Goal: Task Accomplishment & Management: Manage account settings

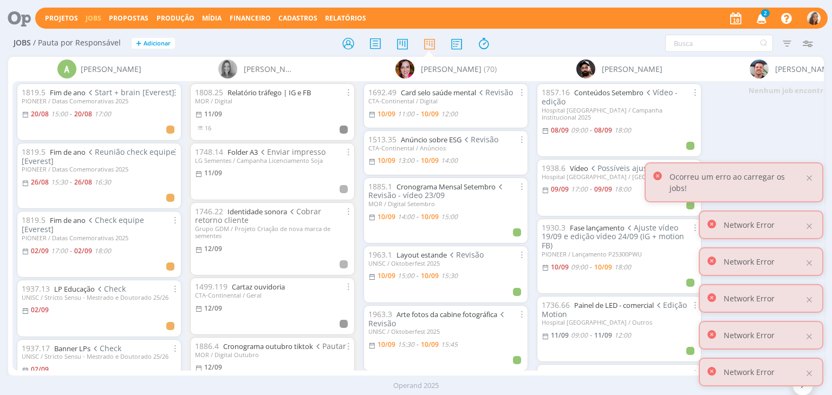
click at [763, 17] on icon "button" at bounding box center [761, 18] width 19 height 18
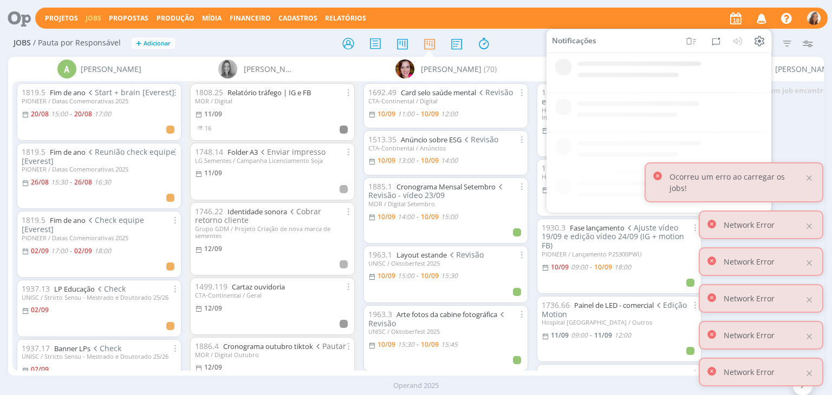
click at [602, 15] on div "Projetos Jobs Propostas Produção Mídia Financeiro Cadastros Relatórios Notifica…" at bounding box center [431, 18] width 792 height 21
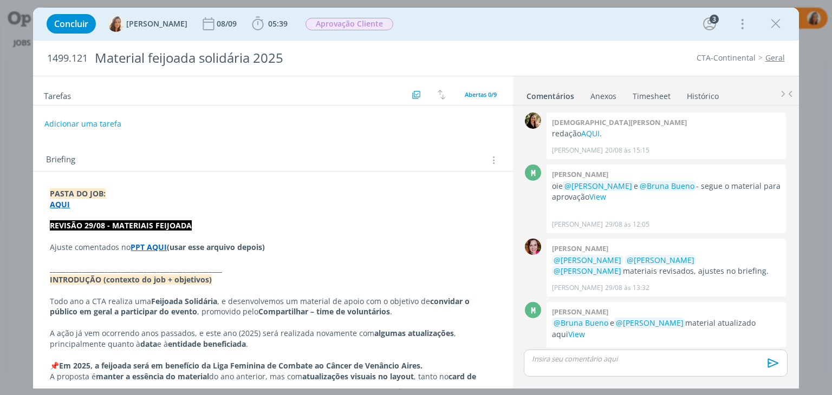
scroll to position [308, 0]
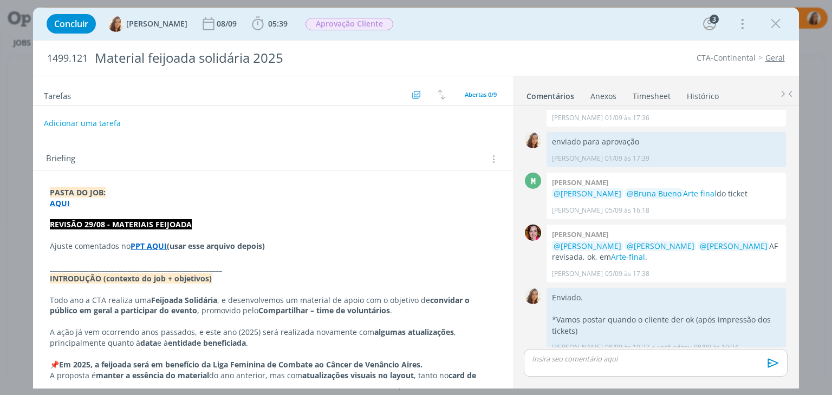
click at [67, 120] on button "Adicionar uma tarefa" at bounding box center [82, 123] width 77 height 18
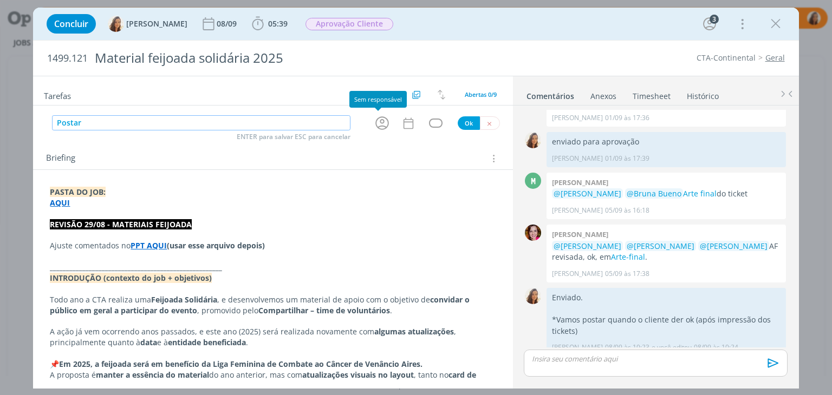
click at [374, 124] on icon "dialog" at bounding box center [382, 123] width 17 height 17
type input "Postar"
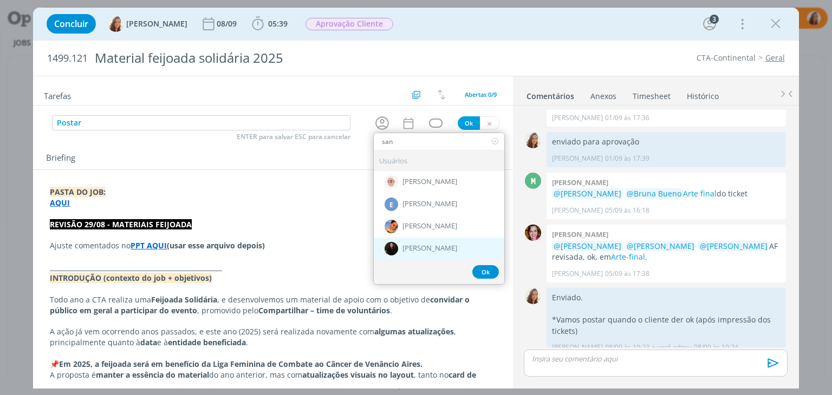
type input "san"
click at [431, 252] on div "[PERSON_NAME]" at bounding box center [439, 249] width 131 height 22
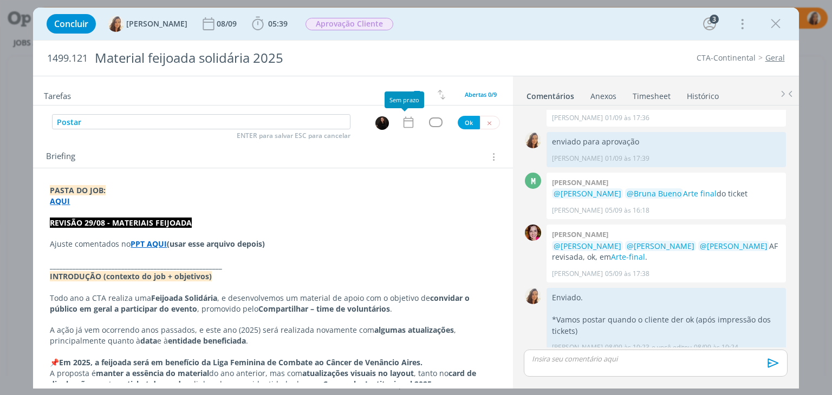
click at [397, 114] on div "Postar ENTER para salvar ESC para cancelar Ok" at bounding box center [272, 122] width 479 height 16
click at [401, 125] on icon "dialog" at bounding box center [408, 122] width 14 height 14
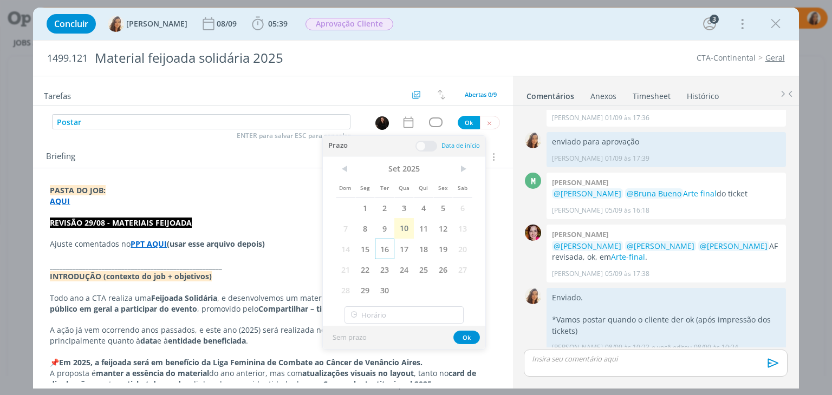
click at [388, 251] on span "16" at bounding box center [385, 249] width 20 height 21
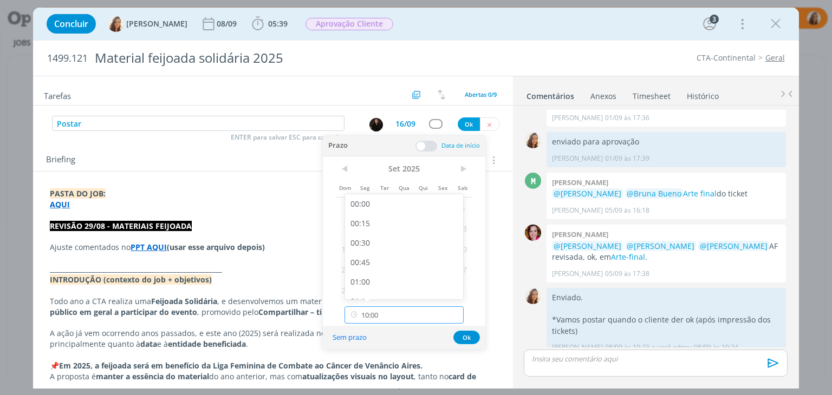
click at [382, 308] on input "10:00" at bounding box center [404, 315] width 119 height 17
click at [386, 256] on div "11:00" at bounding box center [405, 256] width 121 height 20
type input "11:00"
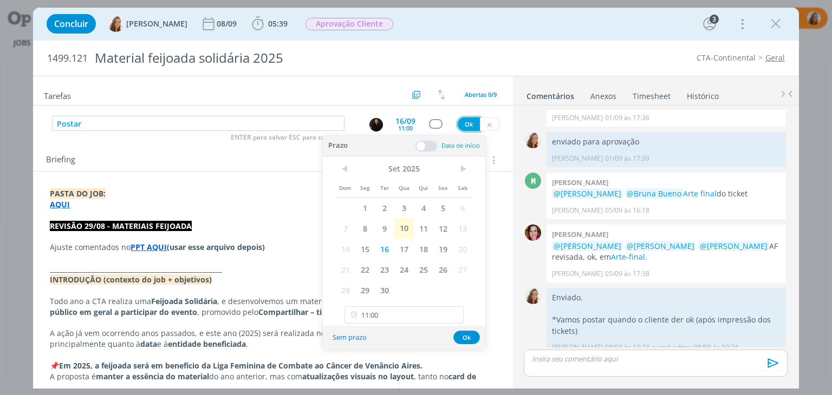
click at [462, 125] on button "Ok" at bounding box center [469, 125] width 22 height 14
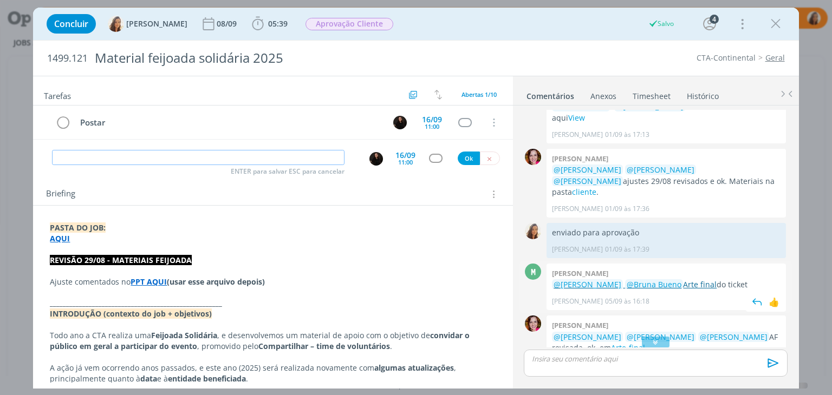
scroll to position [199, 0]
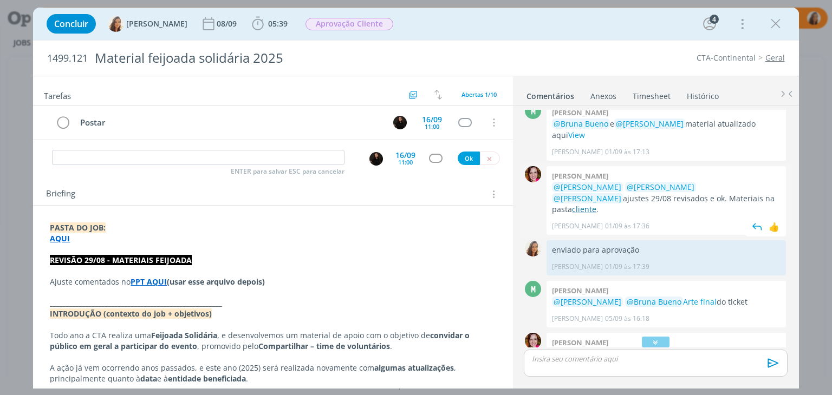
click at [596, 204] on link "cliente" at bounding box center [584, 209] width 24 height 10
click at [647, 366] on div "dialog" at bounding box center [655, 363] width 263 height 27
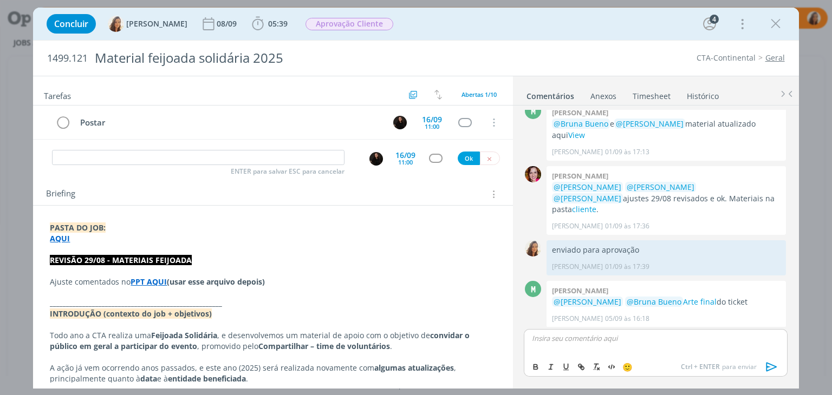
scroll to position [328, 0]
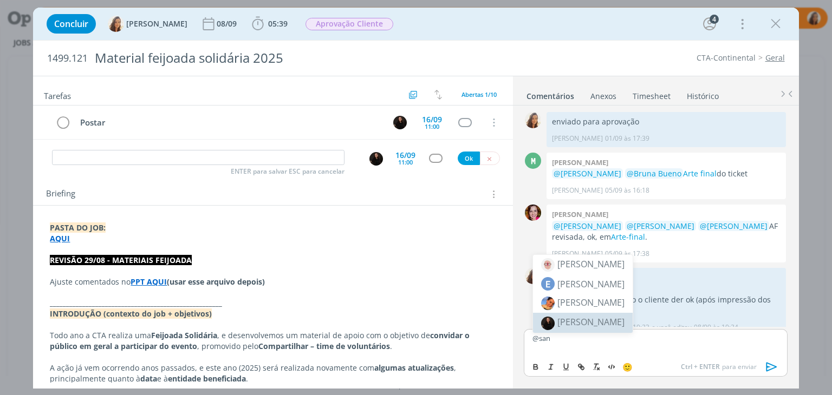
click at [605, 323] on span "[PERSON_NAME]" at bounding box center [590, 322] width 67 height 12
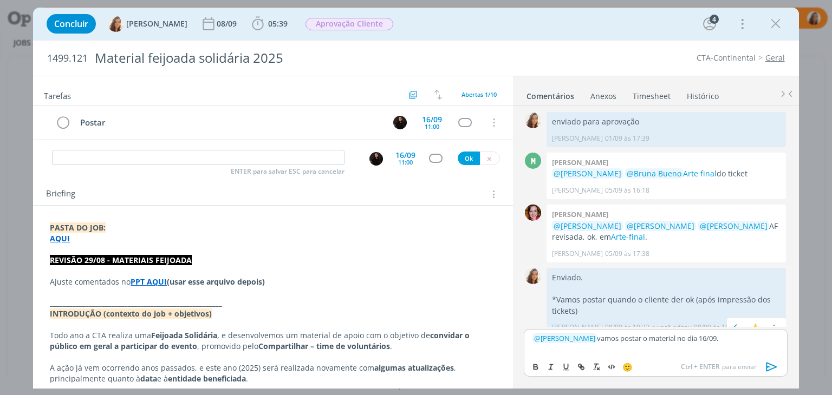
scroll to position [329, 0]
click at [597, 349] on p "Material na pasta AQUI" at bounding box center [655, 348] width 246 height 10
click at [580, 369] on icon "dialog" at bounding box center [581, 367] width 9 height 9
paste input "https://sobeae.sharepoint.com/:f:/s/SOBEAE/EkD_gJbi8QFBgYJ66AoXaZIB9eaNtLpmJxAQ…"
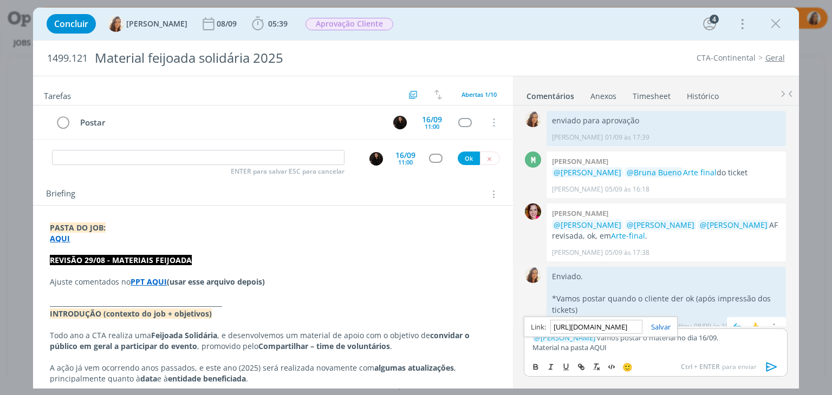
scroll to position [0, 275]
type input "https://sobeae.sharepoint.com/:f:/s/SOBEAE/EkD_gJbi8QFBgYJ66AoXaZIB9eaNtLpmJxAQ…"
click at [659, 329] on link "dialog" at bounding box center [656, 327] width 28 height 10
click at [775, 368] on icon "dialog" at bounding box center [771, 367] width 11 height 9
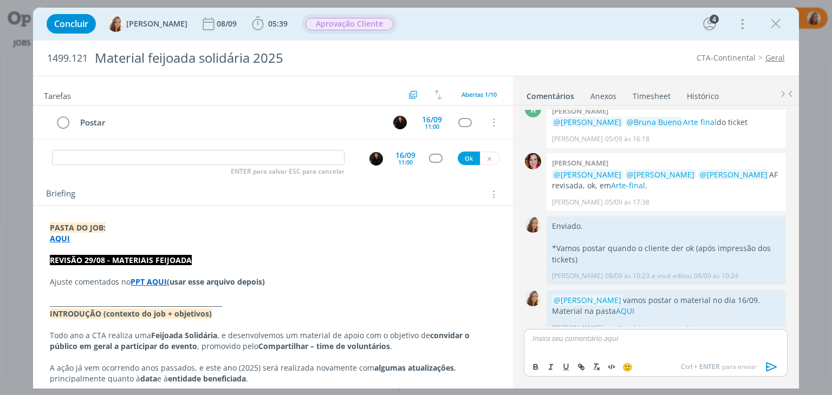
click at [360, 21] on span "Aprovação Cliente" at bounding box center [350, 24] width 88 height 12
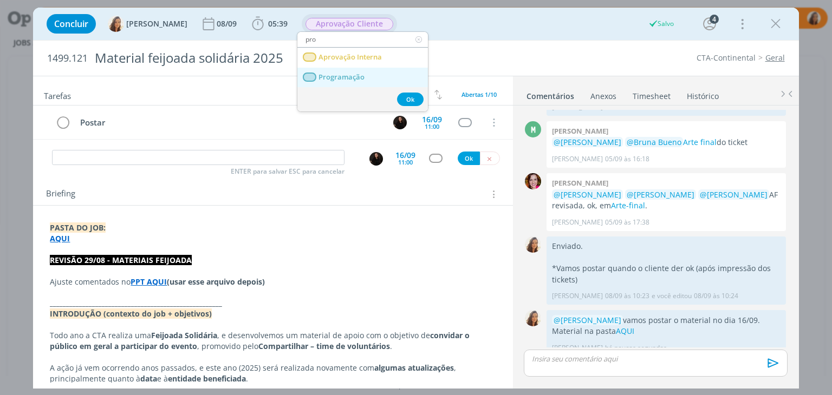
type input "pro"
click at [346, 75] on span "Programação" at bounding box center [342, 77] width 46 height 9
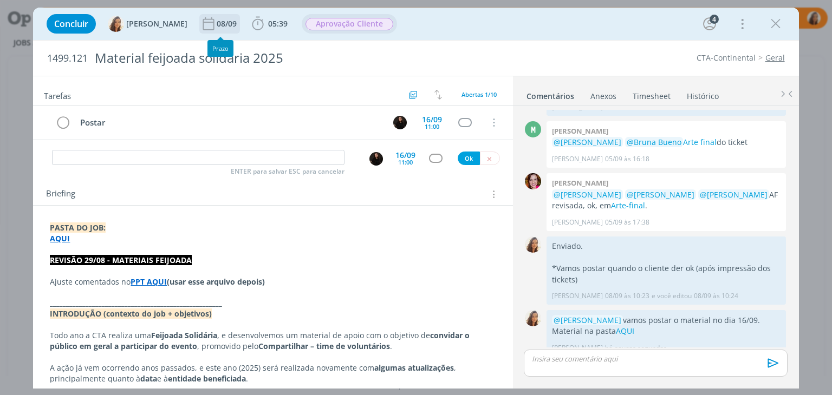
click at [217, 21] on div "08/09" at bounding box center [228, 24] width 22 height 8
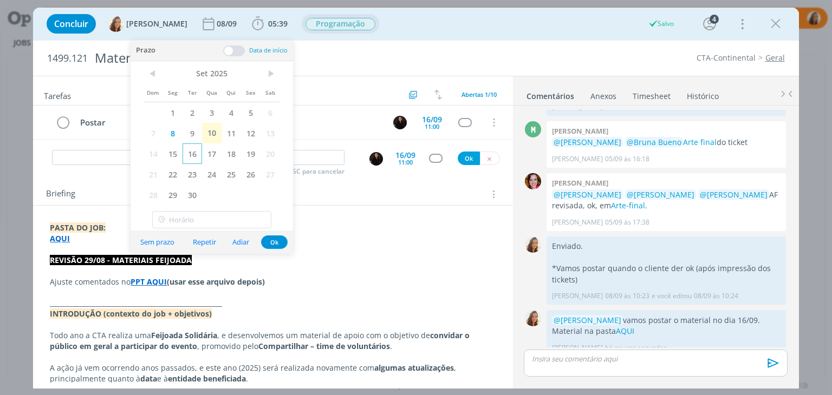
click at [190, 157] on span "16" at bounding box center [193, 154] width 20 height 21
click at [466, 35] on div "Concluir Vanessa Feron 16/09 05:39 Iniciar Apontar Data * 10/09/2025 Horas * 00…" at bounding box center [415, 24] width 749 height 26
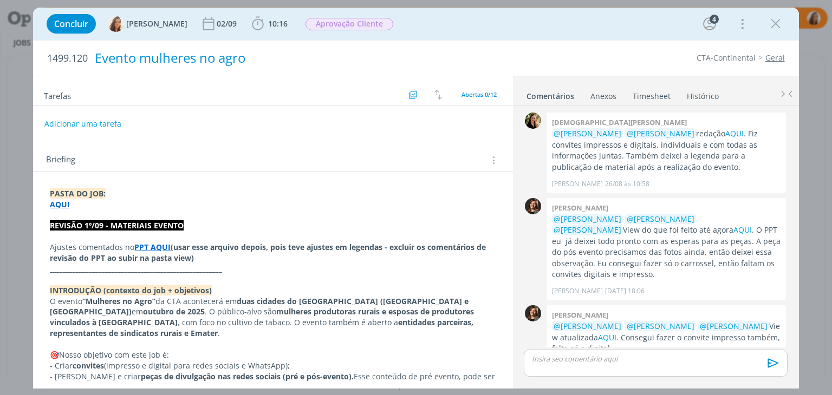
scroll to position [438, 0]
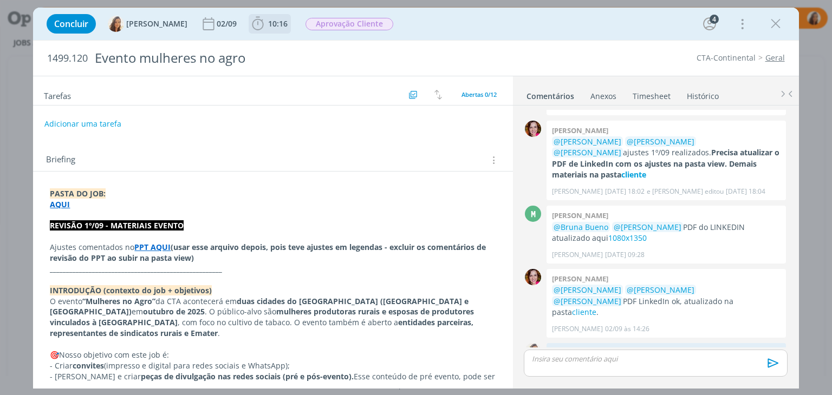
click at [268, 24] on span "10:16" at bounding box center [278, 23] width 20 height 10
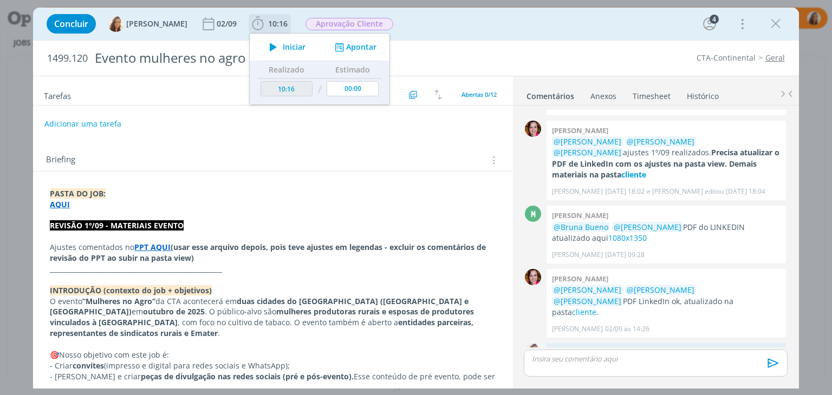
click at [284, 40] on button "Iniciar" at bounding box center [284, 47] width 43 height 15
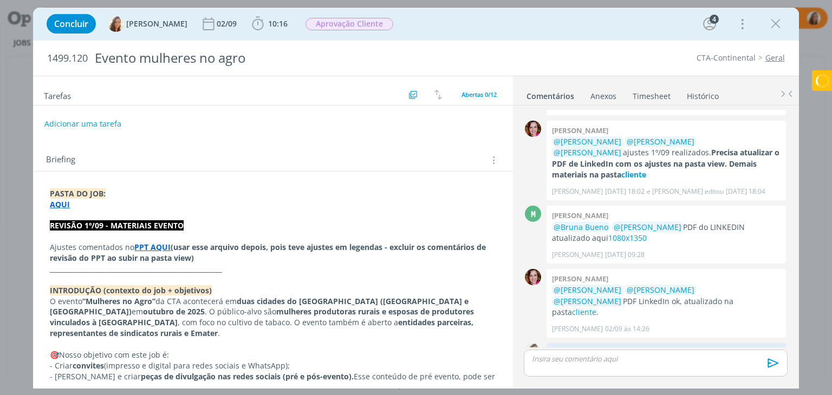
click at [107, 211] on p "dialog" at bounding box center [273, 215] width 446 height 11
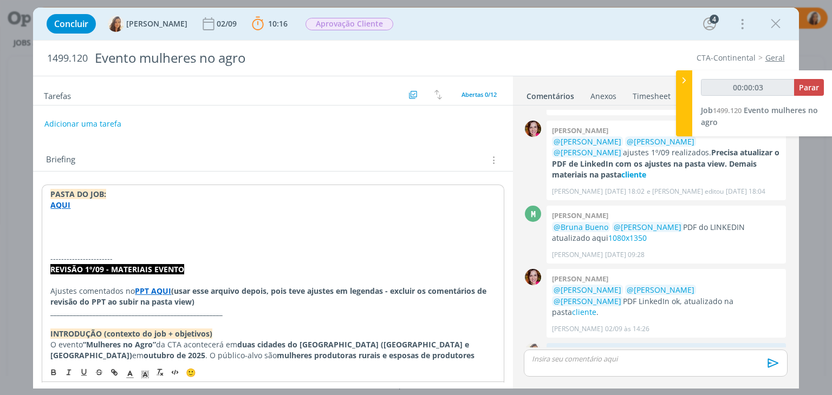
click at [77, 230] on p "dialog" at bounding box center [272, 226] width 445 height 11
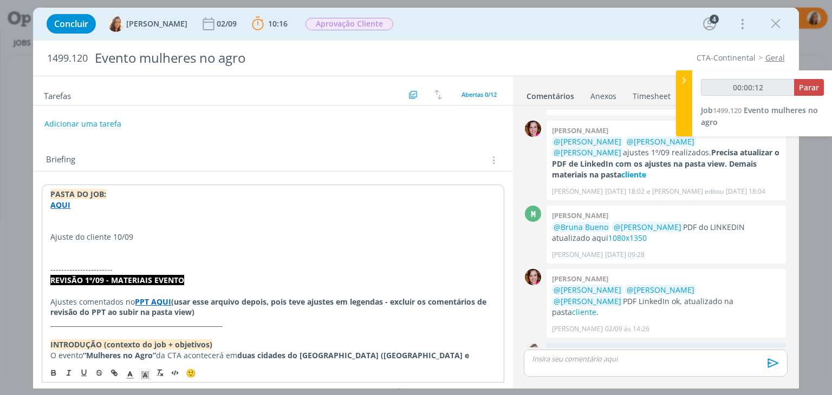
click at [84, 233] on p "Ajuste do cliente 10/09" at bounding box center [272, 237] width 445 height 11
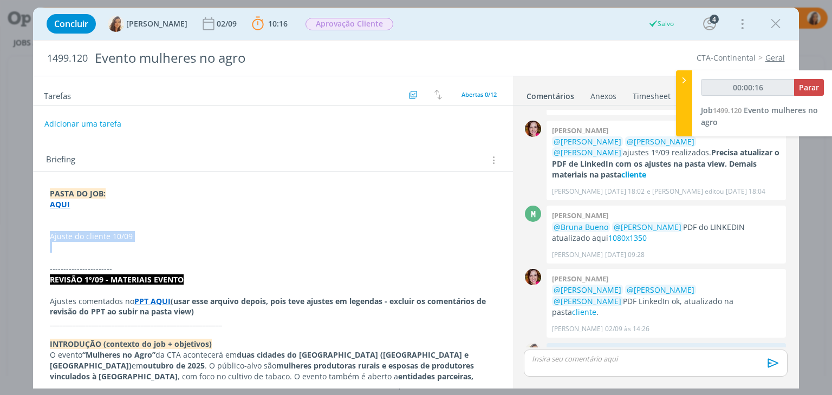
click at [83, 237] on p "Ajuste do cliente 10/09" at bounding box center [273, 236] width 446 height 11
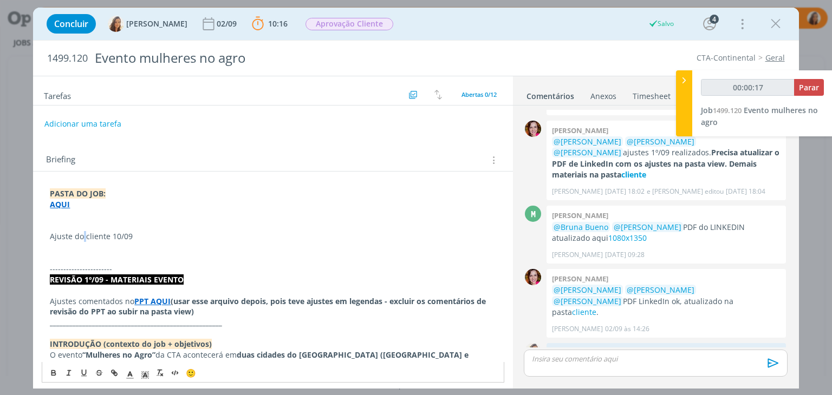
click at [83, 237] on p "Ajuste do cliente 10/09" at bounding box center [273, 236] width 446 height 11
click at [50, 379] on button "dialog" at bounding box center [54, 373] width 15 height 13
click at [80, 248] on p "dialog" at bounding box center [273, 247] width 446 height 11
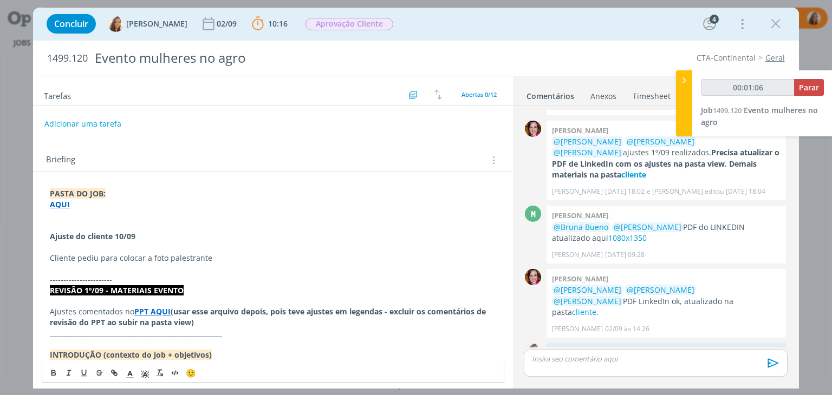
click at [167, 262] on p "Cliente pediu para colocar a foto palestrante" at bounding box center [273, 258] width 446 height 11
click at [293, 255] on p "Cliente pediu para colocar a foto da palestrante" at bounding box center [273, 258] width 446 height 11
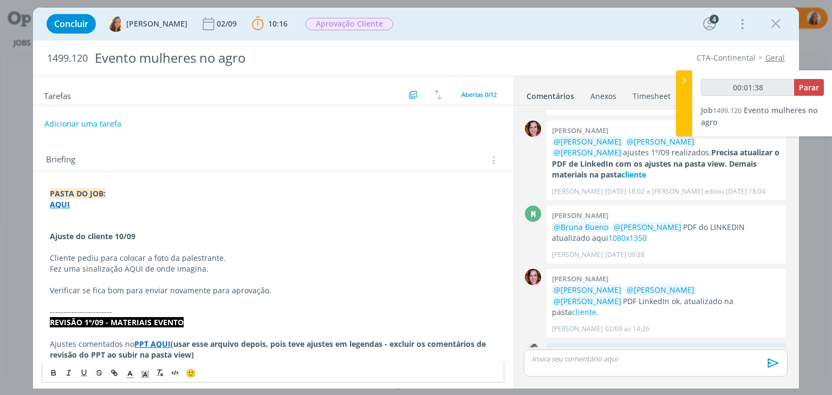
click at [61, 204] on strong "AQUI" at bounding box center [60, 204] width 20 height 10
click at [93, 222] on link "https://sobeae.sharepoint.com/:f:/s/SOBEAE/EruDOewpozZHtflIC82qqEgBQOJSc3c-utzY…" at bounding box center [121, 225] width 82 height 14
click at [216, 255] on p "Cliente pediu para colocar a foto da palestrante." at bounding box center [273, 258] width 446 height 11
type input "00:03:59"
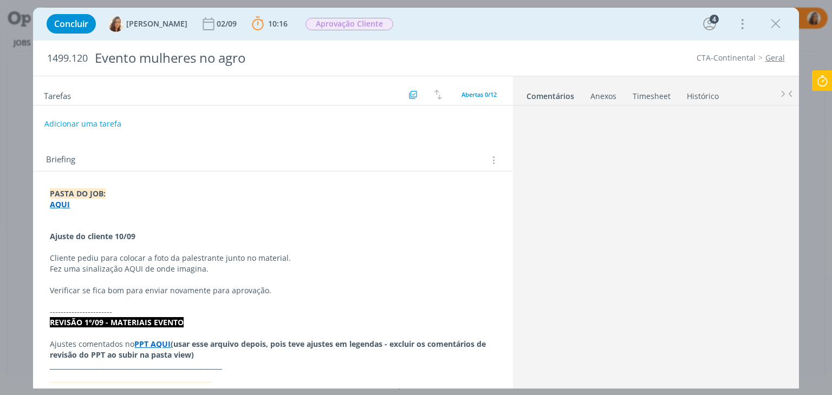
scroll to position [438, 0]
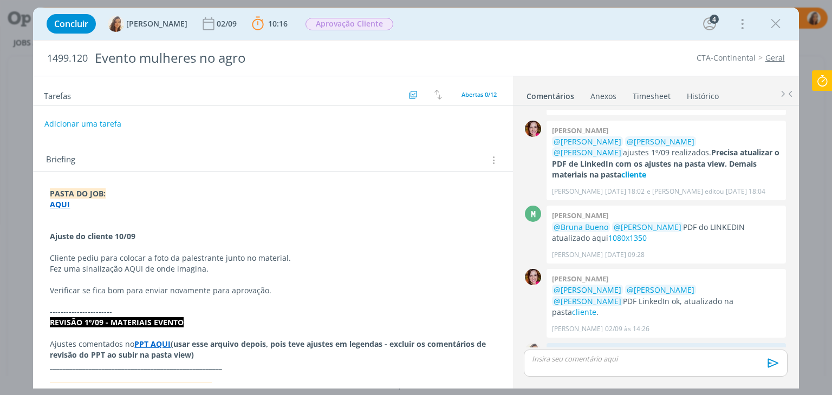
click at [831, 86] on icon at bounding box center [823, 80] width 20 height 21
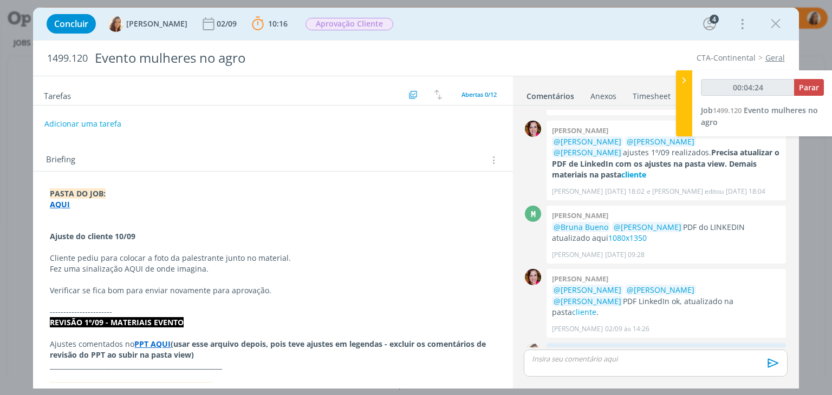
type input "00:04:25"
click at [802, 89] on span "Parar" at bounding box center [809, 87] width 20 height 10
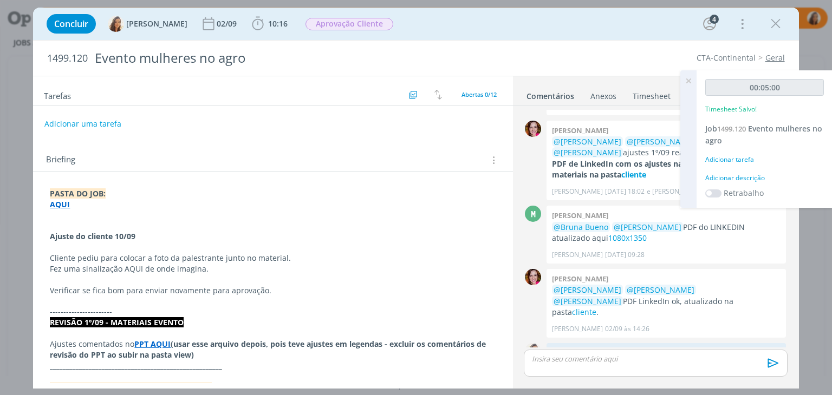
click at [730, 175] on div "Adicionar descrição" at bounding box center [764, 178] width 119 height 10
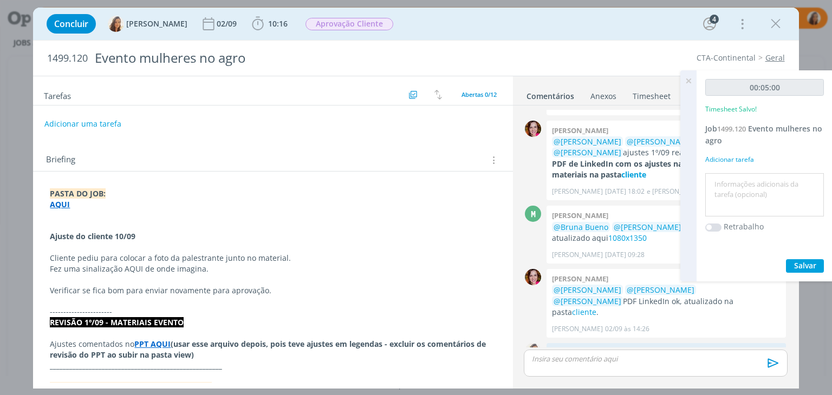
click at [730, 176] on textarea at bounding box center [764, 195] width 113 height 38
type textarea "pautar ajuste"
click at [802, 269] on span "Salvar" at bounding box center [805, 266] width 22 height 10
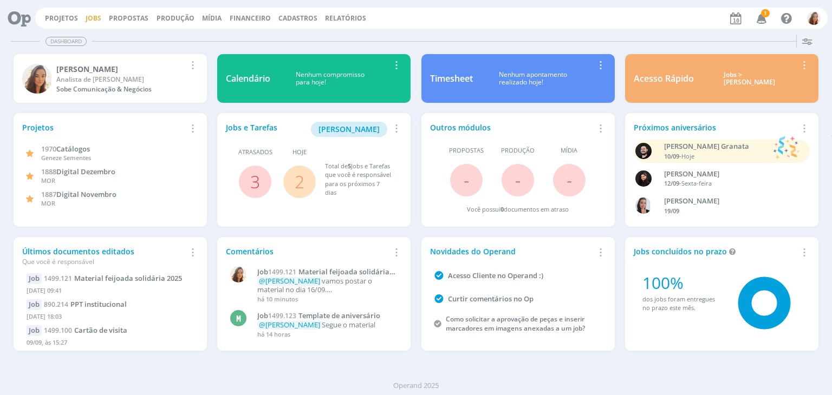
click at [87, 19] on link "Jobs" at bounding box center [94, 18] width 16 height 9
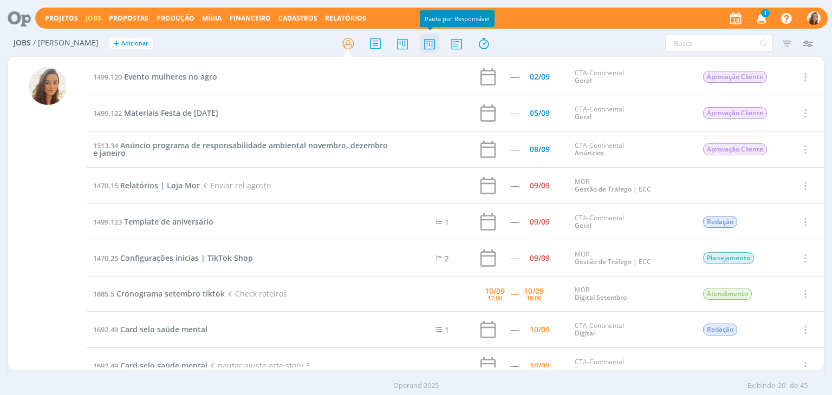
click at [430, 41] on icon at bounding box center [430, 43] width 20 height 21
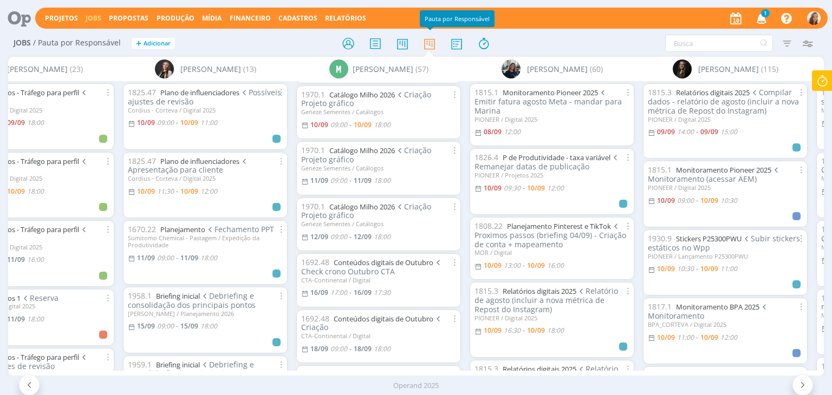
scroll to position [108, 0]
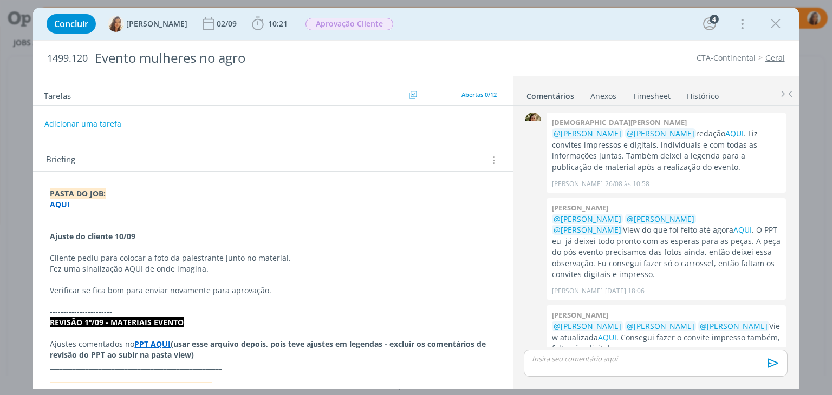
scroll to position [438, 0]
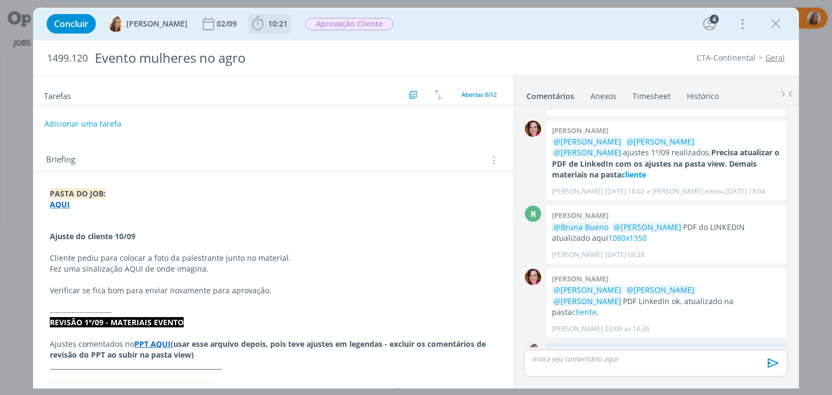
click at [268, 25] on span "10:21" at bounding box center [278, 23] width 20 height 10
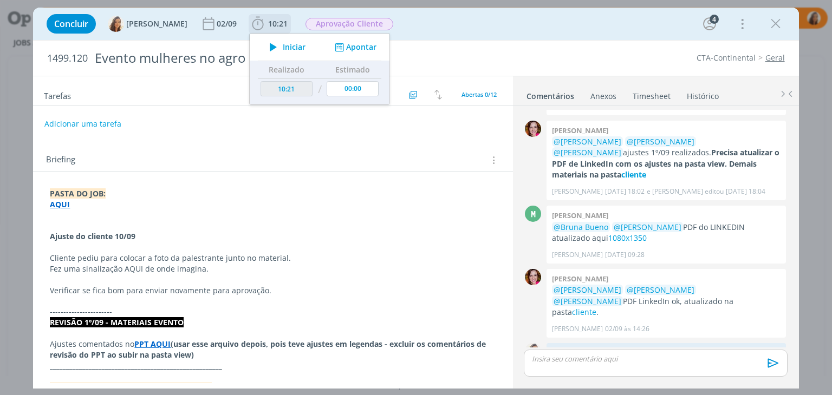
click at [283, 48] on span "Iniciar" at bounding box center [294, 47] width 23 height 8
click at [58, 204] on strong "AQUI" at bounding box center [60, 204] width 20 height 10
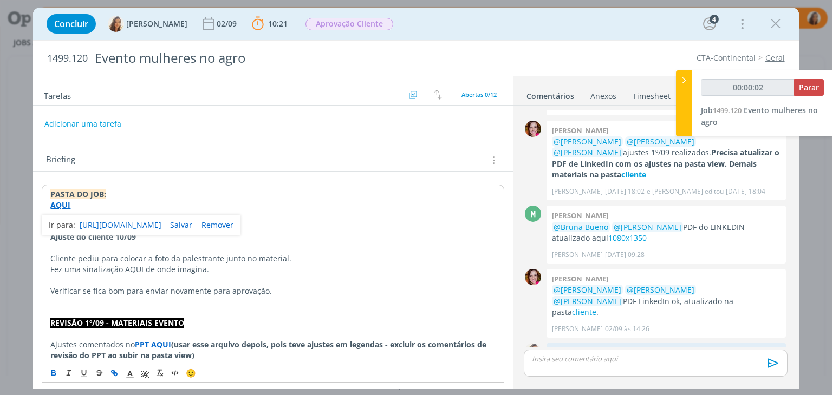
click at [101, 224] on link "https://sobeae.sharepoint.com/:f:/s/SOBEAE/EruDOewpozZHtflIC82qqEgBQOJSc3c-utzY…" at bounding box center [121, 225] width 82 height 14
click at [132, 270] on p "Fez uma sinalização AQUI de onde imagina." at bounding box center [272, 269] width 445 height 11
type input "00:00:58"
click at [115, 369] on icon "dialog" at bounding box center [114, 373] width 9 height 9
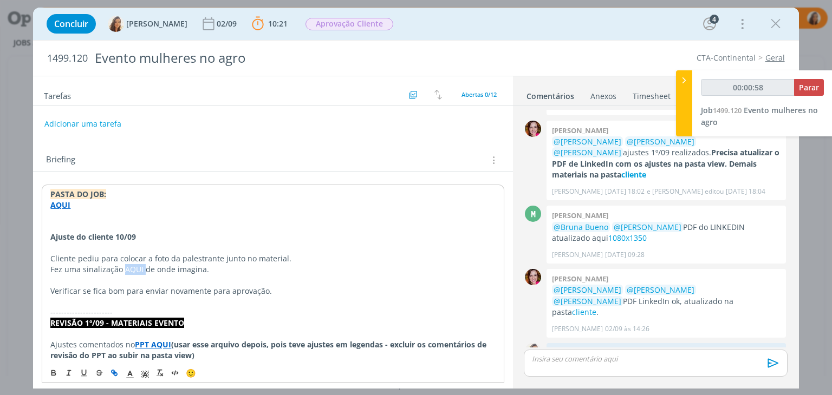
type input "AQUI"
type input "00:00:59"
paste input "https://sobeae.sharepoint.com/:f:/s/SOBEAE/EtIGpv45pplLsApqI2ZkvakBvLs2vhghu32o…"
type input "https://sobeae.sharepoint.com/:f:/s/SOBEAE/EtIGpv45pplLsApqI2ZkvakBvLs2vhghu32o…"
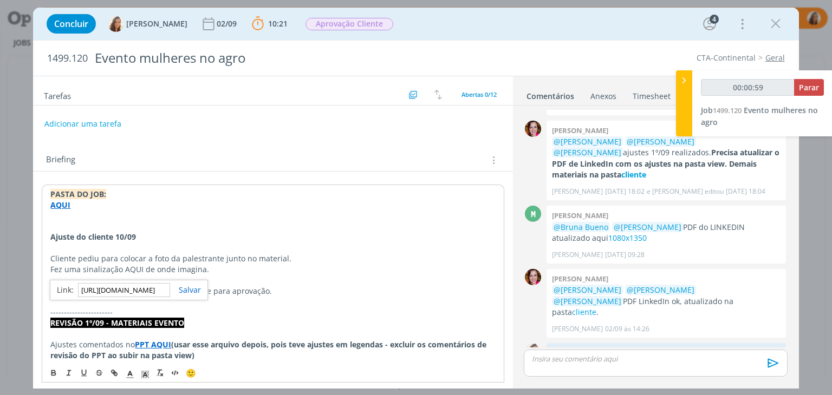
type input "00:01:00"
type input "https://sobeae.sharepoint.com/:f:/s/SOBEAE/EtIGpv45pplLsApqI2ZkvakBvLs2vhghu32o…"
click at [184, 289] on link "dialog" at bounding box center [185, 290] width 31 height 10
click at [219, 268] on p "Fez uma sinalização AQUI de onde imagina." at bounding box center [272, 269] width 445 height 11
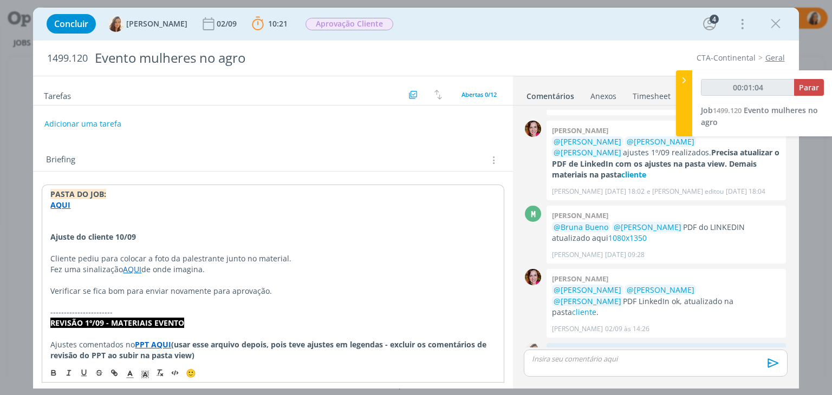
click at [278, 288] on p "Verificar se fica bom para enviar novamente para aprovação." at bounding box center [272, 291] width 445 height 11
type input "00:01:11"
click at [120, 290] on p "Verificar se fica bom para enviar novamente para aprovação." at bounding box center [272, 291] width 445 height 11
click at [99, 118] on button "Adicionar uma tarefa" at bounding box center [82, 123] width 77 height 18
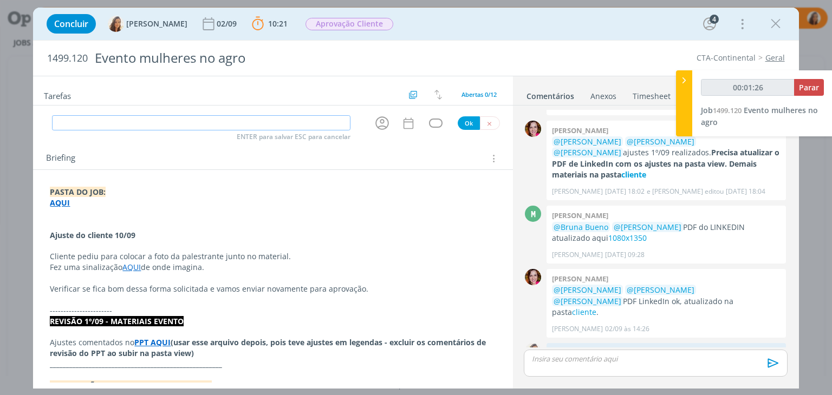
type input "00:01:27"
type input "Ajus"
type input "00:01:28"
type input "Ajuste"
type input "00:01:30"
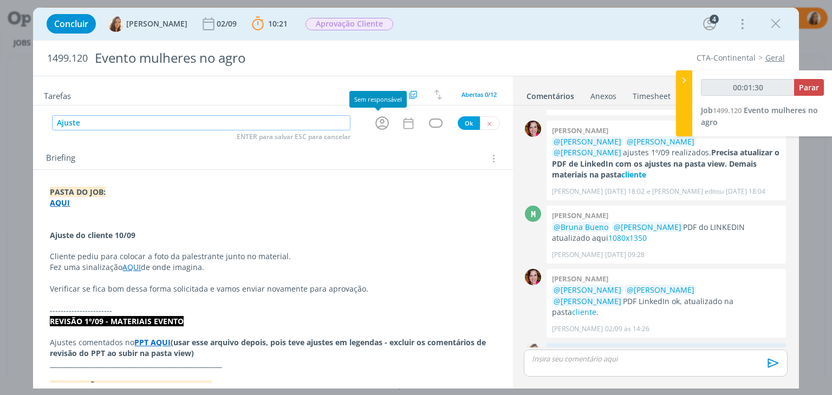
click at [375, 125] on icon "dialog" at bounding box center [382, 123] width 17 height 17
type input "Ajuste"
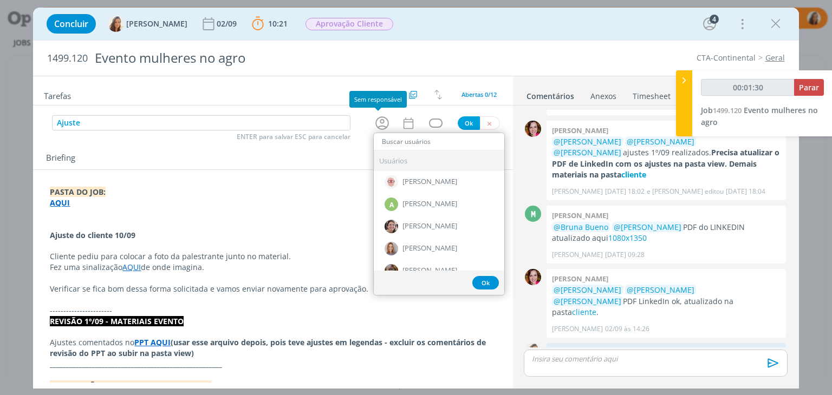
type input "00:01:31"
type input "ma"
type input "00:01:32"
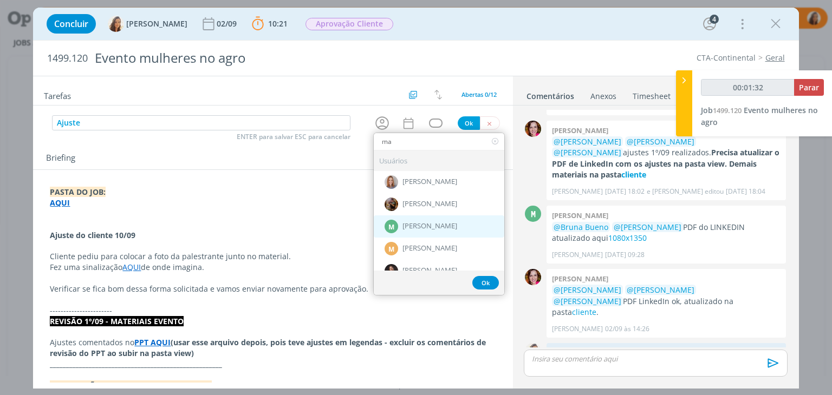
type input "ma"
click at [440, 223] on div "M Marcel Ali" at bounding box center [439, 227] width 131 height 22
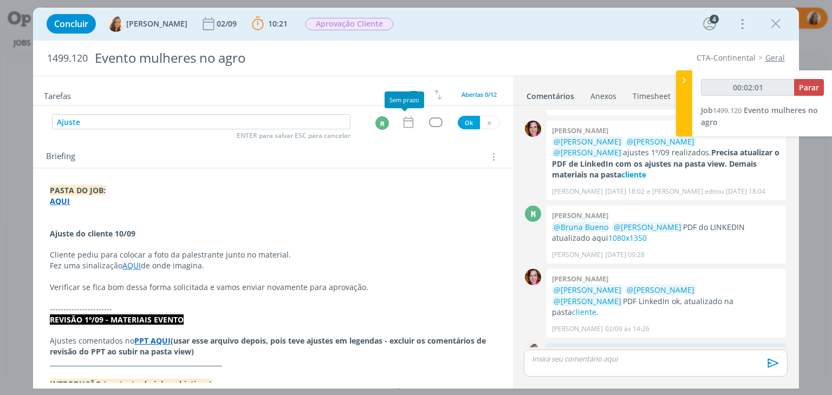
click at [407, 122] on icon "dialog" at bounding box center [408, 122] width 14 height 14
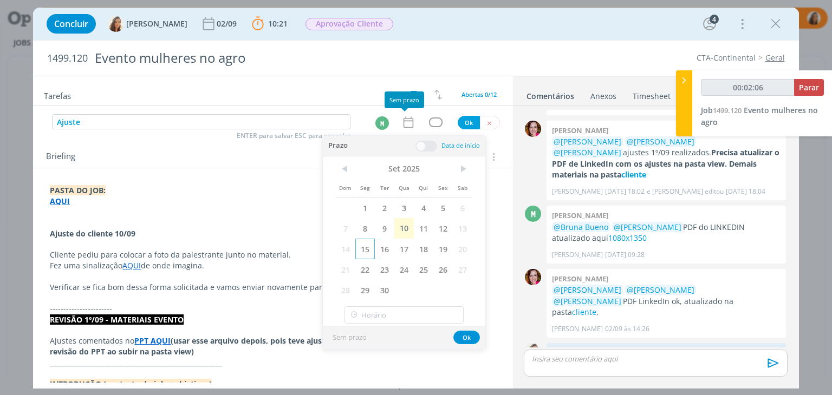
click at [366, 248] on span "15" at bounding box center [365, 249] width 20 height 21
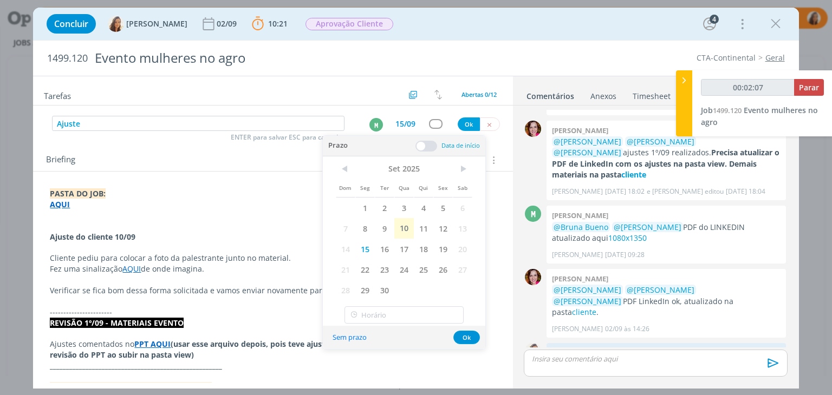
click at [432, 142] on span at bounding box center [426, 146] width 22 height 11
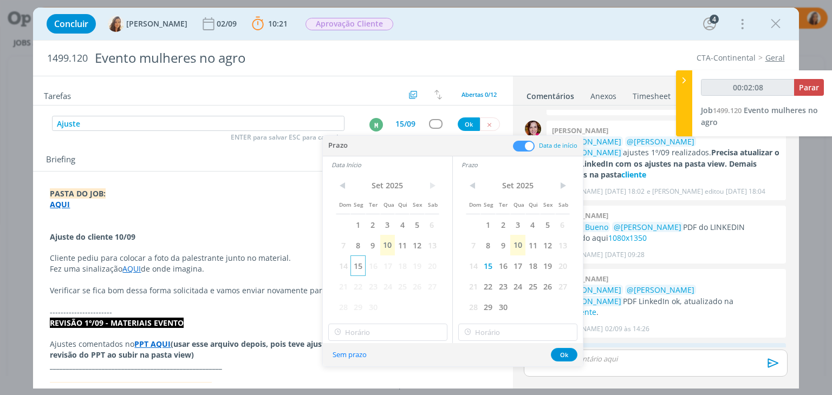
click at [354, 265] on span "15" at bounding box center [357, 266] width 15 height 21
type input "00:02:09"
type input "10:00"
click at [371, 331] on input "10:00" at bounding box center [387, 332] width 119 height 17
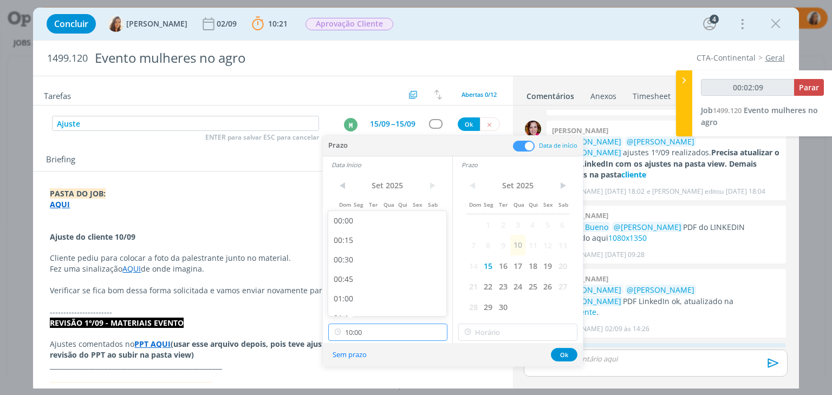
scroll to position [698, 0]
type input "00:02:10"
click at [371, 226] on div "09:00" at bounding box center [388, 226] width 121 height 20
type input "09:00"
type input "00:02:11"
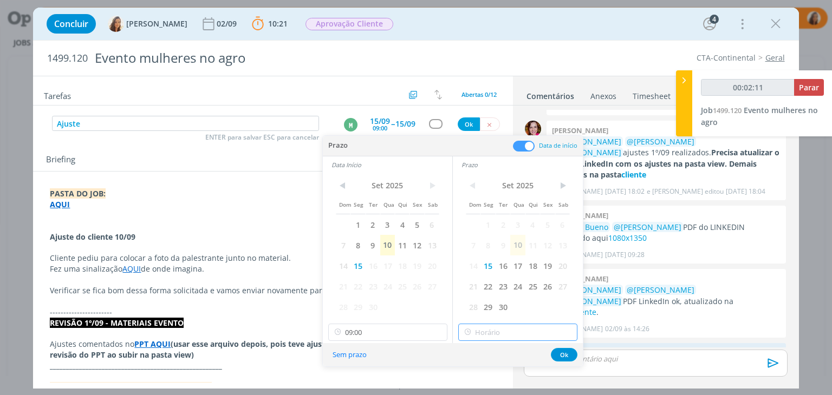
type input "10:00"
click at [516, 338] on input "10:00" at bounding box center [517, 332] width 119 height 17
click at [563, 352] on button "Ok" at bounding box center [564, 355] width 27 height 14
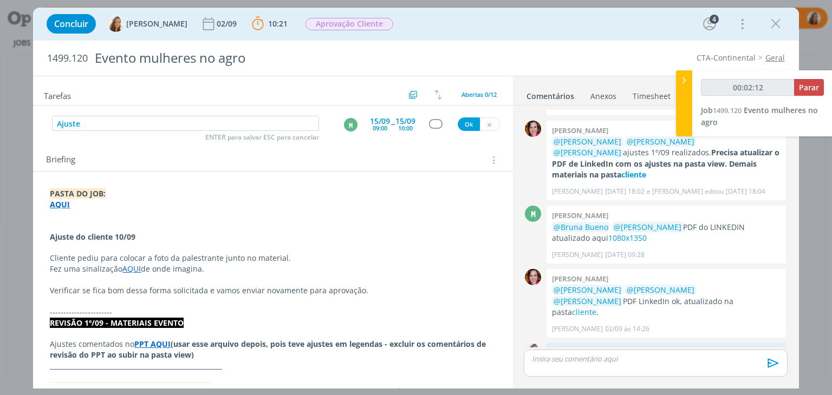
type input "00:02:13"
click at [463, 126] on button "Ok" at bounding box center [469, 125] width 22 height 14
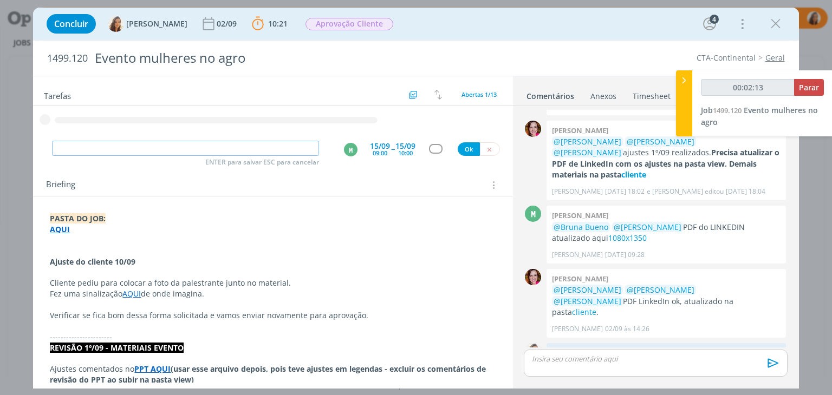
type input "00:02:14"
type input "Revi"
type input "00:02:15"
type input "Revisão ajsu"
type input "00:02:16"
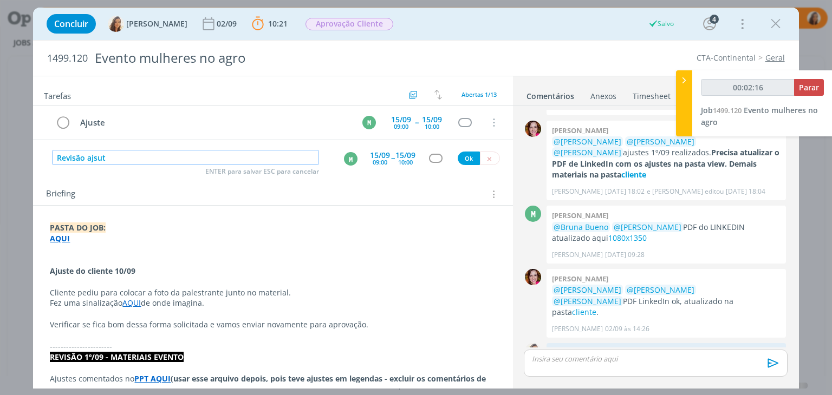
type input "Revisão ajsute"
type input "00:02:17"
type input "Revisão aj"
type input "00:02:18"
type input "Revisão ajuste"
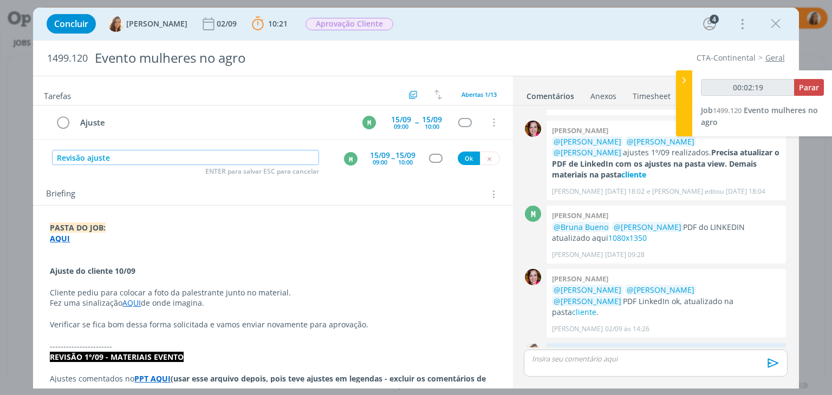
type input "00:02:20"
type input "Revisão ajuste"
click at [344, 156] on div "M" at bounding box center [351, 159] width 14 height 14
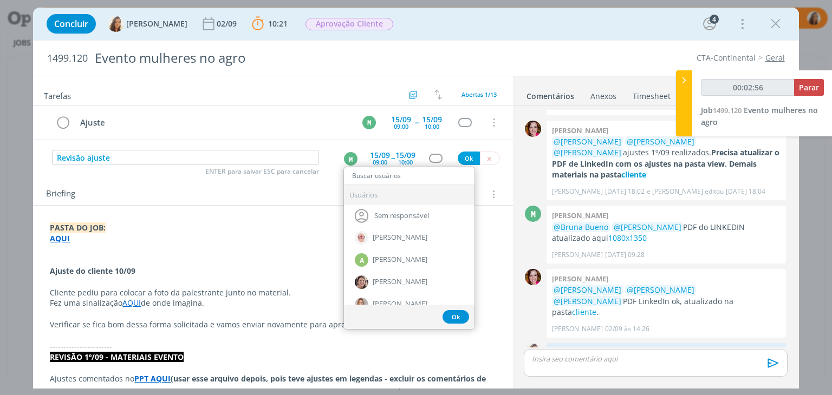
type input "00:02:57"
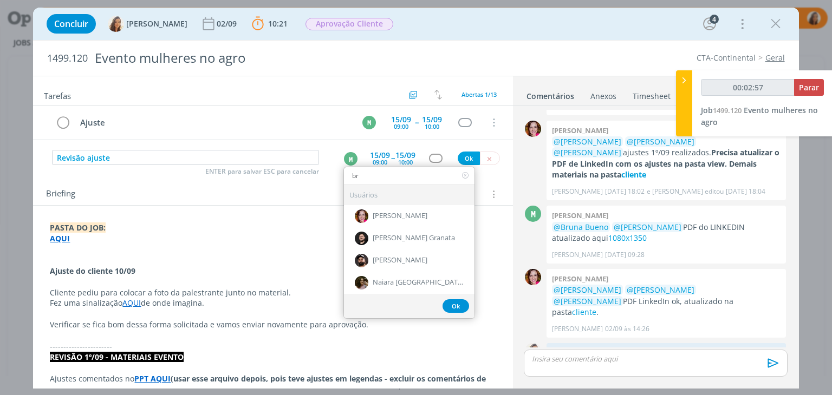
type input "bru"
type input "00:02:58"
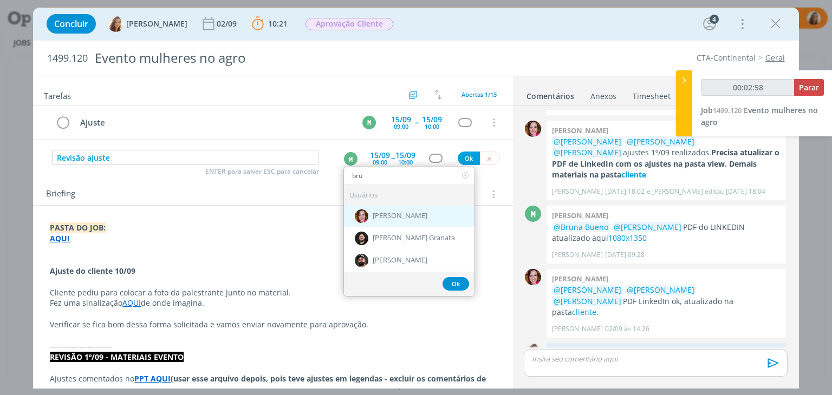
type input "bru"
click at [386, 212] on span "[PERSON_NAME]" at bounding box center [400, 216] width 55 height 9
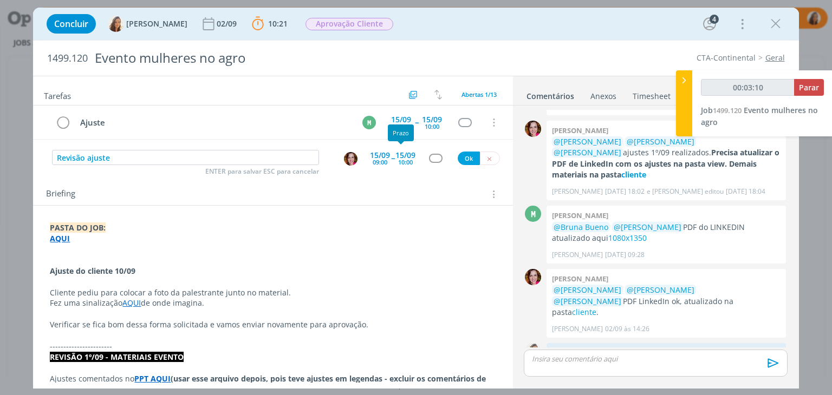
click at [398, 159] on div "10:00" at bounding box center [405, 162] width 15 height 6
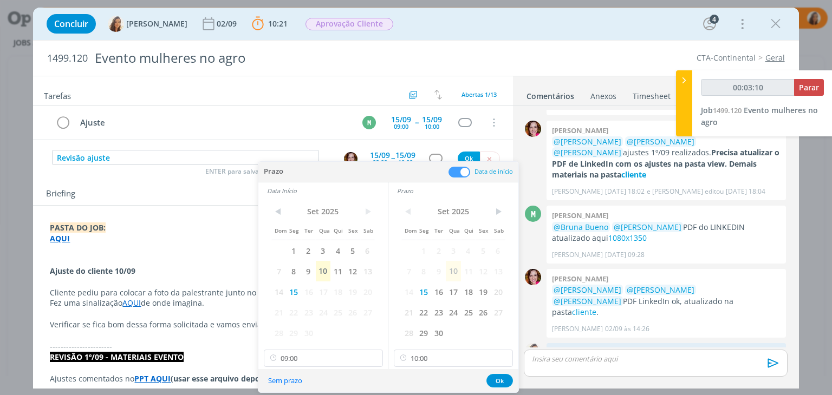
type input "00:03:11"
click at [501, 362] on icon at bounding box center [504, 358] width 14 height 17
click at [307, 352] on input "09:00" at bounding box center [323, 358] width 119 height 17
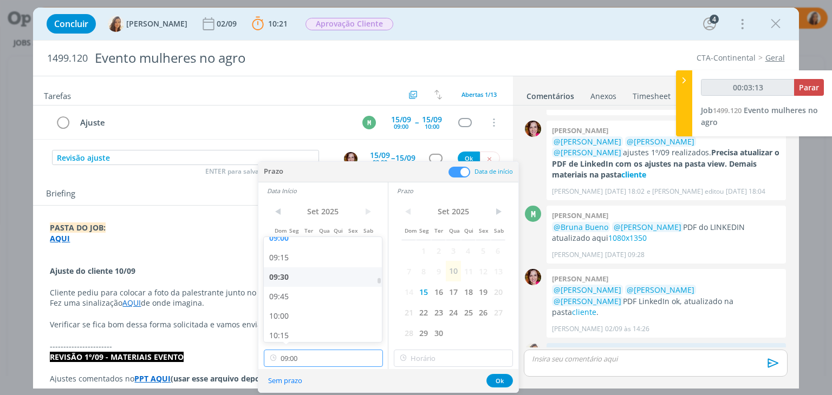
type input "00:03:14"
click at [338, 303] on div "10:00" at bounding box center [324, 299] width 121 height 20
type input "10:00"
type input "00:03:15"
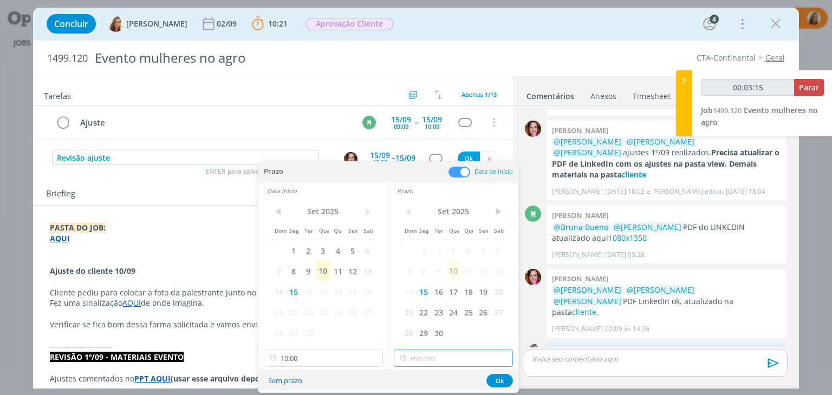
type input "10:00"
click at [443, 364] on input "10:00" at bounding box center [453, 358] width 119 height 17
type input "00:03:18"
click at [448, 303] on div "11:00" at bounding box center [454, 299] width 121 height 20
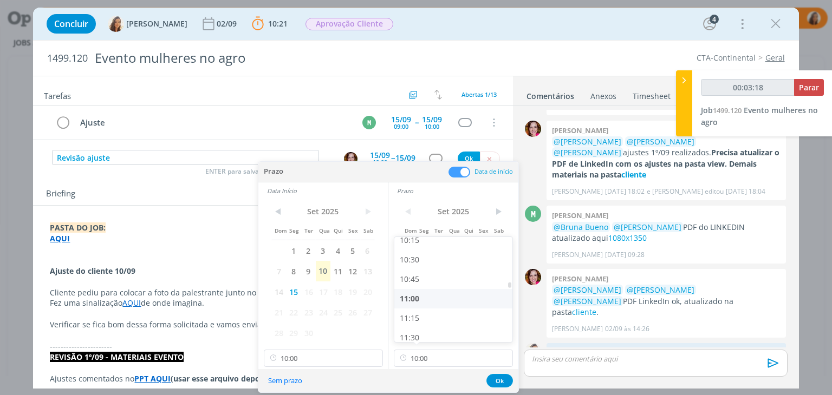
type input "11:00"
click at [501, 384] on button "Ok" at bounding box center [499, 381] width 27 height 14
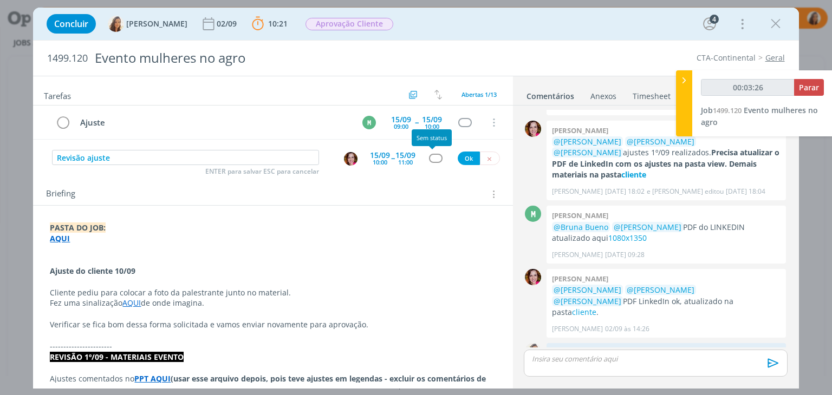
type input "00:03:27"
click at [459, 154] on button "Ok" at bounding box center [469, 159] width 22 height 14
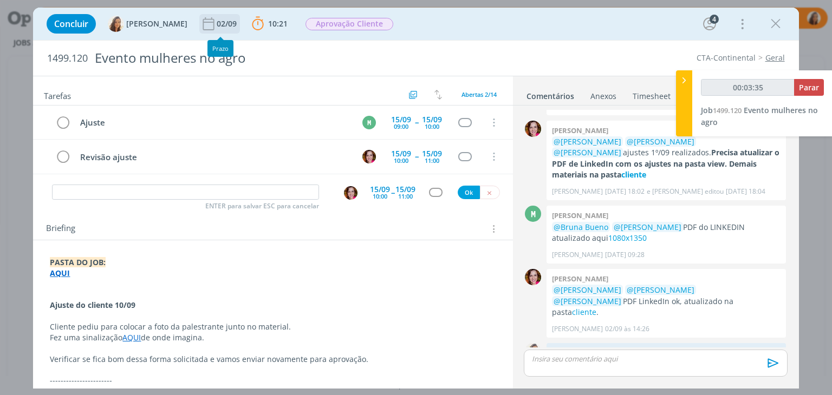
click at [225, 27] on div "02/09" at bounding box center [228, 24] width 22 height 8
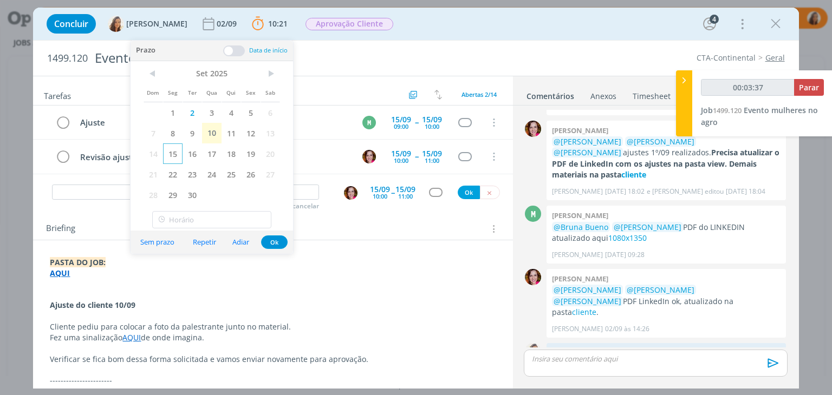
click at [172, 155] on span "15" at bounding box center [173, 154] width 20 height 21
click at [370, 24] on span "Aprovação Cliente" at bounding box center [350, 24] width 88 height 12
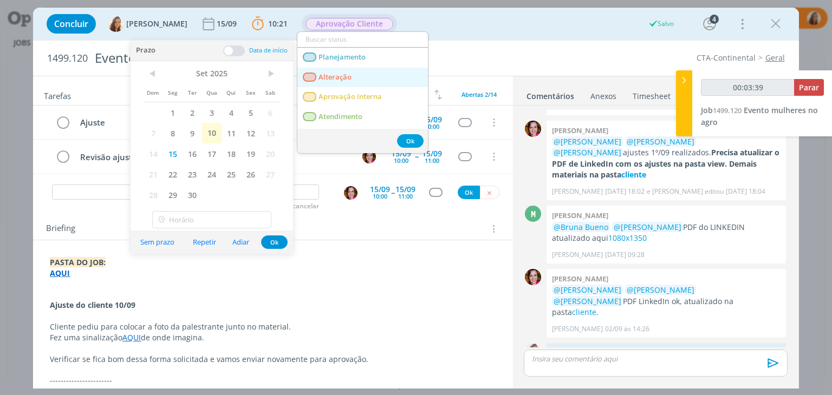
click at [378, 75] on link "Alteração" at bounding box center [362, 78] width 131 height 20
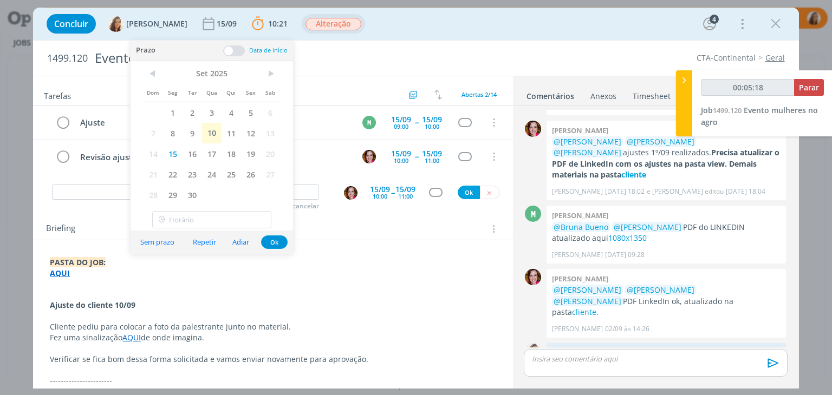
type input "00:05:19"
click at [806, 91] on span "Parar" at bounding box center [809, 87] width 20 height 10
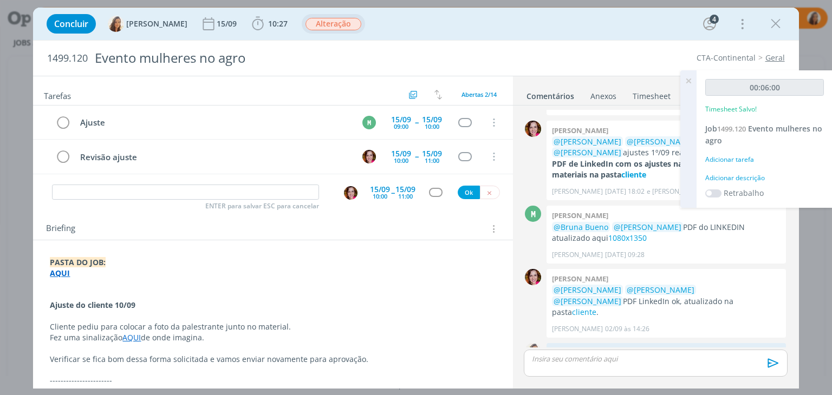
click at [751, 172] on div "00:06:00 Timesheet Salvo! Job 1499.120 Evento mulheres no agro Adicionar tarefa…" at bounding box center [765, 139] width 136 height 138
click at [746, 177] on div "Adicionar descrição" at bounding box center [764, 178] width 119 height 10
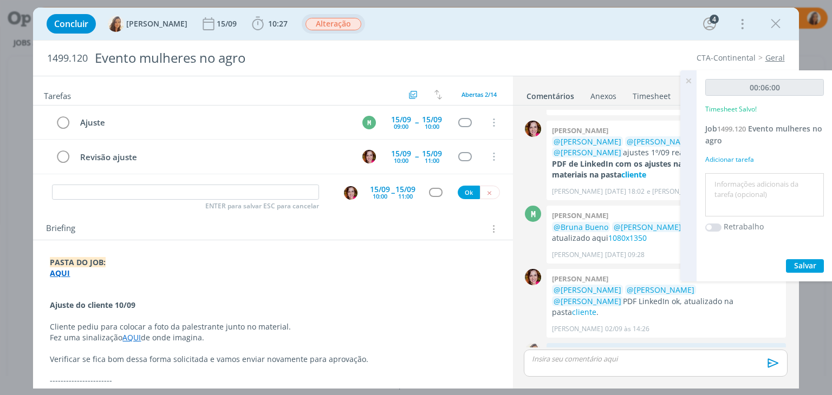
click at [746, 177] on textarea at bounding box center [764, 195] width 113 height 38
type textarea "pautar ajuste"
click at [797, 252] on div "00:06:00 Timesheet Salvo! Job 1499.120 Evento mulheres no agro Adicionar tarefa…" at bounding box center [765, 175] width 136 height 211
click at [798, 261] on span "Salvar" at bounding box center [805, 266] width 22 height 10
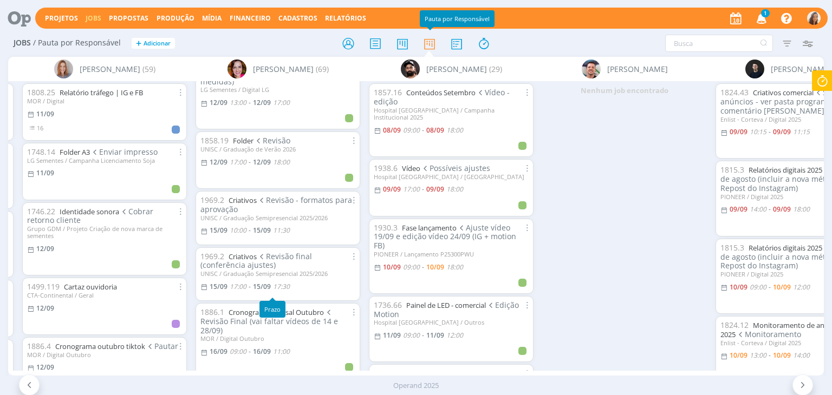
scroll to position [1138, 0]
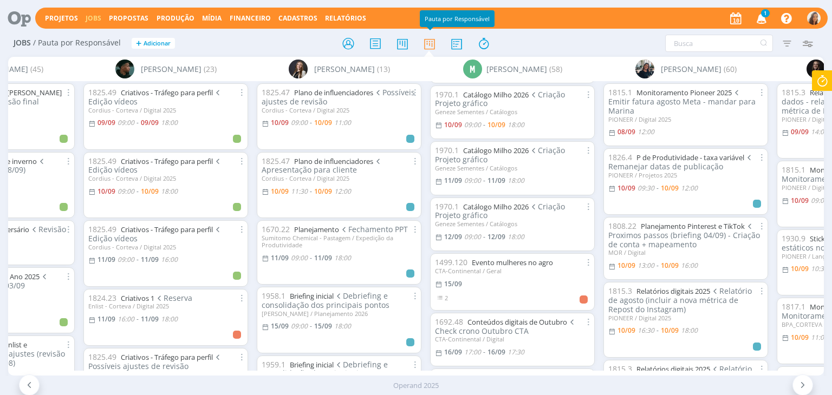
scroll to position [108, 0]
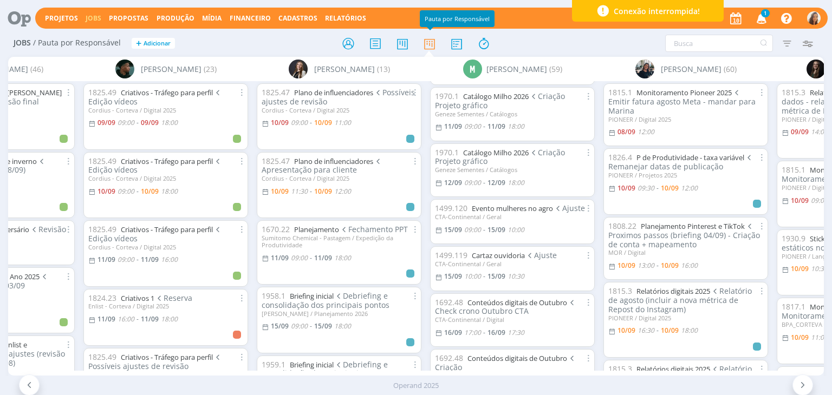
click at [759, 16] on icon "button" at bounding box center [761, 18] width 19 height 18
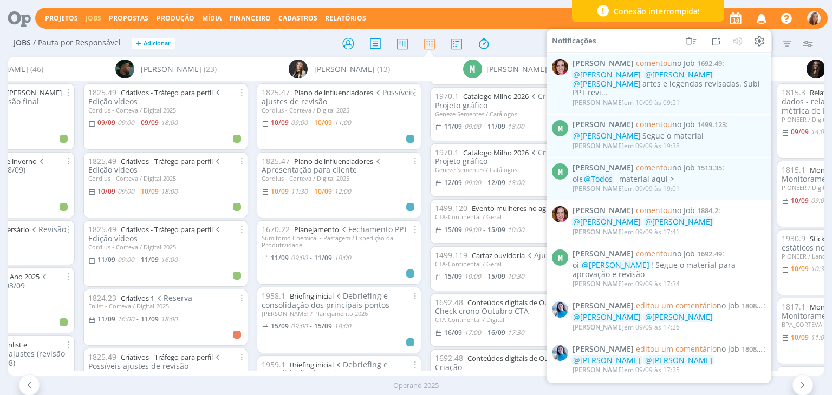
click at [513, 10] on div "Projetos Jobs Propostas Produção [GEOGRAPHIC_DATA] Financeiro Cadastros Relatór…" at bounding box center [431, 18] width 792 height 21
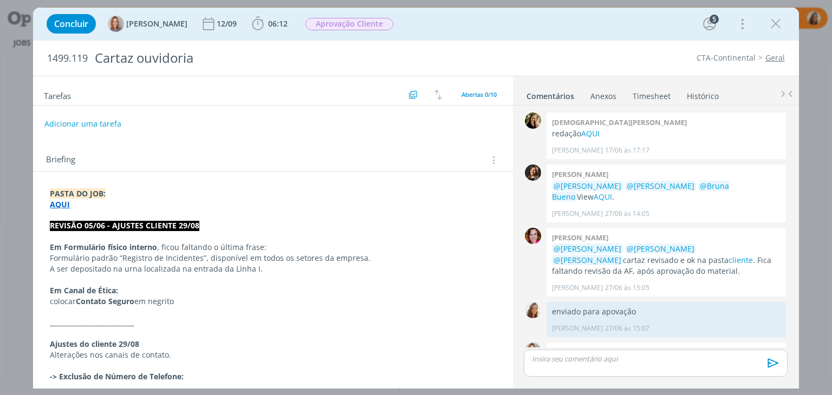
scroll to position [349, 0]
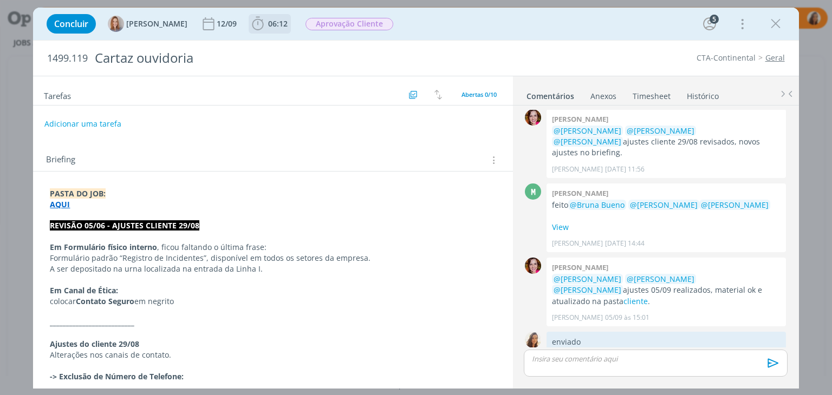
click at [285, 27] on span "06:12" at bounding box center [278, 23] width 20 height 10
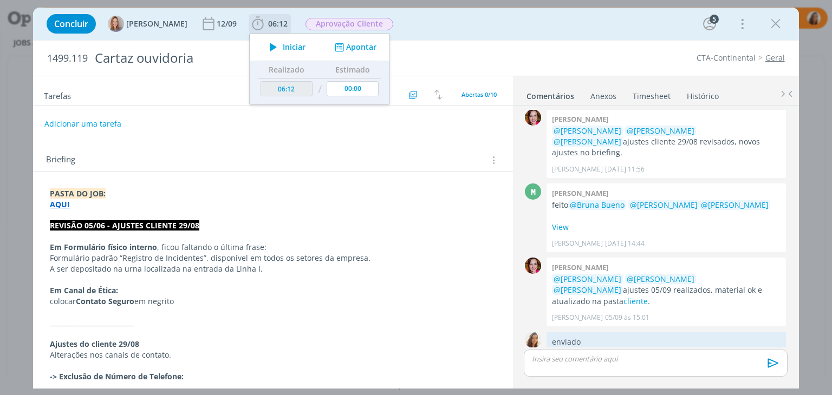
click at [277, 49] on icon "dialog" at bounding box center [273, 47] width 19 height 14
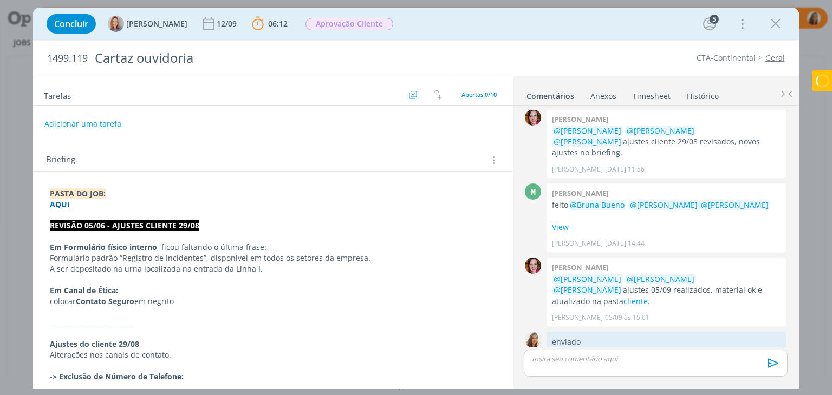
click at [150, 203] on p "AQUI" at bounding box center [273, 204] width 446 height 11
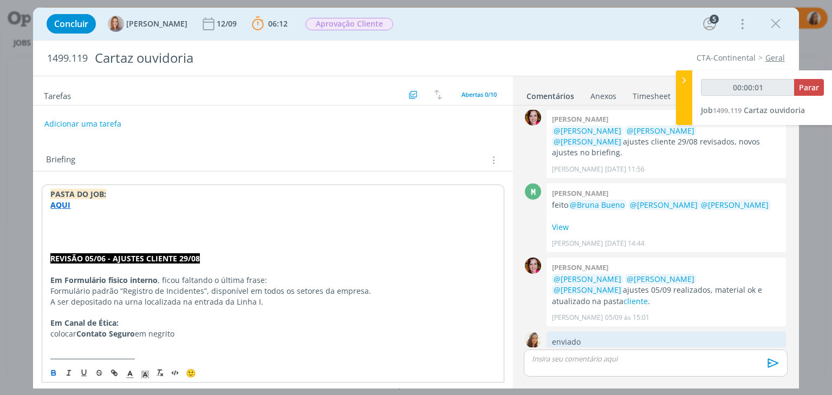
type input "00:00:02"
click at [119, 215] on p "dialog" at bounding box center [272, 216] width 445 height 11
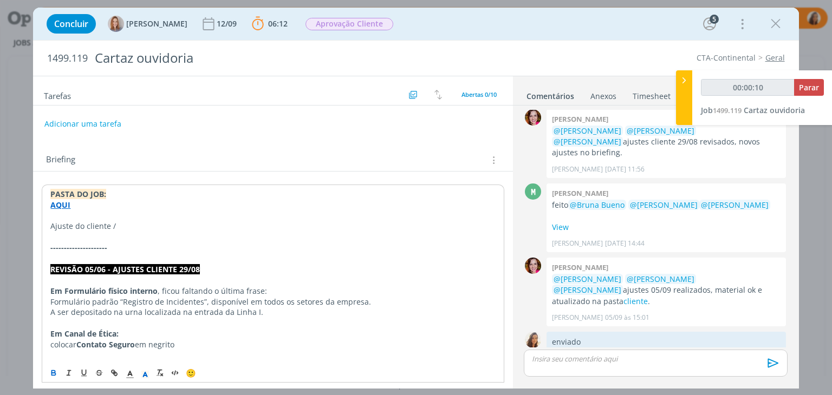
scroll to position [112, 0]
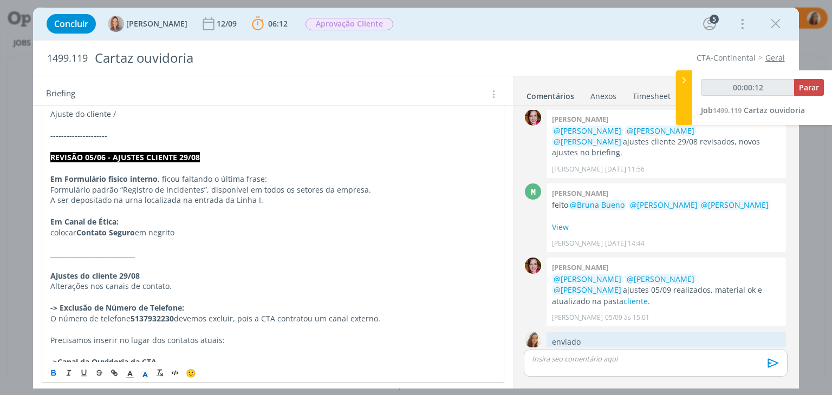
click at [124, 113] on p "Ajuste do cliente /" at bounding box center [272, 114] width 445 height 11
click at [124, 113] on p "Ajuste do cliente 10/09" at bounding box center [272, 114] width 445 height 11
click at [48, 371] on button "dialog" at bounding box center [54, 373] width 15 height 13
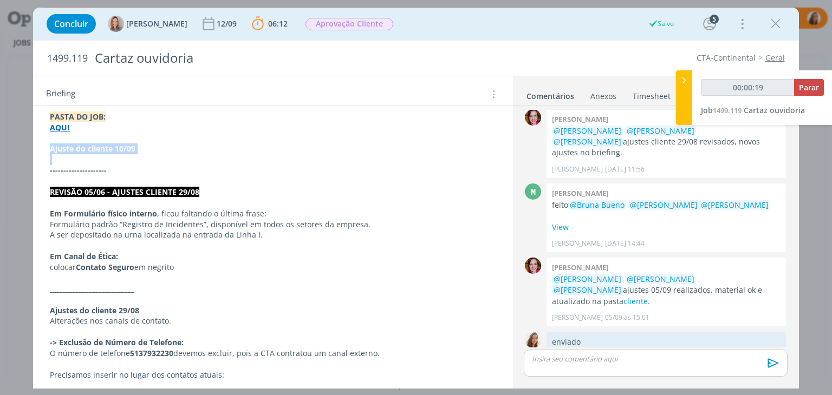
scroll to position [58, 0]
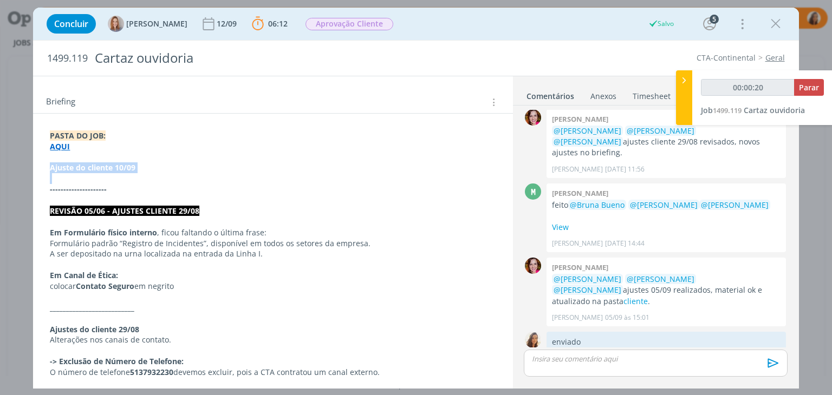
click at [143, 169] on p "Ajuste do cliente 10/09" at bounding box center [273, 168] width 446 height 11
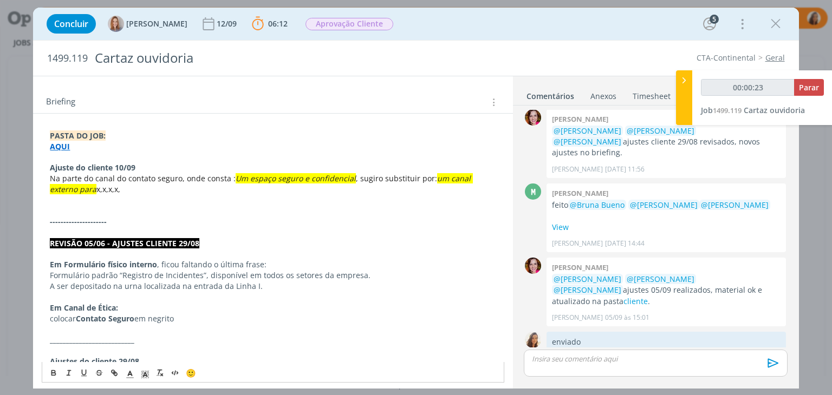
click at [51, 177] on span "Na parte do canal do contato seguro, onde consta :" at bounding box center [143, 178] width 186 height 10
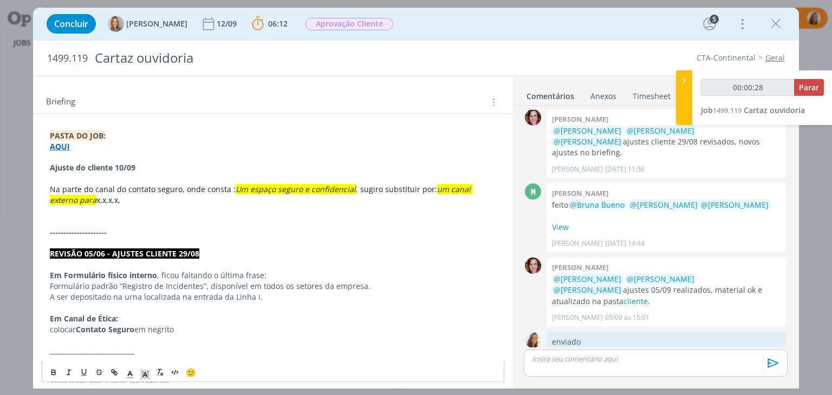
click at [356, 187] on span ", sugiro substituir por:" at bounding box center [396, 189] width 81 height 10
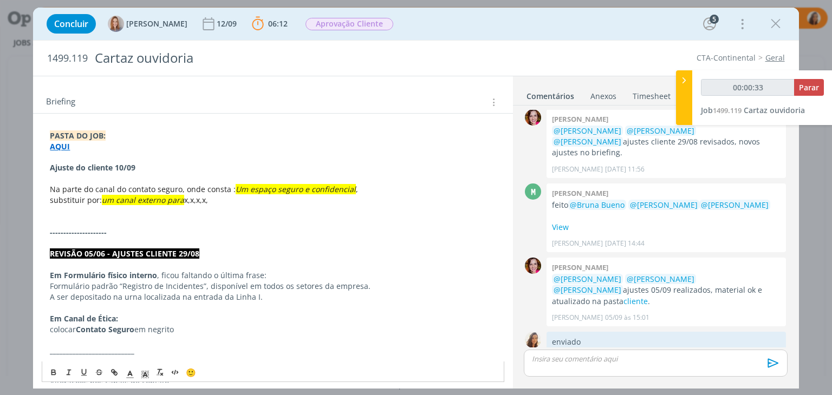
click at [210, 200] on p "﻿ substituir por: um canal externo para x,x,x,x," at bounding box center [273, 200] width 446 height 11
drag, startPoint x: 197, startPoint y: 203, endPoint x: 38, endPoint y: 183, distance: 160.5
click at [145, 373] on polyline "dialog" at bounding box center [146, 375] width 4 height 4
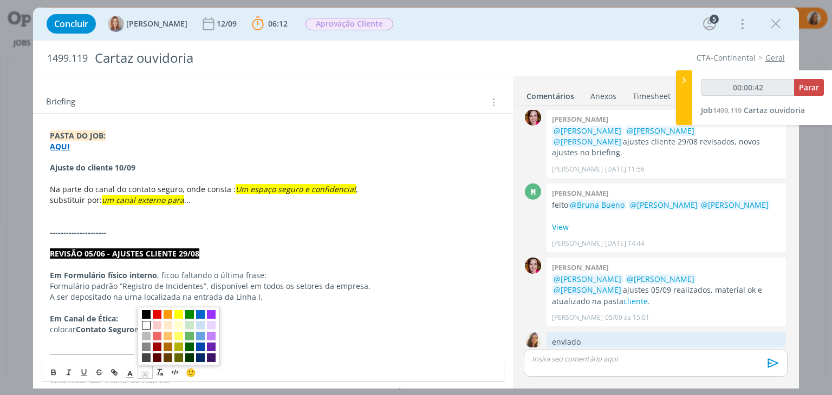
click at [146, 326] on span "dialog" at bounding box center [146, 326] width 9 height 9
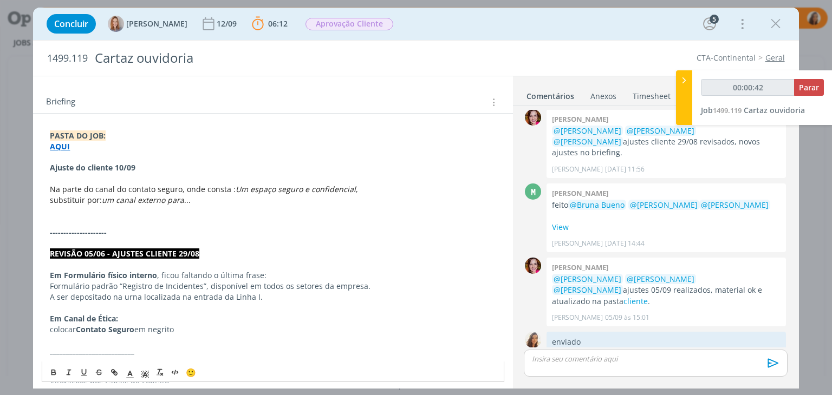
click at [258, 239] on p "dialog" at bounding box center [273, 243] width 446 height 11
drag, startPoint x: 351, startPoint y: 189, endPoint x: 262, endPoint y: 185, distance: 89.5
click at [262, 185] on p "Na parte do canal do contato seguro, onde consta : Um espaço seguro e confidenc…" at bounding box center [273, 189] width 446 height 11
click at [184, 215] on p "dialog" at bounding box center [273, 211] width 446 height 11
drag, startPoint x: 207, startPoint y: 202, endPoint x: 164, endPoint y: 199, distance: 42.8
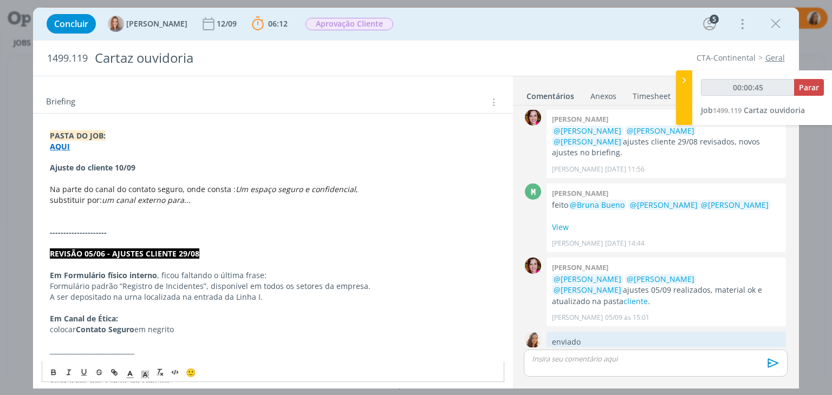
click at [164, 199] on p "substituir por: um canal externo para ..." at bounding box center [273, 200] width 446 height 11
click at [206, 200] on p "substituir por: um canal externo para ..." at bounding box center [273, 200] width 446 height 11
click at [358, 189] on p "Na parte do canal do contato seguro, onde consta : Um espaço seguro e confidenc…" at bounding box center [273, 189] width 446 height 11
click at [236, 187] on em "Um espaço seguro e confidencial" at bounding box center [296, 189] width 120 height 10
click at [392, 189] on p "Na parte do canal do contato seguro, onde consta : " Um espaço seguro e confide…" at bounding box center [273, 189] width 446 height 11
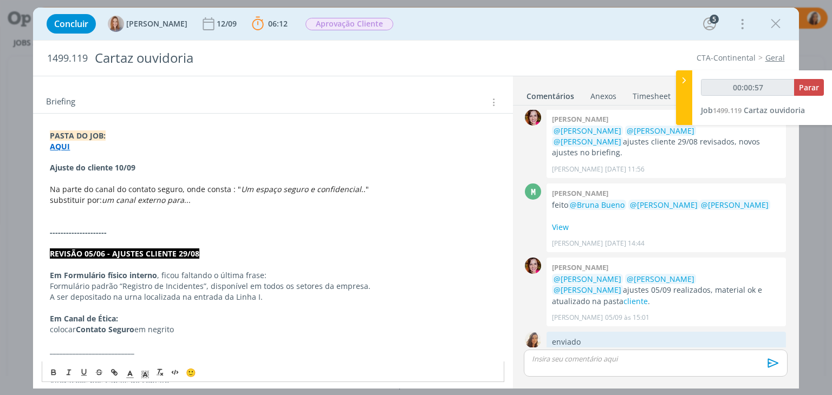
click at [201, 202] on p "substituir por: um canal externo para ..." at bounding box center [273, 200] width 446 height 11
click at [104, 200] on em "um canal externo para" at bounding box center [143, 200] width 82 height 10
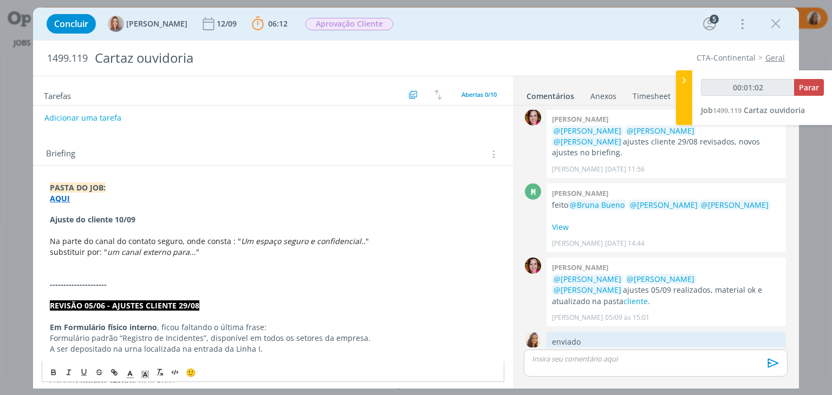
scroll to position [0, 0]
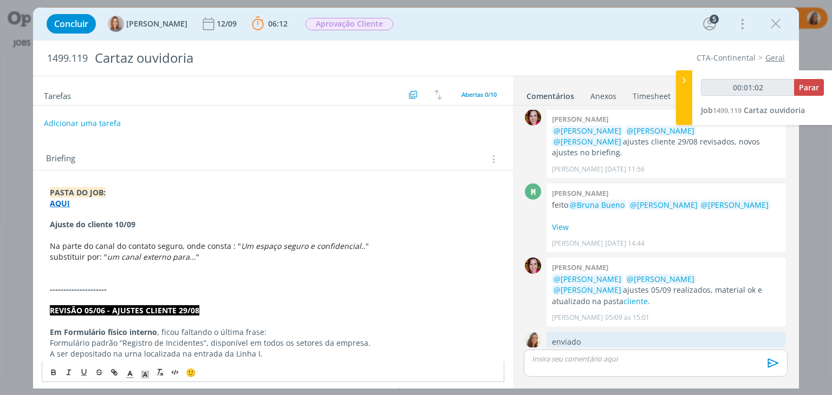
click at [97, 118] on button "Adicionar uma tarefa" at bounding box center [82, 123] width 77 height 18
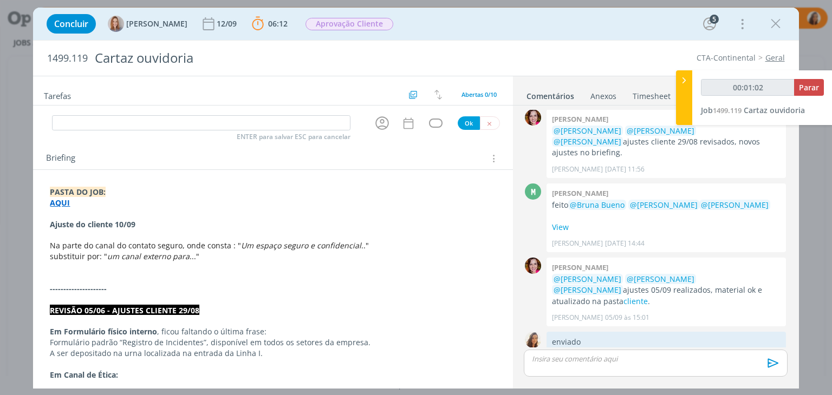
type input "00:01:03"
type input "A"
type input "00:01:05"
type input "Ajuste"
click at [385, 125] on icon "dialog" at bounding box center [382, 123] width 17 height 17
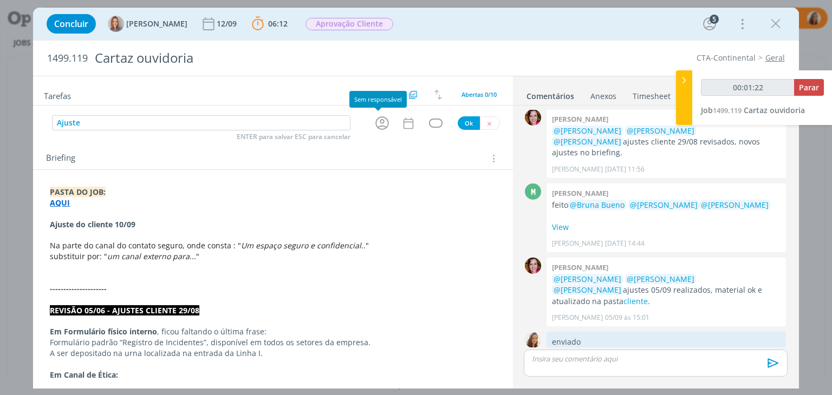
type input "00:01:24"
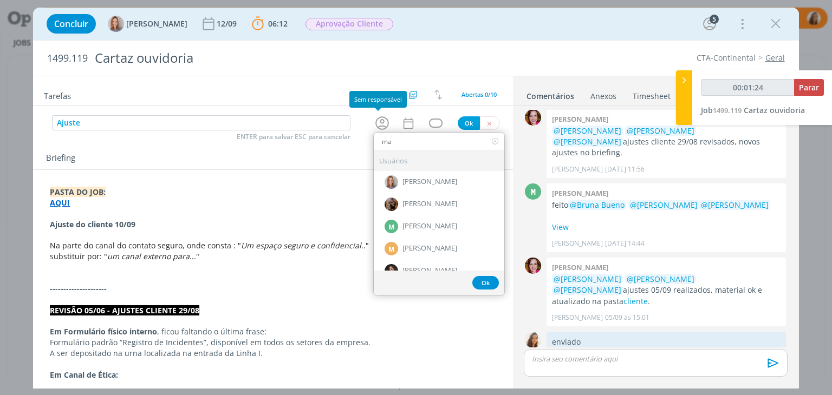
type input "mar"
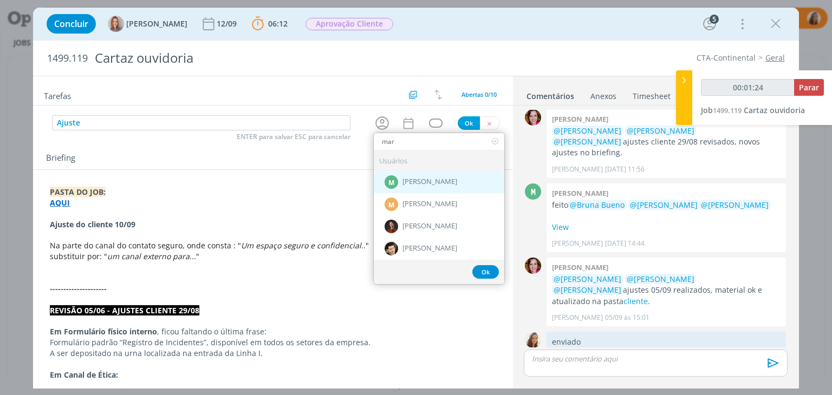
type input "00:01:25"
type input "mar"
click at [414, 183] on span "[PERSON_NAME]" at bounding box center [429, 182] width 55 height 9
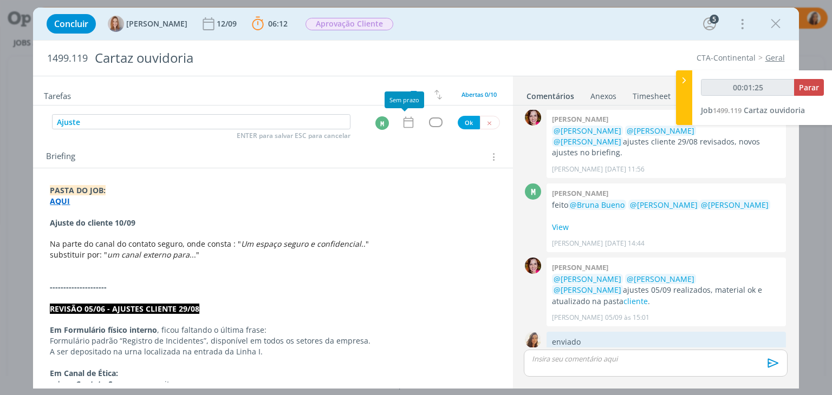
click at [401, 123] on icon "dialog" at bounding box center [408, 122] width 14 height 14
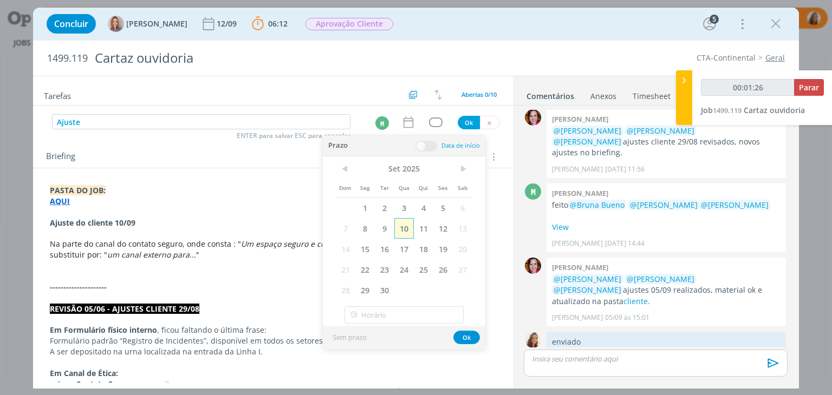
click at [403, 224] on span "10" at bounding box center [404, 228] width 20 height 21
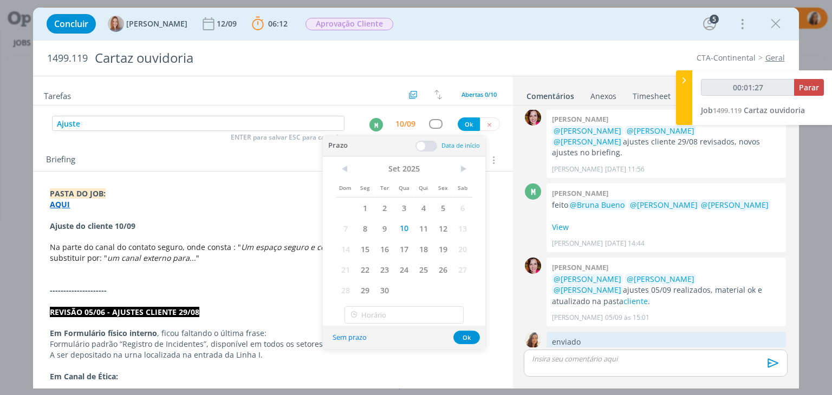
click at [431, 148] on span at bounding box center [426, 146] width 22 height 11
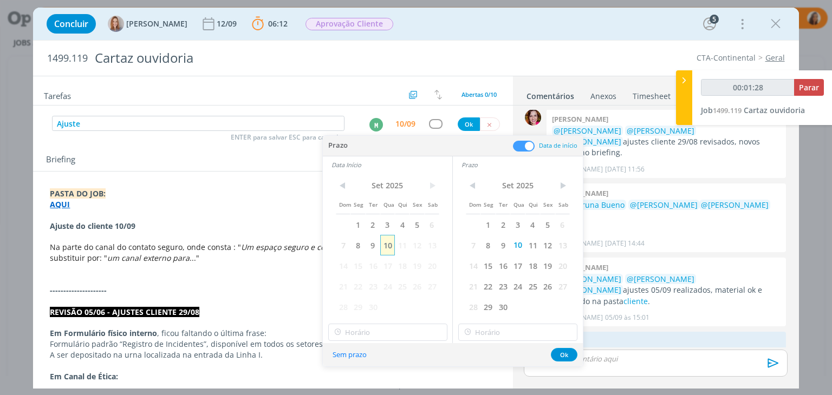
click at [390, 245] on span "10" at bounding box center [387, 245] width 15 height 21
type input "00:01:29"
type input "10:00"
click at [369, 339] on input "10:00" at bounding box center [387, 332] width 119 height 17
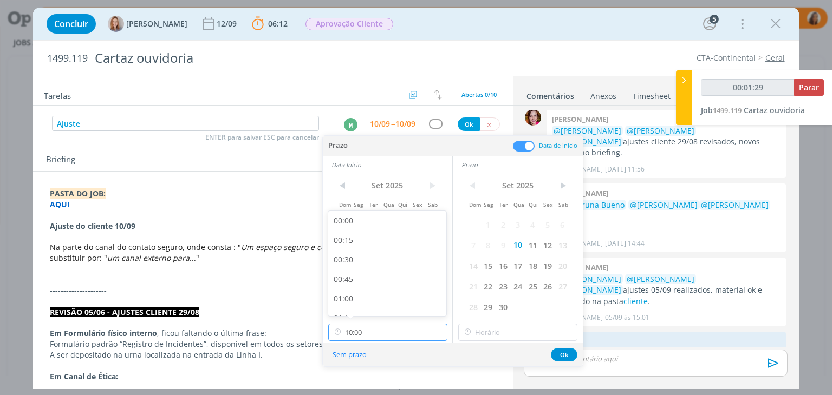
scroll to position [698, 0]
type input "00:01:30"
type input "10:00"
click at [497, 338] on input "10:00" at bounding box center [517, 332] width 119 height 17
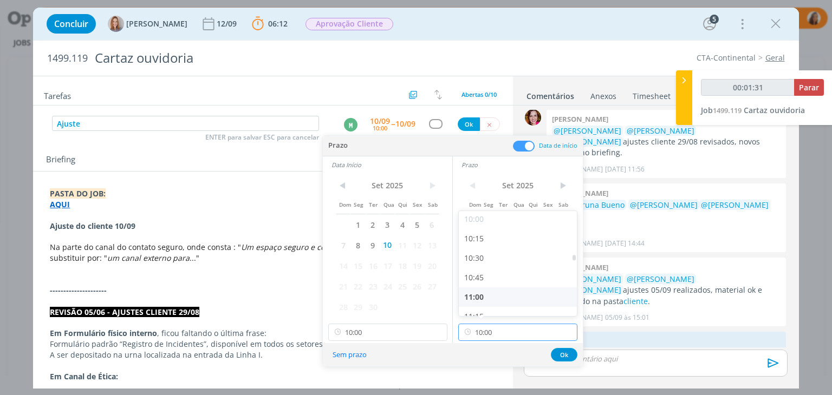
scroll to position [806, 0]
type input "00:01:32"
click at [507, 240] on div "10:30" at bounding box center [519, 234] width 121 height 20
type input "10:30"
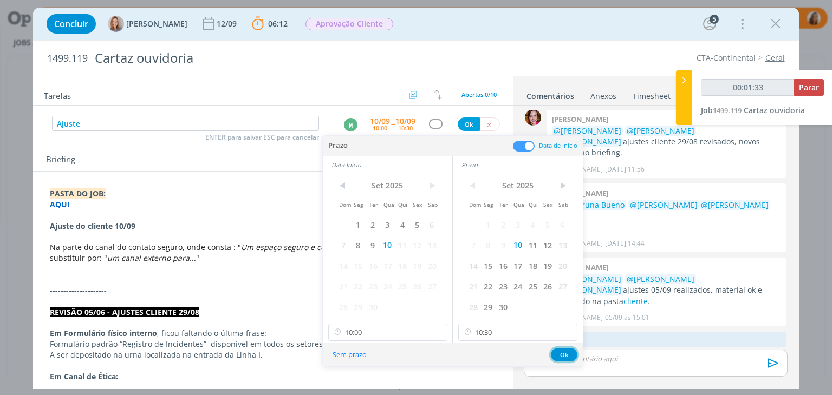
click at [566, 353] on button "Ok" at bounding box center [564, 355] width 27 height 14
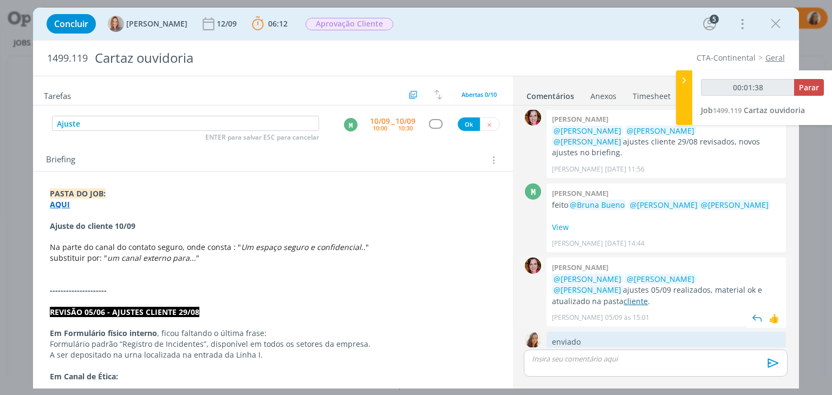
click at [648, 296] on link "cliente" at bounding box center [635, 301] width 24 height 10
click at [480, 122] on button "dialog" at bounding box center [490, 125] width 20 height 14
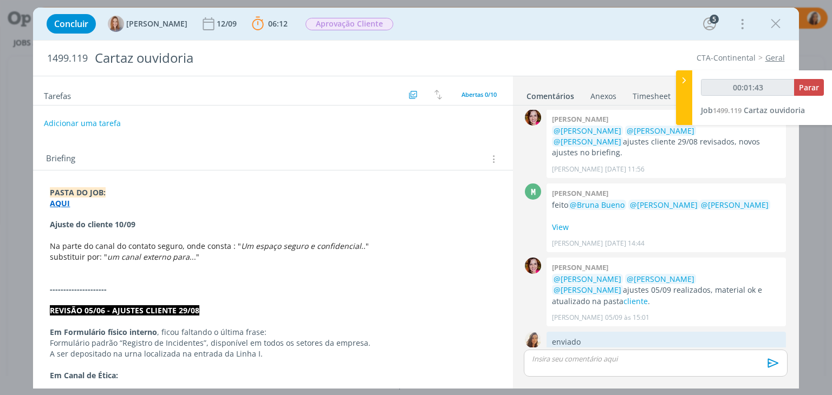
click at [74, 120] on button "Adicionar uma tarefa" at bounding box center [82, 123] width 77 height 18
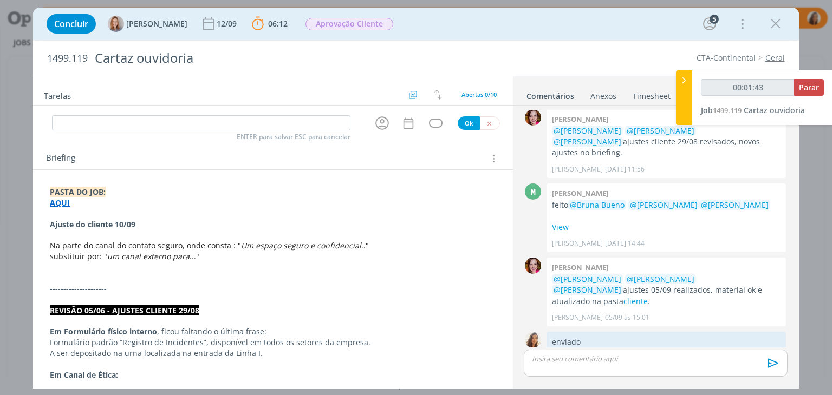
type input "00:01:44"
type input "A"
type input "00:01:45"
type input "Ajuste"
type input "00:01:47"
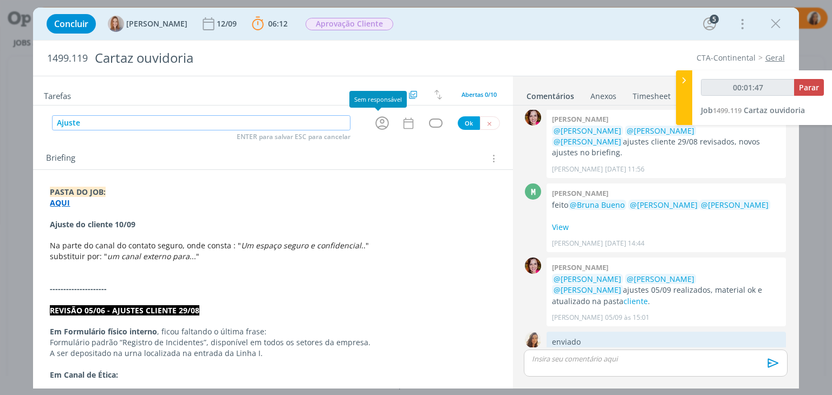
click at [376, 122] on icon "dialog" at bounding box center [382, 123] width 14 height 14
type input "Ajuste"
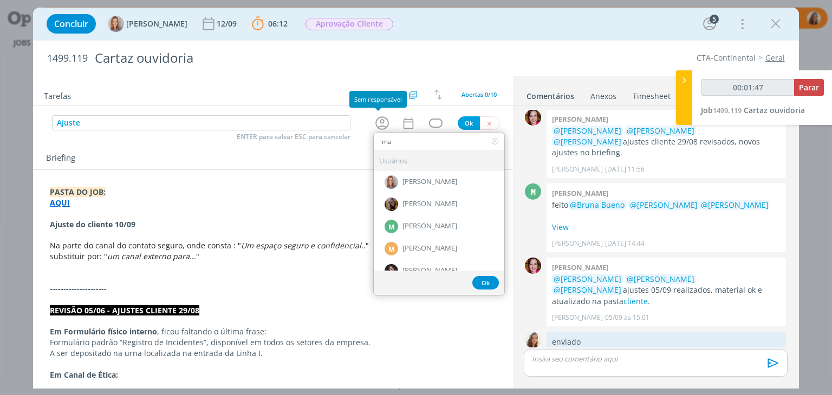
type input "mar"
type input "00:01:48"
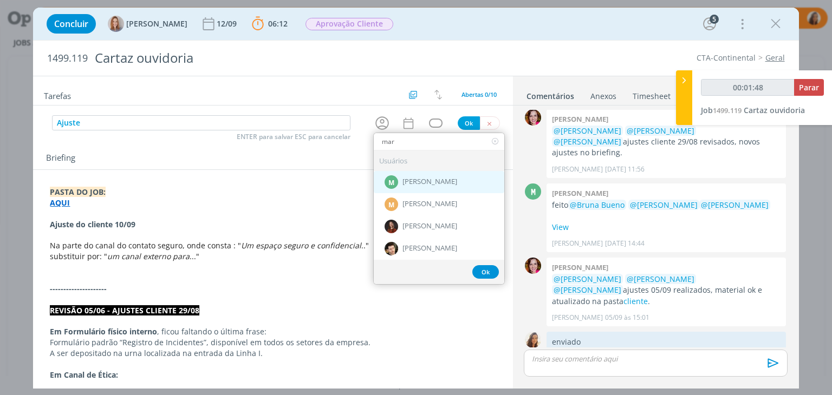
type input "mar"
click at [414, 175] on div "M Marcel Ali" at bounding box center [439, 182] width 131 height 22
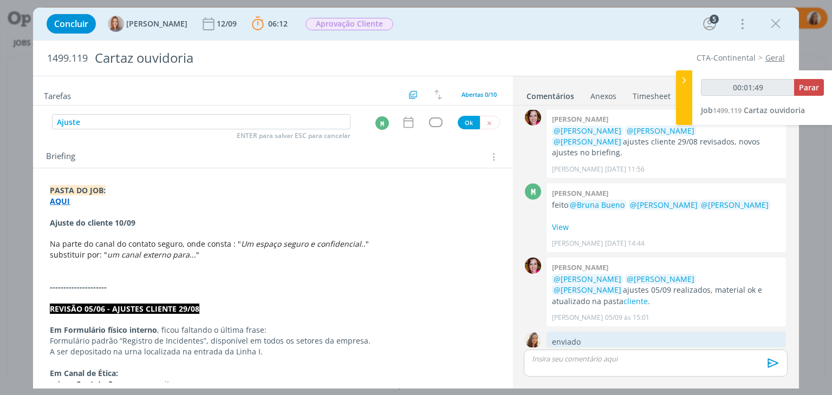
click at [403, 126] on icon "dialog" at bounding box center [408, 122] width 10 height 11
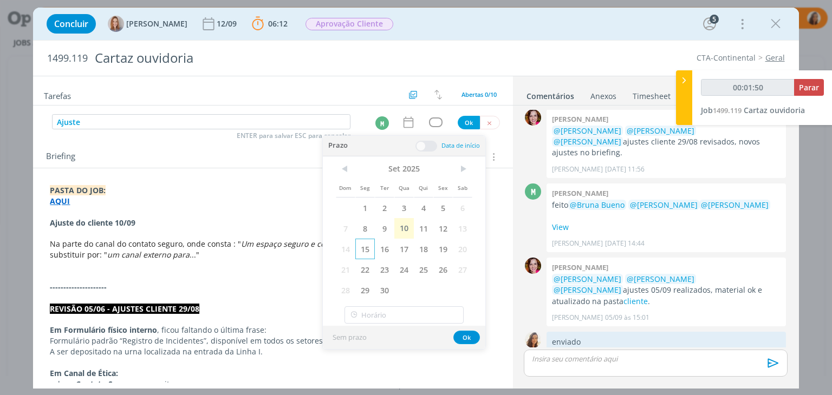
click at [365, 248] on span "15" at bounding box center [365, 249] width 20 height 21
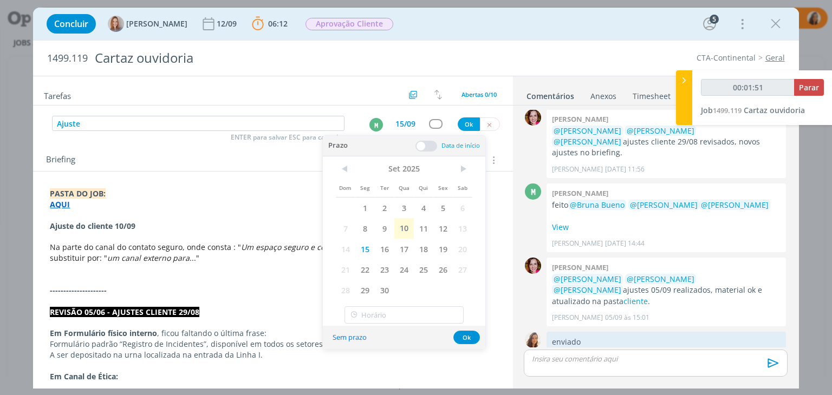
click at [431, 146] on span at bounding box center [426, 146] width 22 height 11
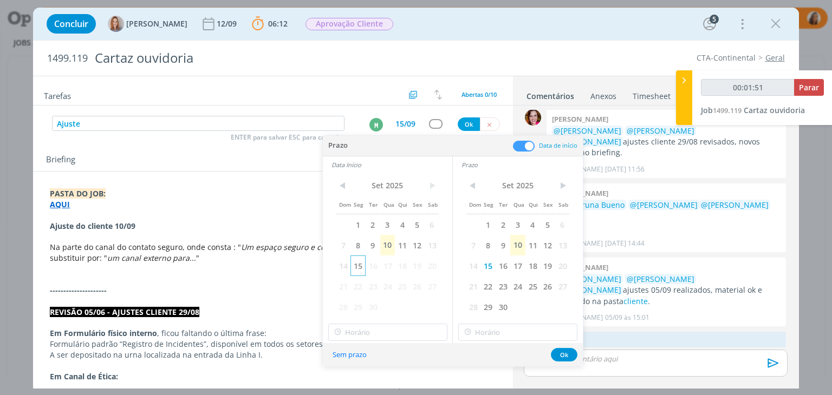
type input "00:01:52"
click at [359, 265] on span "15" at bounding box center [357, 266] width 15 height 21
type input "11:00"
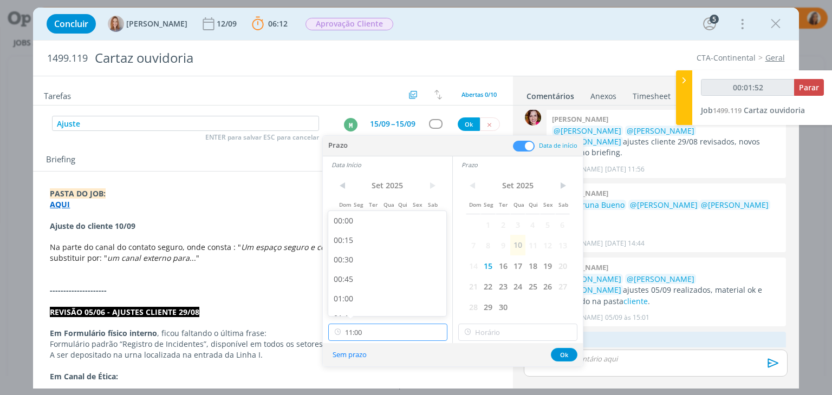
click at [379, 331] on input "11:00" at bounding box center [387, 332] width 119 height 17
type input "00:01:54"
click at [376, 232] on div "10:00" at bounding box center [388, 226] width 121 height 20
type input "10:00"
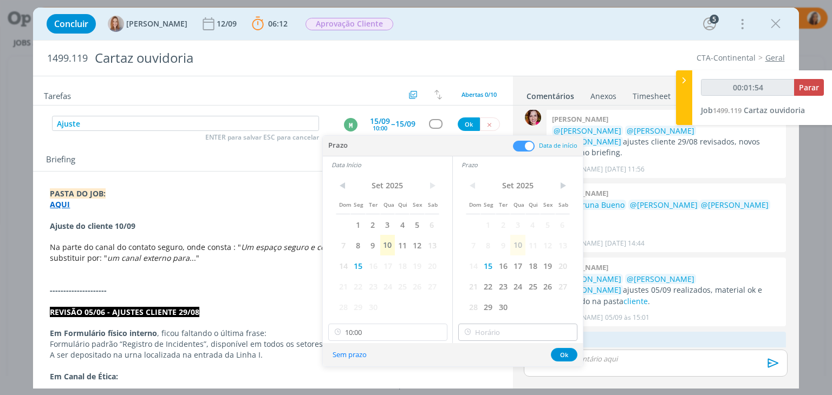
type input "00:01:55"
type input "11:00"
click at [530, 337] on input "11:00" at bounding box center [517, 332] width 119 height 17
type input "00:01:56"
click at [529, 269] on div "10:30" at bounding box center [519, 265] width 121 height 20
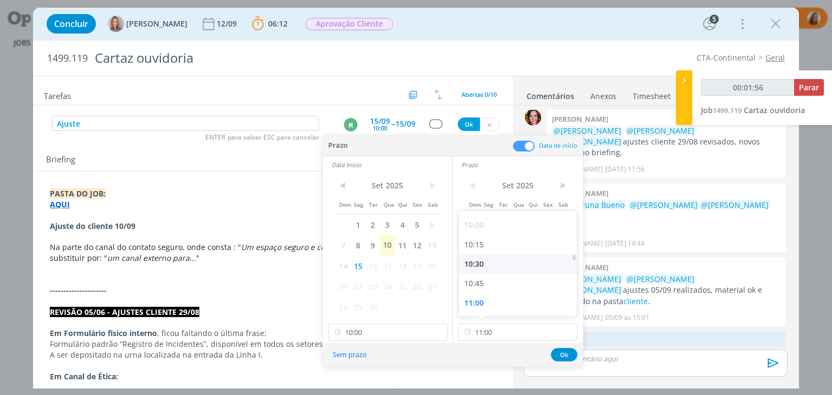
type input "10:30"
click at [570, 345] on div "Sem prazo Ok" at bounding box center [453, 354] width 260 height 23
click at [570, 354] on button "Ok" at bounding box center [564, 355] width 27 height 14
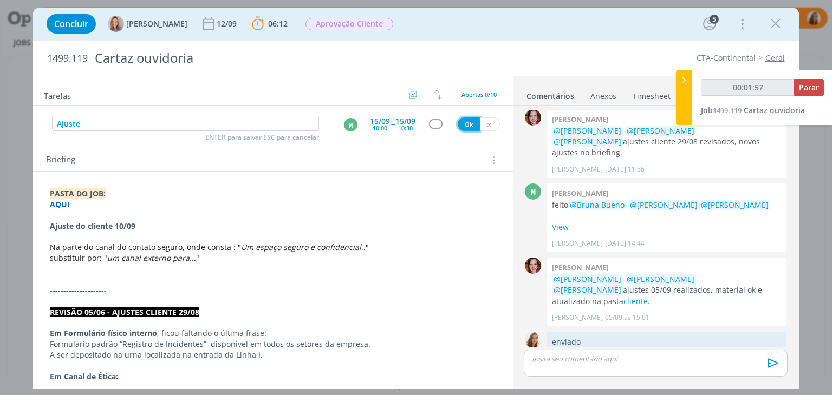
type input "00:01:58"
click at [464, 118] on button "Ok" at bounding box center [469, 125] width 22 height 14
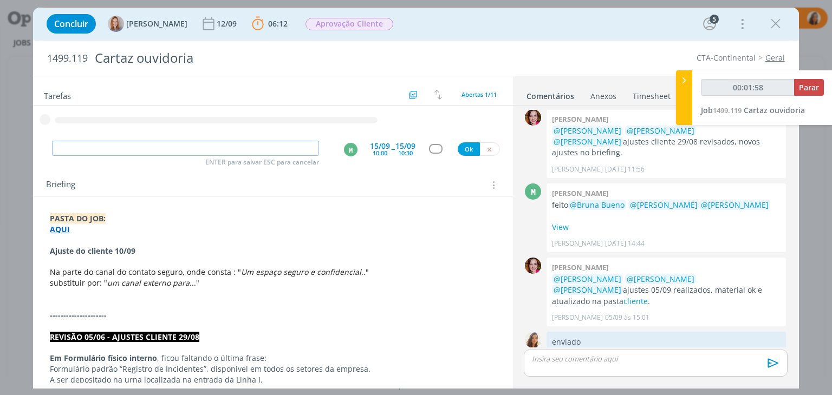
type input "R"
type input "00:01:59"
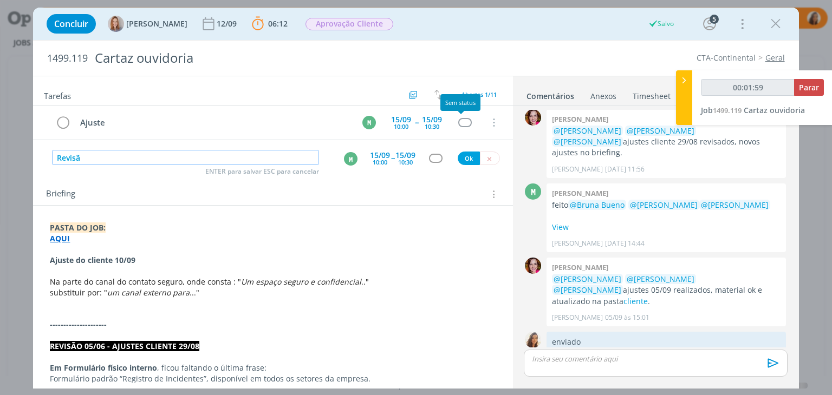
type input "Revisão"
type input "00:02:00"
type input "Revisão ajsute"
type input "00:02:01"
type input "Revisão ajsu"
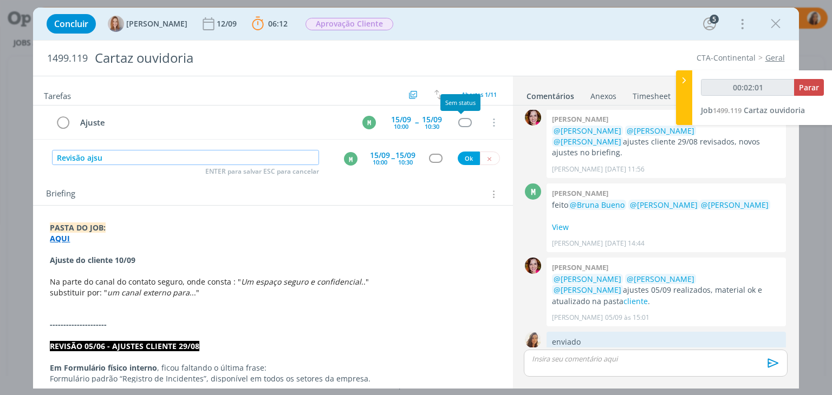
type input "00:02:02"
type input "Revisão ajus"
type input "00:02:03"
type input "Revisão ajuste"
type input "00:02:04"
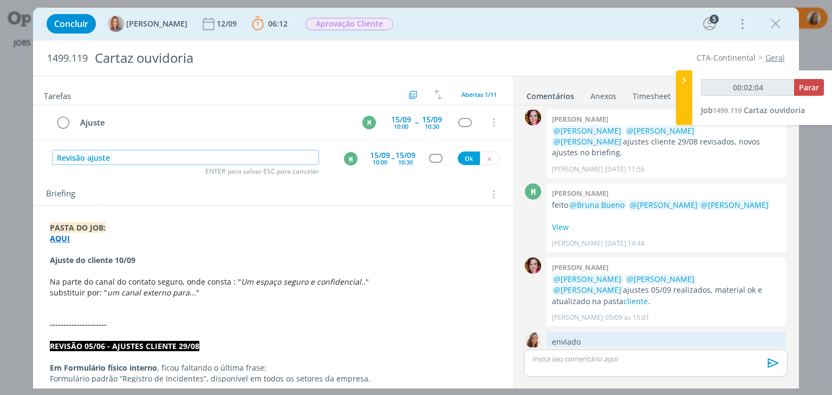
type input "Revisão ajuste"
click at [98, 304] on p "dialog" at bounding box center [273, 303] width 446 height 11
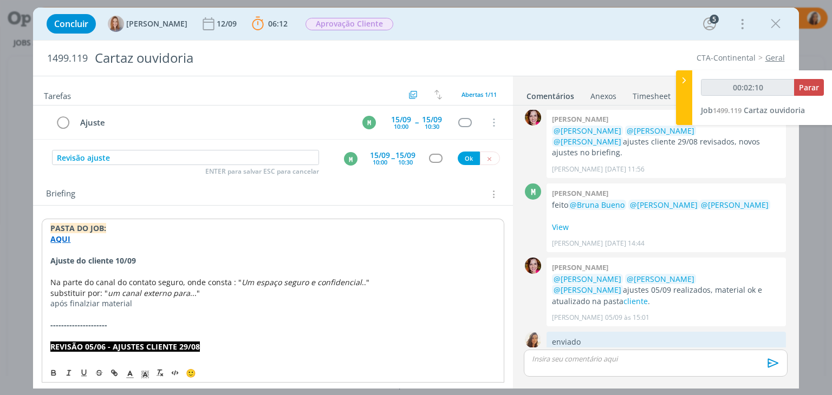
click at [53, 301] on p "após finalziar material" at bounding box center [272, 303] width 445 height 11
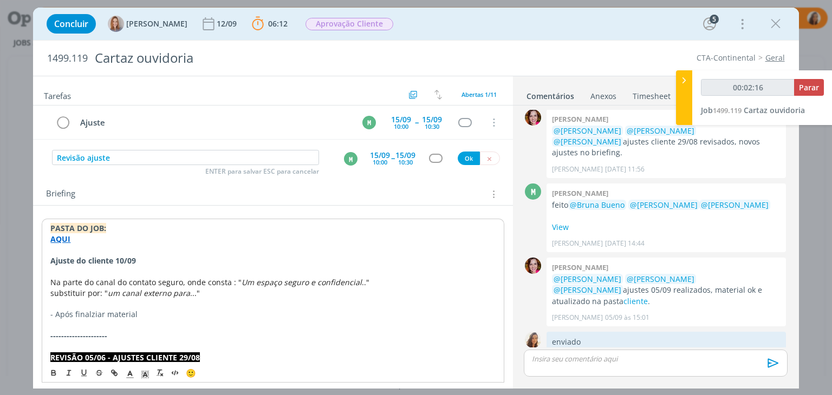
click at [73, 314] on p "- Após finalziar material" at bounding box center [272, 314] width 445 height 11
click at [205, 320] on p "dialog" at bounding box center [272, 325] width 445 height 11
click at [178, 310] on p "- Após, finalziar material" at bounding box center [272, 314] width 445 height 11
type input "00:02:22"
click at [345, 154] on div "M" at bounding box center [351, 159] width 14 height 14
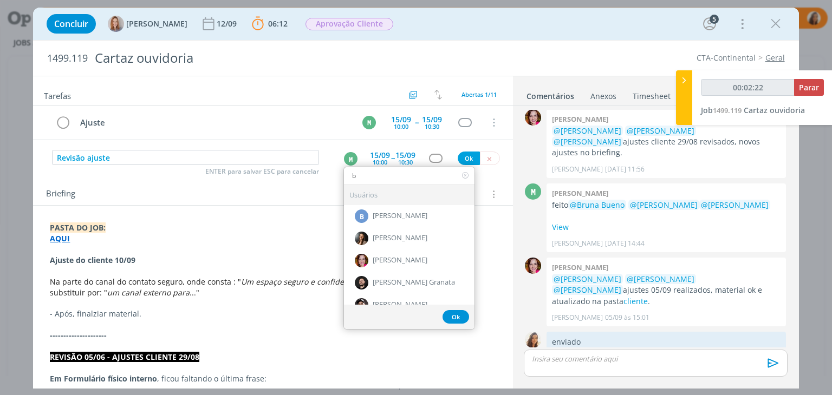
type input "br"
type input "00:02:23"
type input "bru"
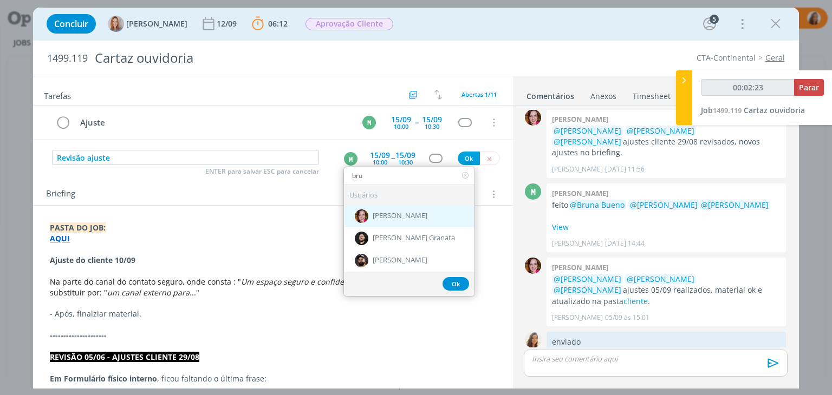
type input "00:02:24"
type input "bru"
click at [394, 222] on div "[PERSON_NAME]" at bounding box center [409, 216] width 131 height 22
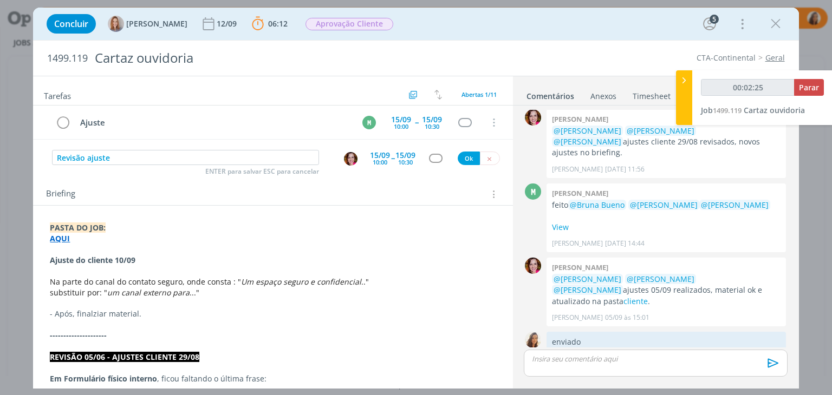
click at [373, 152] on div "15/09" at bounding box center [380, 156] width 20 height 8
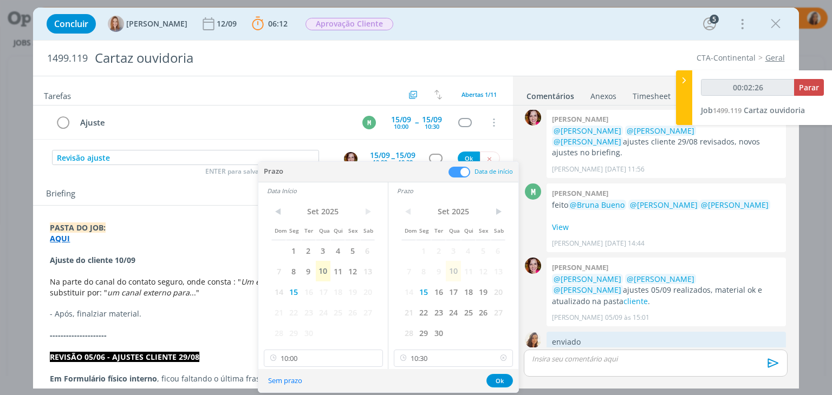
type input "00:02:27"
click at [505, 357] on icon at bounding box center [504, 358] width 14 height 17
click at [345, 362] on input "10:00" at bounding box center [323, 358] width 119 height 17
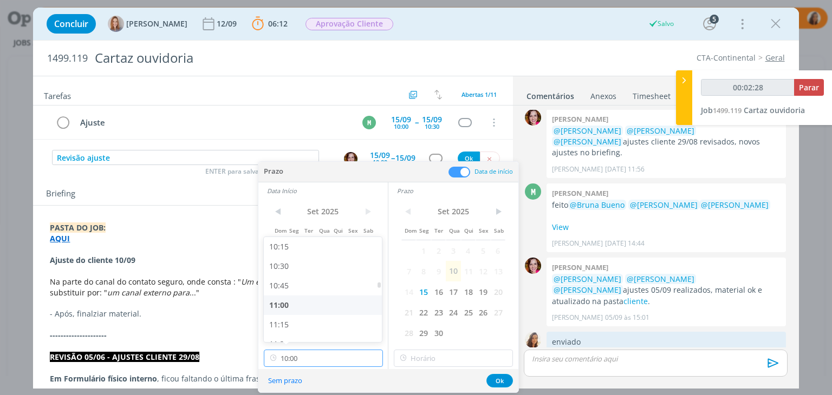
scroll to position [806, 0]
type input "00:02:29"
click at [324, 291] on div "11:00" at bounding box center [324, 299] width 121 height 20
type input "11:00"
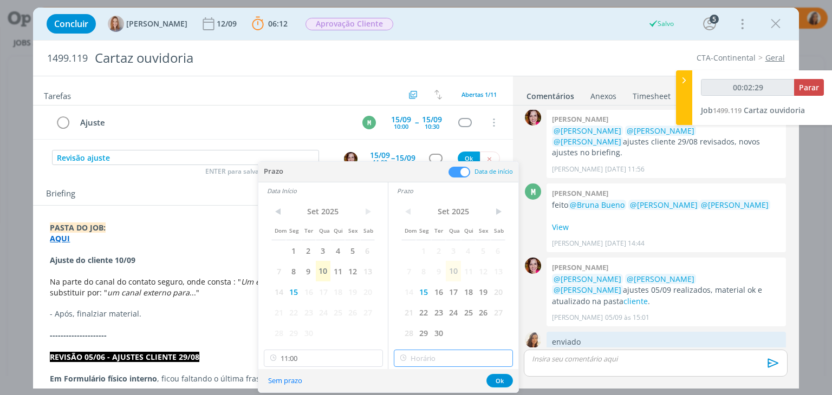
type input "11:00"
click at [438, 358] on input "11:00" at bounding box center [453, 358] width 119 height 17
type input "00:02:31"
click at [440, 321] on div "11:30" at bounding box center [454, 314] width 121 height 20
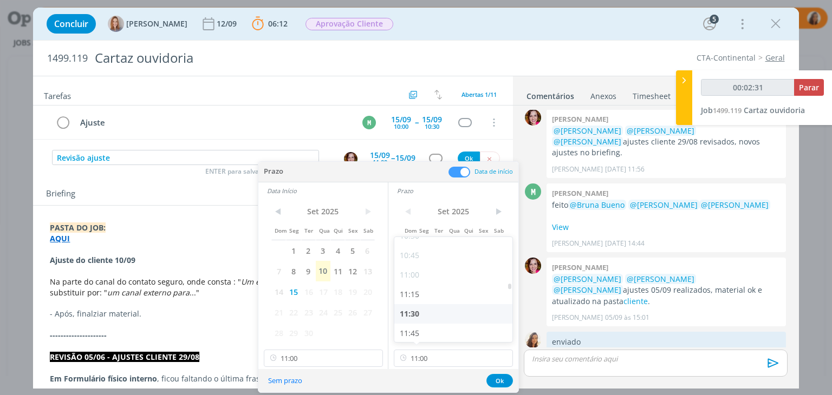
type input "11:30"
click at [498, 382] on button "Ok" at bounding box center [499, 381] width 27 height 14
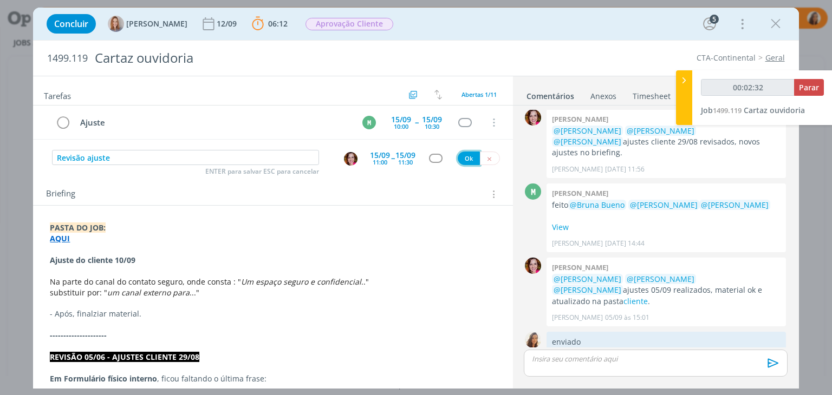
type input "00:02:33"
click at [466, 157] on button "Ok" at bounding box center [469, 159] width 22 height 14
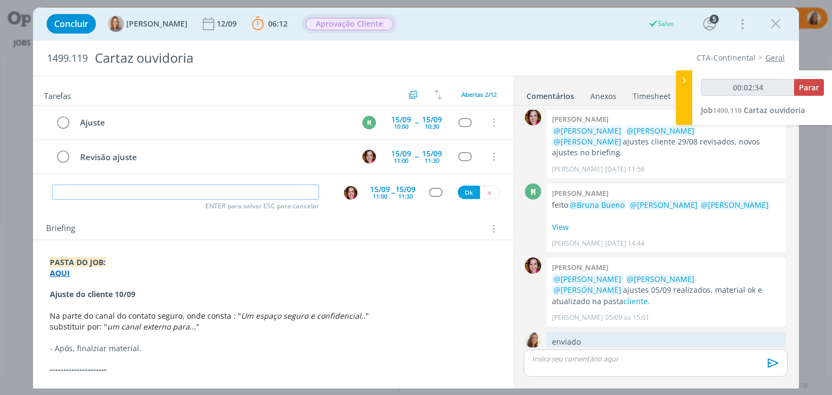
click at [374, 23] on span "Aprovação Cliente" at bounding box center [350, 24] width 88 height 12
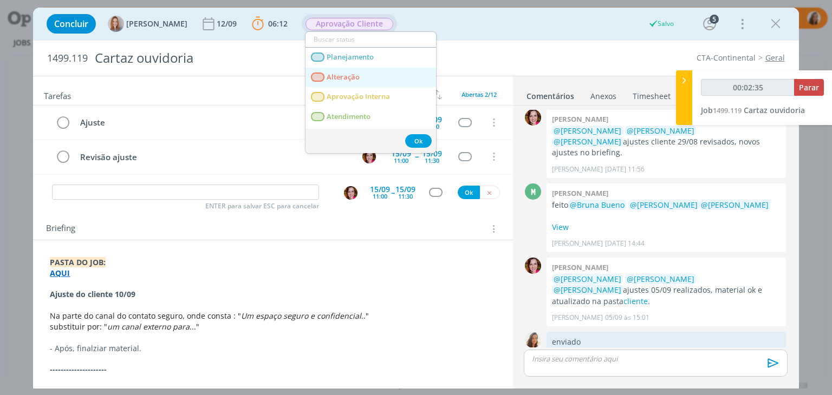
click at [356, 75] on span "Alteração" at bounding box center [343, 77] width 33 height 9
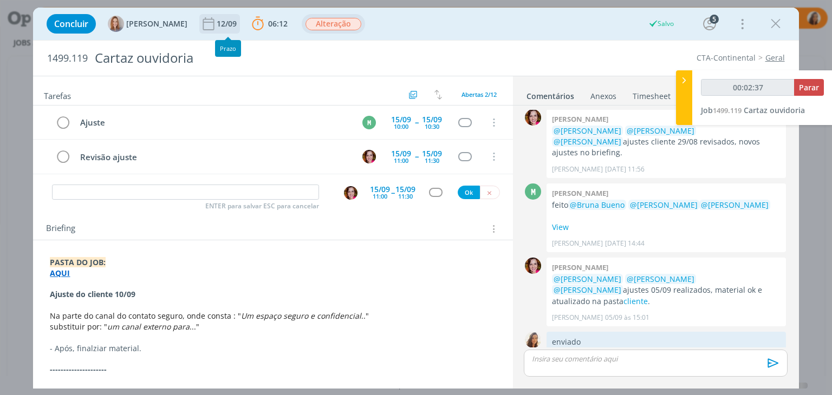
click at [229, 21] on div "12/09" at bounding box center [228, 24] width 22 height 8
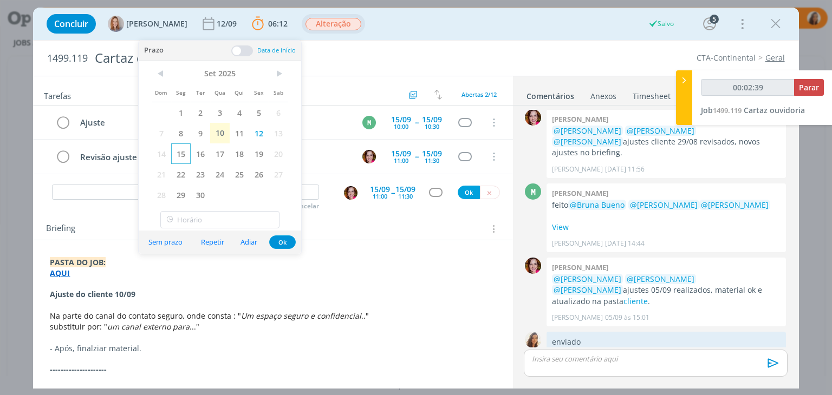
click at [183, 154] on span "15" at bounding box center [181, 154] width 20 height 21
type input "00:04:23"
click at [811, 90] on span "Parar" at bounding box center [809, 87] width 20 height 10
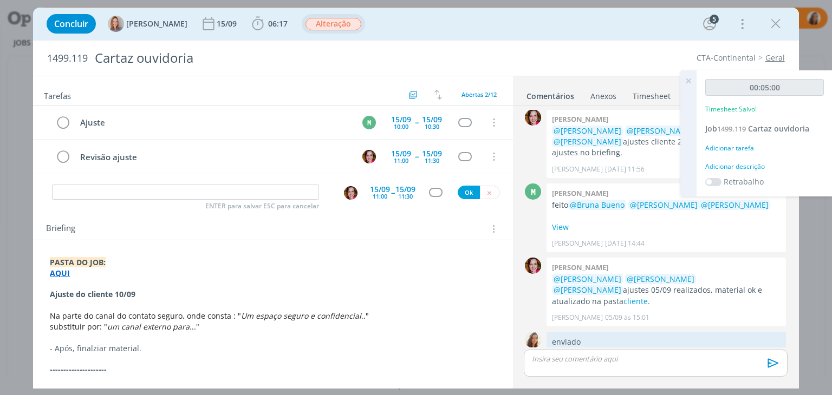
click at [753, 165] on div "Adicionar descrição" at bounding box center [764, 167] width 119 height 10
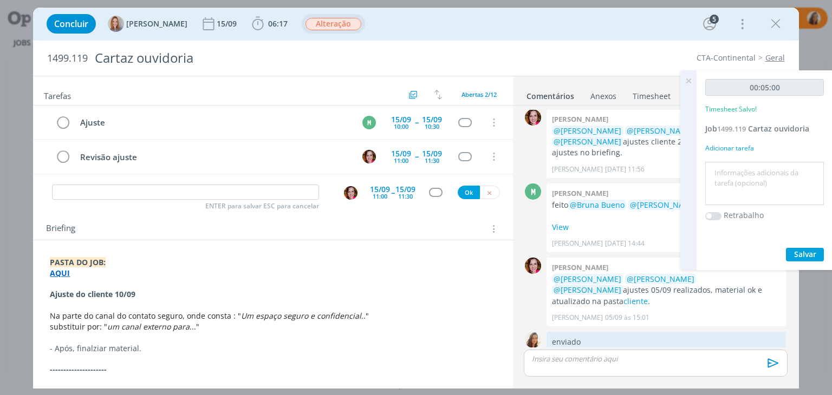
click at [748, 174] on textarea at bounding box center [764, 184] width 113 height 38
type textarea "pautar ajuste"
click at [807, 250] on span "Salvar" at bounding box center [805, 254] width 22 height 10
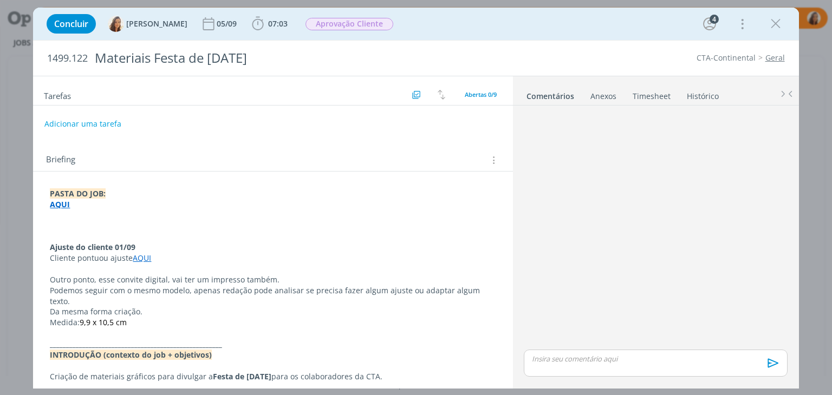
scroll to position [233, 0]
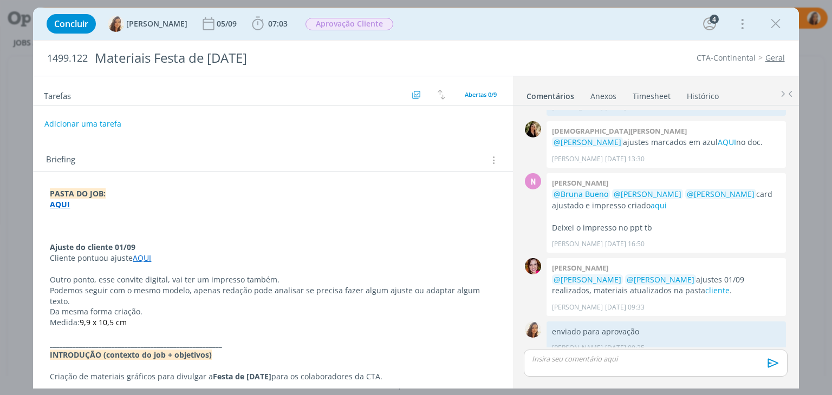
click at [696, 368] on div "dialog" at bounding box center [655, 363] width 263 height 27
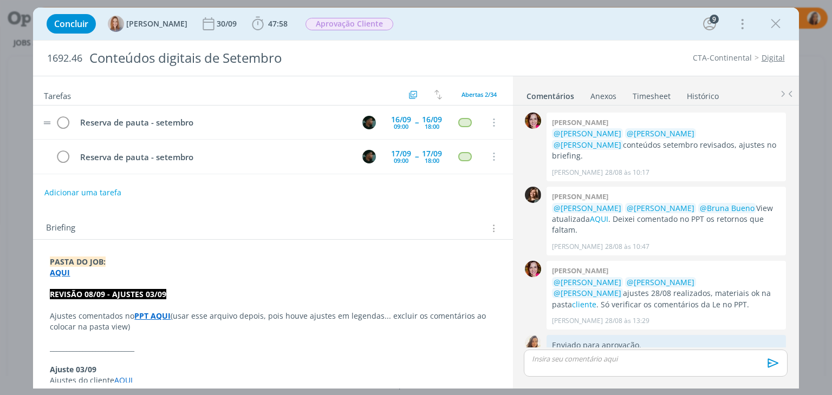
scroll to position [1057, 0]
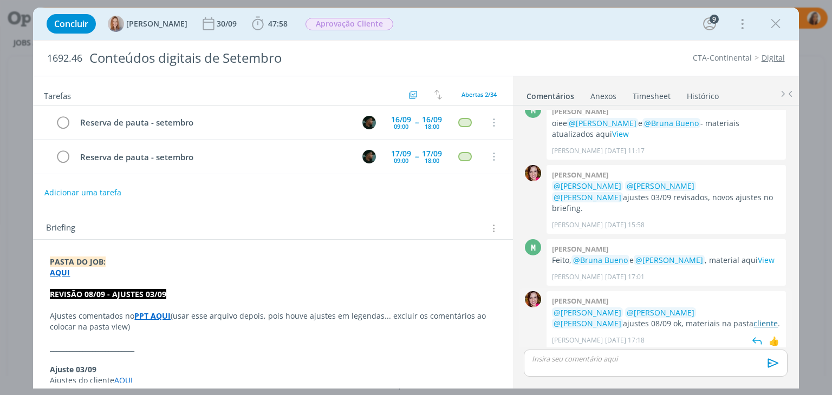
click at [753, 319] on link "cliente" at bounding box center [765, 324] width 24 height 10
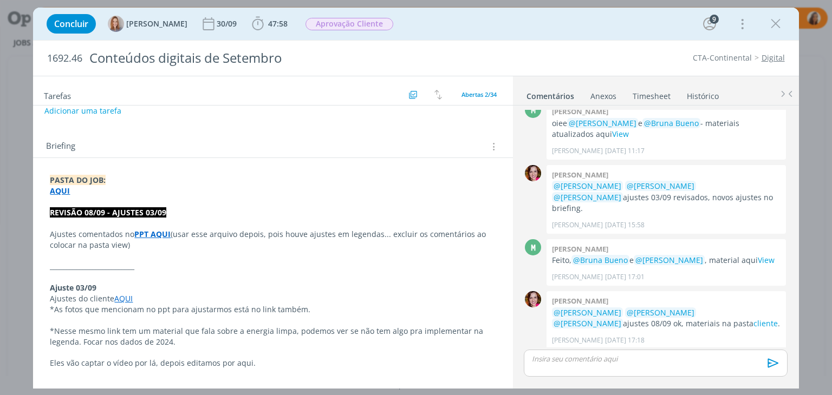
scroll to position [108, 0]
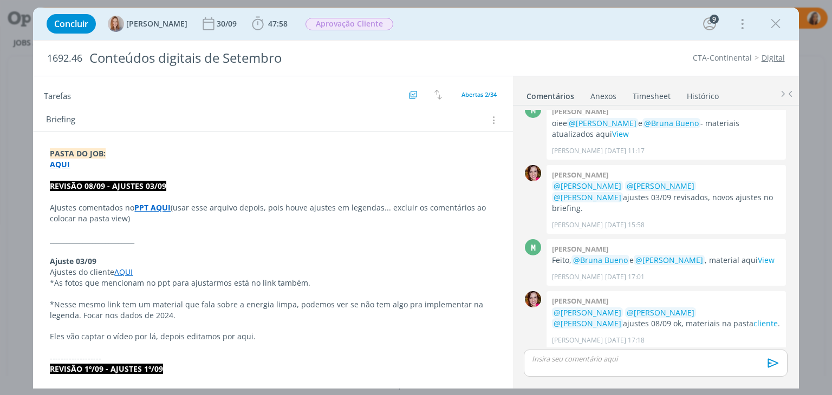
click at [120, 270] on link "AQUI" at bounding box center [123, 272] width 18 height 10
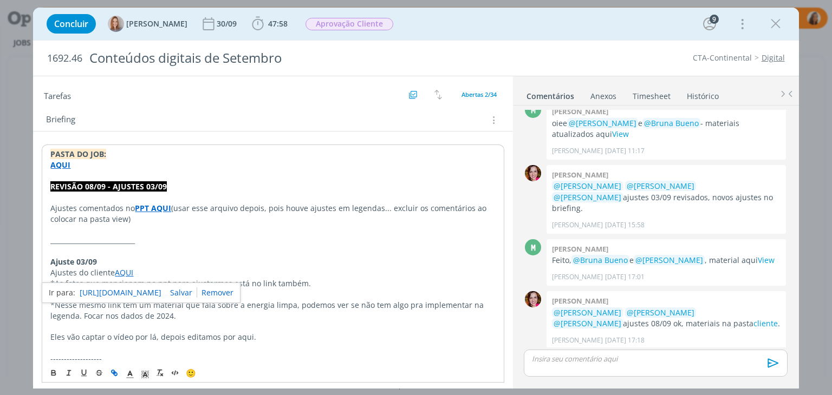
click at [143, 289] on link "[URL][DOMAIN_NAME]" at bounding box center [121, 293] width 82 height 14
click at [366, 239] on p "__________________________" at bounding box center [272, 240] width 445 height 11
click at [122, 271] on link "AQUI" at bounding box center [124, 273] width 18 height 10
click at [148, 290] on link "[URL][DOMAIN_NAME]" at bounding box center [121, 294] width 82 height 14
click at [102, 235] on p "__________________________" at bounding box center [272, 240] width 445 height 11
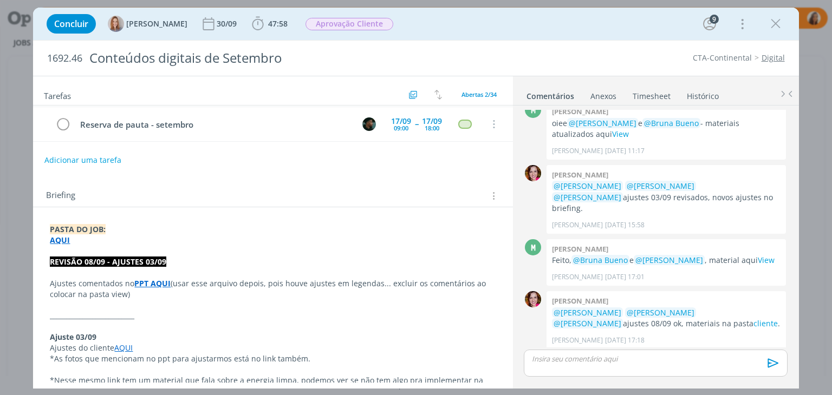
scroll to position [0, 0]
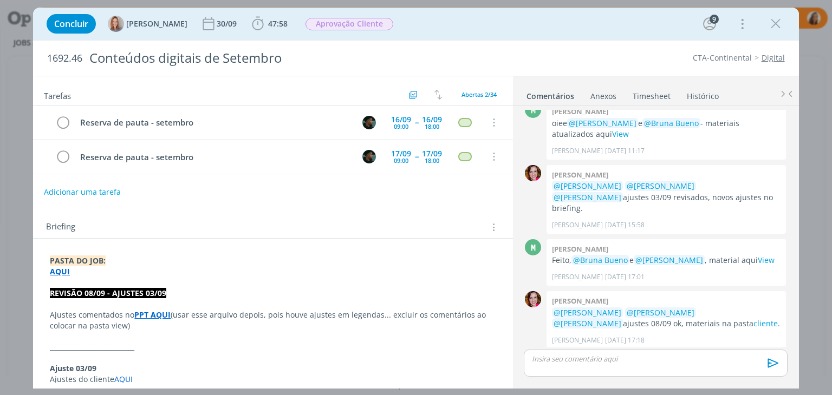
click at [103, 187] on button "Adicionar uma tarefa" at bounding box center [82, 192] width 77 height 18
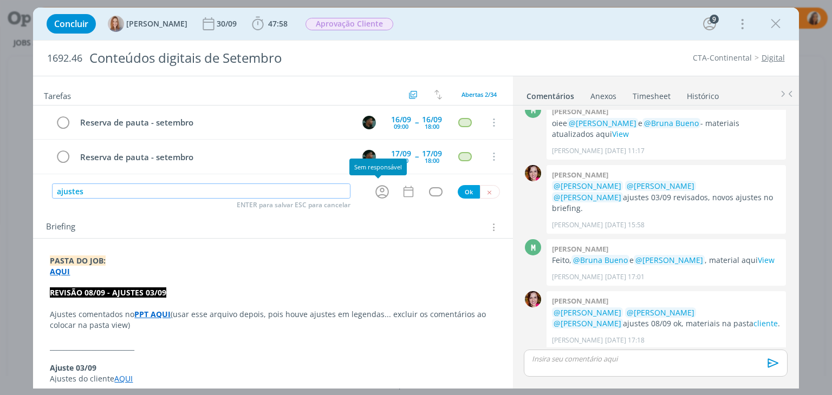
click at [374, 192] on icon "dialog" at bounding box center [382, 192] width 17 height 17
type input "ajustes"
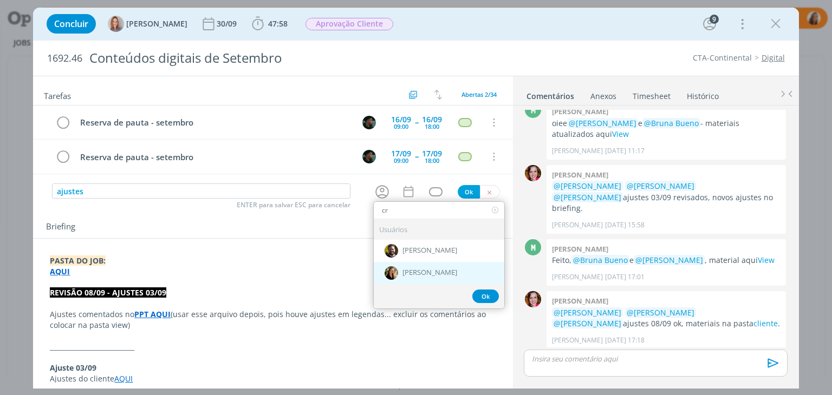
type input "cr"
click at [415, 271] on span "[PERSON_NAME]" at bounding box center [429, 273] width 55 height 9
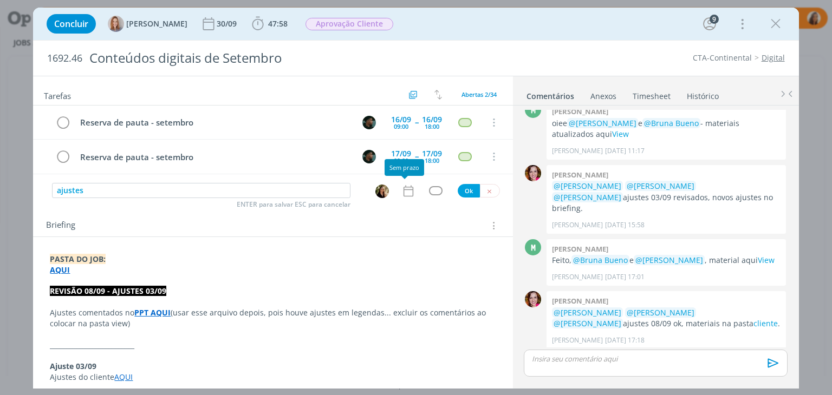
click at [406, 191] on icon "dialog" at bounding box center [408, 191] width 14 height 14
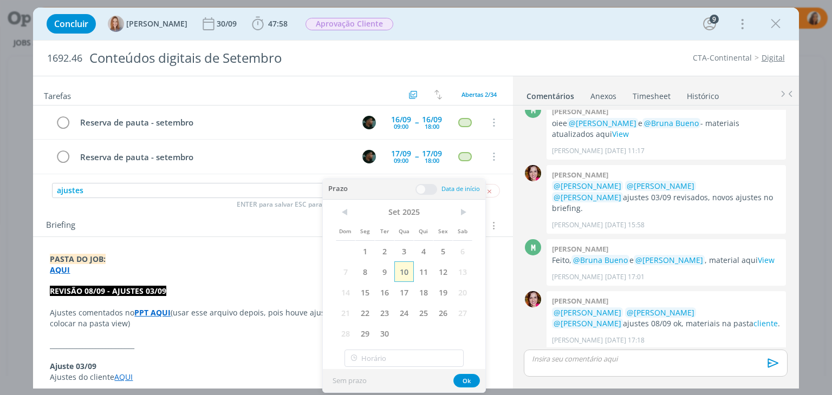
click at [405, 274] on span "10" at bounding box center [404, 272] width 20 height 21
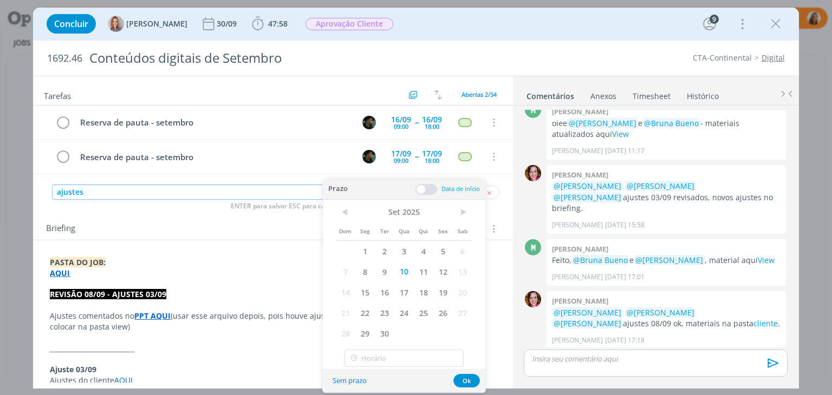
click at [191, 189] on input "ajustes" at bounding box center [198, 192] width 293 height 15
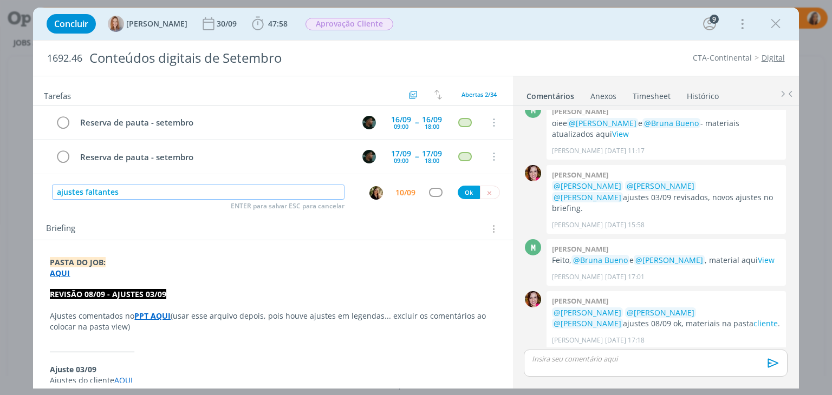
drag, startPoint x: 207, startPoint y: 193, endPoint x: 20, endPoint y: 187, distance: 187.0
click at [20, 187] on div "Concluir Amanda Oliveira 30/09 47:58 Iniciar Apontar Data * 10/09/2025 Horas * …" at bounding box center [416, 197] width 832 height 395
type input "ajustes faltantes"
click at [451, 193] on div "ajustes faltantes ENTER para salvar ESC para cancelar 10/09 Ok" at bounding box center [272, 193] width 479 height 20
click at [458, 192] on button "Ok" at bounding box center [469, 193] width 22 height 14
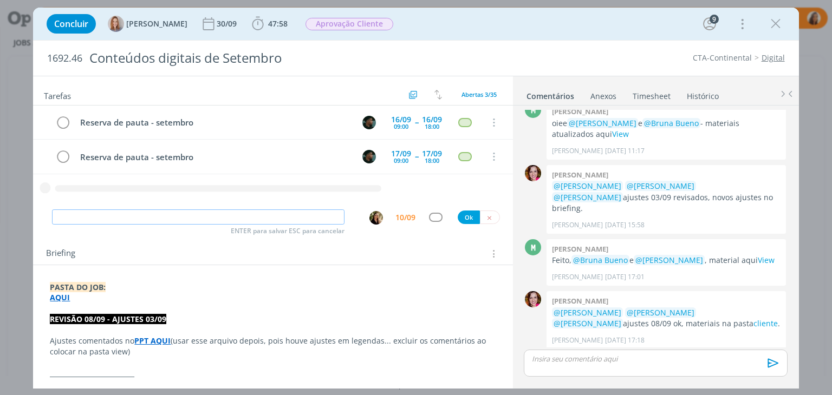
paste input "ajustes faltantes"
click at [375, 219] on img "dialog" at bounding box center [376, 218] width 14 height 14
type input "ajustes faltantes"
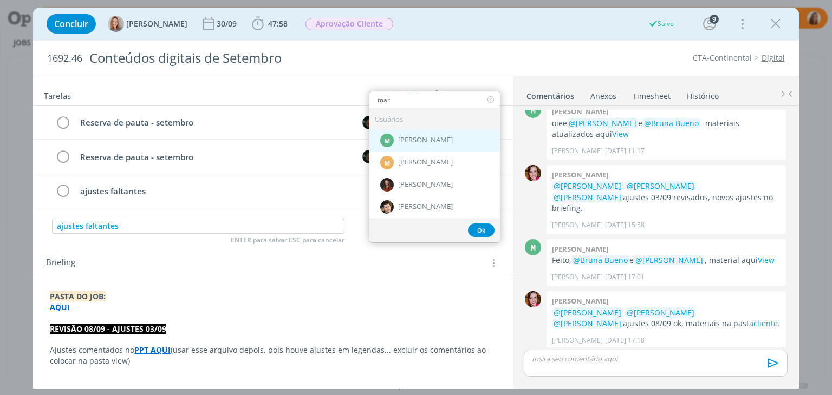
type input "mar"
click at [397, 130] on div "M Marcel Ali" at bounding box center [434, 140] width 131 height 22
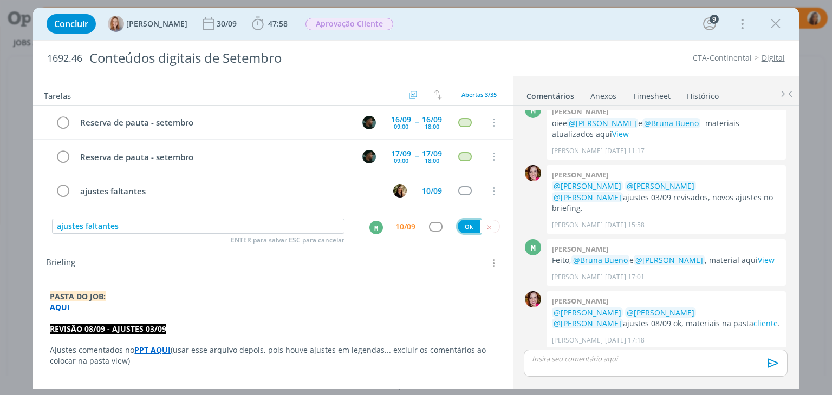
click at [468, 222] on button "Ok" at bounding box center [469, 227] width 22 height 14
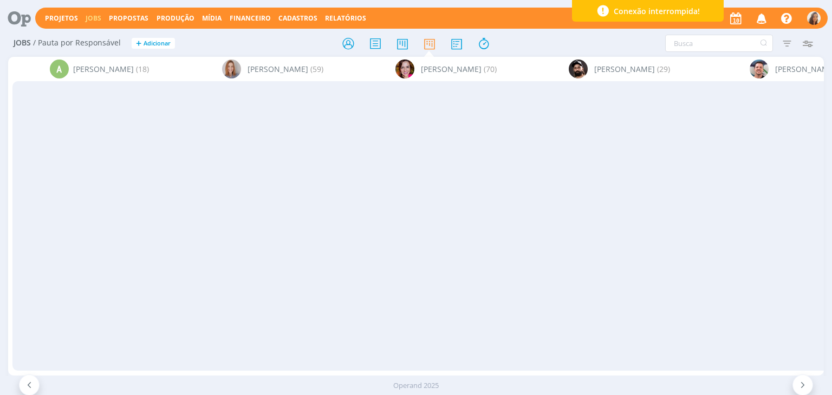
scroll to position [108, 0]
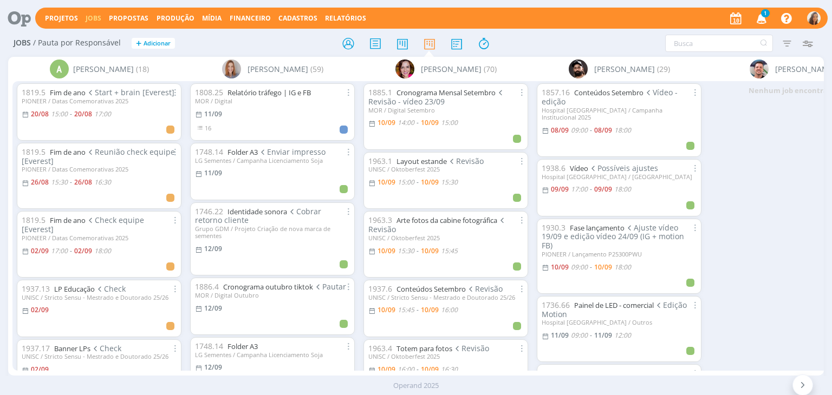
click at [761, 16] on icon "button" at bounding box center [761, 18] width 19 height 18
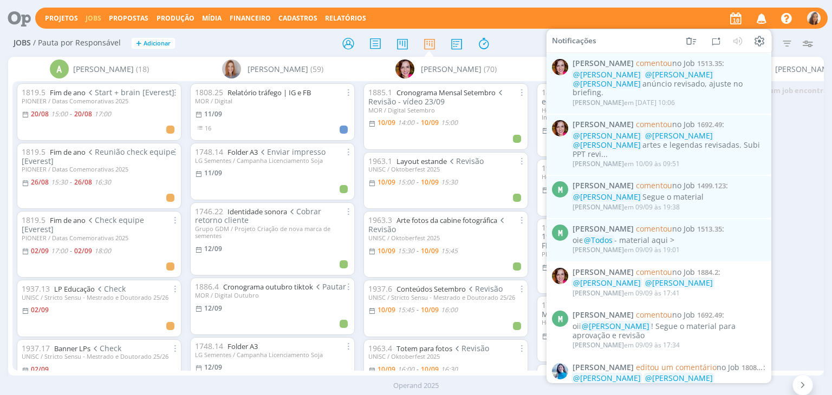
click at [199, 42] on h2 "Jobs / Pauta por Responsável + Adicionar" at bounding box center [144, 41] width 261 height 23
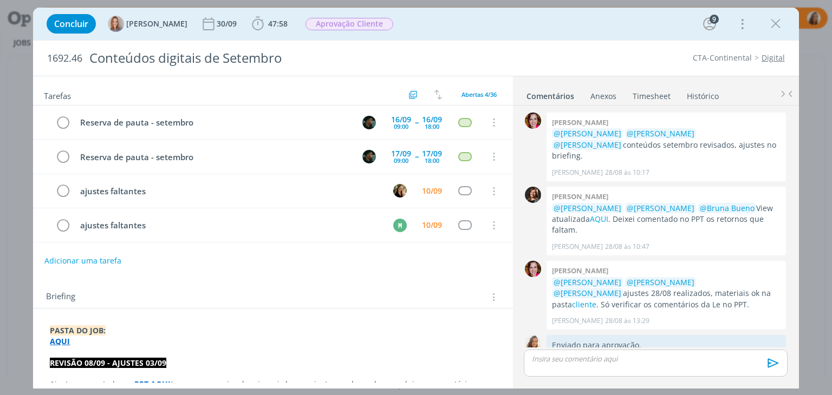
scroll to position [1057, 0]
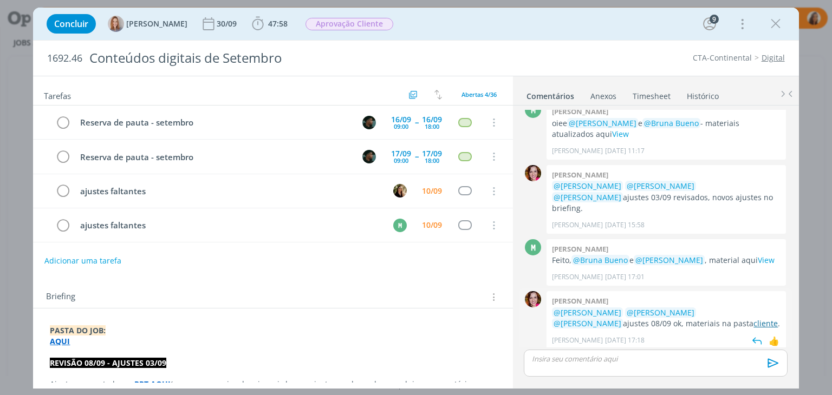
click at [753, 319] on link "cliente" at bounding box center [765, 324] width 24 height 10
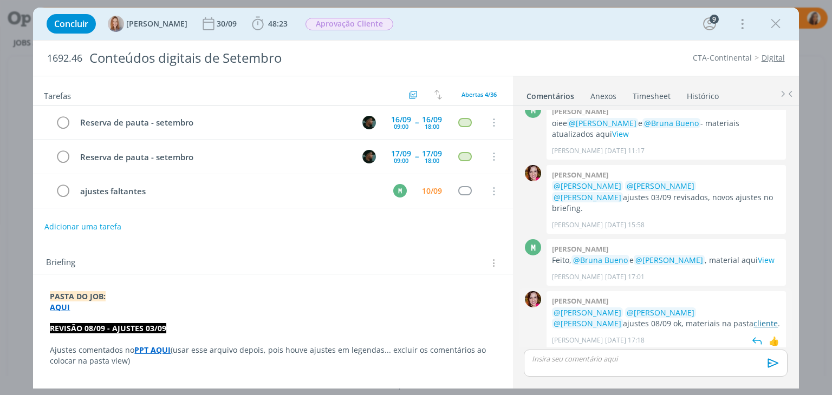
click at [753, 319] on link "cliente" at bounding box center [765, 324] width 24 height 10
click at [67, 306] on strong "AQUI" at bounding box center [60, 307] width 20 height 10
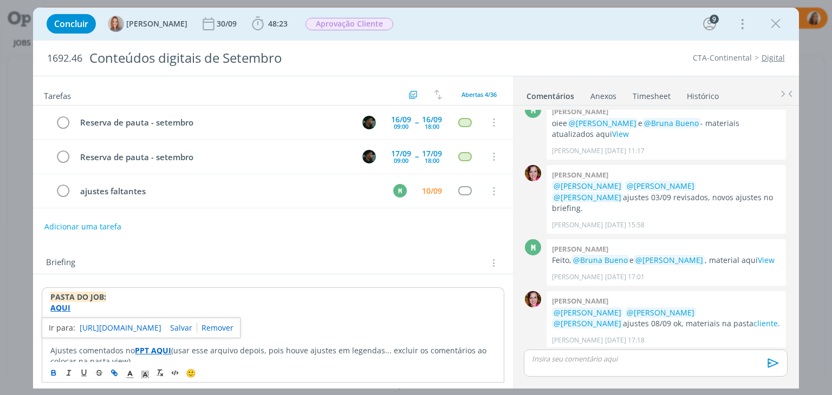
click at [82, 321] on link "[URL][DOMAIN_NAME]" at bounding box center [121, 328] width 82 height 14
click at [66, 185] on icon "dialog" at bounding box center [62, 192] width 15 height 16
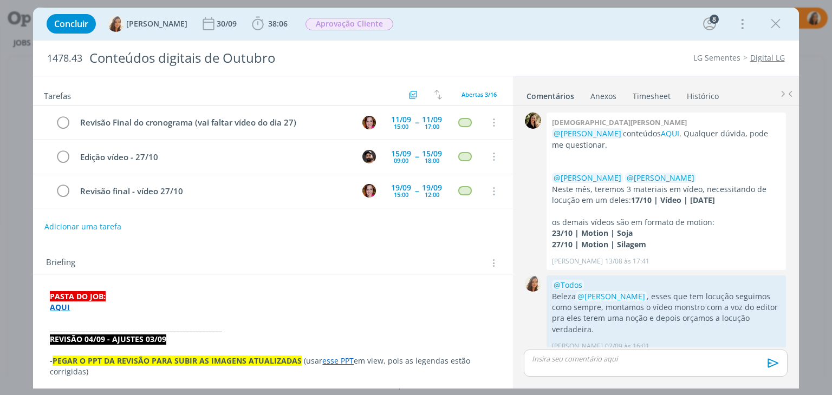
scroll to position [763, 0]
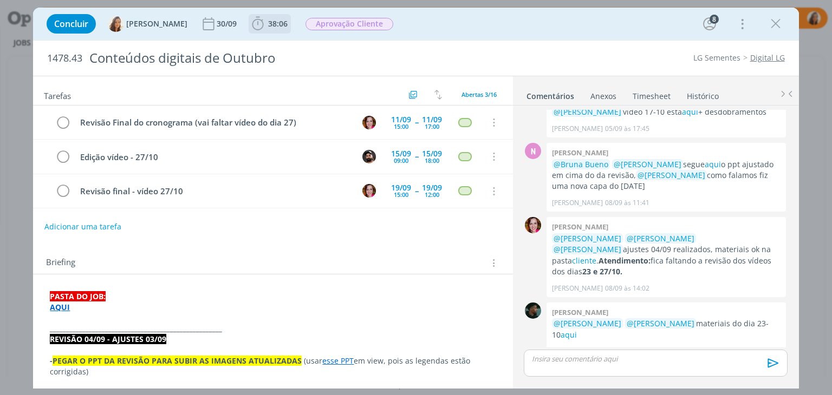
click at [250, 23] on icon "dialog" at bounding box center [258, 24] width 16 height 16
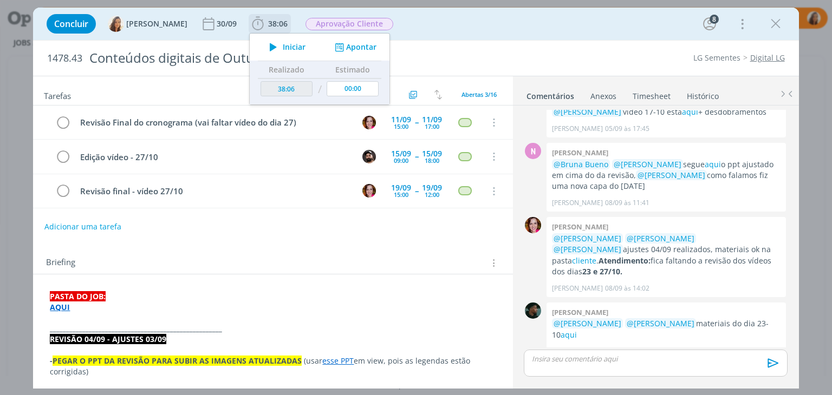
click at [283, 43] on span "Iniciar" at bounding box center [294, 47] width 23 height 8
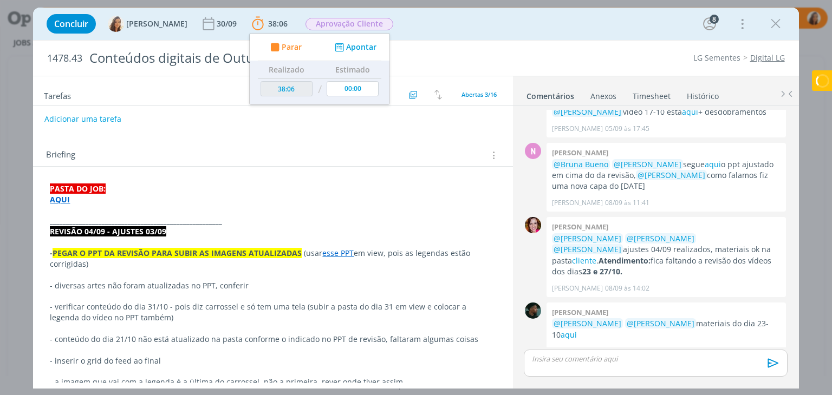
scroll to position [108, 0]
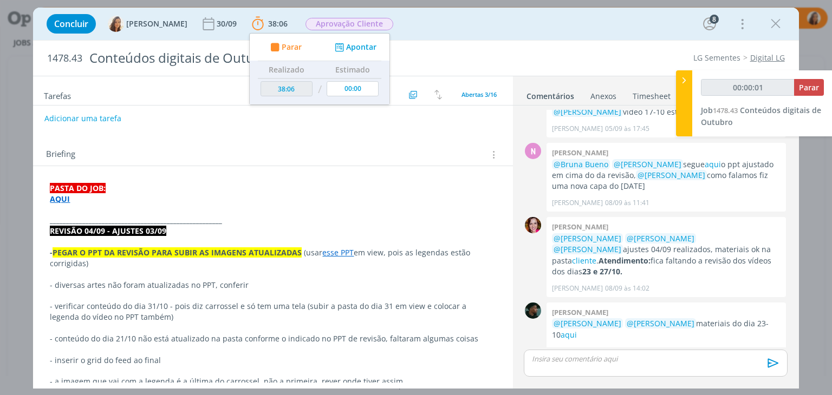
click at [184, 211] on p "dialog" at bounding box center [273, 209] width 446 height 11
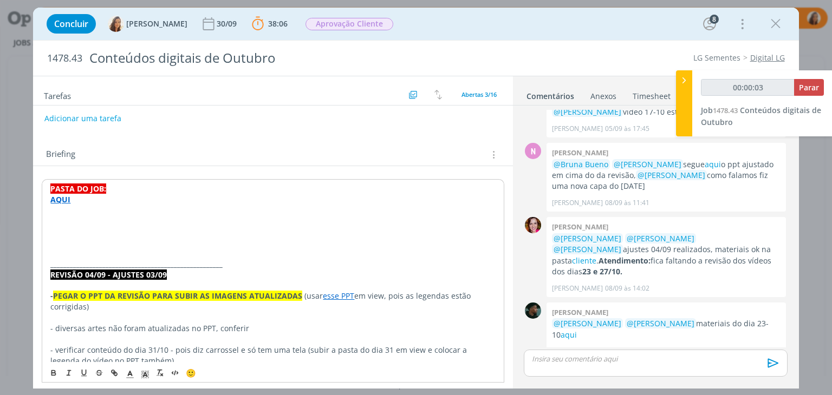
type input "00:00:04"
click at [113, 230] on p "Ajuste do cliente 10/09" at bounding box center [272, 231] width 445 height 11
click at [51, 376] on icon "dialog" at bounding box center [53, 373] width 9 height 9
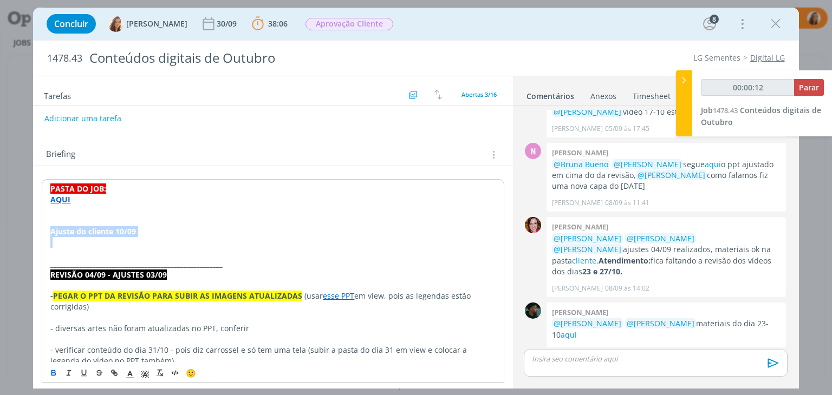
click at [139, 244] on p "dialog" at bounding box center [272, 242] width 445 height 11
click at [596, 256] on link "cliente" at bounding box center [584, 261] width 24 height 10
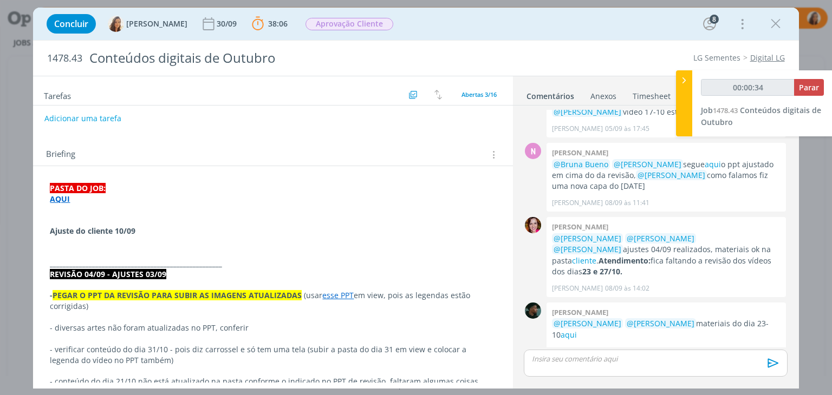
click at [80, 251] on p "dialog" at bounding box center [273, 253] width 446 height 11
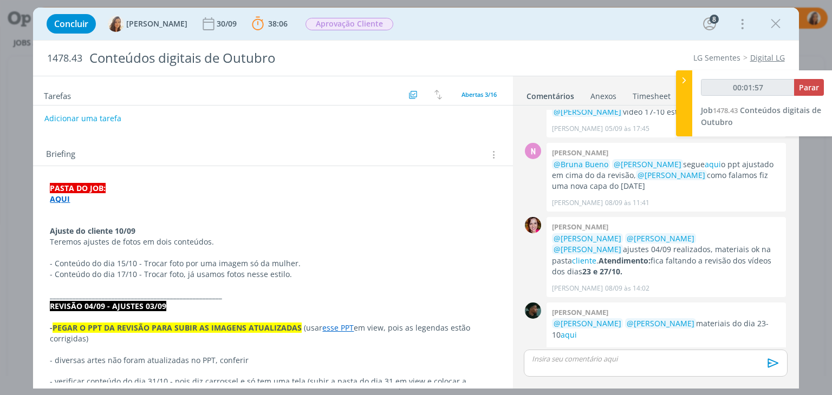
click at [215, 280] on p "dialog" at bounding box center [273, 285] width 446 height 11
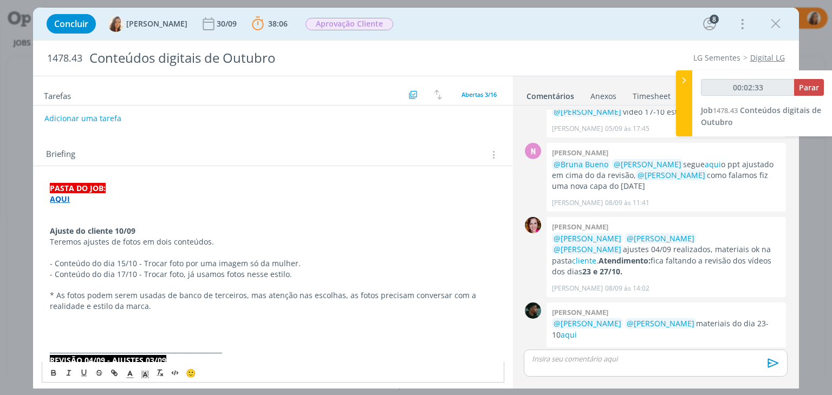
click at [152, 308] on p "* As fotos podem serem usadas de banco de terceiros, mas atenção nas escolhas, …" at bounding box center [273, 301] width 446 height 22
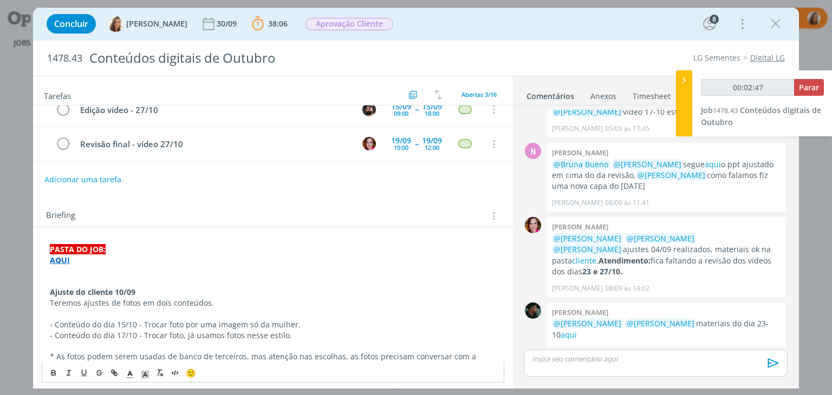
scroll to position [0, 0]
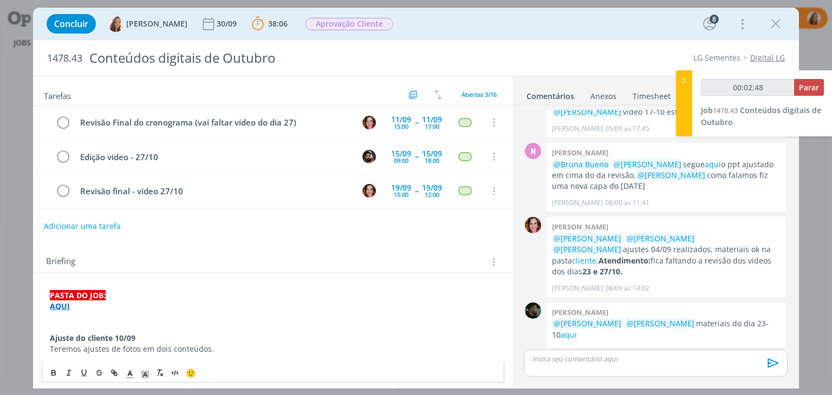
click at [75, 223] on button "Adicionar uma tarefa" at bounding box center [82, 226] width 77 height 18
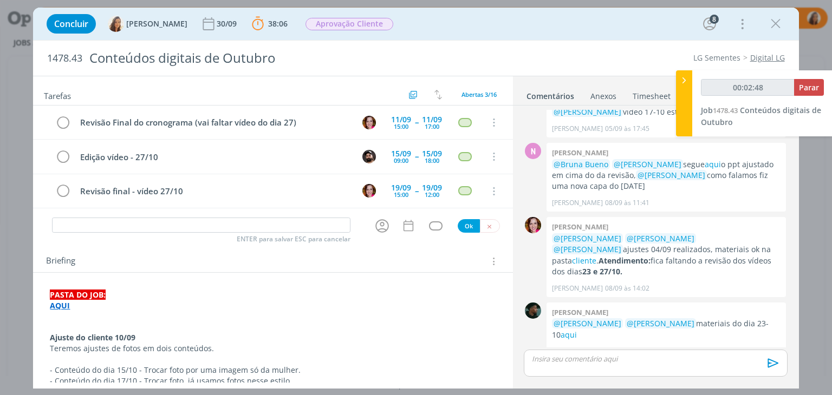
type input "00:02:49"
type input "ajuste"
type input "00:02:50"
type input "ajuste fo"
type input "00:02:51"
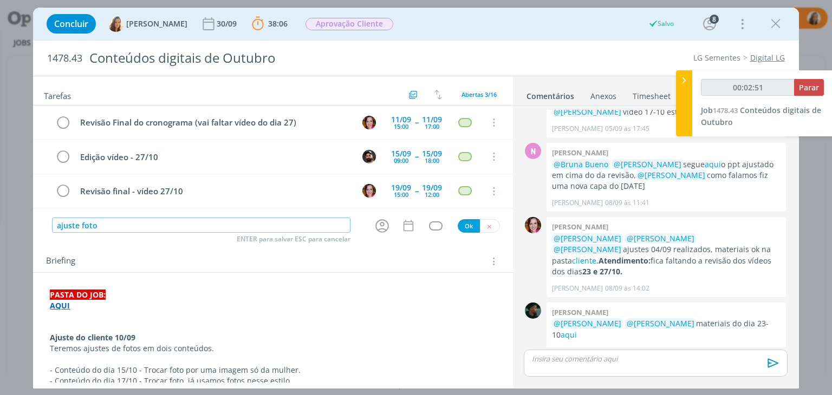
type input "ajuste fotos"
type input "00:02:52"
click at [381, 222] on icon "dialog" at bounding box center [382, 226] width 17 height 17
type input "ajuste fotos"
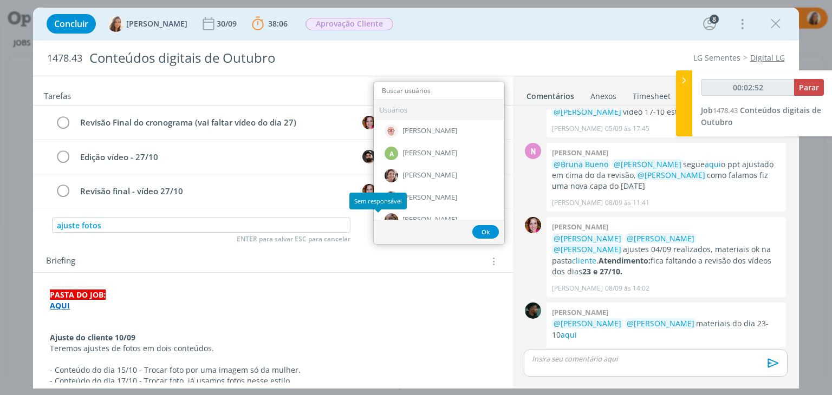
type input "m"
type input "00:02:53"
type input "mar"
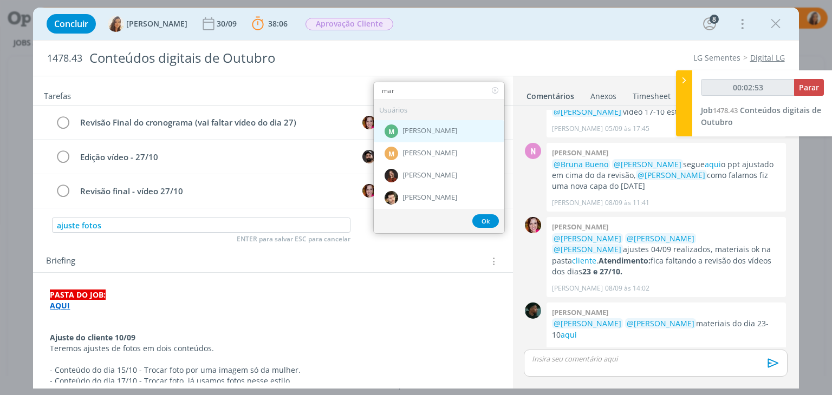
type input "00:02:54"
type input "mar"
click at [449, 130] on div "M [PERSON_NAME]" at bounding box center [439, 131] width 131 height 22
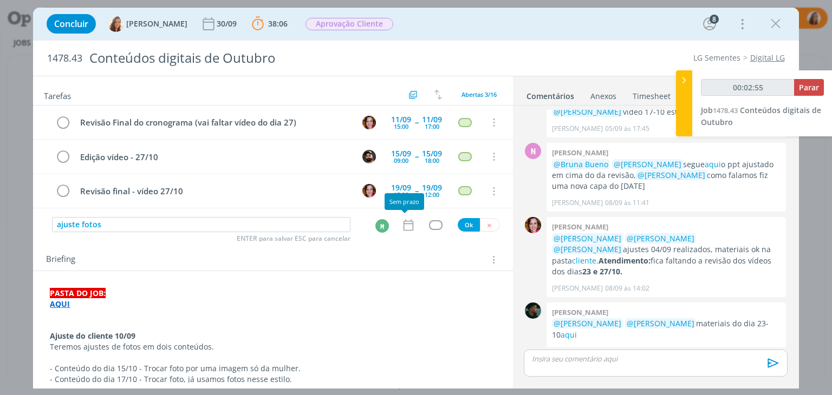
click at [401, 222] on icon "dialog" at bounding box center [408, 225] width 14 height 14
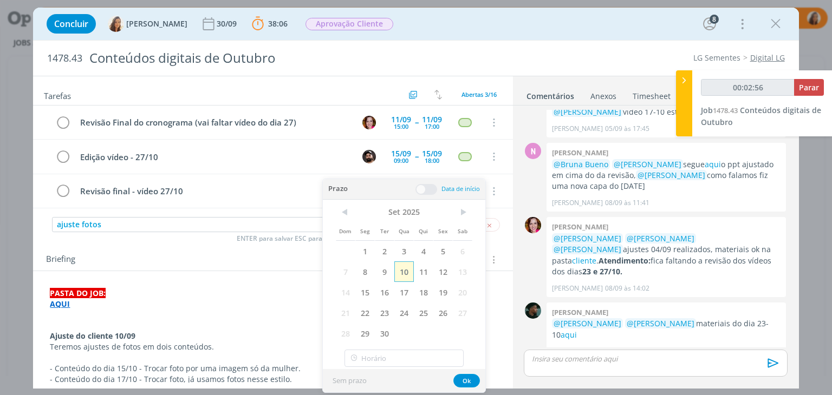
click at [407, 269] on span "10" at bounding box center [404, 272] width 20 height 21
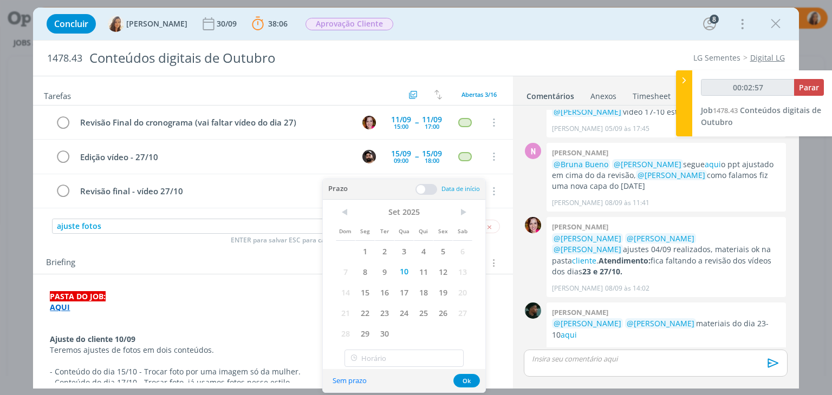
click at [298, 257] on div "Briefing Briefings Predefinidos Versões do Briefing Ver Briefing do Projeto" at bounding box center [274, 263] width 456 height 14
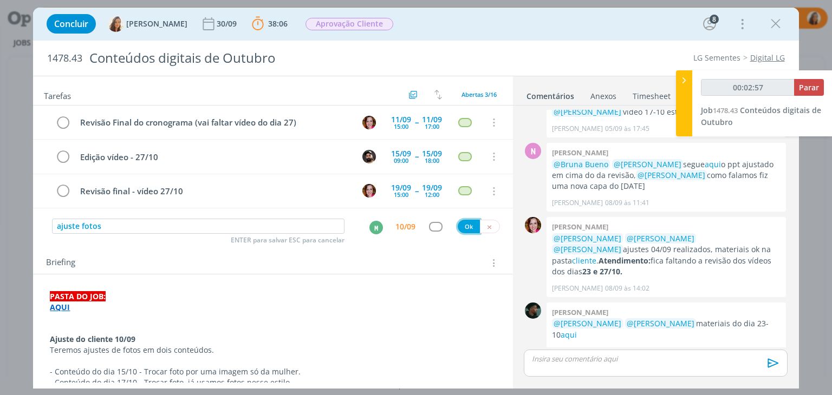
click at [458, 228] on button "Ok" at bounding box center [469, 227] width 22 height 14
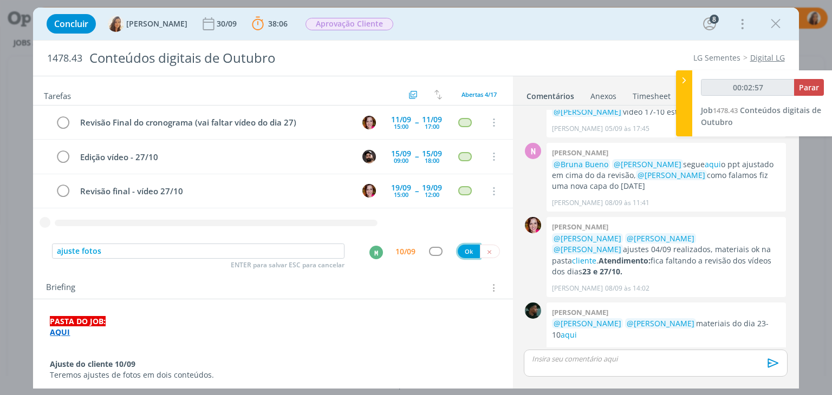
type input "00:02:59"
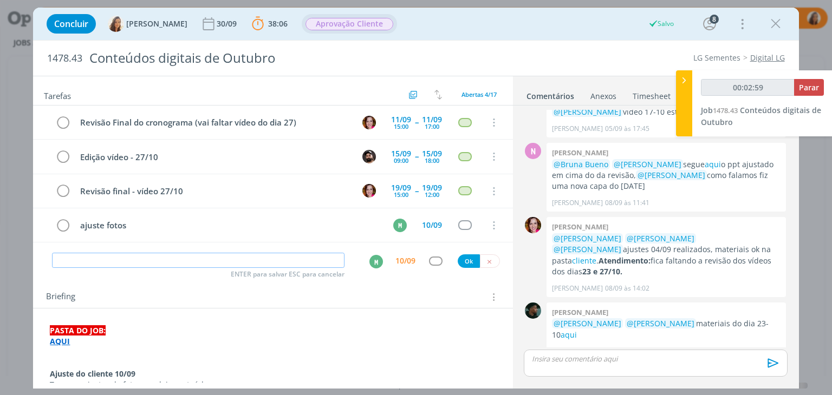
click at [369, 28] on span "Aprovação Cliente" at bounding box center [350, 24] width 88 height 12
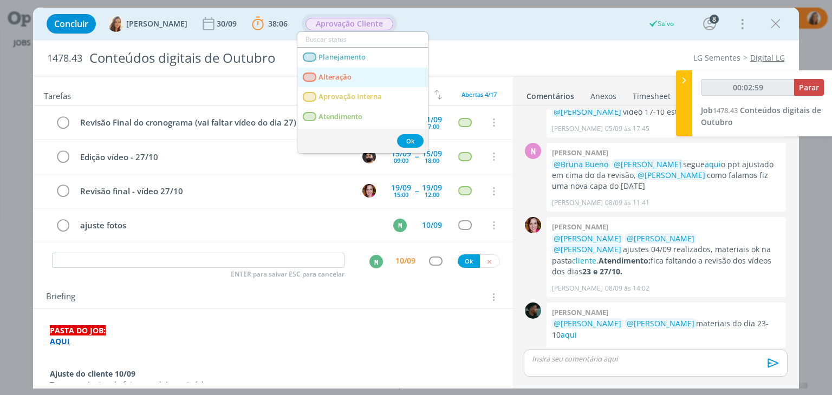
click at [353, 74] on link "Alteração" at bounding box center [362, 78] width 131 height 20
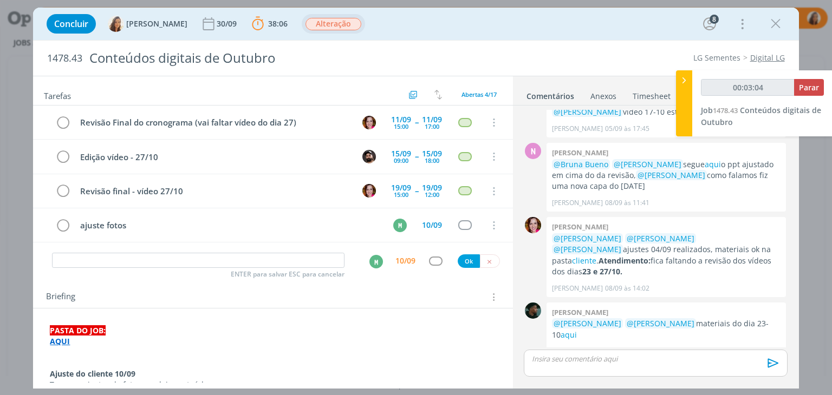
type input "00:03:05"
click at [815, 87] on span "Parar" at bounding box center [809, 87] width 20 height 10
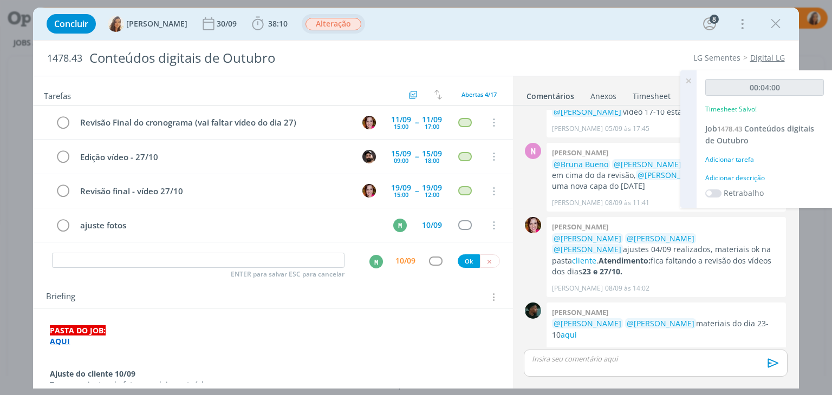
click at [749, 180] on div "Adicionar descrição" at bounding box center [764, 178] width 119 height 10
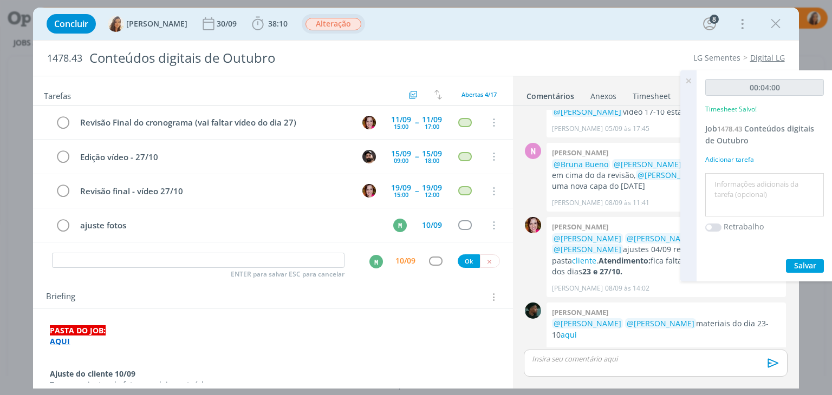
click at [749, 180] on textarea at bounding box center [764, 195] width 113 height 38
type textarea "pautar ajuste"
click at [813, 267] on span "Salvar" at bounding box center [805, 266] width 22 height 10
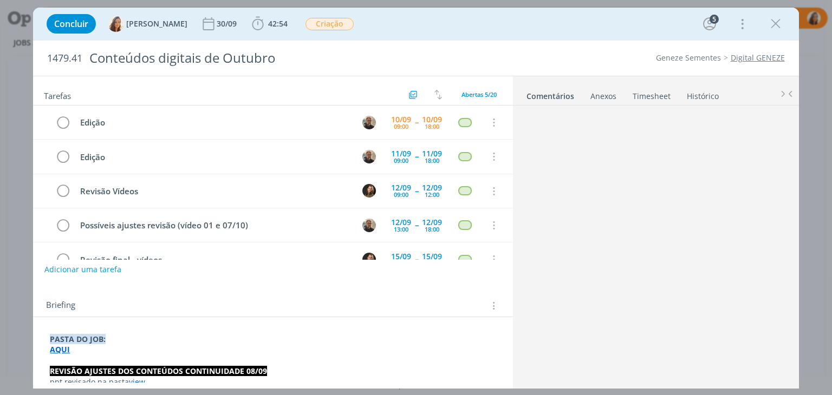
scroll to position [1003, 0]
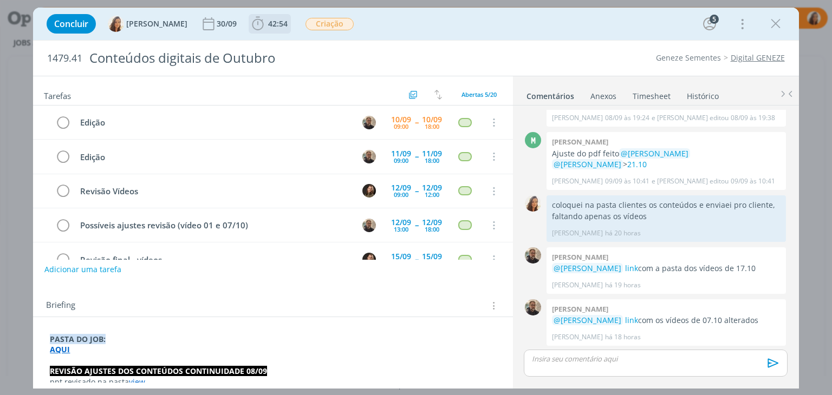
click at [266, 23] on b "42:54" at bounding box center [278, 24] width 24 height 8
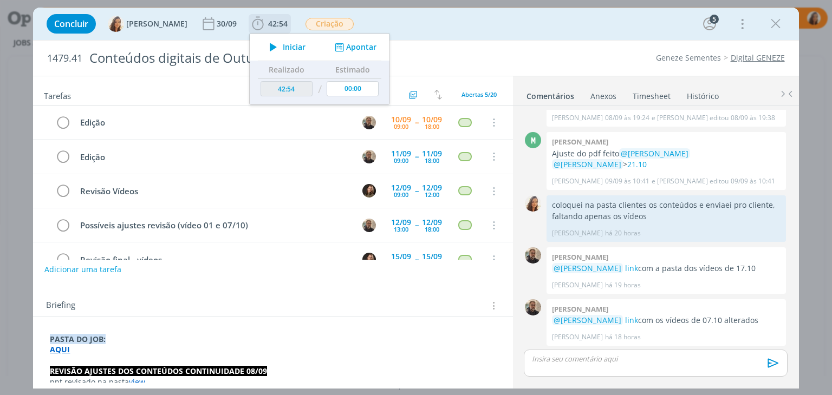
click at [269, 50] on icon "dialog" at bounding box center [273, 47] width 19 height 14
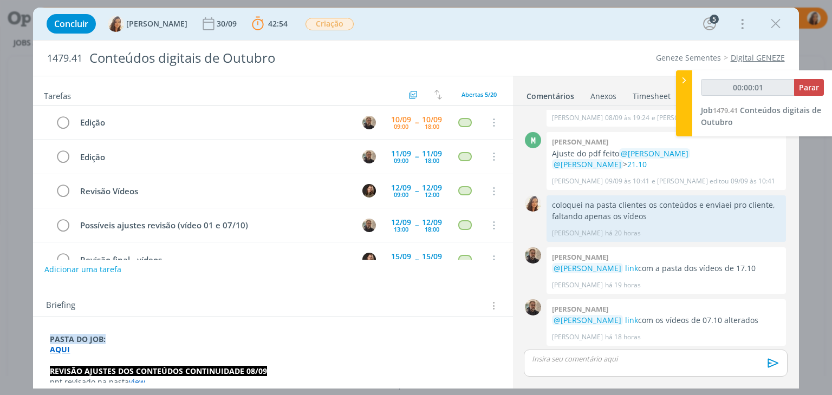
click at [59, 349] on strong "AQUI" at bounding box center [60, 350] width 20 height 10
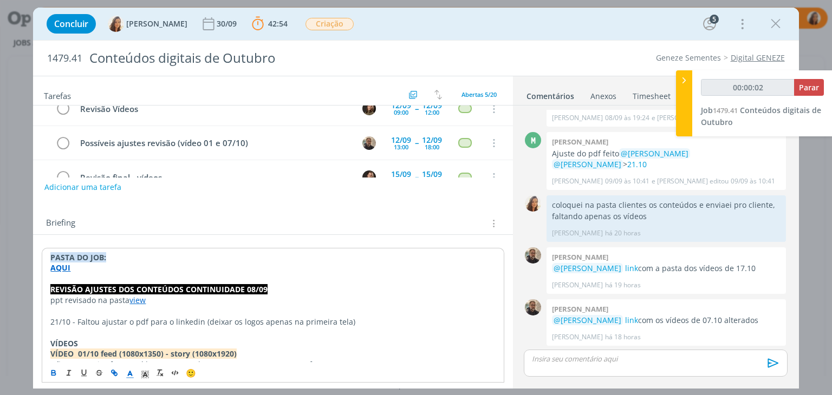
scroll to position [108, 0]
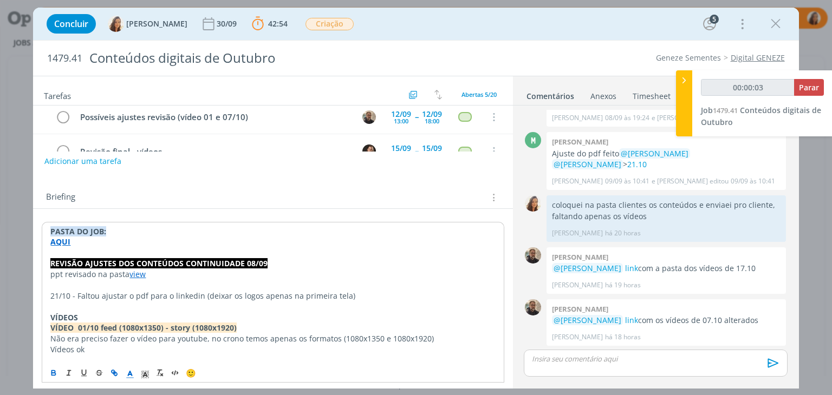
click at [68, 237] on strong "AQUI" at bounding box center [60, 242] width 20 height 10
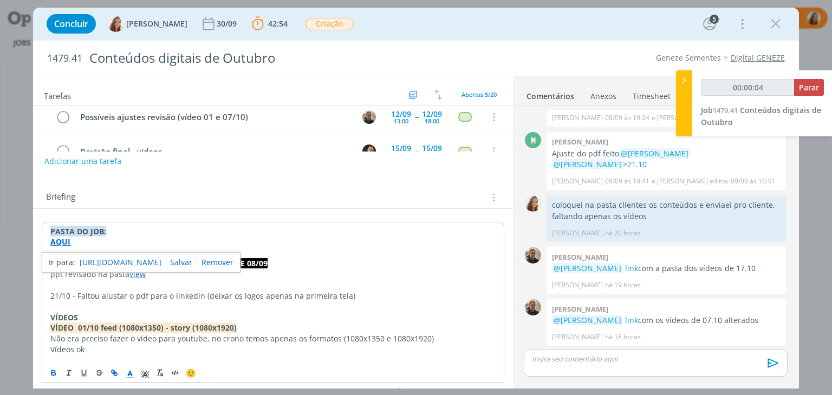
click at [106, 262] on link "https://sobeae.sharepoint.com/:f:/s/SOBEAE/EmVSeU8QILRKvJPnJuM1l-ABCcLBpI0dpIpI…" at bounding box center [121, 263] width 82 height 14
click at [160, 239] on p "AQUI" at bounding box center [272, 242] width 445 height 11
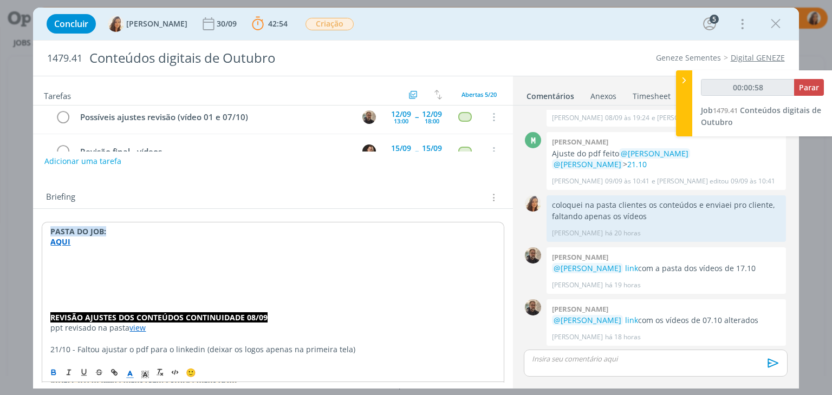
type input "00:00:59"
click at [78, 265] on p "dialog" at bounding box center [272, 263] width 445 height 11
click at [61, 267] on p "Ajuste do cliente 10/09" at bounding box center [272, 263] width 445 height 11
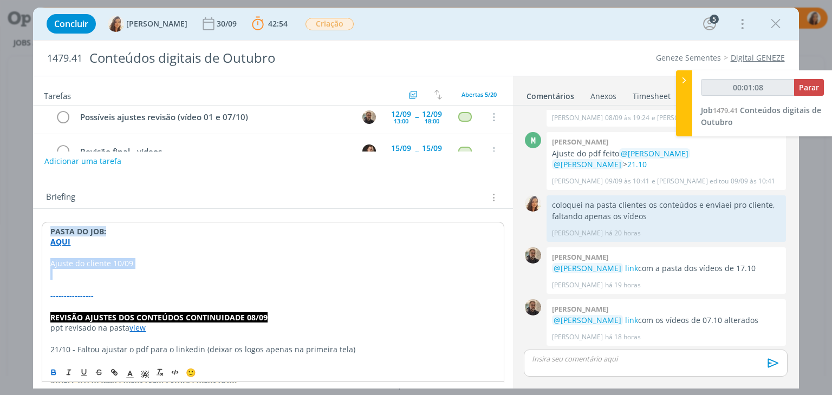
click at [57, 371] on icon "dialog" at bounding box center [53, 373] width 9 height 9
click at [81, 283] on p "dialog" at bounding box center [272, 285] width 445 height 11
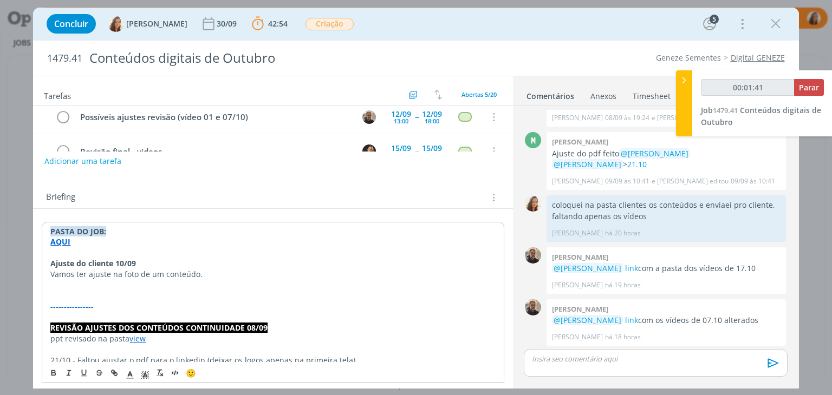
click at [71, 291] on p "dialog" at bounding box center [272, 296] width 445 height 11
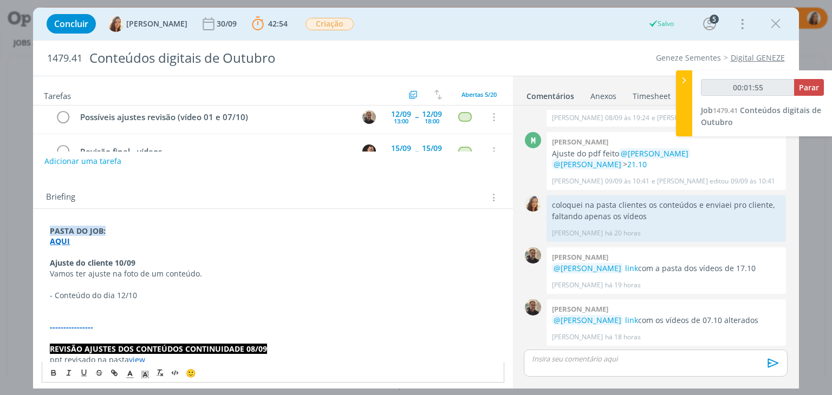
click at [159, 293] on p "- Conteúdo do dia 12/10" at bounding box center [273, 295] width 446 height 11
click at [99, 306] on p "dialog" at bounding box center [273, 306] width 446 height 11
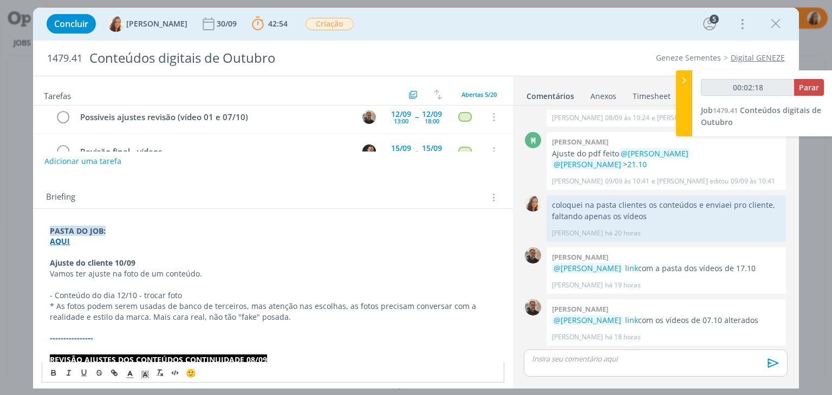
click at [64, 308] on span "* As fotos podem serem usadas de banco de terceiros, mas atenção nas escolhas, …" at bounding box center [264, 311] width 428 height 21
click at [80, 309] on span "* A fotos podem serem usadas de banco de terceiros, mas atenção nas escolhas, a…" at bounding box center [262, 311] width 425 height 21
click at [136, 304] on span "* A foto pode ser usadas de banco de terceiros, mas atenção nas escolhas, as fo…" at bounding box center [273, 311] width 446 height 21
click at [320, 308] on span "* A foto pode ser usada de banco de terceiros, mas atenção nas escolhas, as fot…" at bounding box center [271, 311] width 442 height 21
click at [367, 304] on span "* A foto pode ser usada de banco de terceiros, mas atenção nas escolhas, a foto…" at bounding box center [267, 311] width 434 height 21
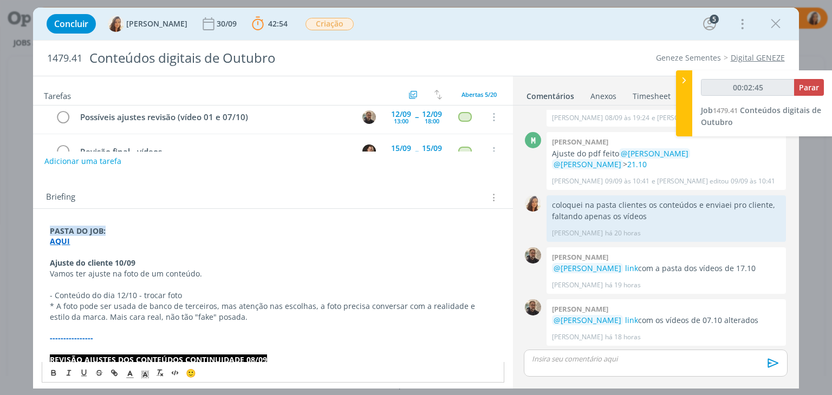
click at [121, 315] on span "* A foto pode ser usada de banco de terceiros, mas atenção nas escolhas, a foto…" at bounding box center [263, 311] width 427 height 21
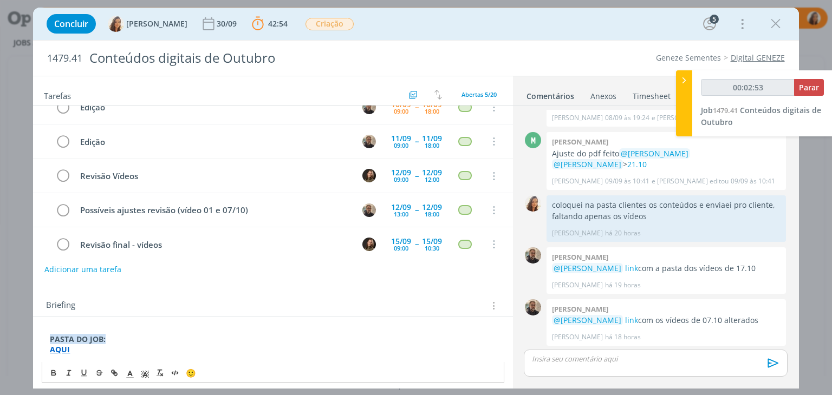
scroll to position [23, 0]
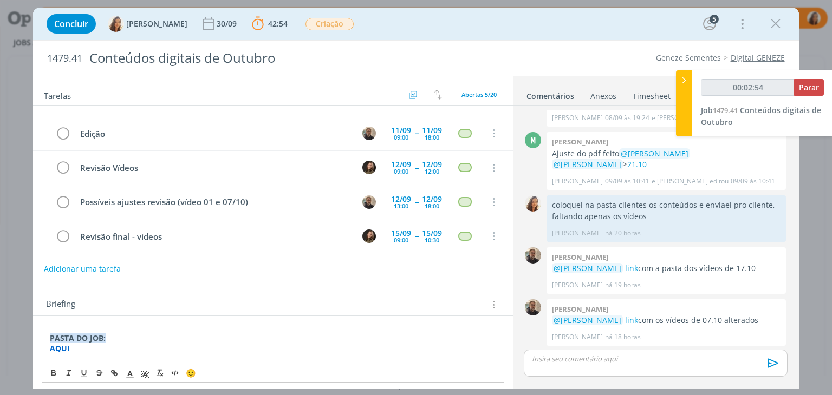
click at [105, 271] on button "Adicionar uma tarefa" at bounding box center [82, 269] width 77 height 18
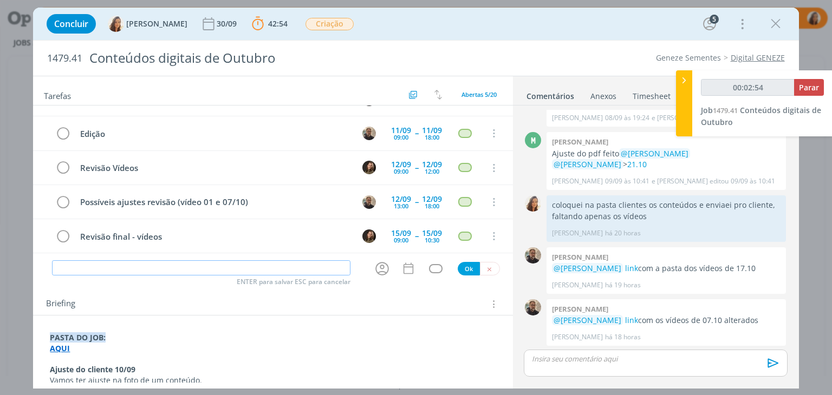
type input "00:02:55"
type input "e"
type input "00:02:56"
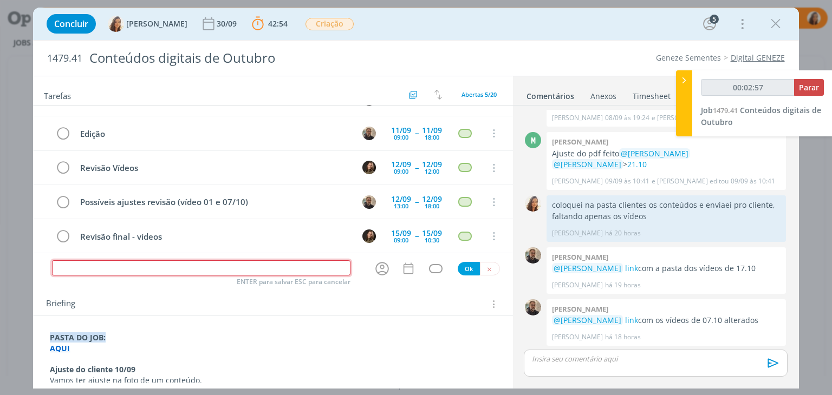
type input "00:02:58"
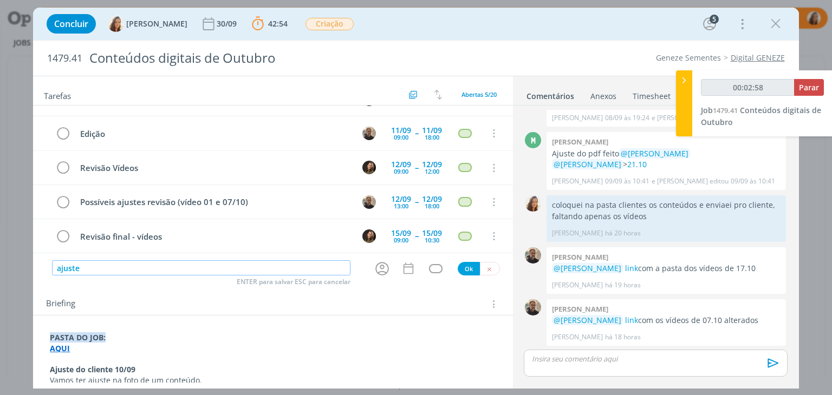
type input "ajuste f"
type input "00:02:59"
type input "ajuste foto"
type input "00:03:01"
click at [381, 267] on icon "dialog" at bounding box center [382, 269] width 17 height 17
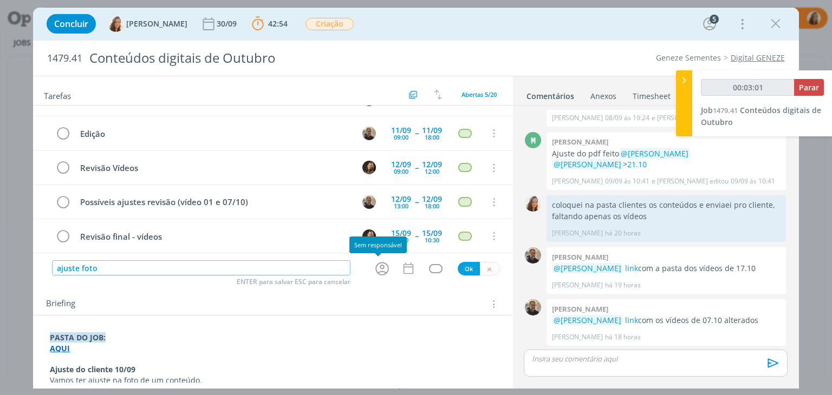
type input "ajuste foto"
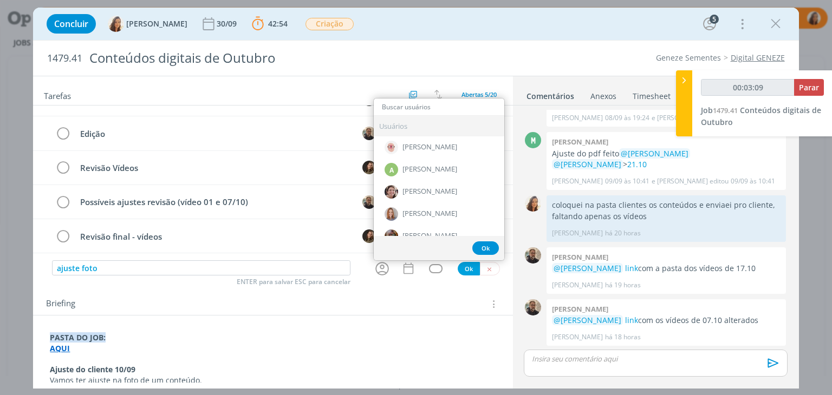
type input "00:03:10"
type input "m"
type input "00:03:11"
type input "mar"
type input "00:03:12"
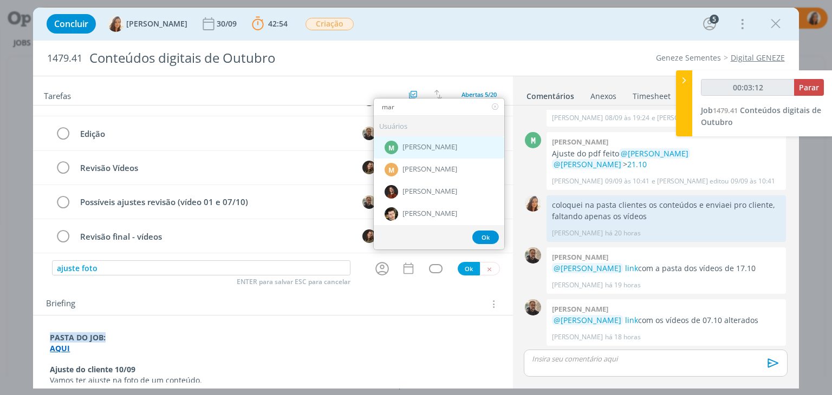
type input "mar"
click at [409, 146] on span "[PERSON_NAME]" at bounding box center [429, 147] width 55 height 9
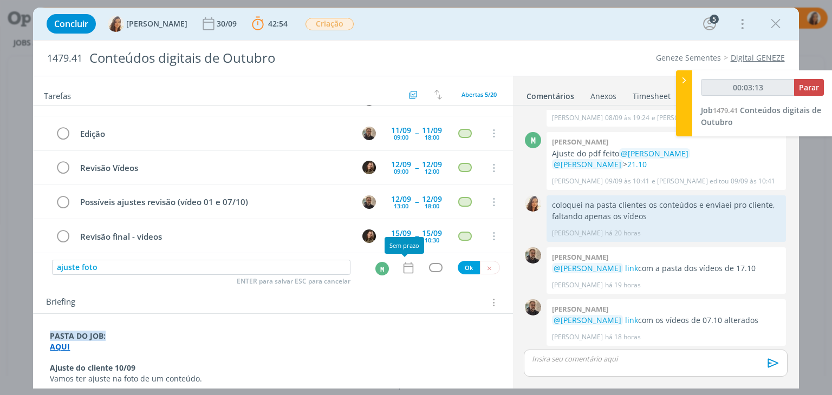
click at [401, 271] on icon "dialog" at bounding box center [408, 268] width 14 height 14
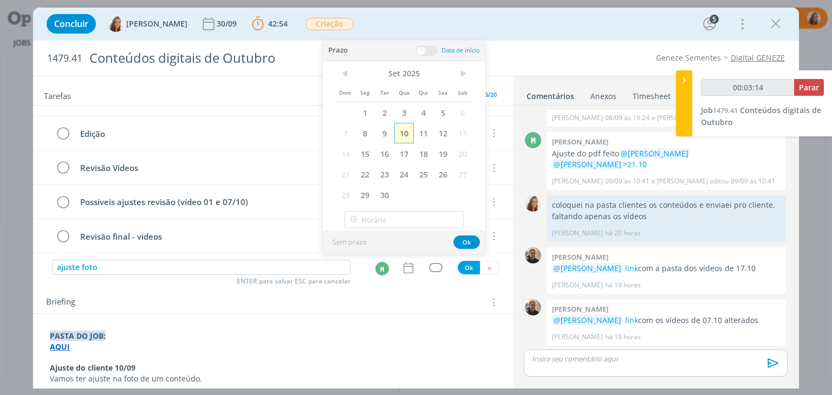
click at [410, 132] on span "10" at bounding box center [404, 133] width 20 height 21
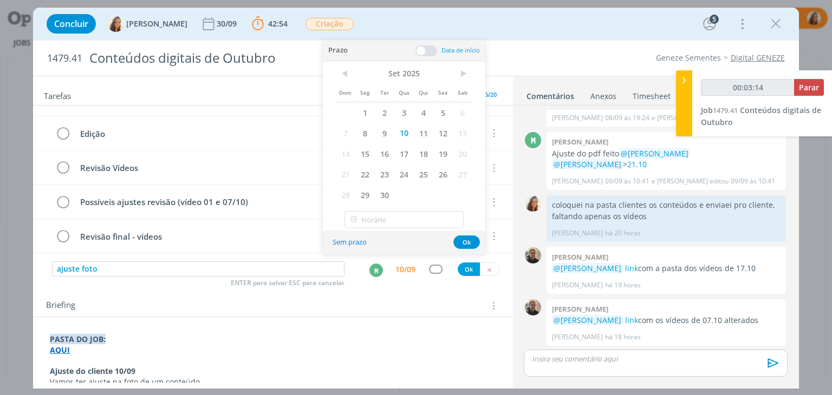
type input "00:03:15"
click at [458, 271] on button "Ok" at bounding box center [469, 270] width 22 height 14
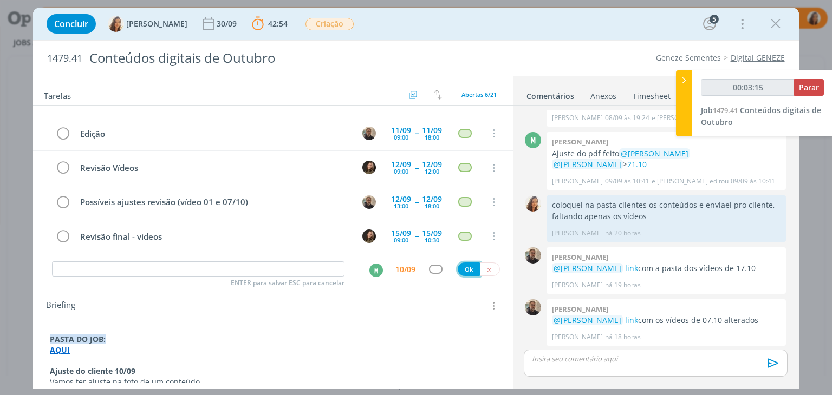
scroll to position [48, 0]
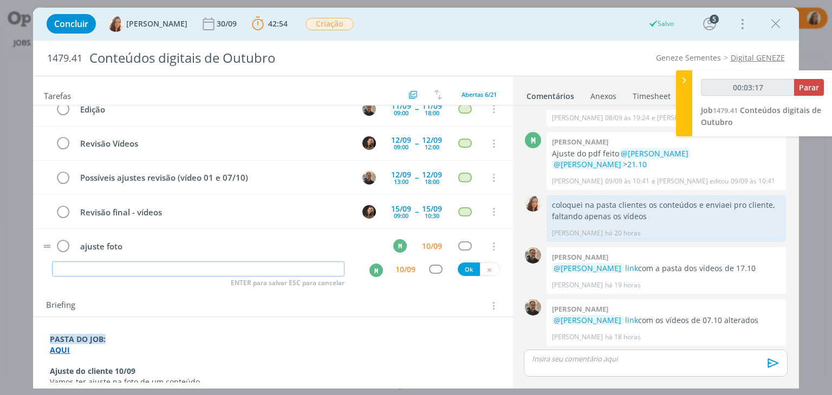
type input "00:03:19"
click at [817, 91] on span "Parar" at bounding box center [809, 87] width 20 height 10
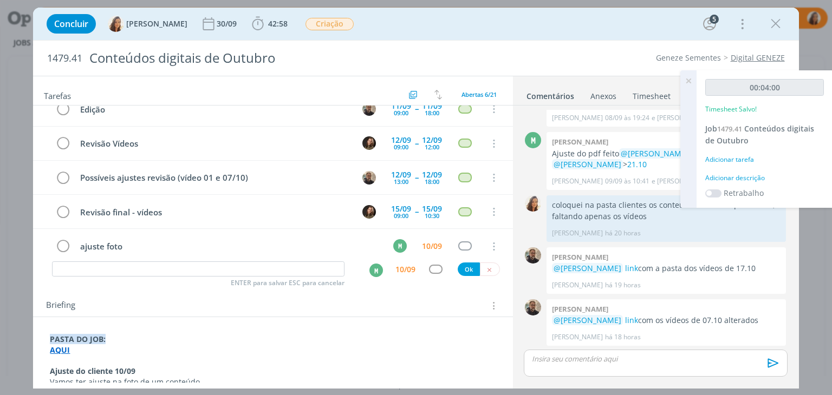
click at [730, 172] on div "00:04:00 Timesheet Salvo! Job 1479.41 Conteúdos digitais de Outubro Adicionar t…" at bounding box center [765, 139] width 136 height 138
click at [732, 179] on div "Adicionar descrição" at bounding box center [764, 178] width 119 height 10
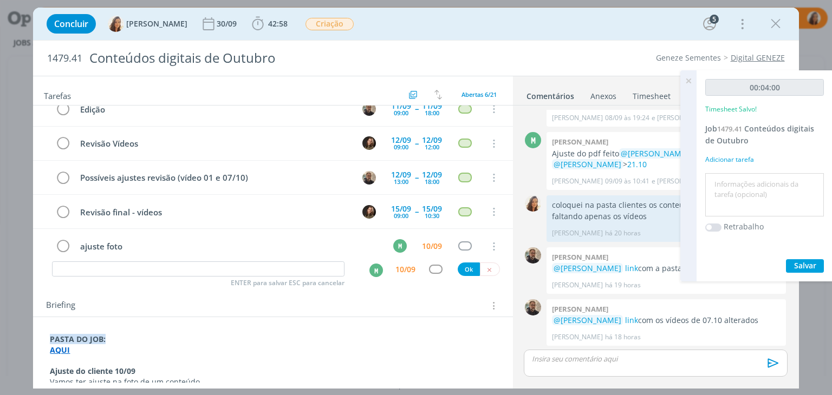
click at [732, 179] on textarea at bounding box center [764, 195] width 113 height 38
type textarea "pautar ajuste"
click at [806, 262] on span "Salvar" at bounding box center [805, 266] width 22 height 10
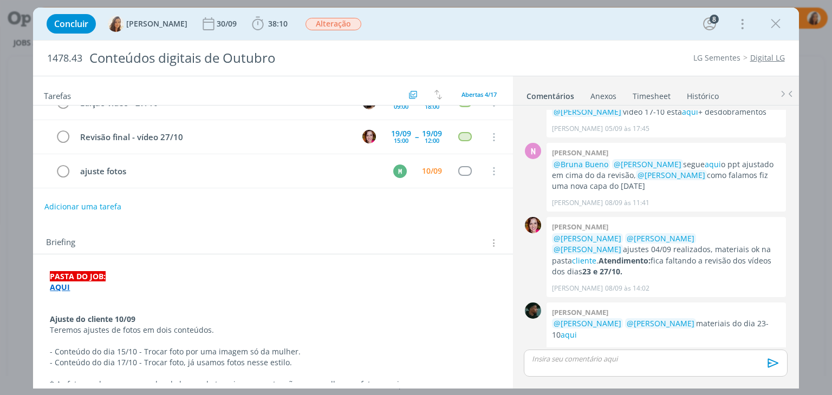
scroll to position [108, 0]
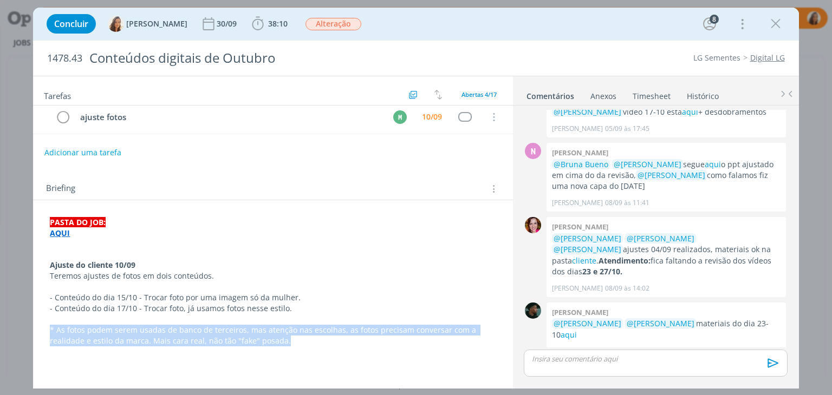
drag, startPoint x: 281, startPoint y: 342, endPoint x: 35, endPoint y: 332, distance: 246.7
copy p "* As fotos podem serem usadas de banco de terceiros, mas atenção nas escolhas, …"
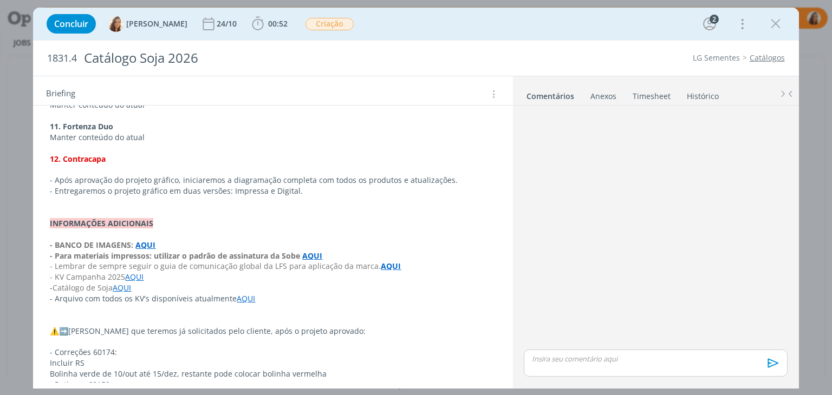
scroll to position [1108, 0]
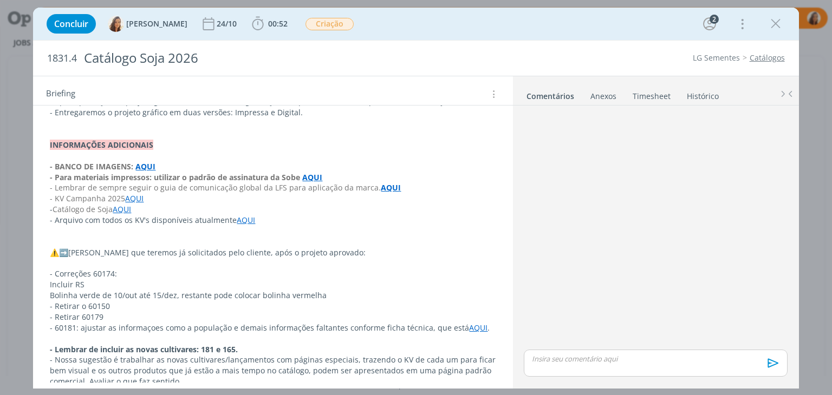
click at [95, 334] on p "dialog" at bounding box center [273, 339] width 446 height 11
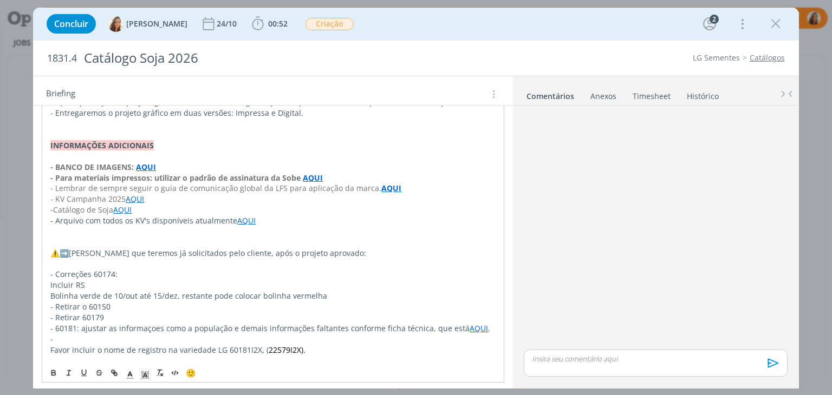
scroll to position [1193, 0]
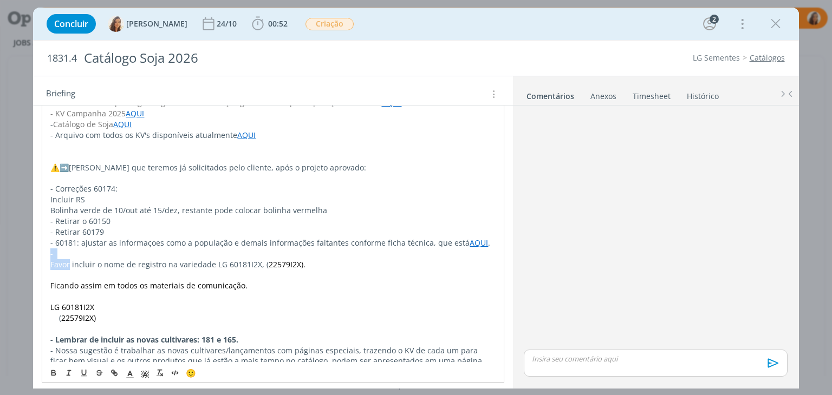
drag, startPoint x: 70, startPoint y: 251, endPoint x: 33, endPoint y: 242, distance: 38.6
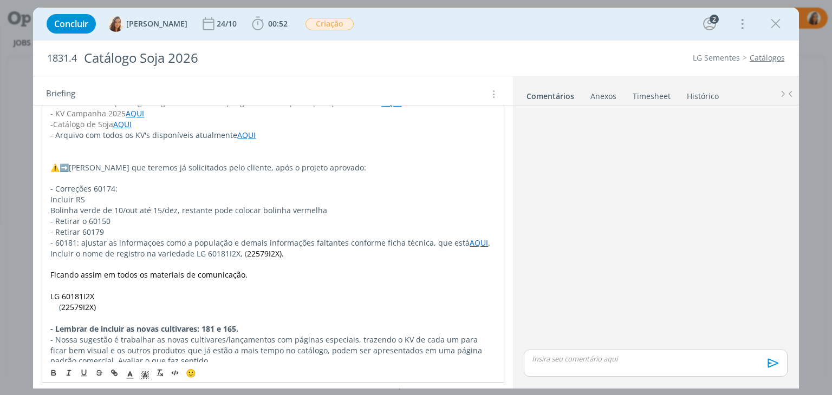
click at [238, 249] on span "Incluir o nome de registro na variedade LG 60181I2X, (" at bounding box center [148, 254] width 197 height 10
click at [124, 281] on p "dialog" at bounding box center [272, 286] width 445 height 11
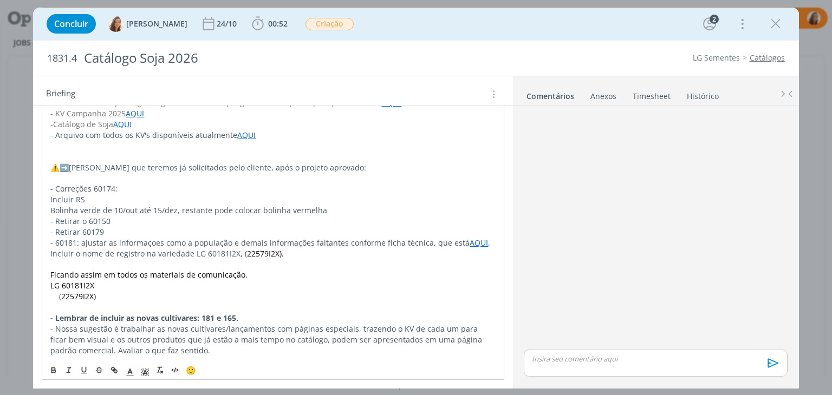
scroll to position [1183, 0]
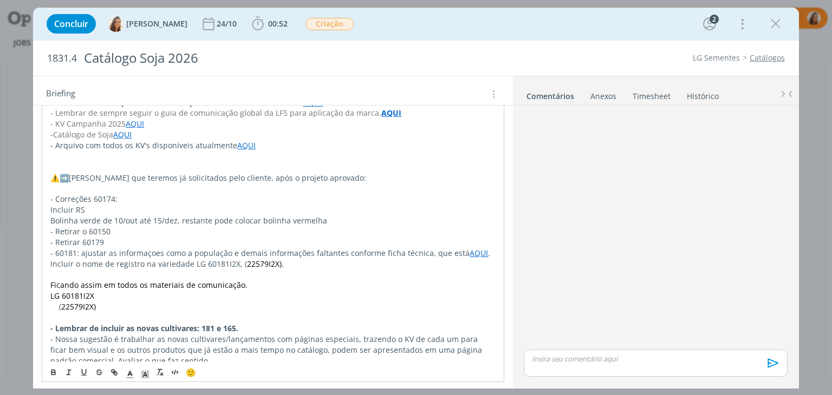
click at [99, 302] on p "( 22579I2X)" at bounding box center [272, 307] width 445 height 11
click at [61, 302] on span "22579I2X" at bounding box center [77, 307] width 33 height 10
click at [92, 270] on p "dialog" at bounding box center [272, 275] width 445 height 11
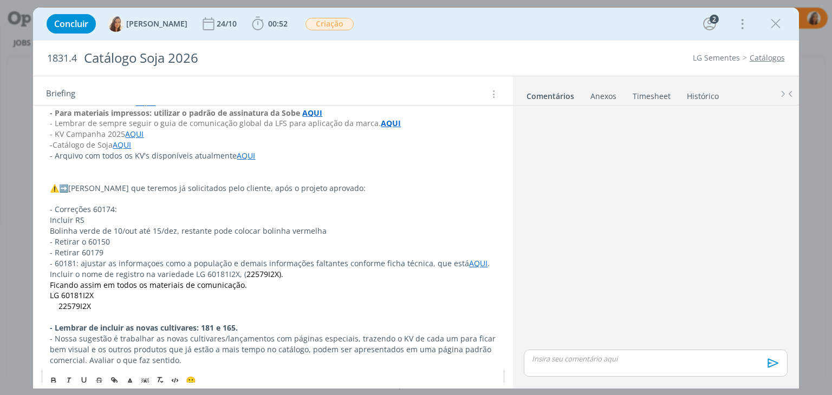
scroll to position [1172, 0]
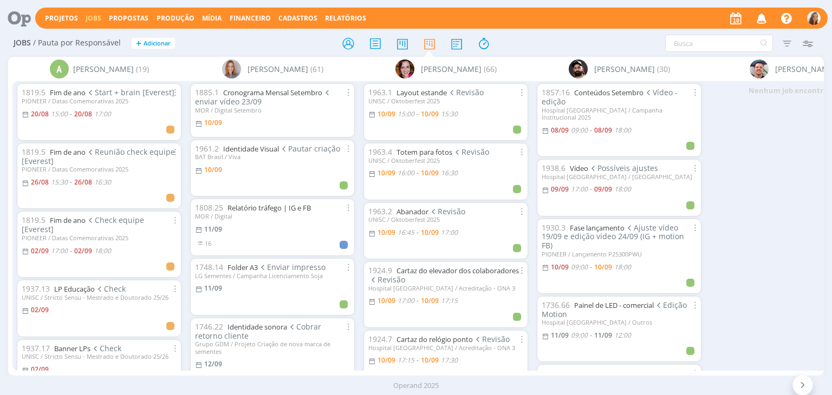
click at [27, 21] on icon at bounding box center [15, 18] width 22 height 21
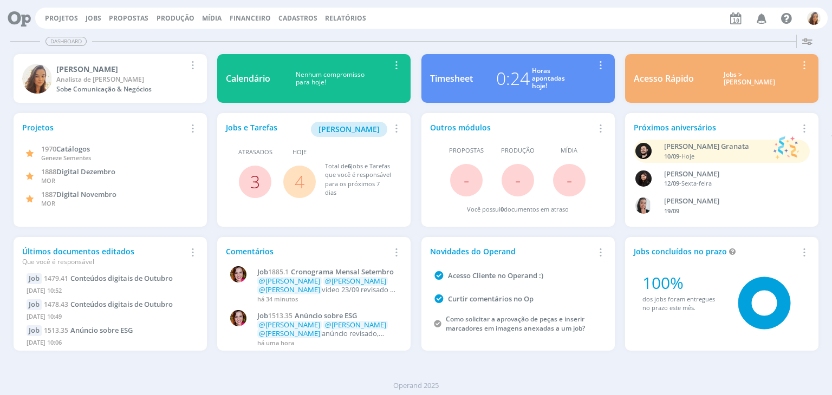
click at [258, 183] on link "3" at bounding box center [255, 181] width 10 height 23
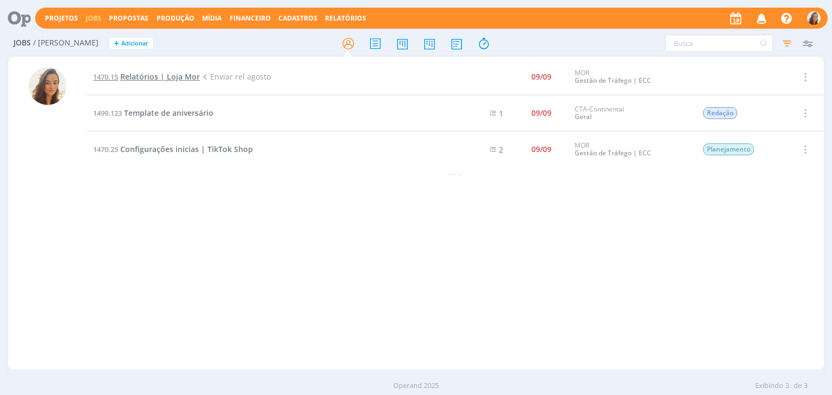
click at [151, 76] on span "Relatórios | Loja Mor" at bounding box center [160, 77] width 80 height 10
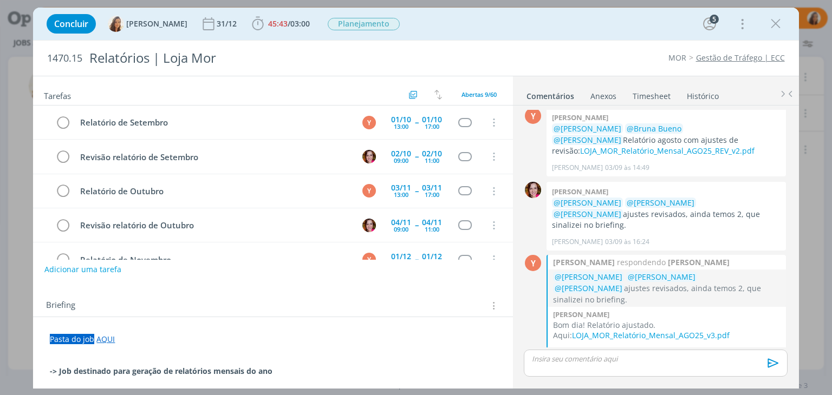
scroll to position [159, 0]
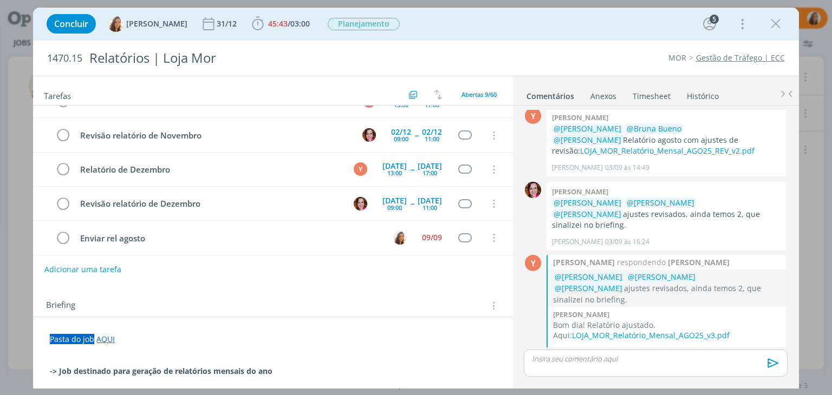
click at [709, 92] on link "Histórico" at bounding box center [702, 94] width 33 height 16
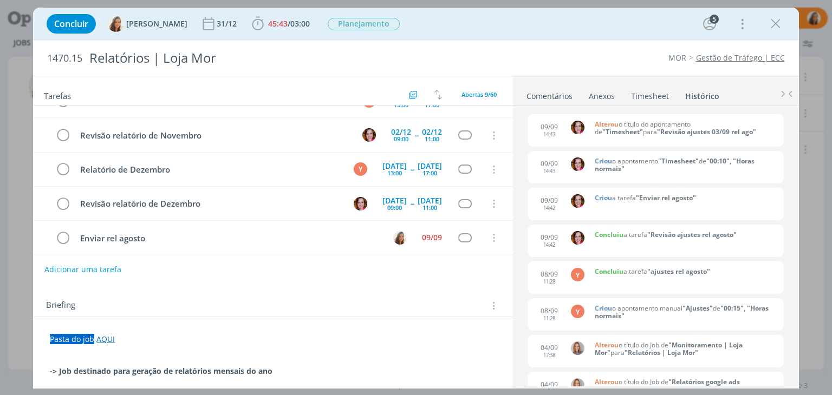
click at [598, 91] on div "Anexos 0" at bounding box center [602, 96] width 26 height 11
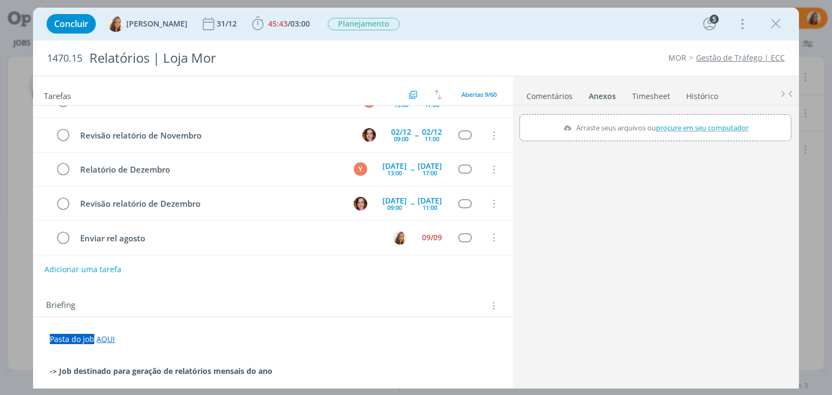
click at [678, 92] on li "Timesheet" at bounding box center [659, 94] width 54 height 16
click at [687, 92] on link "Histórico" at bounding box center [702, 94] width 33 height 16
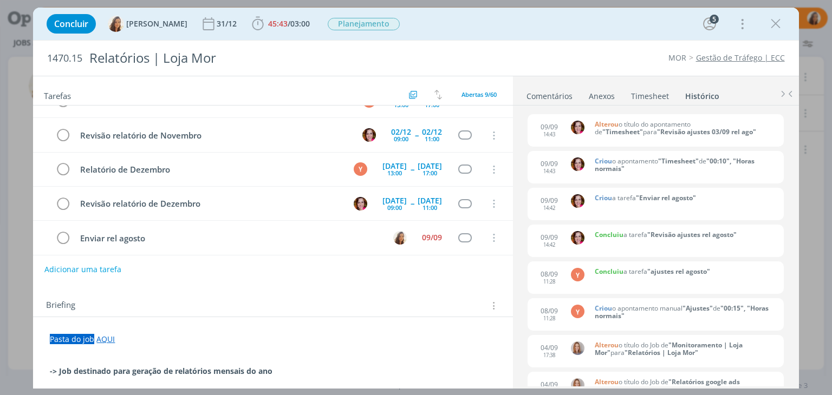
click at [601, 94] on div "Anexos 0" at bounding box center [602, 96] width 26 height 11
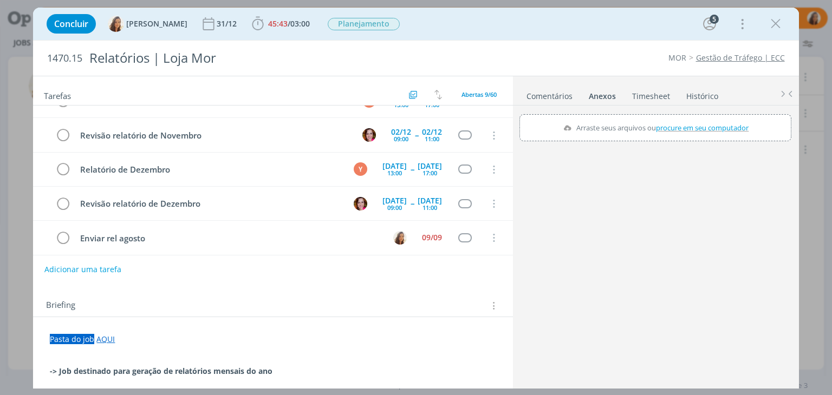
click at [543, 96] on link "Comentários" at bounding box center [549, 94] width 47 height 16
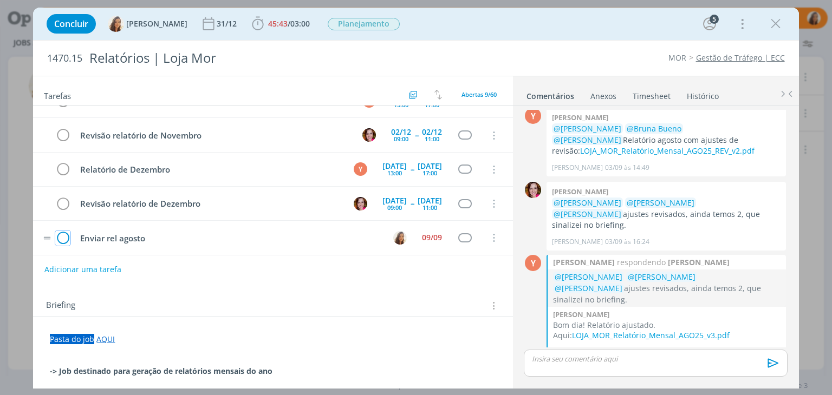
click at [60, 234] on icon "dialog" at bounding box center [62, 238] width 15 height 16
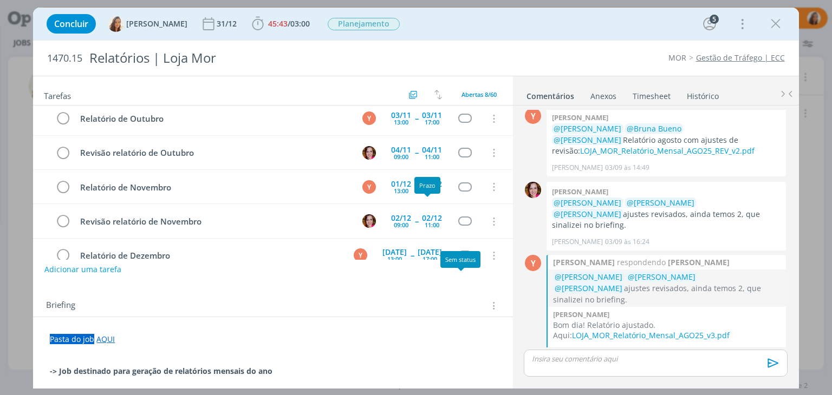
scroll to position [0, 0]
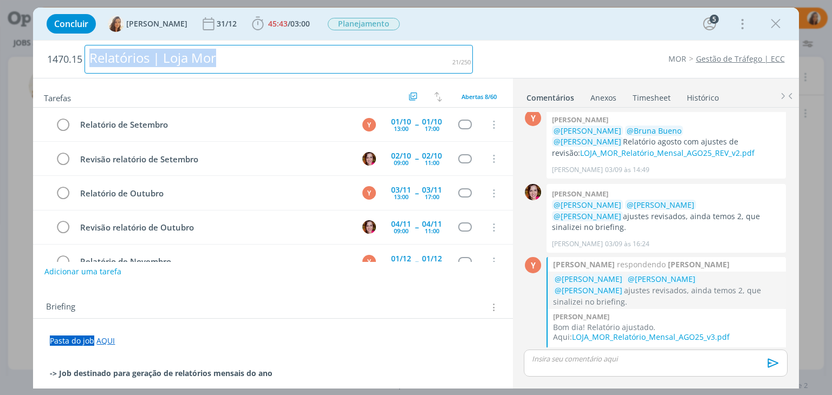
drag, startPoint x: 236, startPoint y: 58, endPoint x: 0, endPoint y: 60, distance: 236.2
click at [0, 60] on div "Concluir [PERSON_NAME] 31/12 45:43 / 03:00 Iniciar Apontar Data * [DATE] Horas …" at bounding box center [416, 197] width 832 height 395
copy div "Relatórios | Loja Mor"
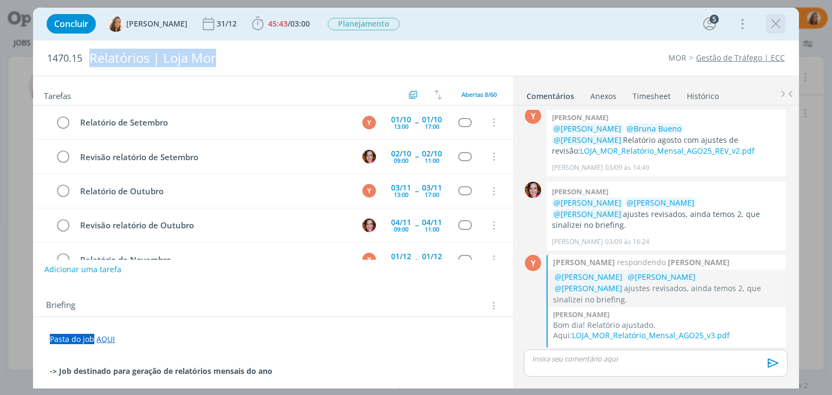
click at [774, 26] on icon "dialog" at bounding box center [776, 24] width 16 height 16
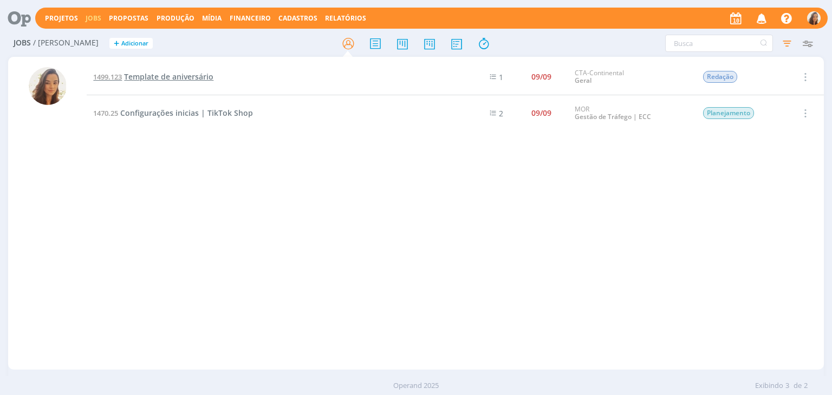
click at [143, 76] on span "Template de aniversário" at bounding box center [168, 77] width 89 height 10
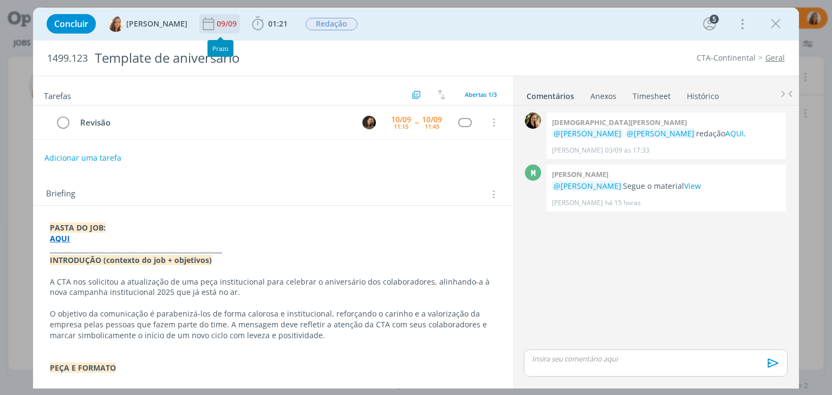
click at [217, 24] on div "09/09" at bounding box center [228, 24] width 22 height 8
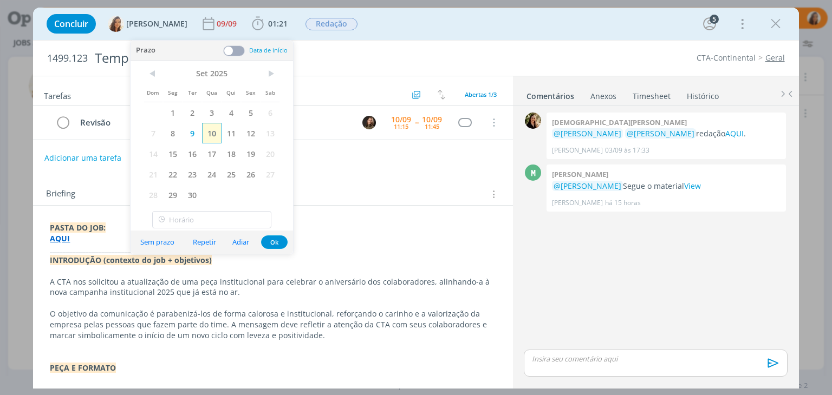
click at [207, 135] on span "10" at bounding box center [212, 133] width 20 height 21
click at [778, 29] on icon "dialog" at bounding box center [776, 24] width 16 height 16
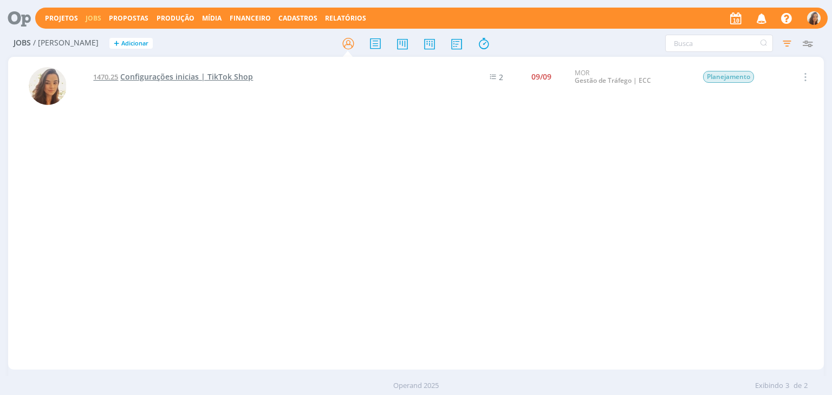
click at [198, 72] on span "Configurações inicias | TikTok Shop" at bounding box center [186, 77] width 133 height 10
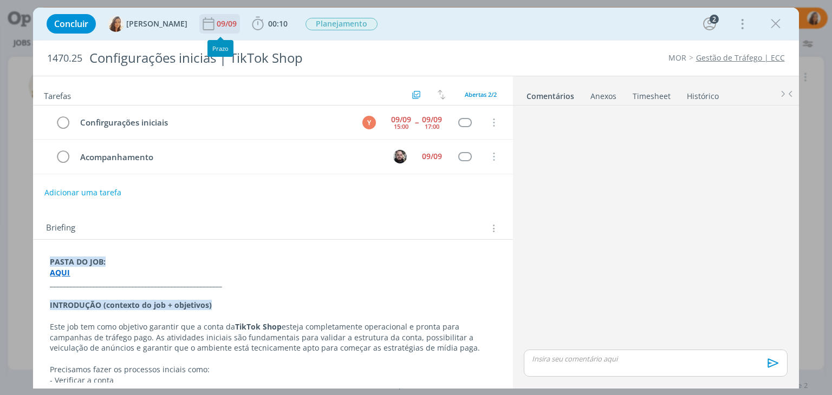
click at [217, 21] on div "09/09" at bounding box center [228, 24] width 22 height 8
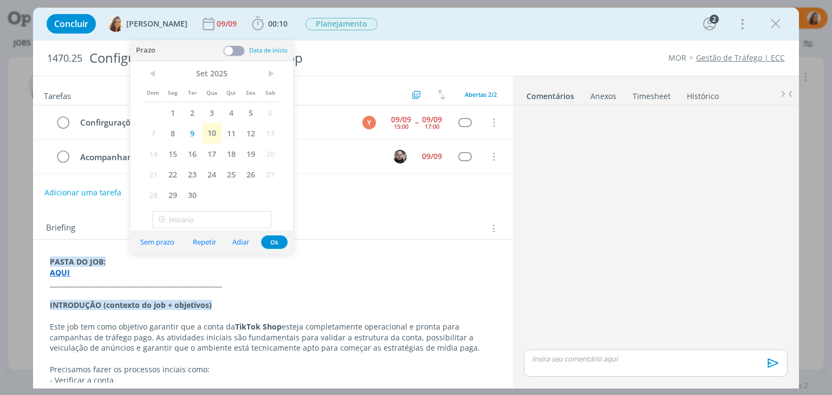
click at [442, 23] on div "Concluir [PERSON_NAME] [DATE] 00:10 Iniciar Apontar Data * [DATE] Horas * 00:00…" at bounding box center [415, 24] width 749 height 26
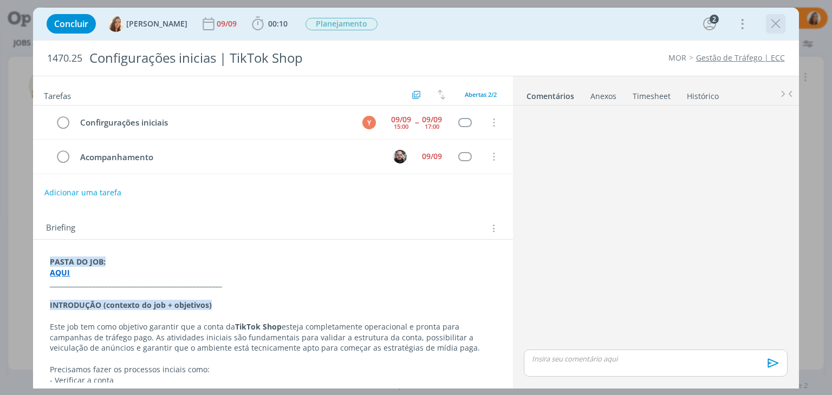
click at [778, 27] on icon "dialog" at bounding box center [776, 24] width 16 height 16
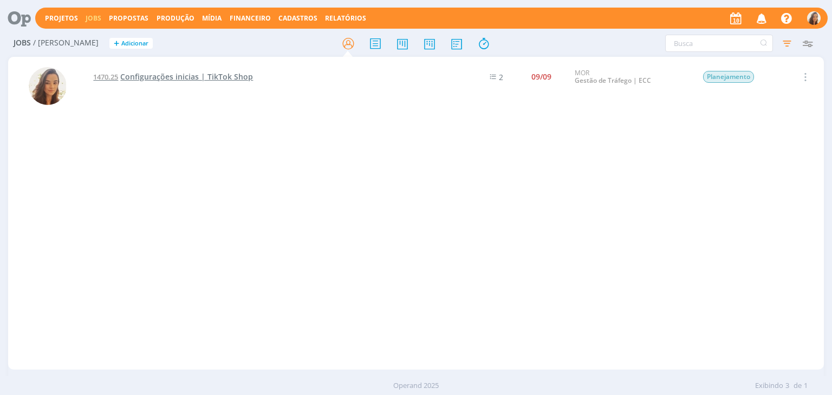
click at [183, 75] on span "Configurações inicias | TikTok Shop" at bounding box center [186, 77] width 133 height 10
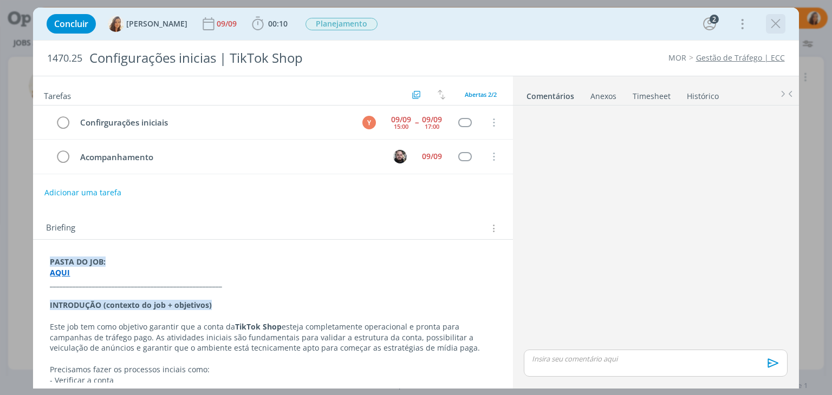
click at [776, 27] on icon "dialog" at bounding box center [776, 24] width 16 height 16
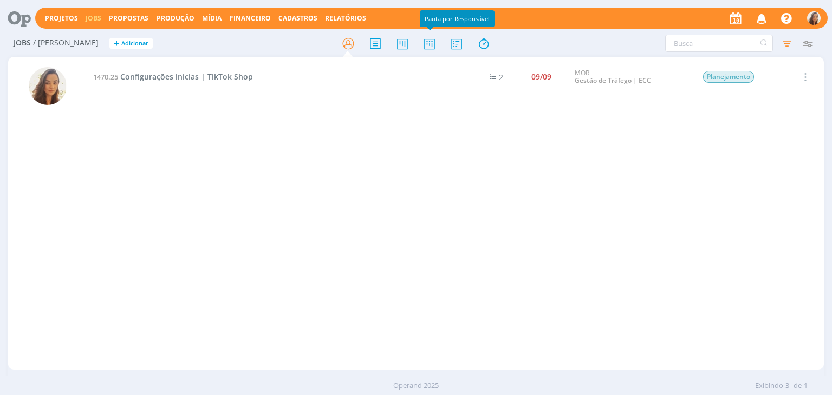
drag, startPoint x: 436, startPoint y: 44, endPoint x: 511, endPoint y: 394, distance: 357.4
click at [436, 44] on icon at bounding box center [430, 43] width 20 height 21
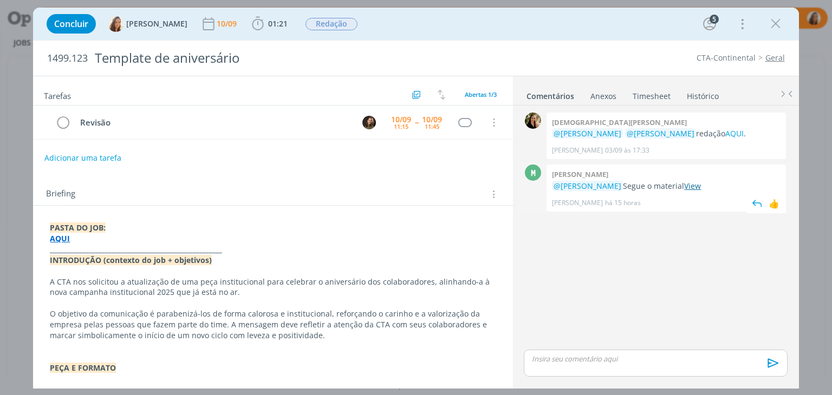
click at [684, 189] on link "View" at bounding box center [692, 186] width 17 height 10
click at [778, 25] on icon "dialog" at bounding box center [776, 24] width 16 height 16
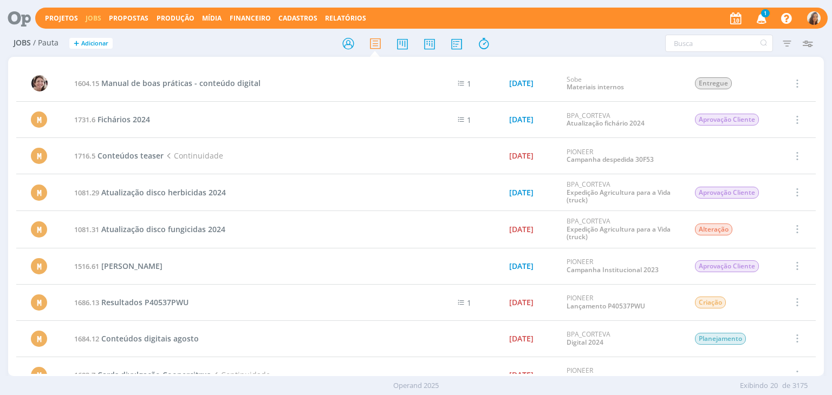
click at [766, 16] on span "1" at bounding box center [765, 13] width 9 height 8
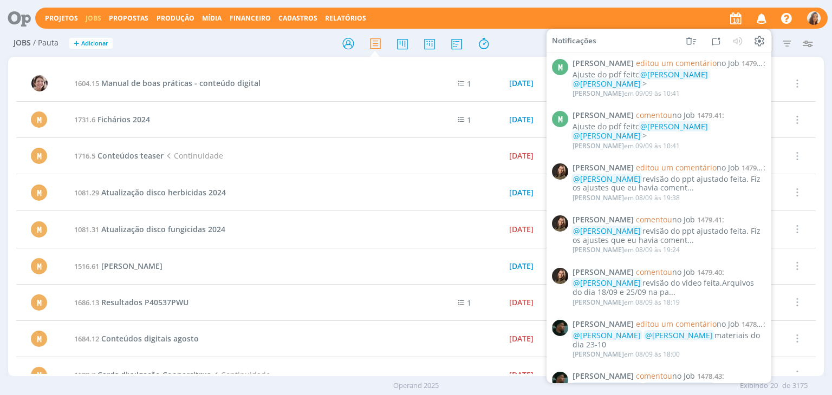
click at [499, 21] on div "Projetos Jobs Propostas Produção [GEOGRAPHIC_DATA] Financeiro Cadastros Relatór…" at bounding box center [431, 18] width 792 height 21
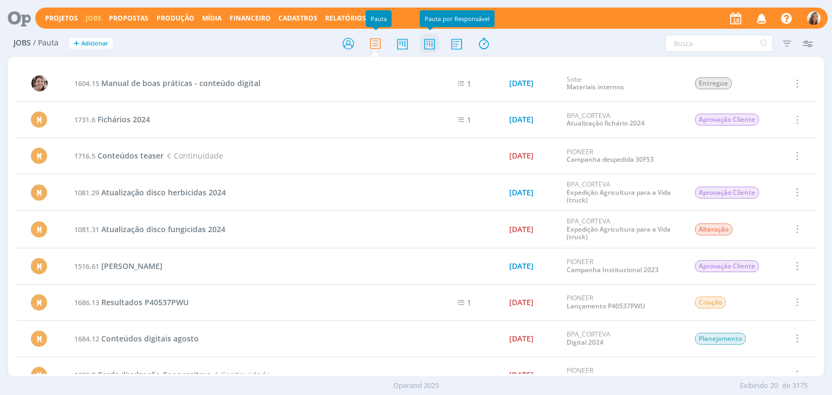
click at [427, 41] on icon at bounding box center [430, 43] width 20 height 21
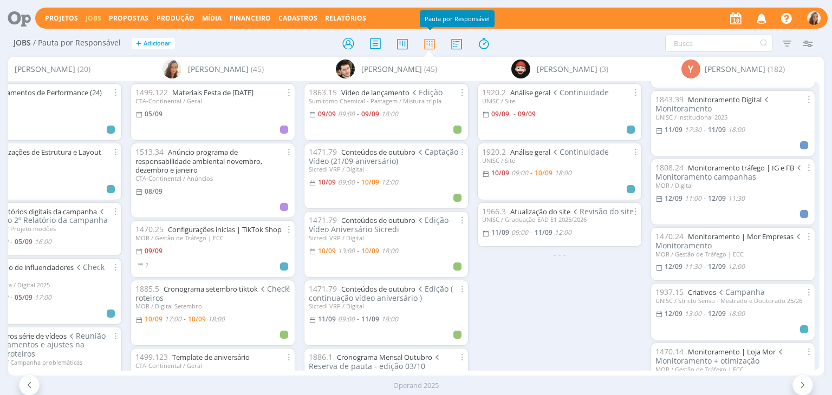
scroll to position [596, 0]
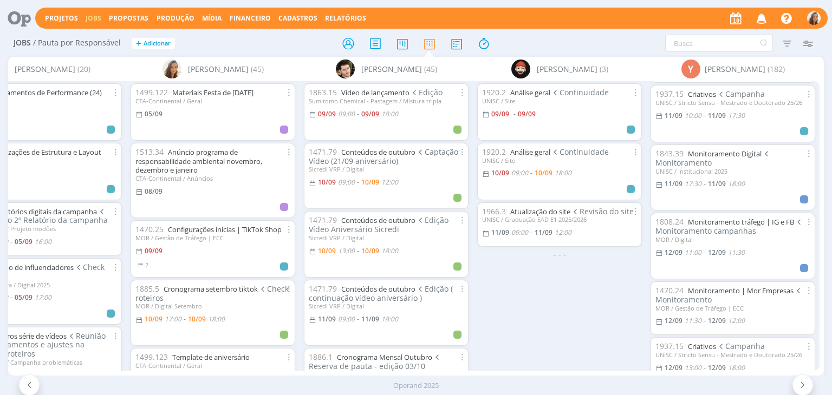
click at [12, 21] on icon at bounding box center [15, 18] width 22 height 21
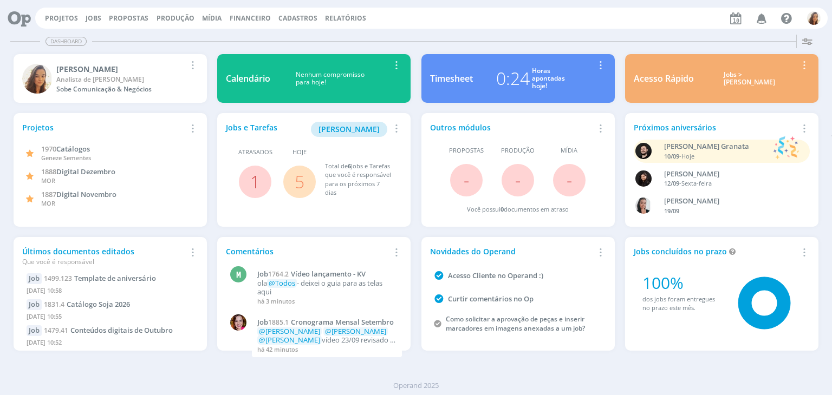
click at [249, 180] on span "1" at bounding box center [255, 182] width 33 height 33
click at [258, 176] on link "1" at bounding box center [255, 181] width 10 height 23
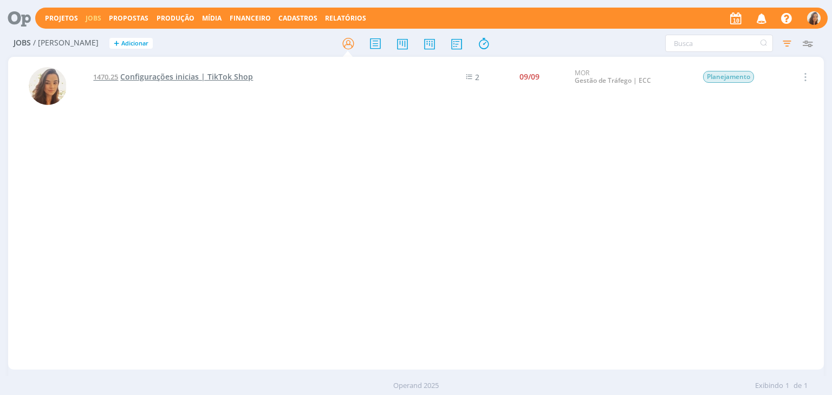
click at [225, 77] on span "Configurações inicias | TikTok Shop" at bounding box center [186, 77] width 133 height 10
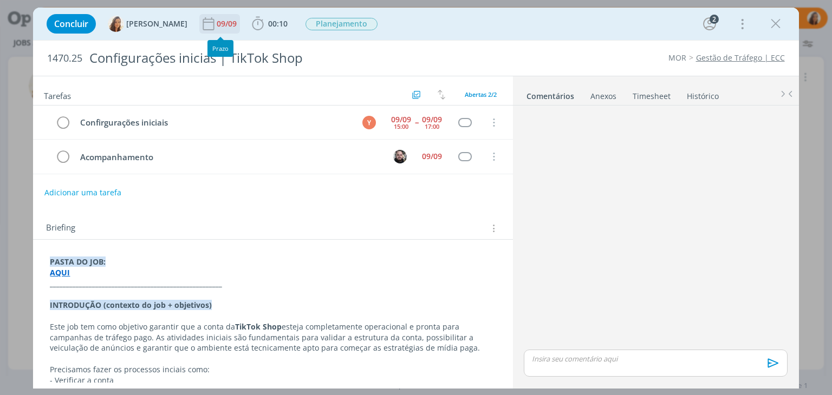
click at [217, 27] on div "09/09" at bounding box center [228, 24] width 22 height 8
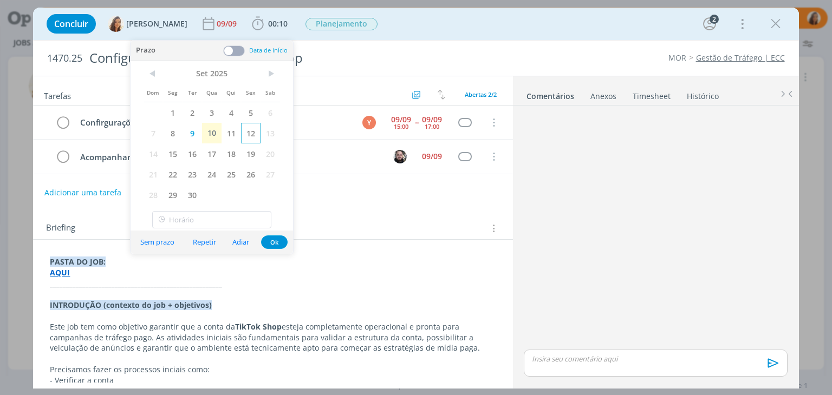
click at [249, 132] on span "12" at bounding box center [251, 133] width 20 height 21
click at [350, 201] on div "Tarefas Usar Job de template Criar template a partir deste job Visualizar Templ…" at bounding box center [272, 229] width 479 height 307
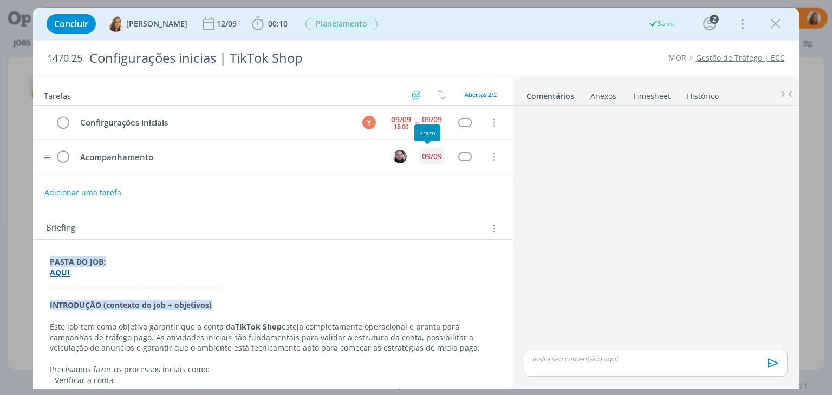
click at [423, 155] on div "09/09" at bounding box center [432, 157] width 20 height 8
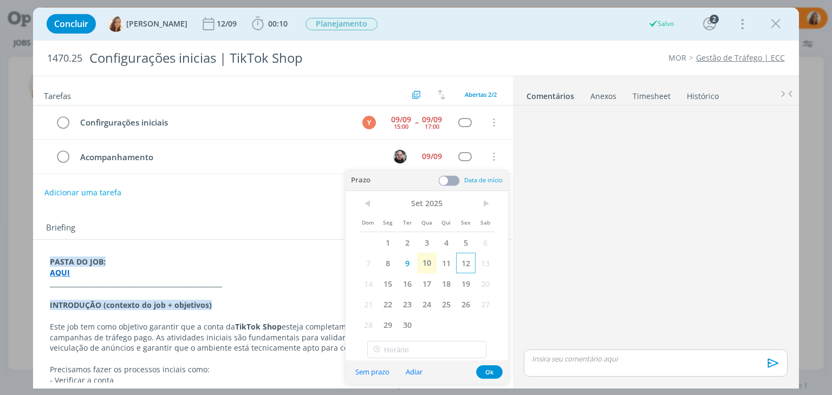
click at [464, 265] on span "12" at bounding box center [466, 263] width 20 height 21
click at [446, 183] on span at bounding box center [449, 181] width 22 height 11
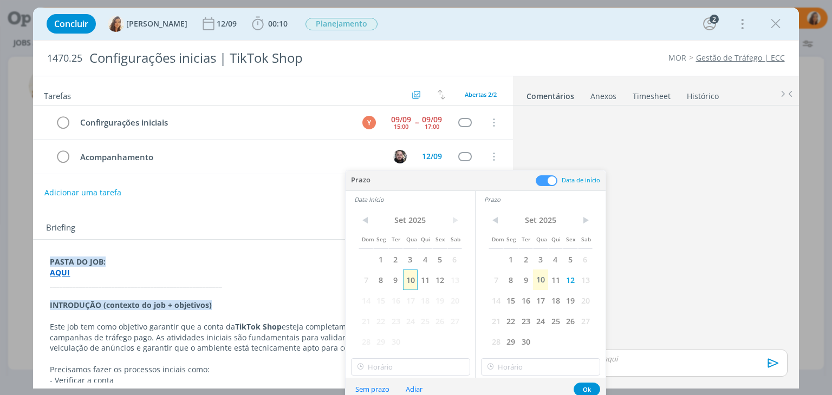
click at [414, 282] on span "10" at bounding box center [410, 280] width 15 height 21
click at [399, 367] on input "12:00" at bounding box center [410, 367] width 119 height 17
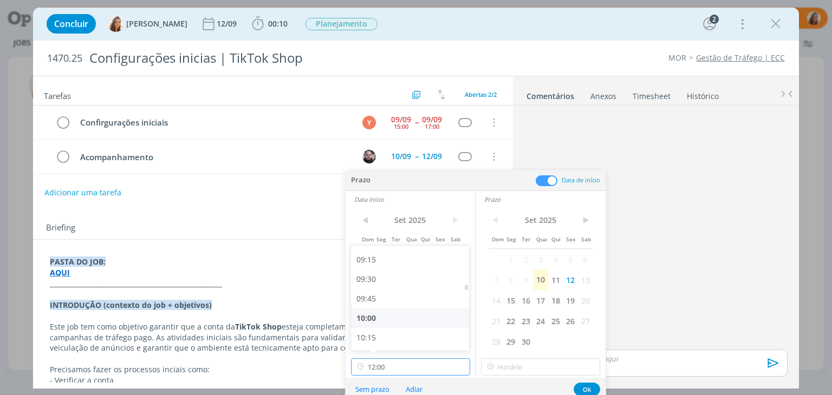
scroll to position [691, 0]
click at [407, 274] on div "09:00" at bounding box center [411, 267] width 121 height 20
type input "09:00"
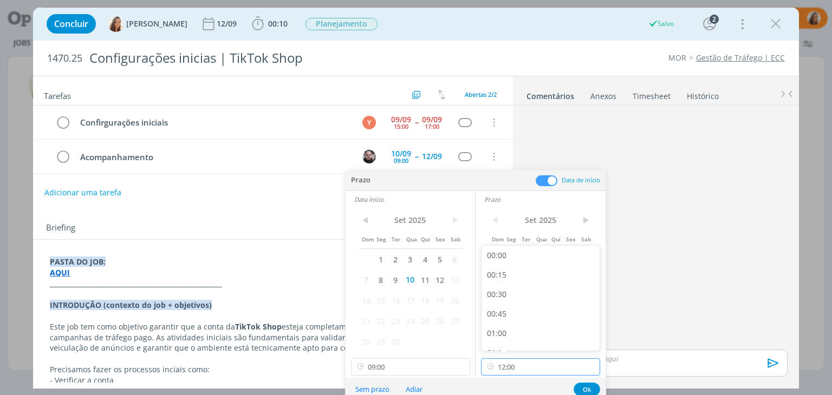
click at [532, 366] on input "12:00" at bounding box center [540, 367] width 119 height 17
click at [531, 264] on div "11:00" at bounding box center [542, 260] width 121 height 20
type input "11:00"
click at [596, 385] on button "Ok" at bounding box center [587, 390] width 27 height 14
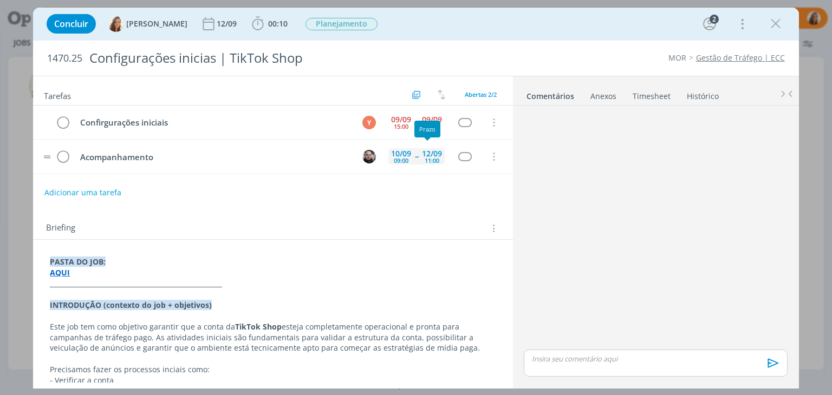
click at [425, 160] on div "11:00" at bounding box center [432, 161] width 15 height 6
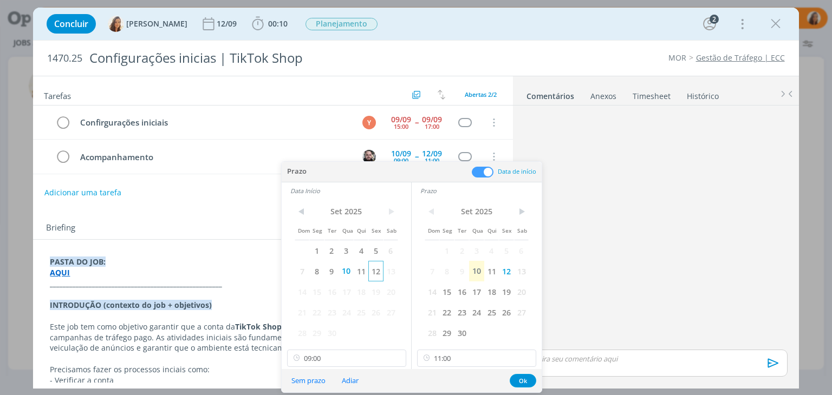
click at [373, 269] on span "12" at bounding box center [375, 271] width 15 height 21
click at [308, 381] on button "Sem prazo" at bounding box center [308, 381] width 48 height 15
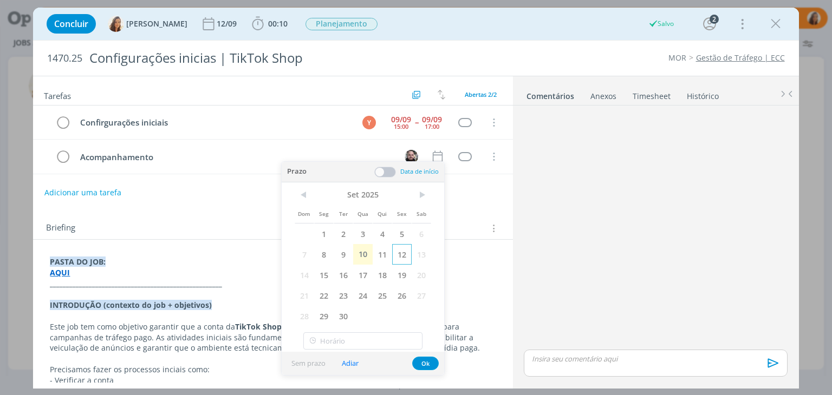
type input "09:00"
type input "11:00"
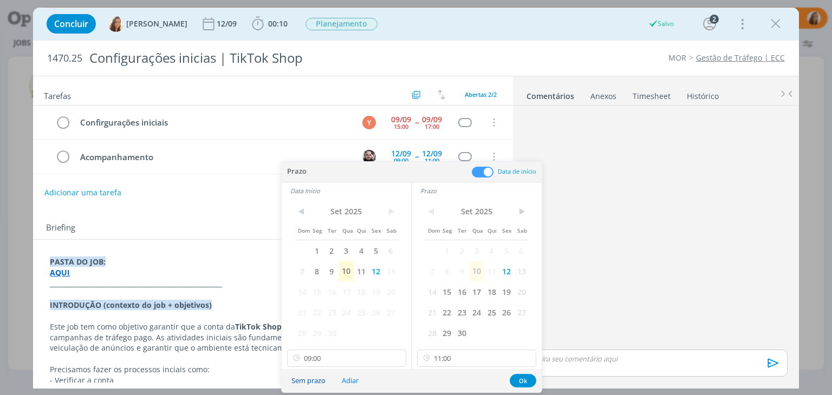
click at [315, 378] on button "Sem prazo" at bounding box center [308, 381] width 48 height 15
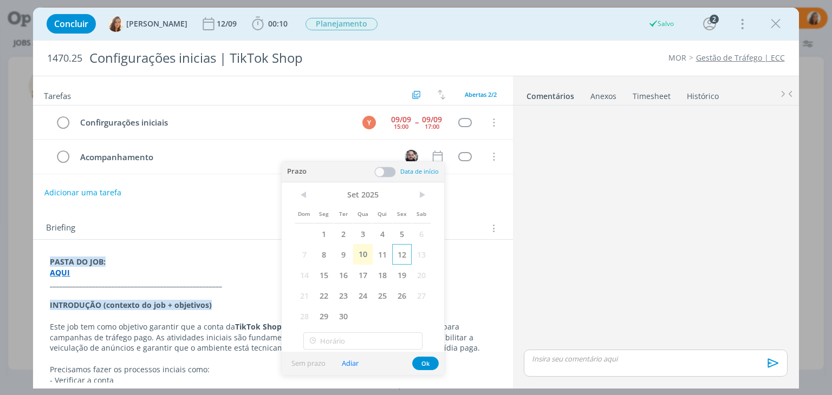
click at [408, 249] on span "12" at bounding box center [402, 254] width 20 height 21
click at [416, 365] on button "Ok" at bounding box center [425, 364] width 27 height 14
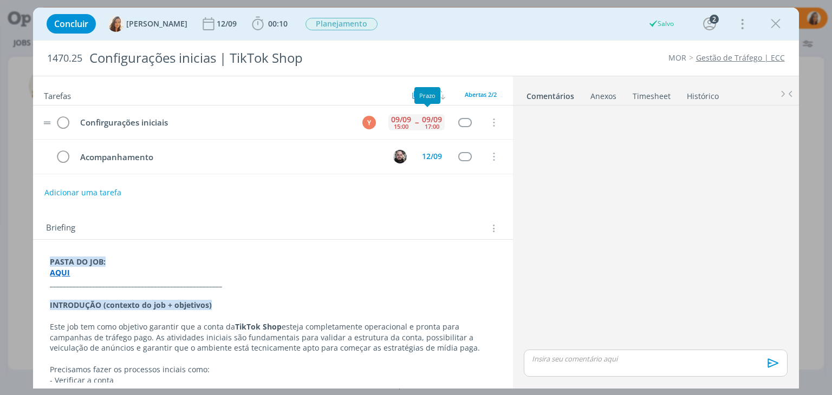
click at [425, 124] on div "17:00" at bounding box center [432, 127] width 15 height 6
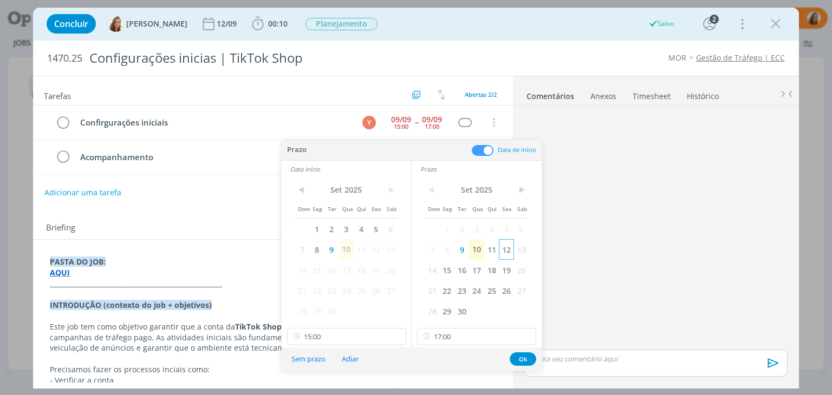
click at [511, 250] on span "12" at bounding box center [506, 249] width 15 height 21
click at [381, 251] on span "12" at bounding box center [375, 249] width 15 height 21
click at [340, 345] on input "15:00" at bounding box center [346, 336] width 119 height 17
click at [348, 226] on div "09:00" at bounding box center [347, 219] width 121 height 20
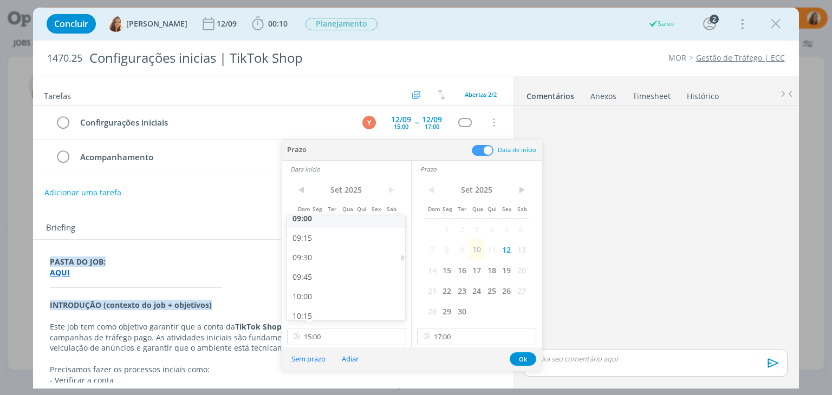
type input "09:00"
click at [479, 339] on input "17:00" at bounding box center [476, 336] width 119 height 17
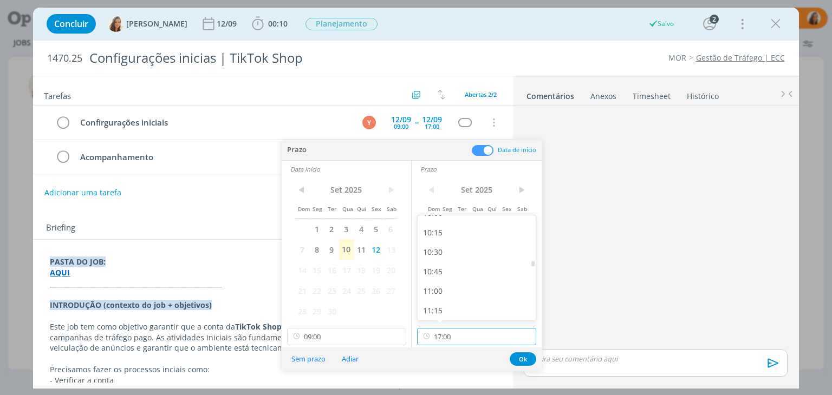
scroll to position [810, 0]
click at [475, 274] on div "11:00" at bounding box center [478, 273] width 121 height 20
type input "11:00"
click at [517, 361] on button "Ok" at bounding box center [523, 360] width 27 height 14
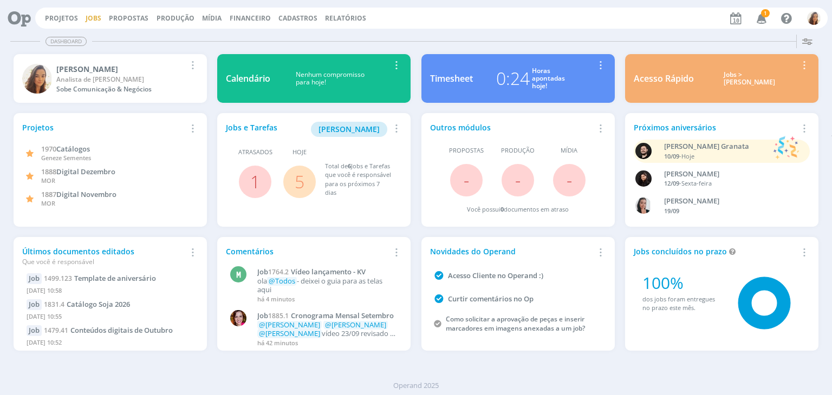
click at [98, 21] on link "Jobs" at bounding box center [94, 18] width 16 height 9
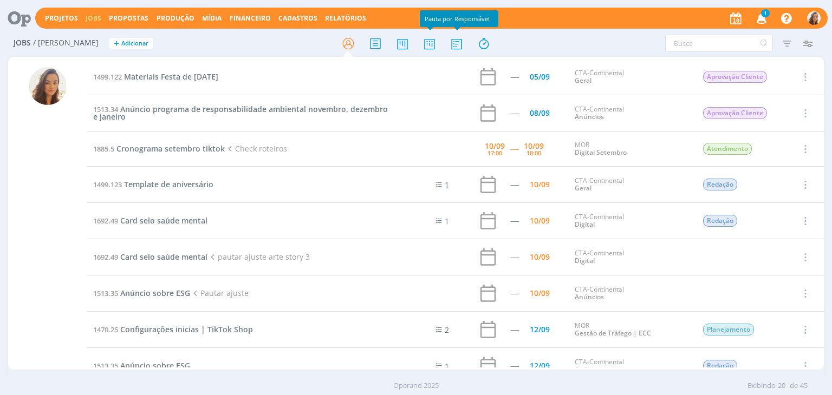
click at [418, 48] on div at bounding box center [416, 44] width 272 height 20
click at [424, 46] on icon at bounding box center [430, 43] width 20 height 21
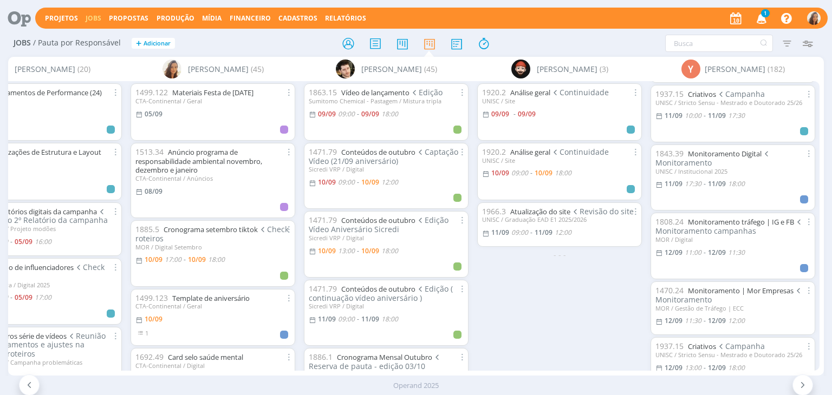
scroll to position [650, 0]
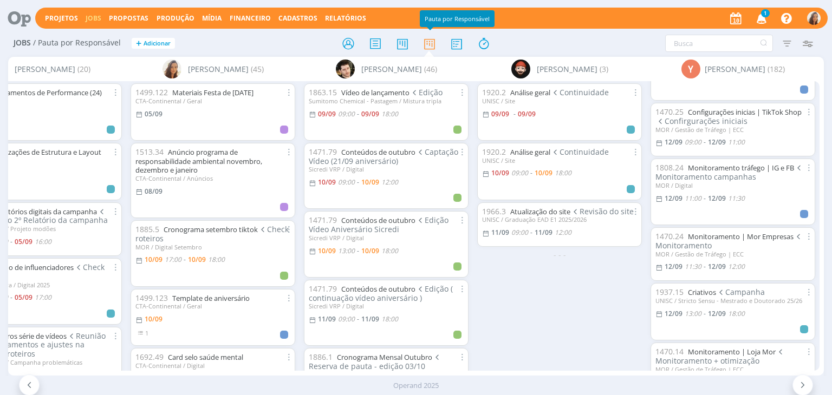
click at [759, 7] on div "Projetos Jobs Propostas Produção [GEOGRAPHIC_DATA] Financeiro Cadastros Relatór…" at bounding box center [415, 17] width 823 height 26
click at [760, 14] on icon "button" at bounding box center [761, 18] width 19 height 18
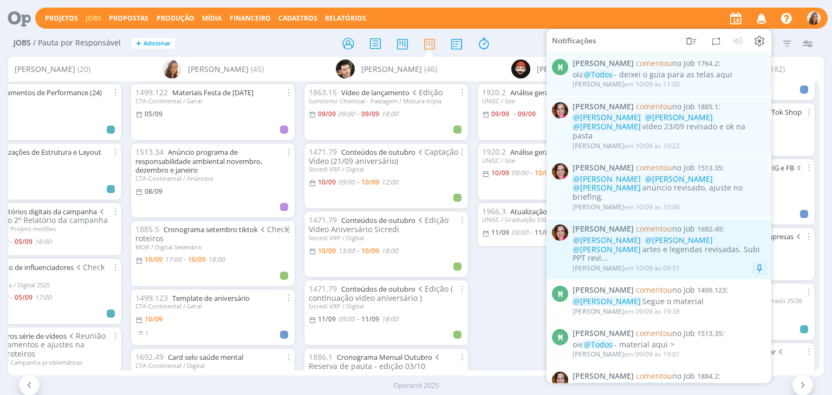
click at [735, 263] on div "Bruna Bueno em [DATE] 09:51" at bounding box center [669, 268] width 193 height 11
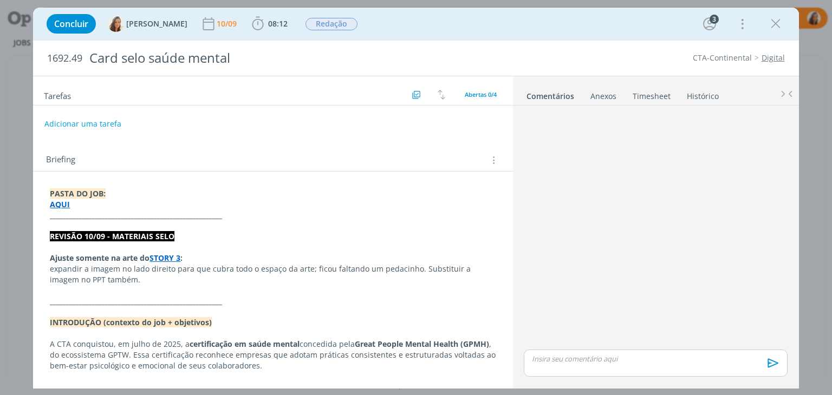
scroll to position [25, 0]
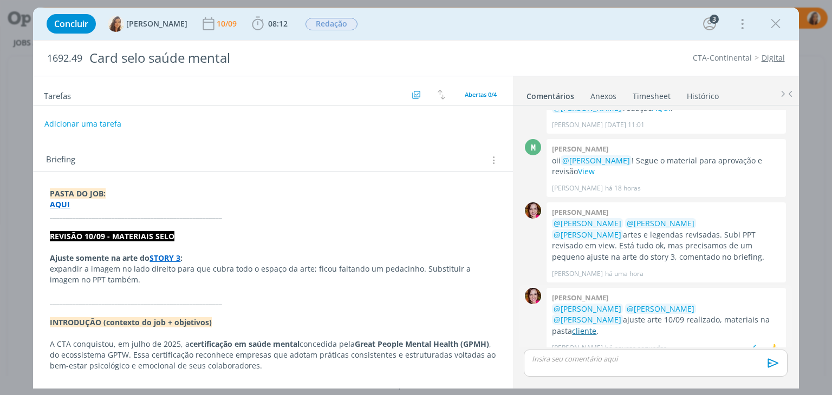
click at [596, 326] on link "cliente" at bounding box center [584, 331] width 24 height 10
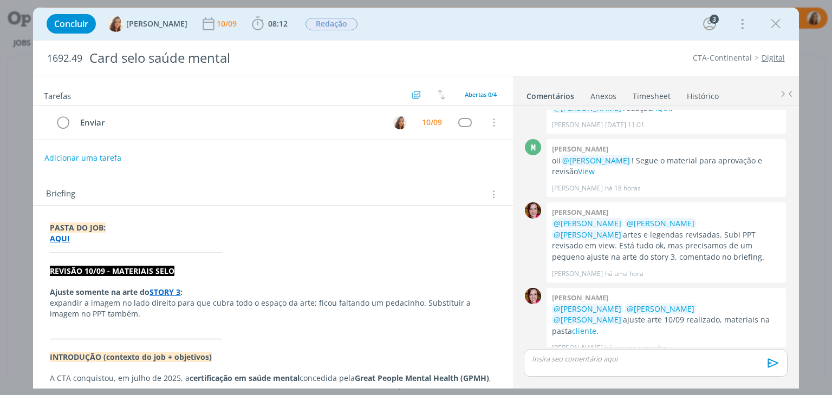
click at [589, 363] on p "dialog" at bounding box center [655, 359] width 246 height 10
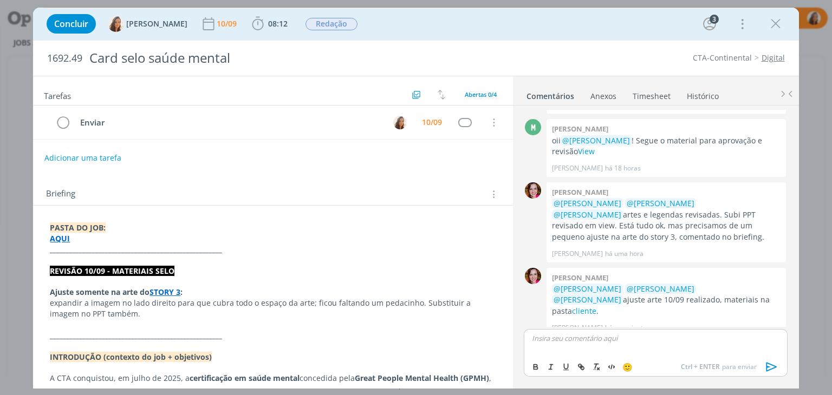
click at [391, 177] on div "Briefing Briefings Predefinidos Versões do Briefing Ver Briefing do Projeto" at bounding box center [272, 191] width 479 height 29
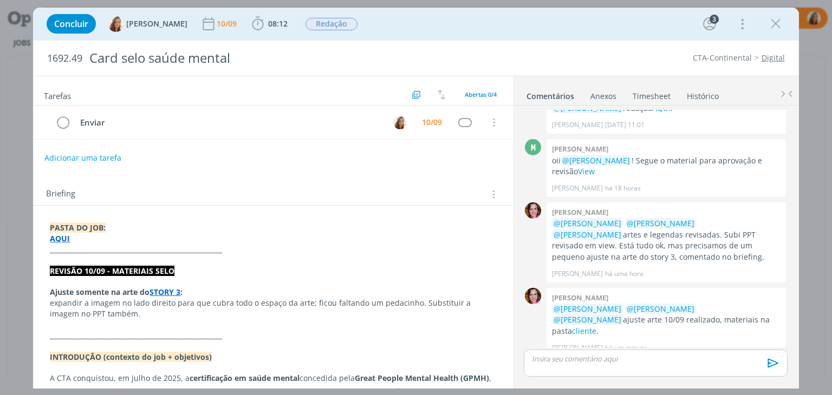
click at [580, 367] on div "dialog" at bounding box center [655, 363] width 263 height 27
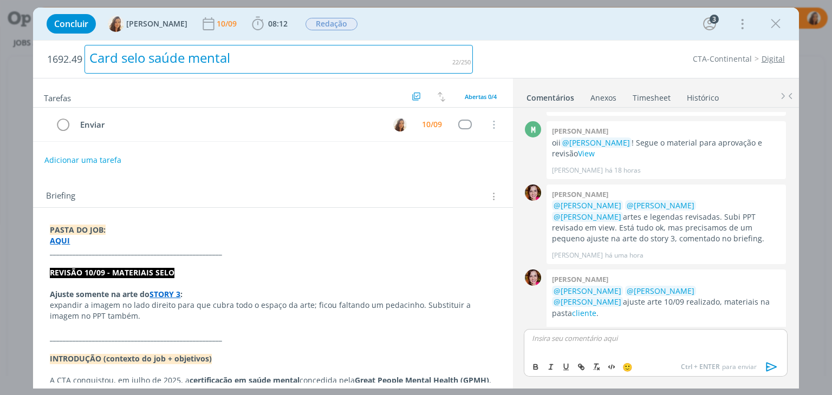
click at [204, 59] on div "Card selo saúde mental" at bounding box center [279, 59] width 388 height 29
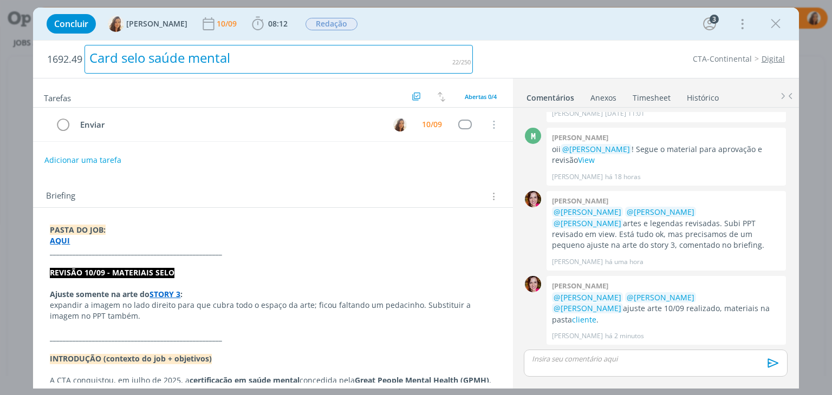
scroll to position [28, 0]
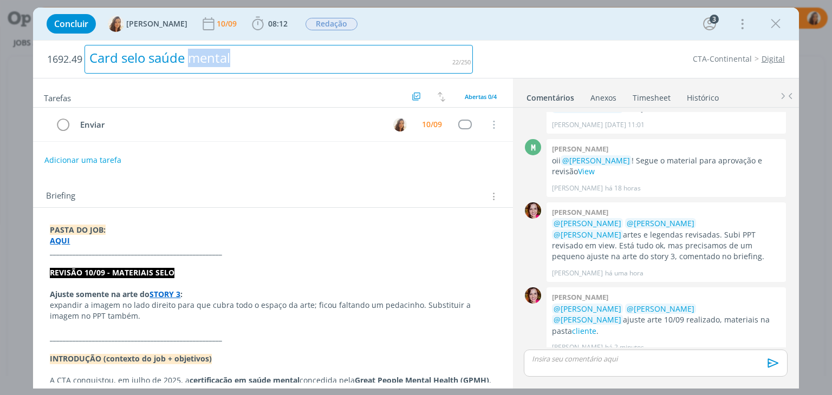
click at [204, 59] on div "Card selo saúde mental" at bounding box center [279, 59] width 388 height 29
copy div "Card selo saúde mental"
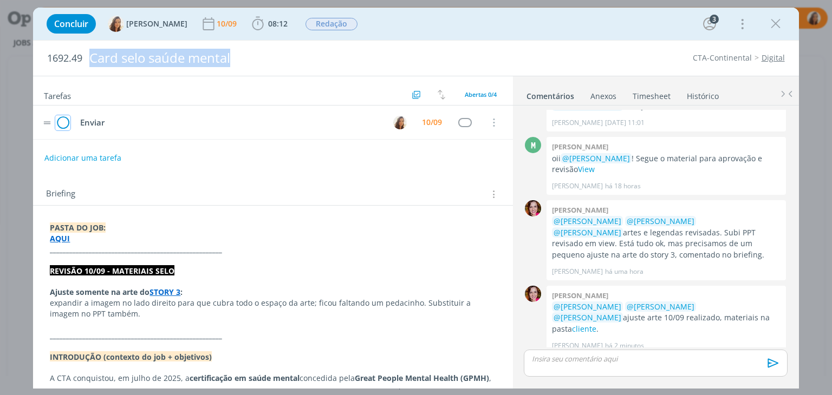
click at [68, 131] on tr "Enviar 10/09 Cancelar" at bounding box center [272, 123] width 479 height 34
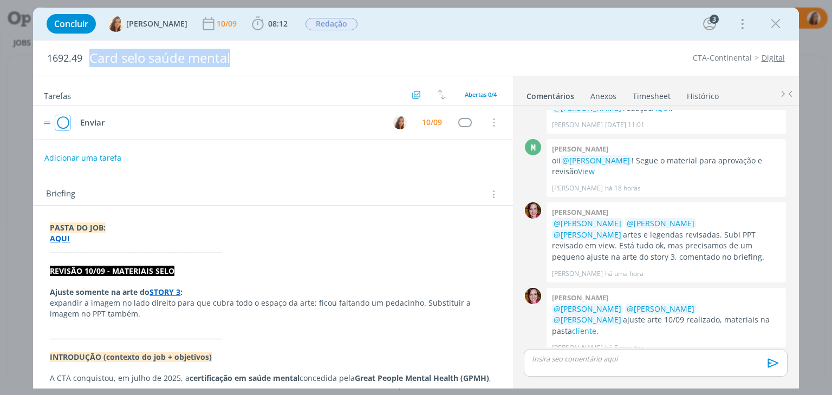
click at [56, 122] on icon "dialog" at bounding box center [62, 123] width 15 height 16
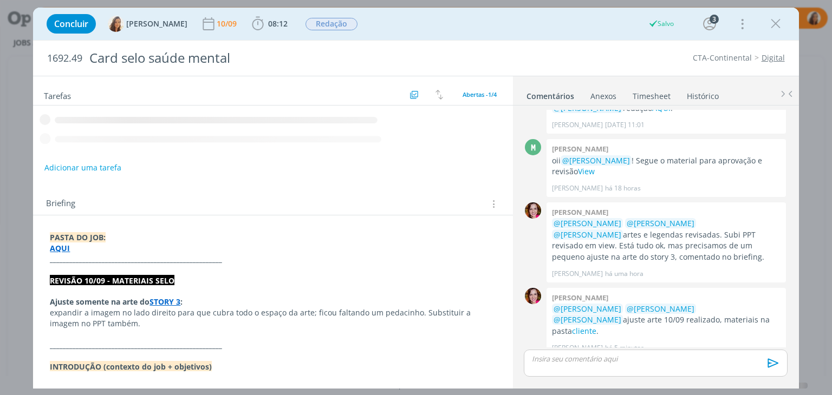
click at [613, 358] on p "dialog" at bounding box center [655, 359] width 246 height 10
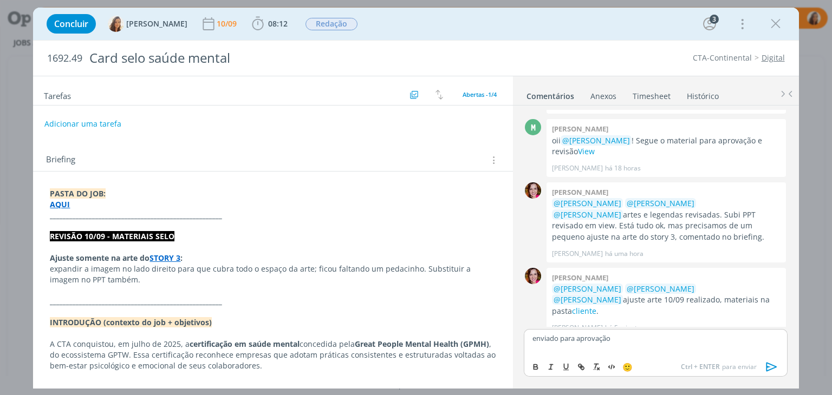
click at [770, 367] on icon "dialog" at bounding box center [772, 367] width 16 height 16
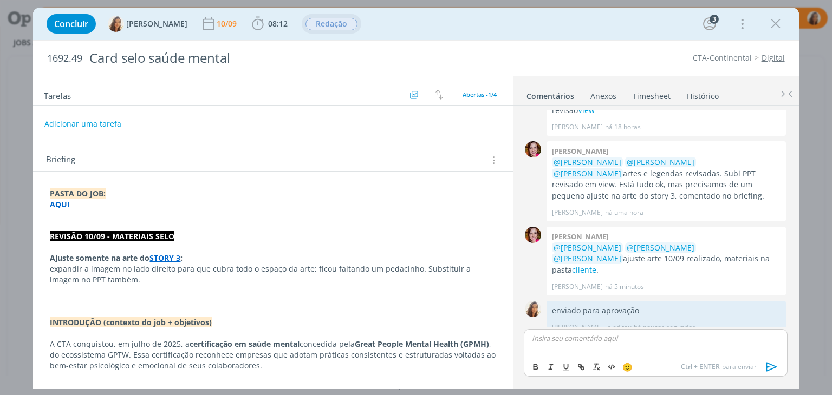
click at [311, 24] on span "Redação" at bounding box center [332, 24] width 52 height 12
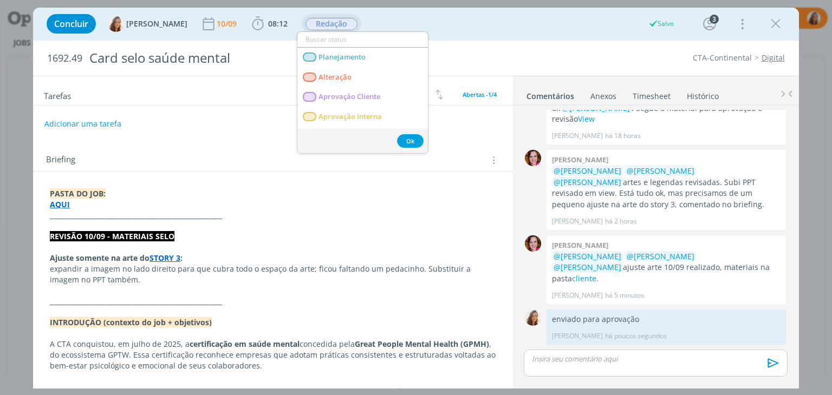
scroll to position [66, 0]
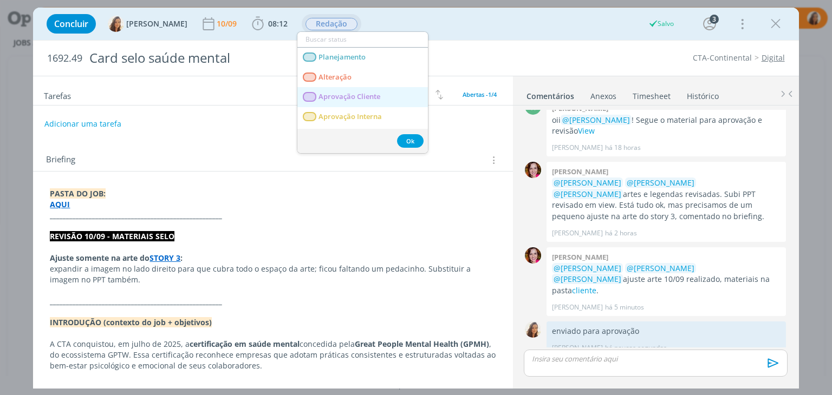
click at [329, 102] on Cliente "Aprovação Cliente" at bounding box center [362, 97] width 131 height 20
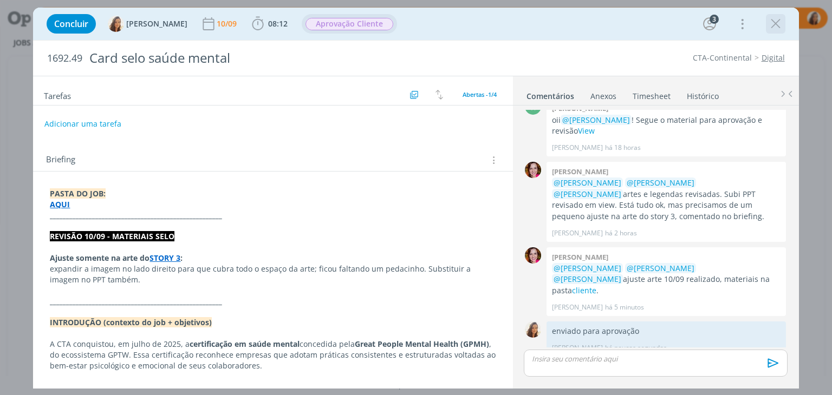
click at [775, 24] on icon "dialog" at bounding box center [776, 24] width 16 height 16
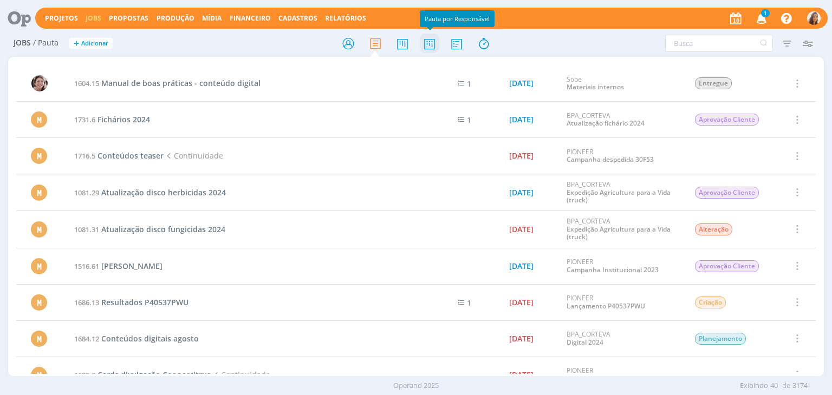
click at [428, 42] on icon at bounding box center [430, 43] width 20 height 21
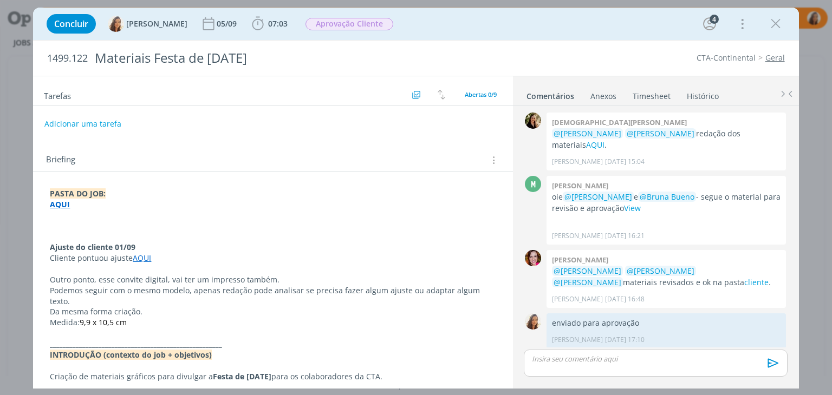
scroll to position [233, 0]
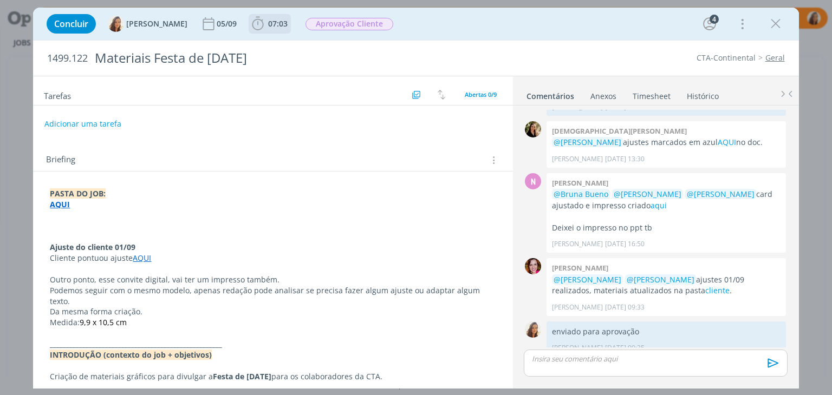
click at [279, 23] on span "07:03" at bounding box center [278, 23] width 20 height 10
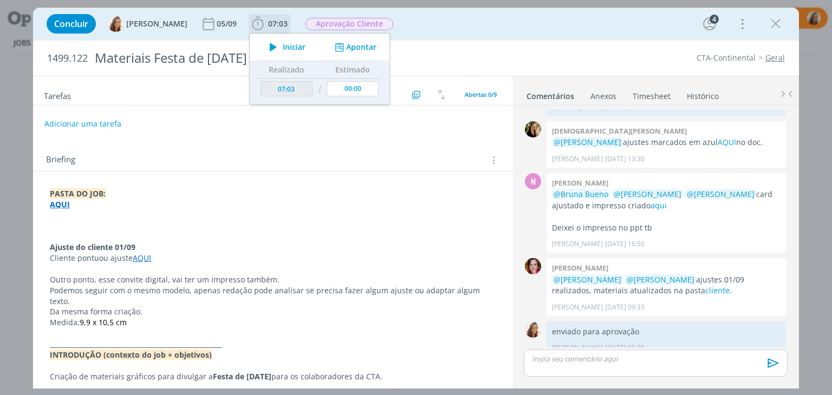
click at [283, 43] on span "Iniciar" at bounding box center [294, 47] width 23 height 8
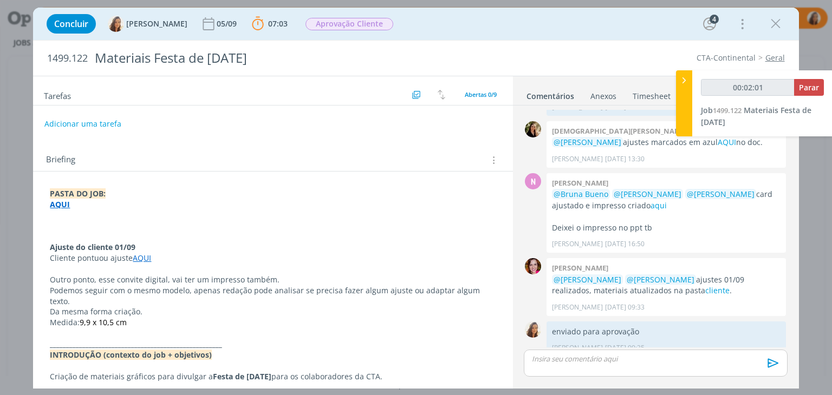
click at [85, 236] on p "dialog" at bounding box center [273, 236] width 446 height 11
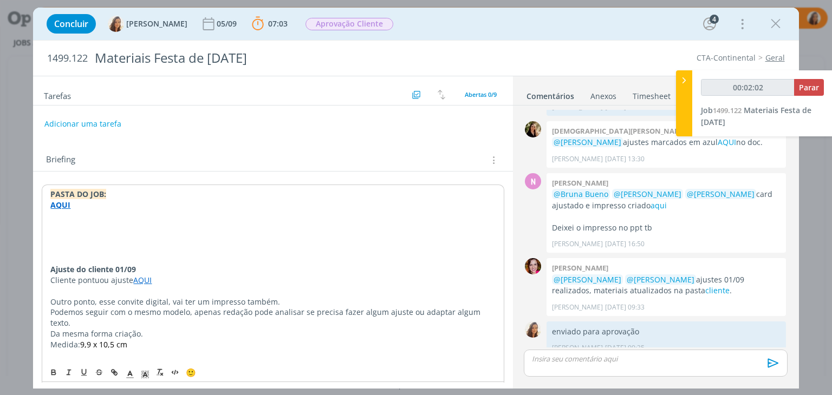
type input "00:02:03"
click at [100, 221] on p "dialog" at bounding box center [272, 226] width 445 height 11
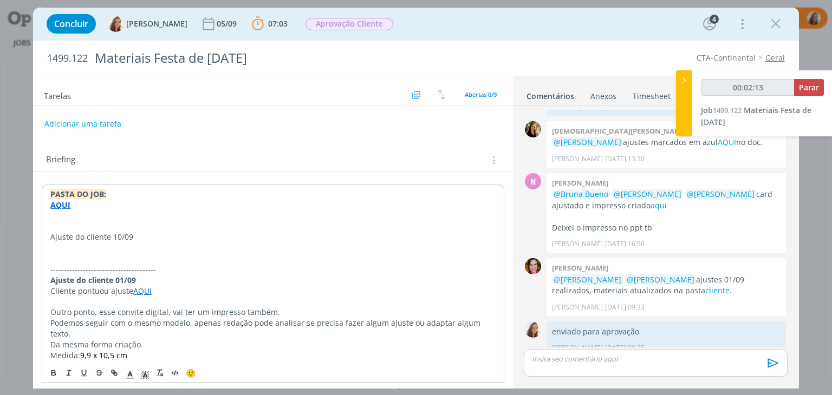
click at [111, 239] on p "Ajuste do cliente 10/09" at bounding box center [272, 237] width 445 height 11
click at [53, 374] on icon "dialog" at bounding box center [53, 373] width 9 height 9
click at [79, 248] on p "dialog" at bounding box center [272, 248] width 445 height 11
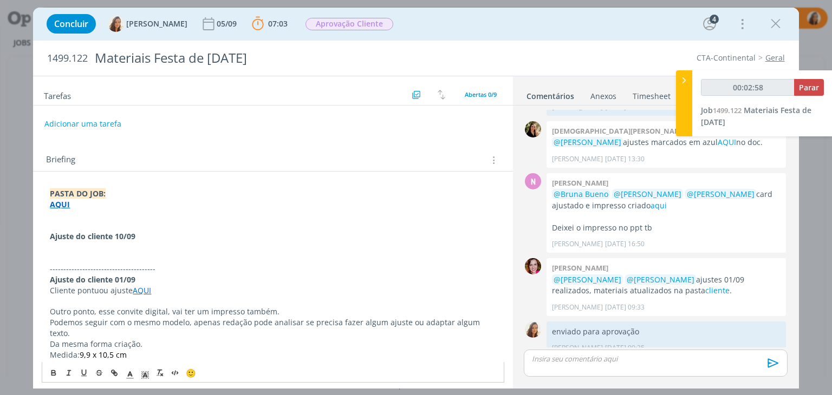
click at [128, 245] on p "dialog" at bounding box center [273, 247] width 446 height 11
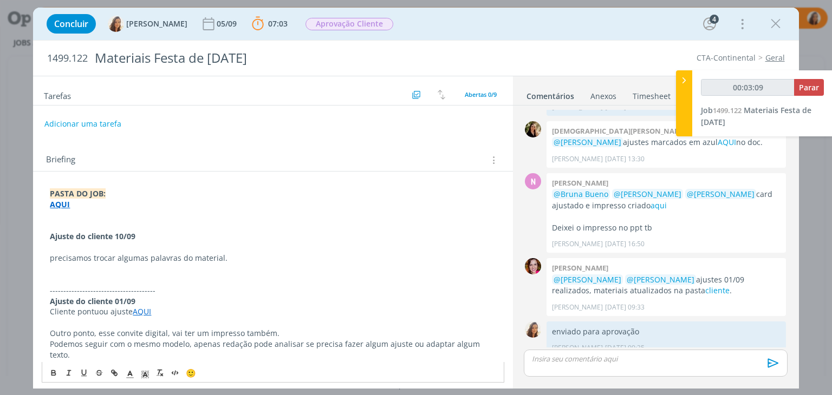
click at [127, 248] on p "dialog" at bounding box center [273, 247] width 446 height 11
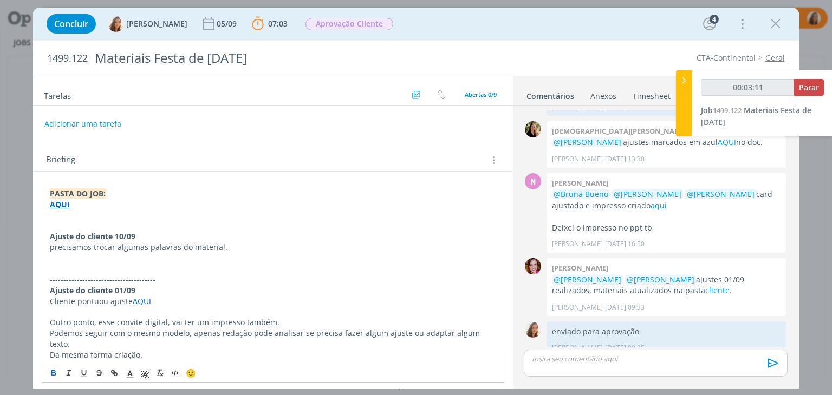
click at [55, 250] on p "precisamos trocar algumas palavras do material." at bounding box center [273, 247] width 446 height 11
click at [66, 257] on p "dialog" at bounding box center [273, 258] width 446 height 11
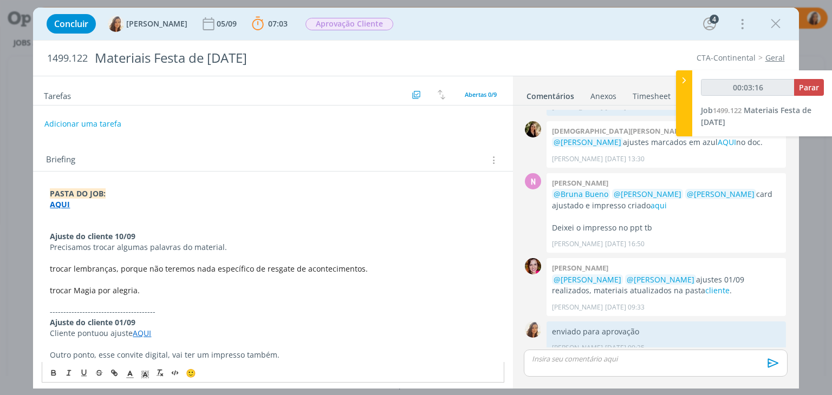
click at [53, 269] on span "trocar lembranças, porque não teremos nada específico de resgate de acontecimen…" at bounding box center [209, 269] width 318 height 10
click at [50, 272] on span "Trocar lembranças, porque não teremos nada específico de resgate de acontecimen…" at bounding box center [210, 269] width 320 height 10
click at [121, 268] on span "- Trocar lembranças, porque não teremos nada específico de resgate de acontecim…" at bounding box center [212, 269] width 324 height 10
click at [80, 269] on span "- Trocar lembranças por outra , porque não teremos nada específico de resgate d…" at bounding box center [231, 269] width 363 height 10
click at [78, 269] on span "- Trocar boas lembranças por outra , porque não teremos nada específico de resg…" at bounding box center [241, 269] width 382 height 10
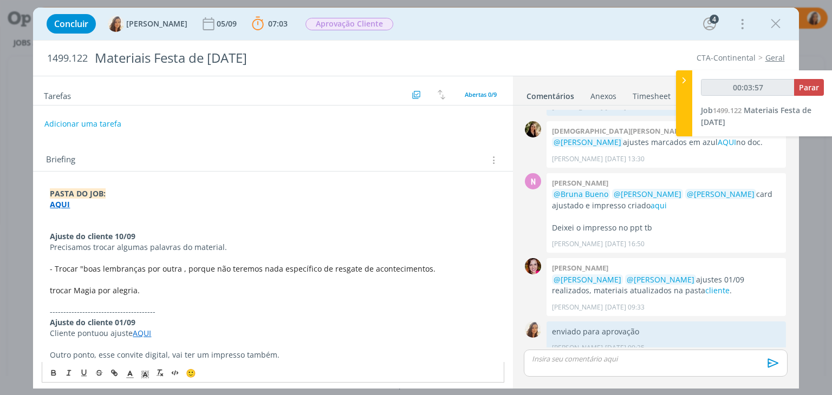
click at [177, 268] on span "- Trocar "boas lembranças por outra , porque não teremos nada específico de res…" at bounding box center [243, 269] width 386 height 10
click at [143, 270] on span "- Trocar "boas lembranças por outra , porque não teremos nada específico de res…" at bounding box center [243, 269] width 386 height 10
click at [180, 270] on span "- Trocar "boas lembranças" por outra , porque não teremos nada específico de re…" at bounding box center [244, 269] width 389 height 10
drag, startPoint x: 288, startPoint y: 267, endPoint x: 244, endPoint y: 271, distance: 44.1
click at [244, 271] on span "- Trocar "boas lembranças" por outra palavra (porque não teremos nada específic…" at bounding box center [258, 269] width 416 height 10
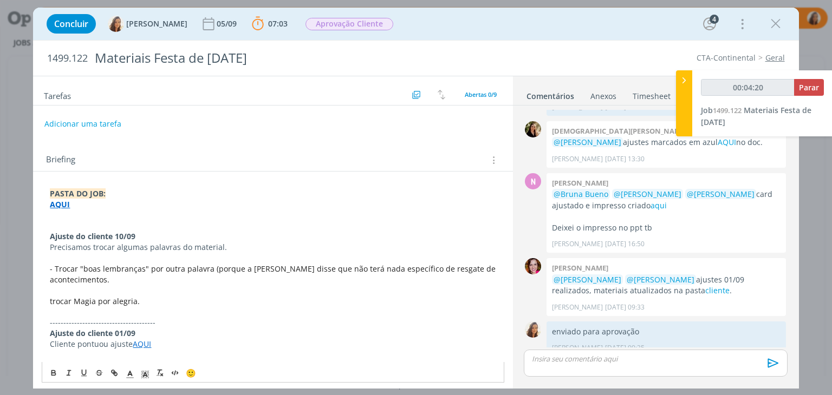
click at [439, 267] on p "- Trocar "boas lembranças" por outra palavra (porque a Leila disse que não terá…" at bounding box center [273, 275] width 446 height 22
click at [172, 285] on p "dialog" at bounding box center [273, 290] width 446 height 11
click at [139, 282] on p "- Trocar "boas lembranças" por outra palavra (porque a Leila disse que não terá…" at bounding box center [273, 275] width 446 height 22
click at [152, 304] on p "- Trocar Magia por alegria." at bounding box center [273, 301] width 446 height 11
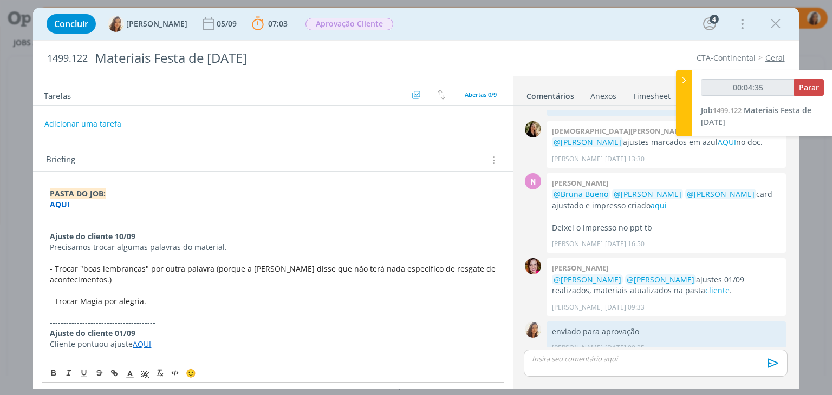
click at [80, 302] on span "- Trocar Magia por alegria." at bounding box center [98, 301] width 96 height 10
click at [102, 302] on span "- Trocar "Magia por alegria." at bounding box center [100, 301] width 100 height 10
click at [125, 303] on span "- Trocar "Magia" por alegria." at bounding box center [101, 301] width 103 height 10
click at [123, 304] on span "- Trocar "Magia" por alegria." at bounding box center [101, 301] width 103 height 10
click at [153, 301] on p "- Trocar "Magia" por "alegria." at bounding box center [273, 301] width 446 height 11
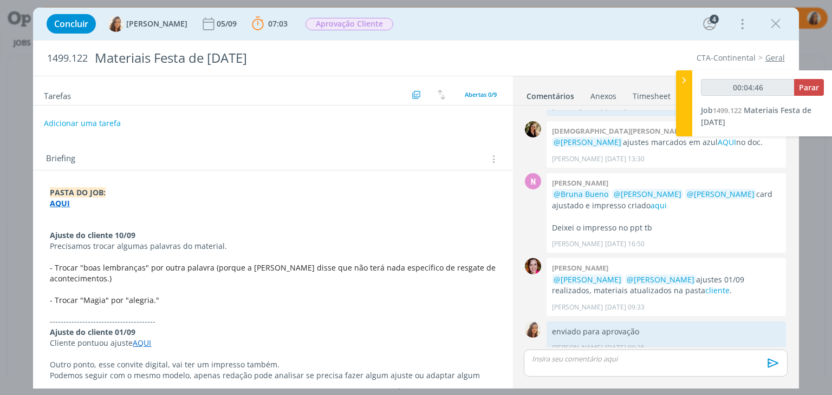
click at [82, 127] on button "Adicionar uma tarefa" at bounding box center [82, 123] width 77 height 18
type input "00:04:48"
type input "Ajus"
type input "00:04:49"
type input "Ajuste"
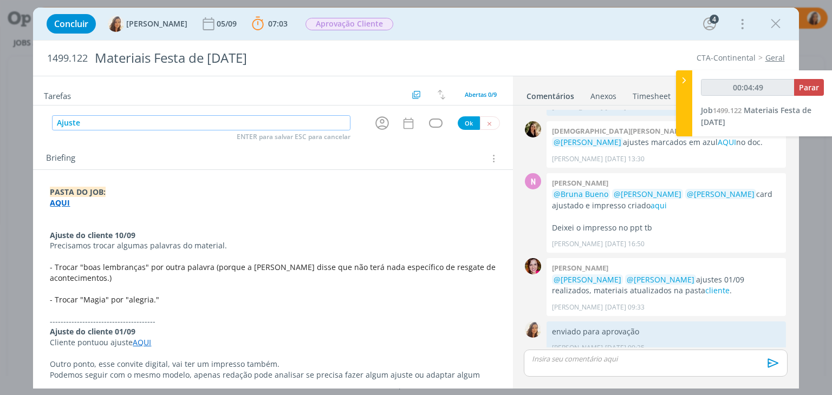
type input "00:04:50"
type input "Ajuste"
type input "00:04:51"
type input "Ajustes"
type input "00:04:53"
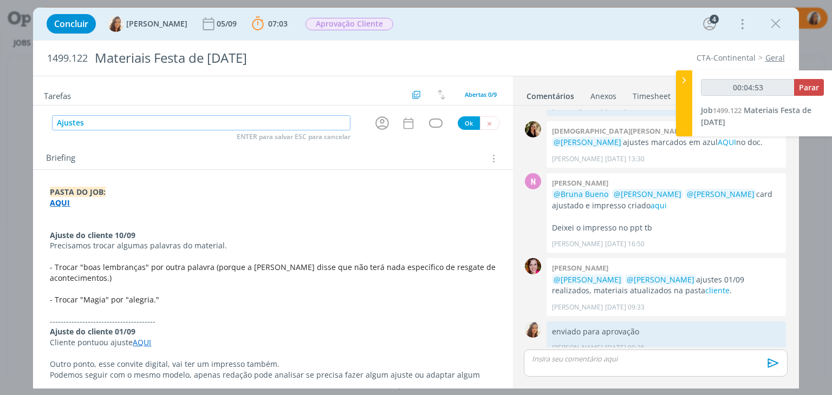
type input "Ajustes"
type input "00:05:38"
type input "Ajustes"
type input "00:05:39"
type input "Ajustes"
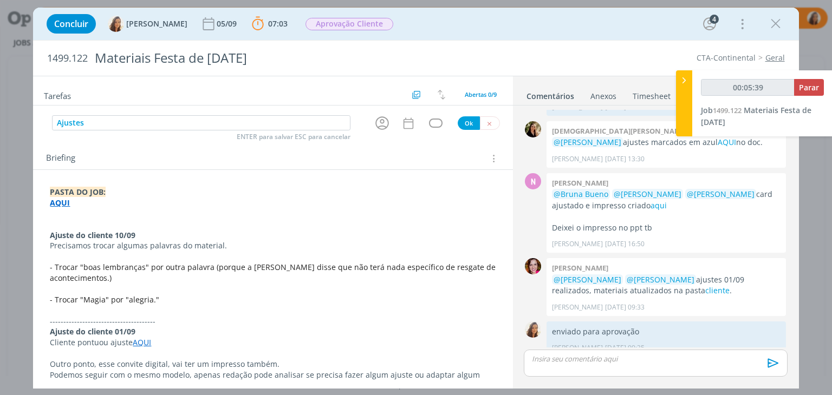
click at [367, 126] on div "dialog" at bounding box center [384, 123] width 35 height 18
type input "00:05:40"
click at [377, 122] on icon "dialog" at bounding box center [382, 123] width 14 height 14
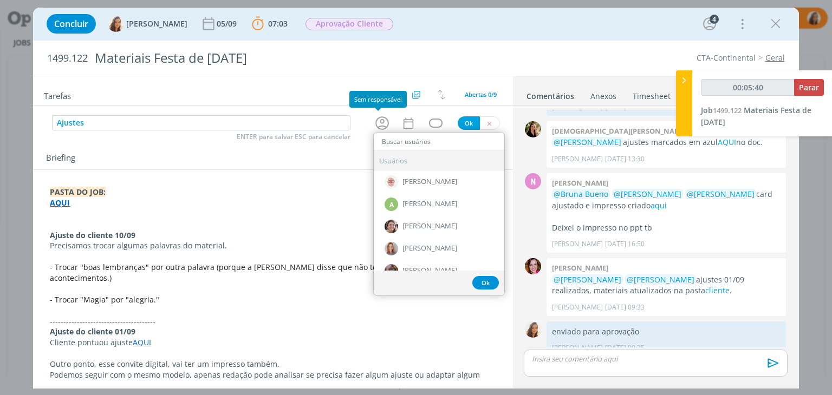
type input "c"
type input "00:05:41"
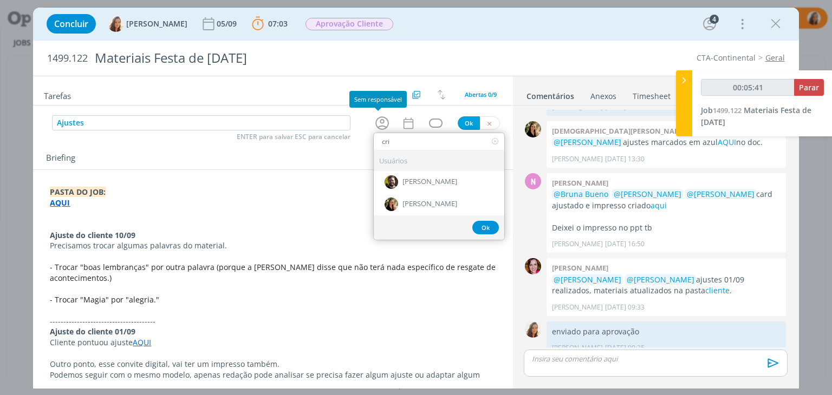
type input "cris"
type input "00:05:42"
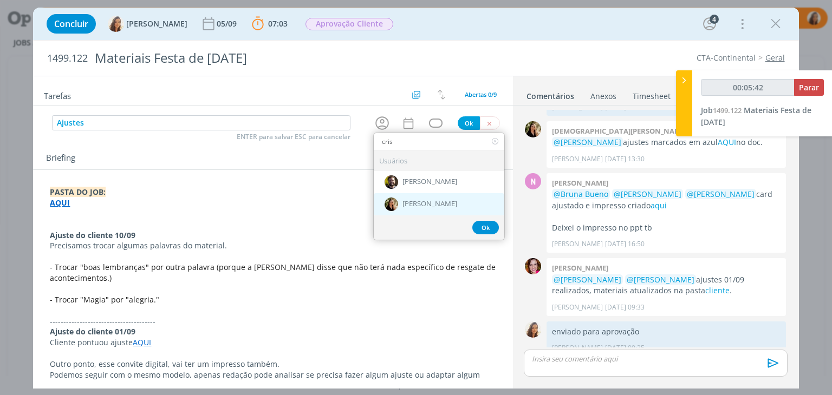
type input "cris"
click at [430, 201] on span "[PERSON_NAME]" at bounding box center [429, 204] width 55 height 9
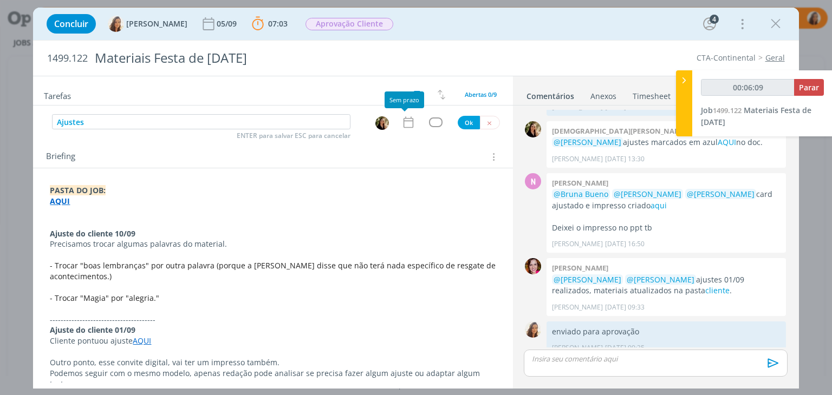
click at [403, 127] on icon "dialog" at bounding box center [408, 122] width 10 height 11
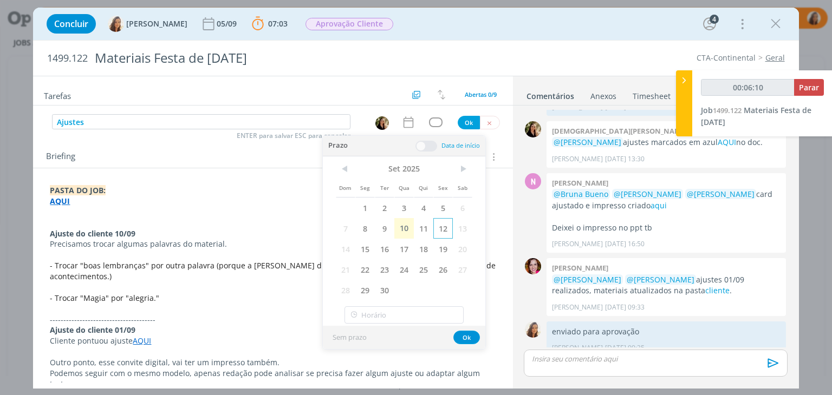
click at [440, 230] on span "12" at bounding box center [443, 228] width 20 height 21
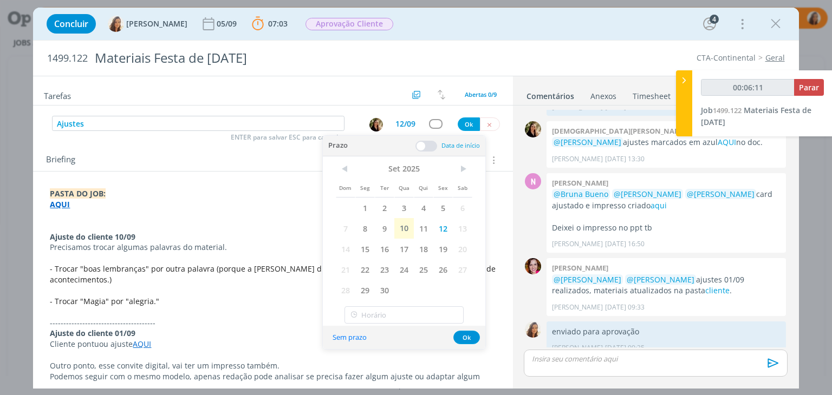
click at [427, 148] on span at bounding box center [426, 146] width 22 height 11
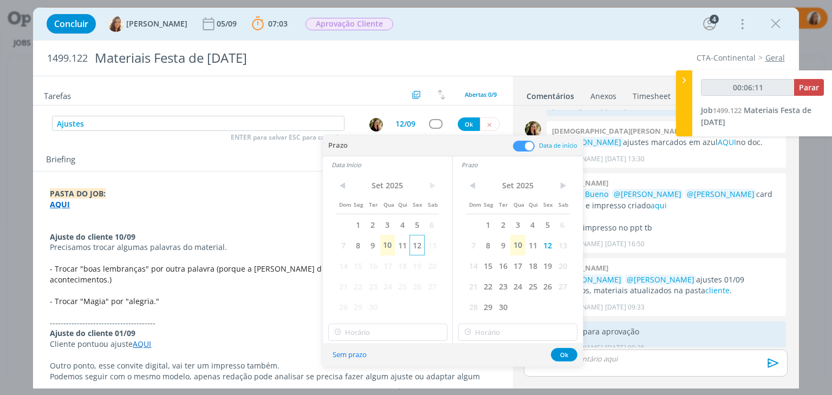
click at [415, 243] on span "12" at bounding box center [417, 245] width 15 height 21
type input "00:06:12"
type input "12:00"
click at [401, 331] on input "12:00" at bounding box center [387, 332] width 119 height 17
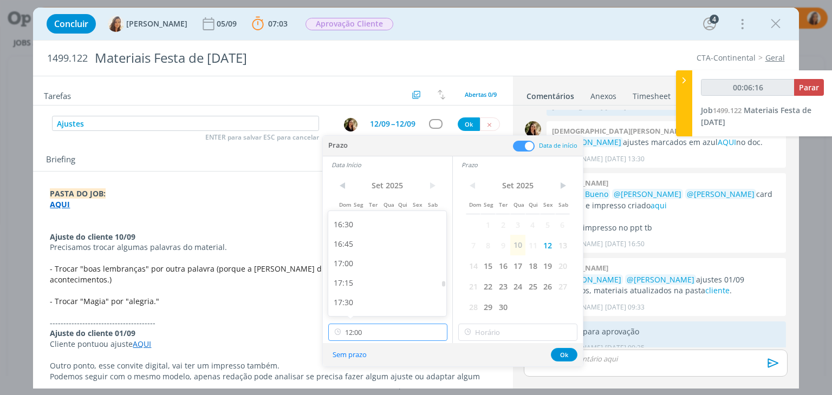
scroll to position [1287, 0]
type input "00:06:17"
click at [388, 267] on div "17:00" at bounding box center [388, 260] width 121 height 20
type input "17:00"
type input "00:06:18"
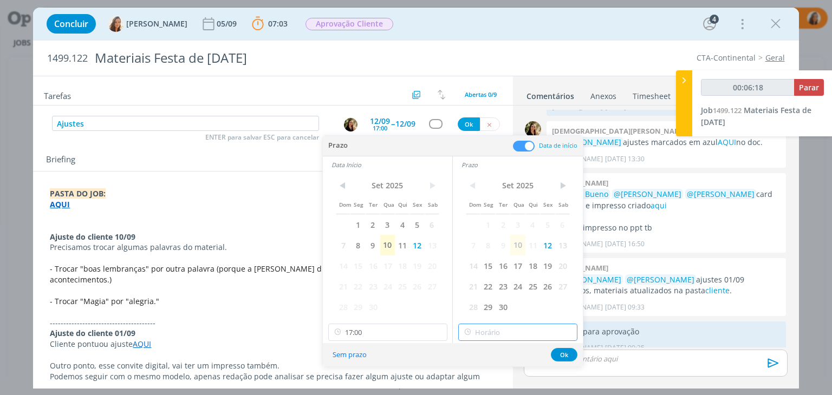
type input "17:00"
click at [488, 331] on input "17:00" at bounding box center [517, 332] width 119 height 17
type input "00:06:19"
click at [518, 280] on div "17:30" at bounding box center [519, 288] width 121 height 20
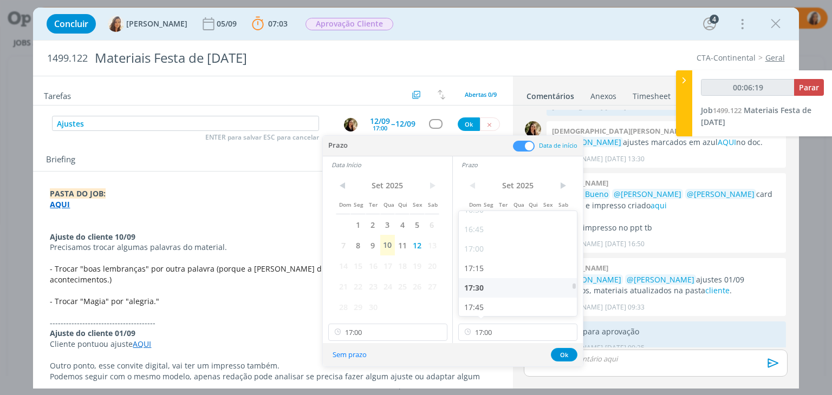
type input "17:30"
click at [556, 354] on button "Ok" at bounding box center [564, 355] width 27 height 14
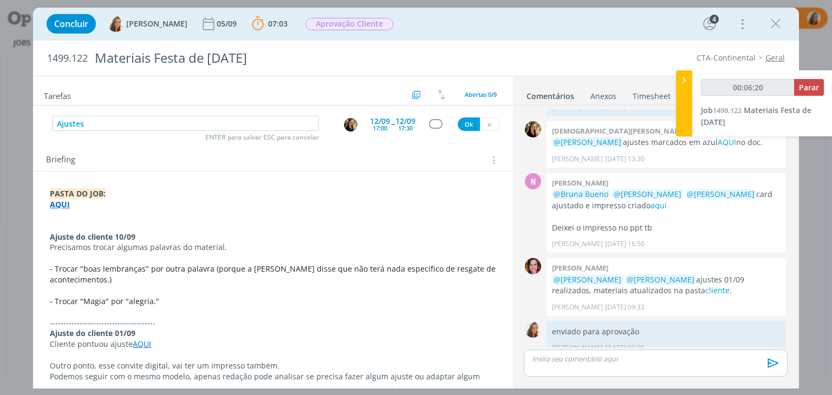
type input "00:06:21"
click at [460, 120] on button "Ok" at bounding box center [469, 125] width 22 height 14
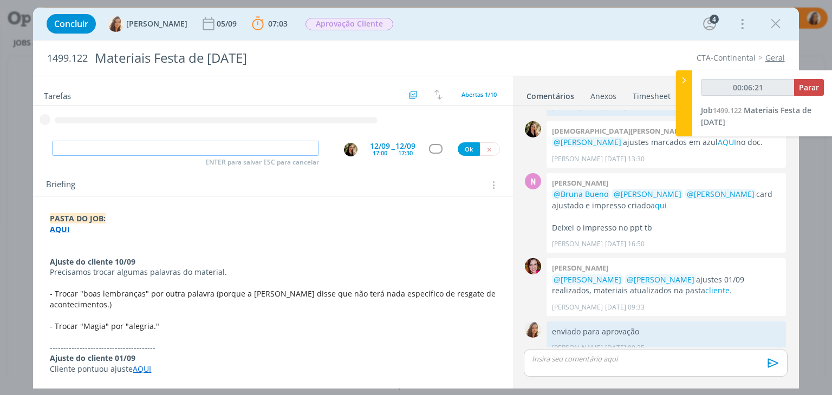
type input "A"
type input "00:06:22"
type input "Ajustes"
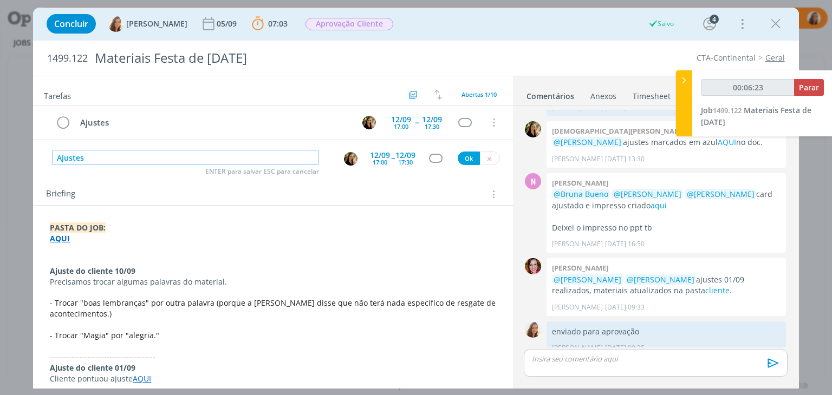
type input "00:06:24"
click at [347, 161] on img "dialog" at bounding box center [351, 159] width 14 height 14
type input "Ajustes"
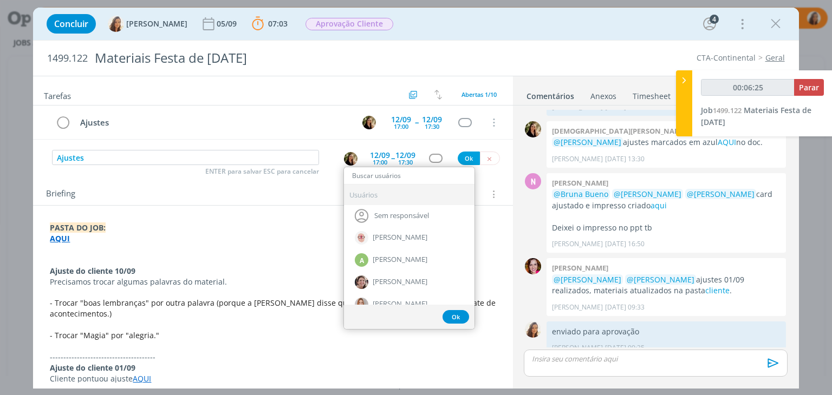
type input "00:06:26"
type input "mar"
type input "00:06:27"
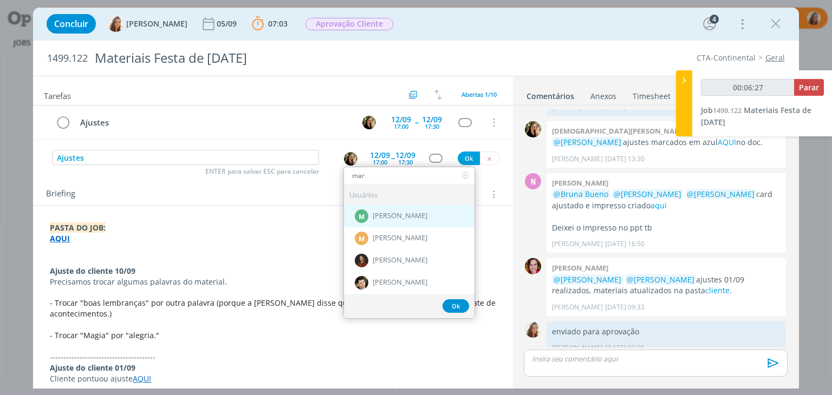
type input "mar"
click at [392, 212] on span "[PERSON_NAME]" at bounding box center [400, 216] width 55 height 9
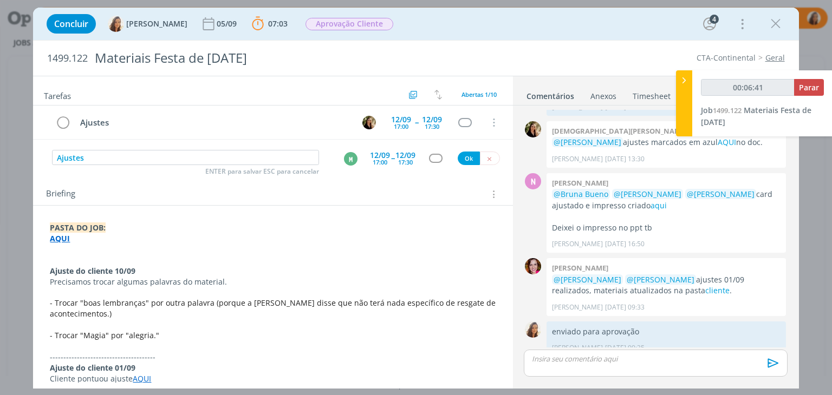
click at [379, 163] on div "17:00" at bounding box center [380, 162] width 15 height 6
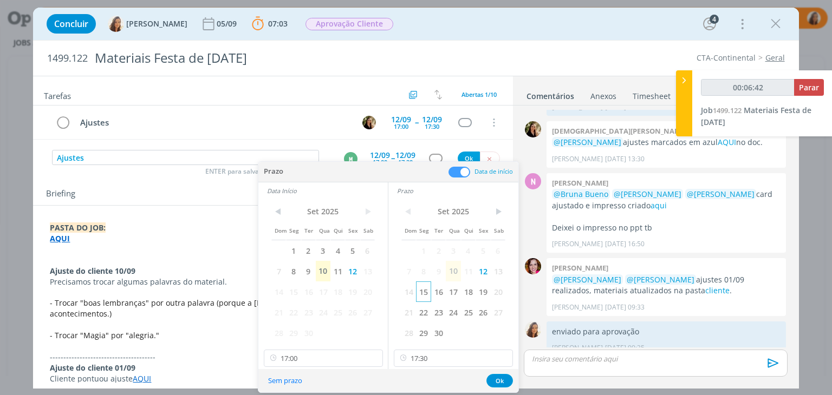
click at [425, 291] on span "15" at bounding box center [423, 292] width 15 height 21
click at [301, 291] on span "16" at bounding box center [308, 292] width 15 height 21
click at [295, 291] on span "15" at bounding box center [293, 292] width 15 height 21
click at [331, 354] on input "17:00" at bounding box center [323, 358] width 119 height 17
type input "00:06:47"
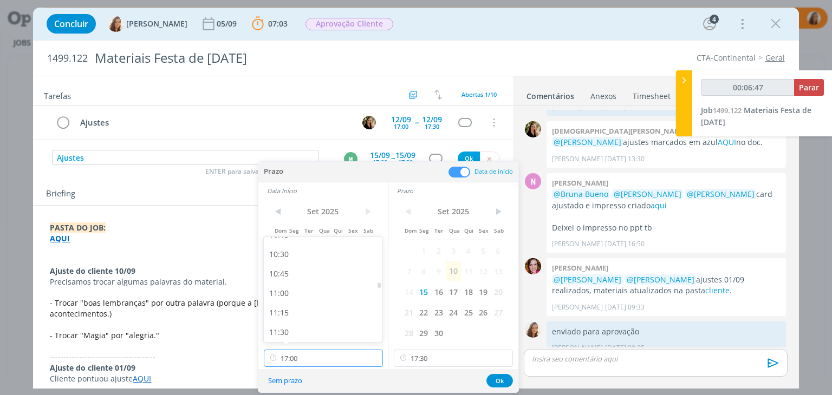
scroll to position [810, 0]
click at [329, 255] on div "10:30" at bounding box center [324, 256] width 121 height 20
type input "10:30"
click at [472, 362] on input "17:30" at bounding box center [453, 358] width 119 height 17
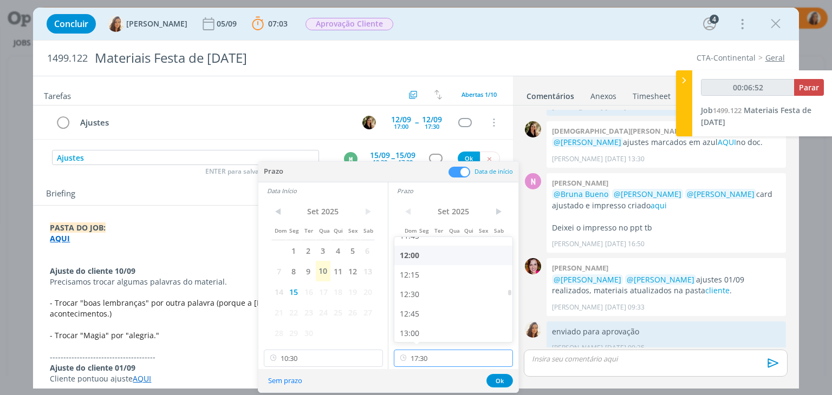
scroll to position [904, 0]
type input "00:06:53"
click at [446, 244] on div "11:30" at bounding box center [454, 241] width 121 height 20
type input "11:30"
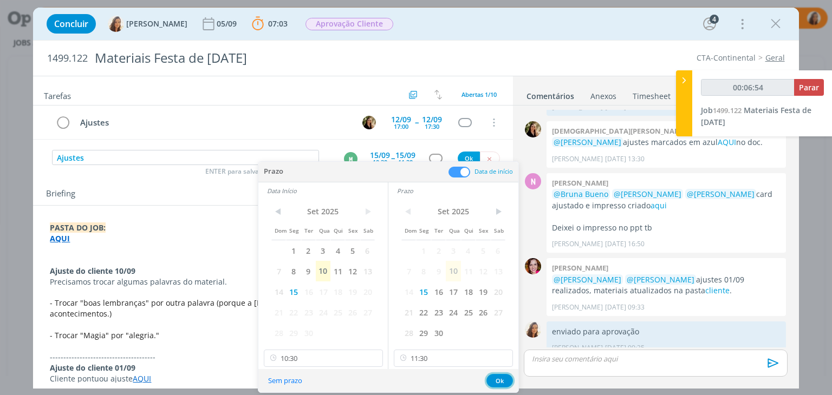
click at [503, 378] on button "Ok" at bounding box center [499, 381] width 27 height 14
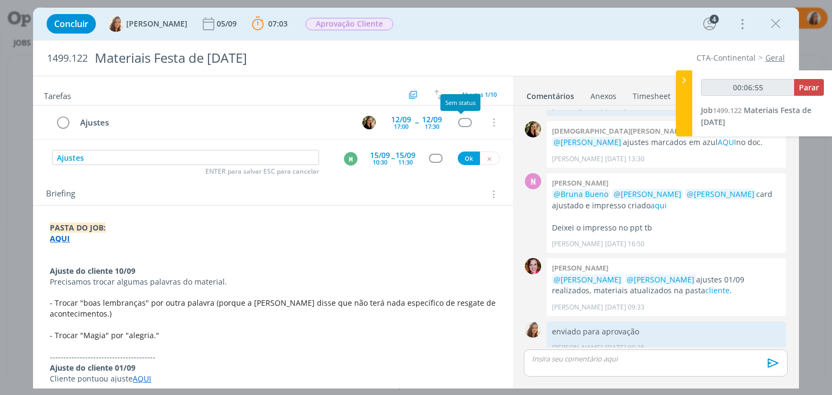
click at [458, 166] on div "Ajustes ENTER para salvar ESC para cancelar M 15/09 10:30 -- 15/09 11:30 Ok" at bounding box center [272, 158] width 479 height 20
type input "00:06:56"
click at [460, 161] on button "Ok" at bounding box center [469, 159] width 22 height 14
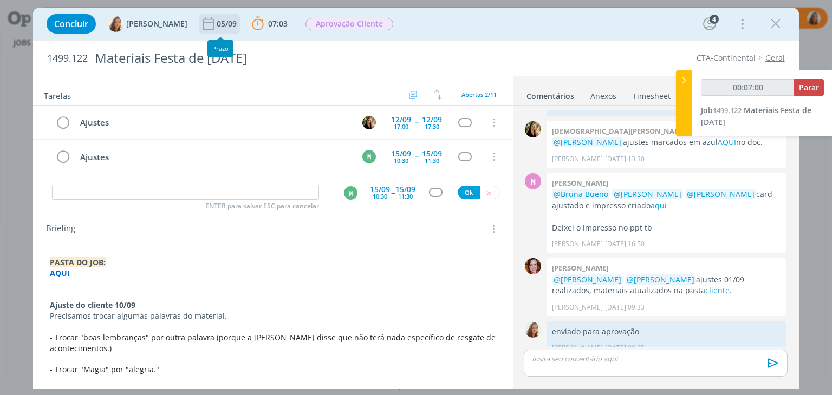
click at [222, 24] on div "05/09" at bounding box center [228, 24] width 22 height 8
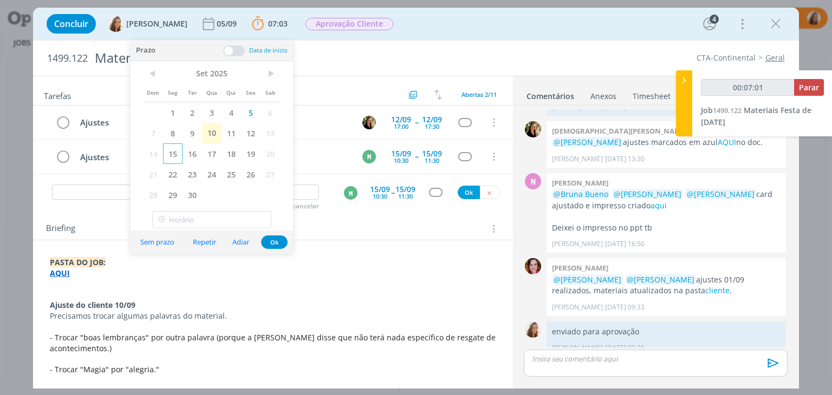
click at [176, 155] on span "15" at bounding box center [173, 154] width 20 height 21
click at [337, 31] on span "Aprovação Cliente" at bounding box center [349, 24] width 95 height 20
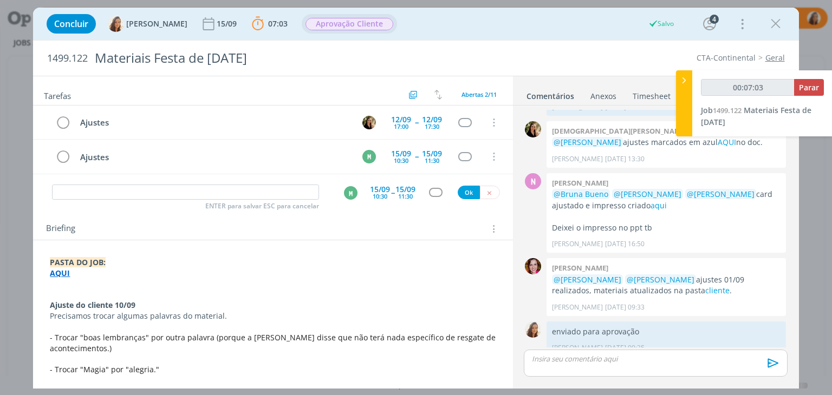
click at [366, 27] on span "Aprovação Cliente" at bounding box center [350, 24] width 88 height 12
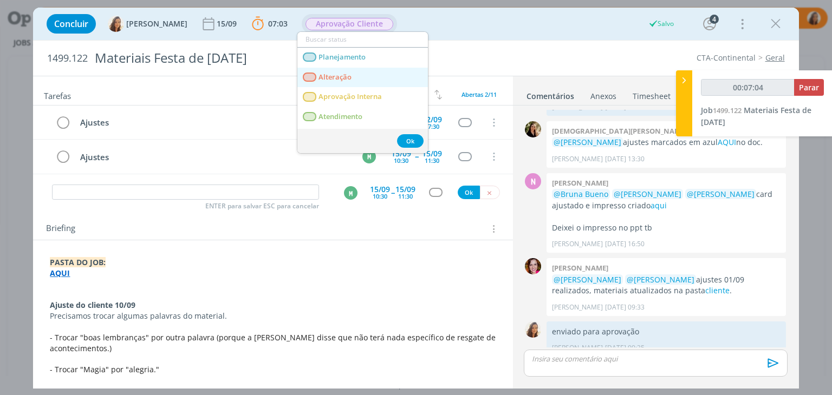
click at [369, 74] on link "Alteração" at bounding box center [362, 78] width 131 height 20
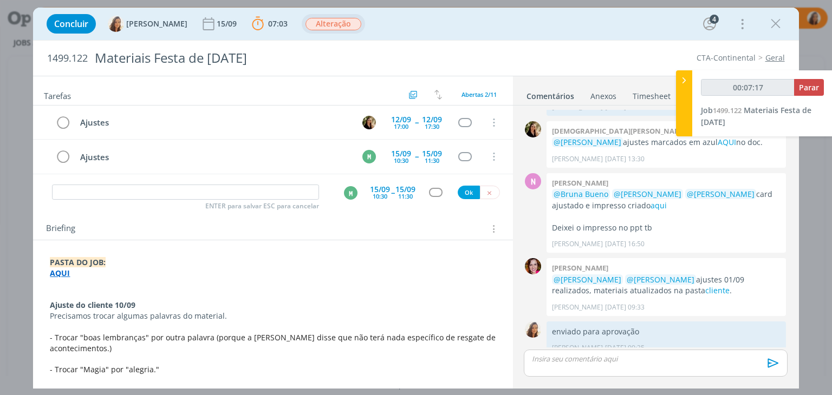
type input "00:07:18"
click at [816, 87] on span "Parar" at bounding box center [809, 87] width 20 height 10
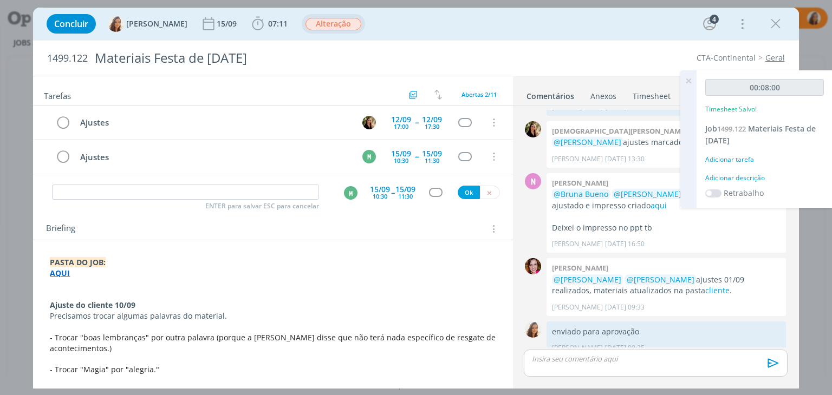
click at [753, 176] on div "Adicionar descrição" at bounding box center [764, 178] width 119 height 10
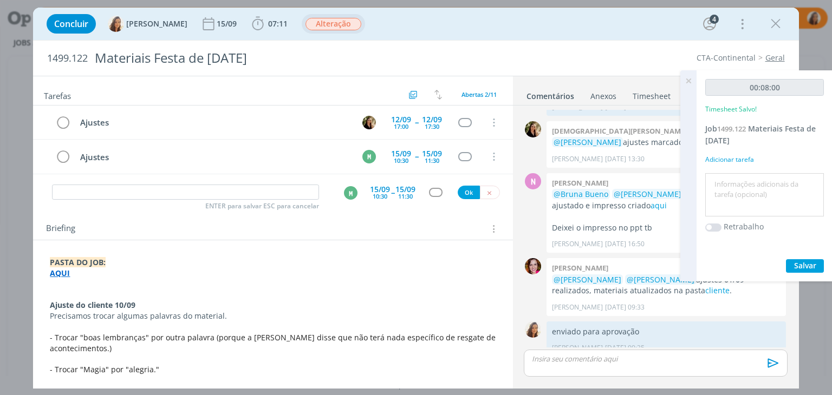
click at [744, 189] on textarea at bounding box center [764, 195] width 113 height 38
type textarea "briefing"
click at [801, 265] on span "Salvar" at bounding box center [805, 266] width 22 height 10
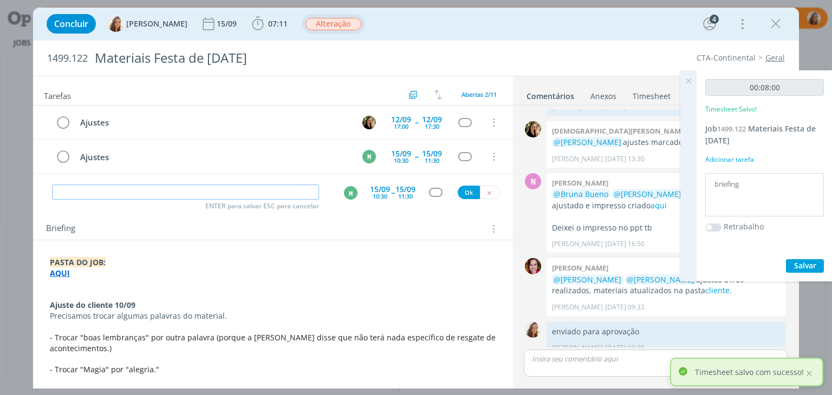
click at [113, 188] on input "dialog" at bounding box center [185, 192] width 267 height 15
type input "Revisão ajustes"
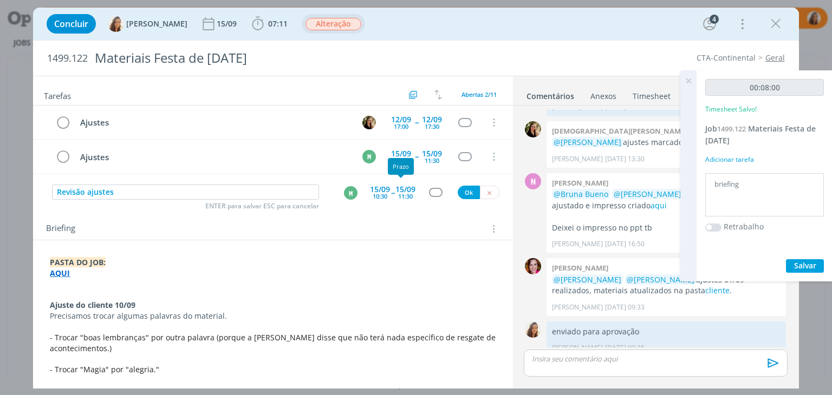
click at [403, 193] on div "11:30" at bounding box center [405, 196] width 15 height 6
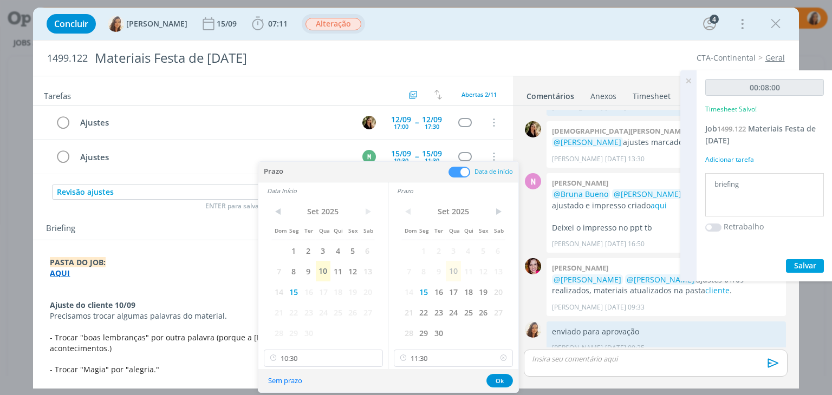
click at [501, 364] on icon at bounding box center [504, 358] width 14 height 17
click at [303, 353] on input "10:30" at bounding box center [323, 358] width 119 height 17
click at [302, 322] on div "14:00" at bounding box center [324, 332] width 121 height 20
type input "14:00"
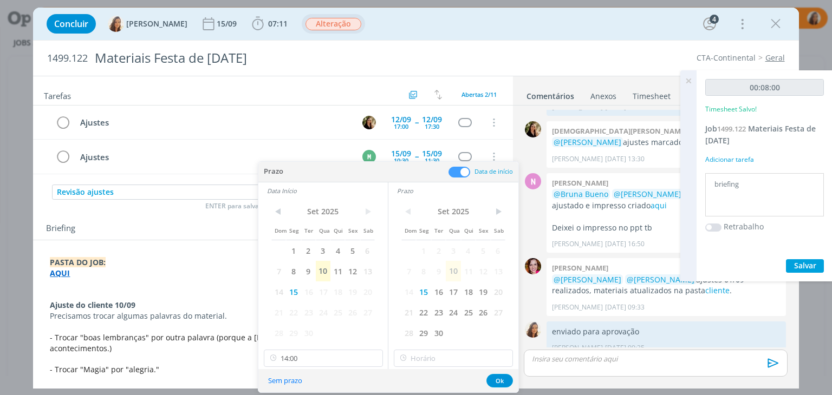
scroll to position [1010, 0]
click at [420, 355] on input "14:00" at bounding box center [453, 358] width 119 height 17
click at [427, 300] on div "15:00" at bounding box center [454, 299] width 121 height 20
type input "15:00"
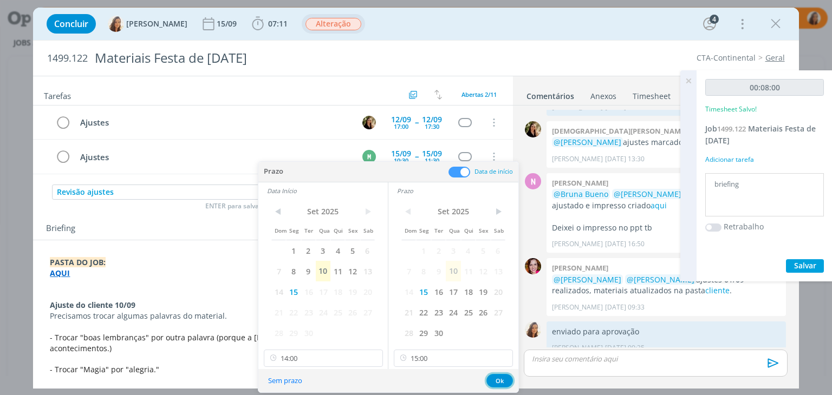
click at [502, 375] on button "Ok" at bounding box center [499, 381] width 27 height 14
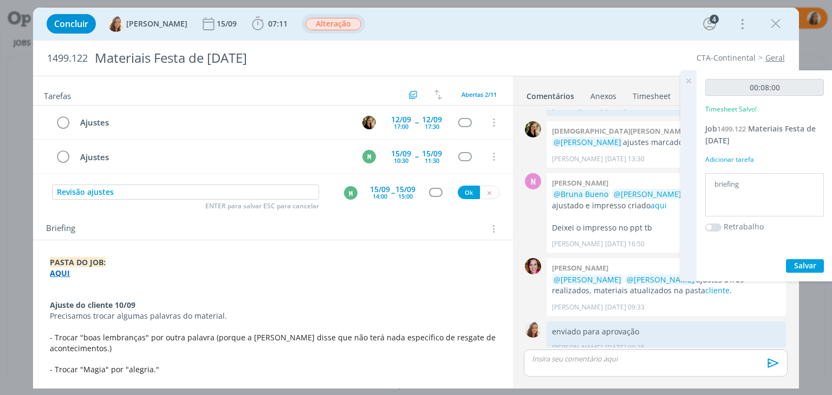
click at [349, 196] on div "M" at bounding box center [351, 193] width 14 height 14
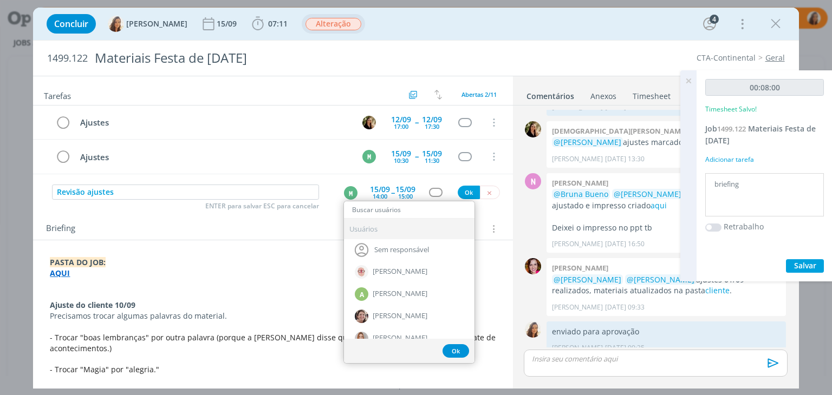
type input "r"
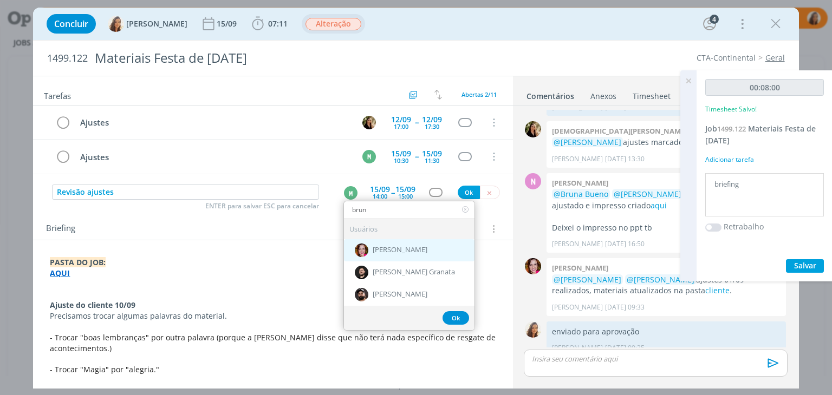
type input "brun"
click at [383, 248] on span "[PERSON_NAME]" at bounding box center [400, 250] width 55 height 9
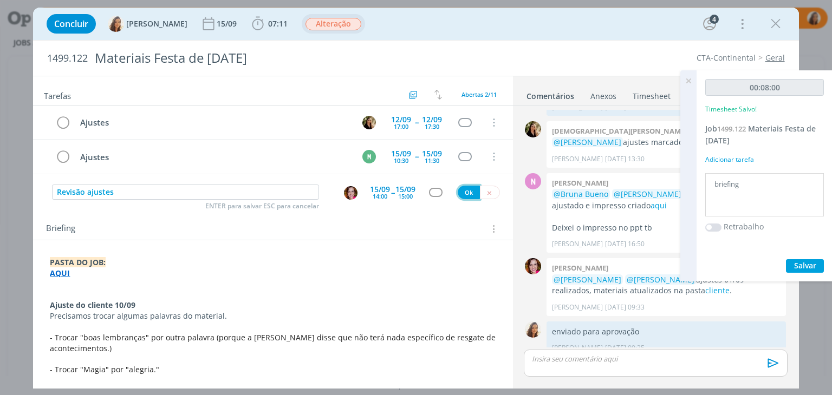
click at [464, 189] on button "Ok" at bounding box center [469, 193] width 22 height 14
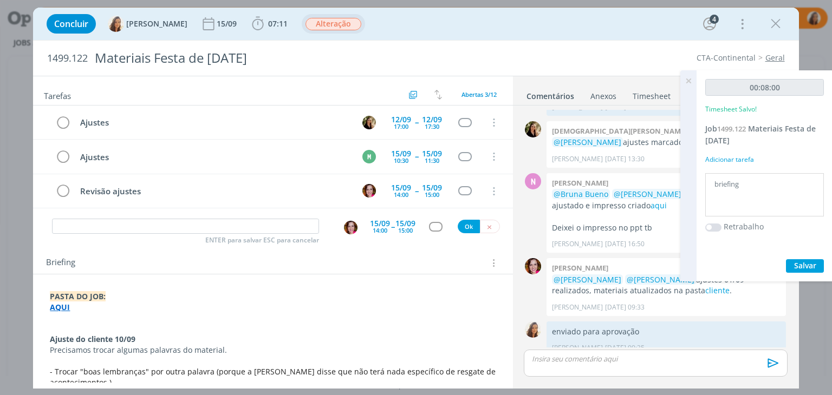
click at [688, 79] on icon at bounding box center [689, 80] width 20 height 21
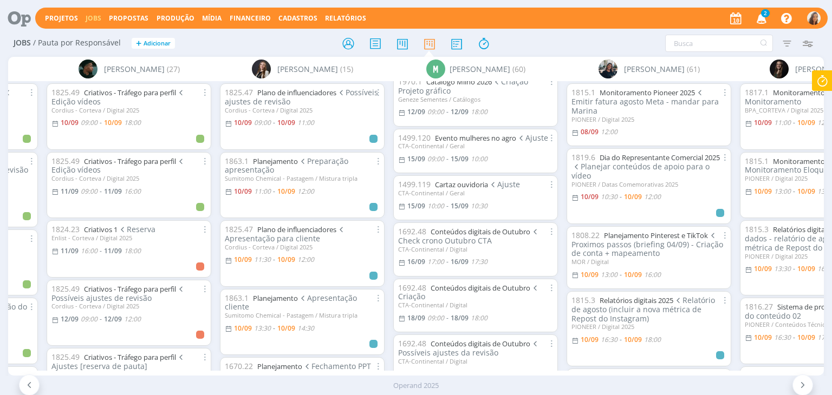
scroll to position [217, 0]
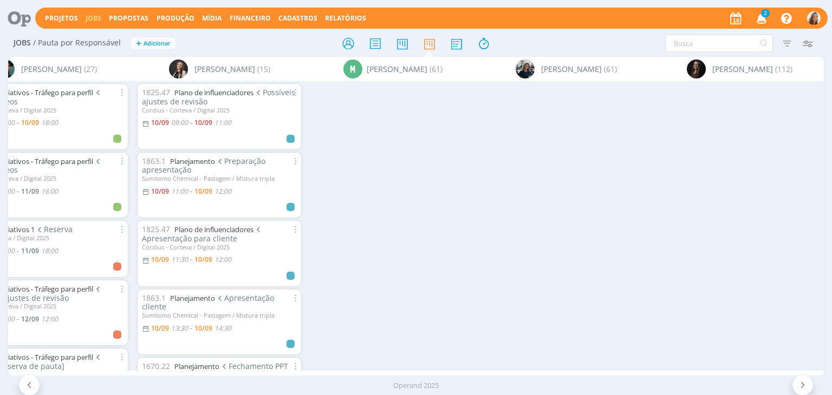
scroll to position [0, 671]
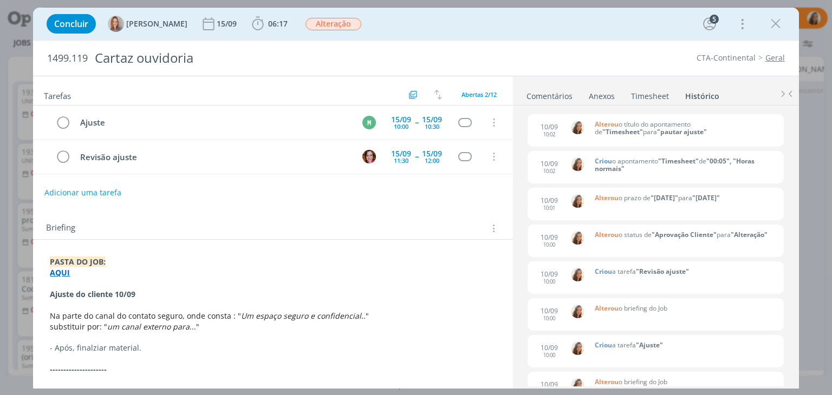
scroll to position [867, 0]
click at [780, 20] on icon "dialog" at bounding box center [776, 24] width 16 height 16
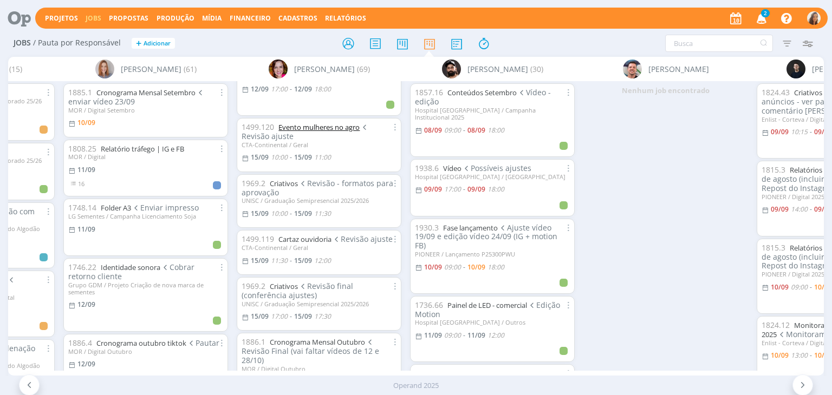
click at [329, 128] on link "Evento mulheres no agro" at bounding box center [318, 127] width 81 height 10
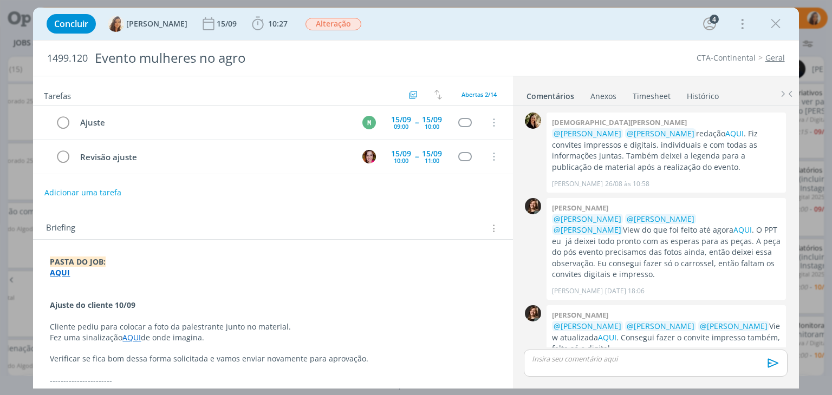
scroll to position [438, 0]
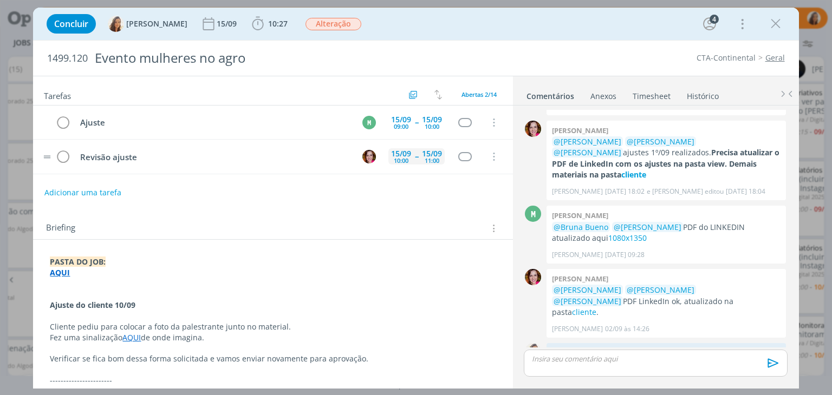
click at [404, 155] on div "15/09" at bounding box center [401, 154] width 20 height 8
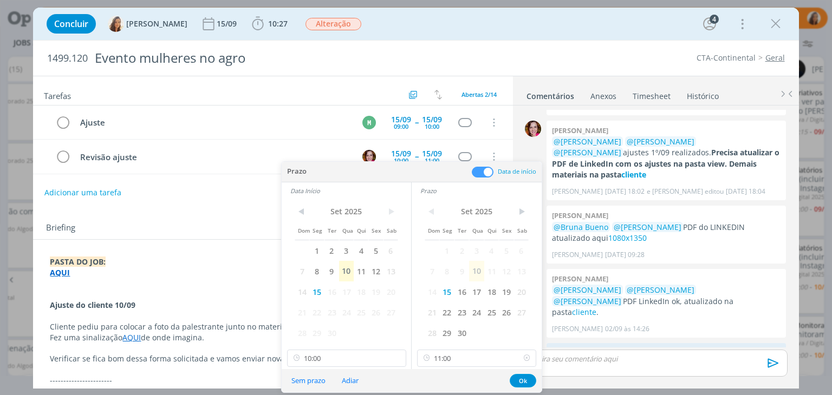
click at [525, 358] on icon at bounding box center [527, 358] width 14 height 17
click at [345, 363] on input "10:00" at bounding box center [346, 358] width 119 height 17
click at [349, 283] on div "13:30" at bounding box center [347, 278] width 121 height 20
click at [336, 354] on input "13:30" at bounding box center [346, 358] width 119 height 17
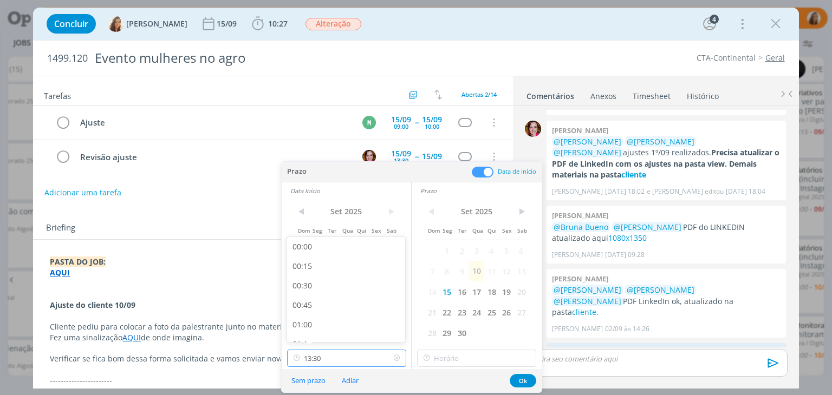
scroll to position [971, 0]
click at [343, 287] on div "13:00" at bounding box center [347, 291] width 121 height 20
type input "13:00"
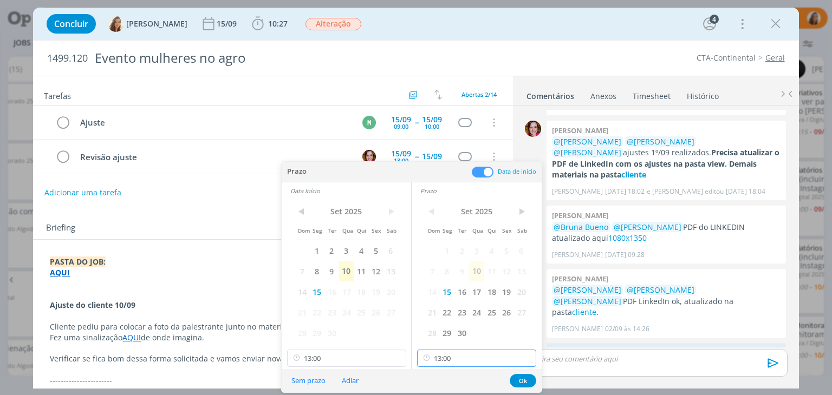
click at [457, 356] on input "13:00" at bounding box center [476, 358] width 119 height 17
click at [444, 314] on div "13:30" at bounding box center [478, 314] width 121 height 20
click at [479, 356] on input "13:30" at bounding box center [476, 358] width 119 height 17
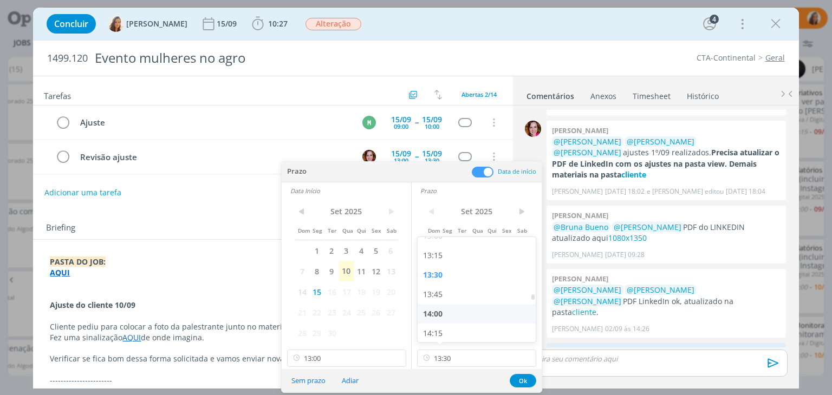
click at [454, 315] on div "14:00" at bounding box center [478, 314] width 121 height 20
type input "14:00"
click at [521, 379] on button "Ok" at bounding box center [523, 381] width 27 height 14
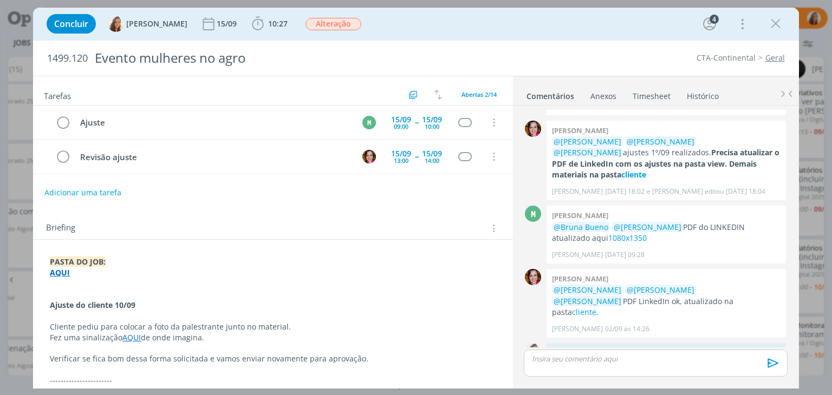
drag, startPoint x: 777, startPoint y: 22, endPoint x: 720, endPoint y: 54, distance: 65.2
click at [777, 22] on icon "dialog" at bounding box center [776, 24] width 16 height 16
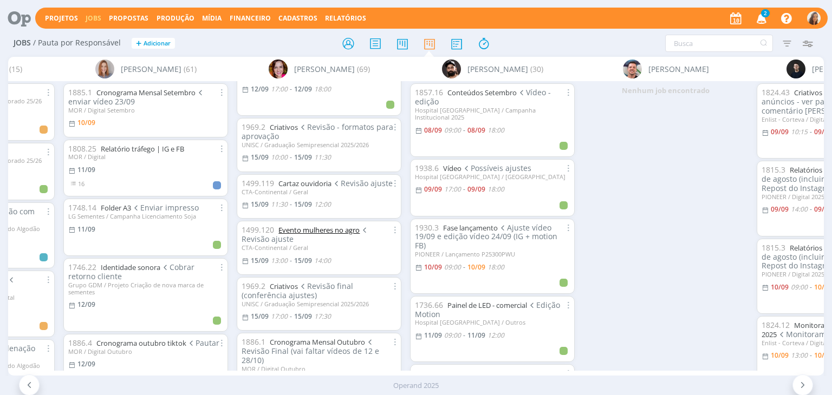
click at [340, 229] on link "Evento mulheres no agro" at bounding box center [318, 230] width 81 height 10
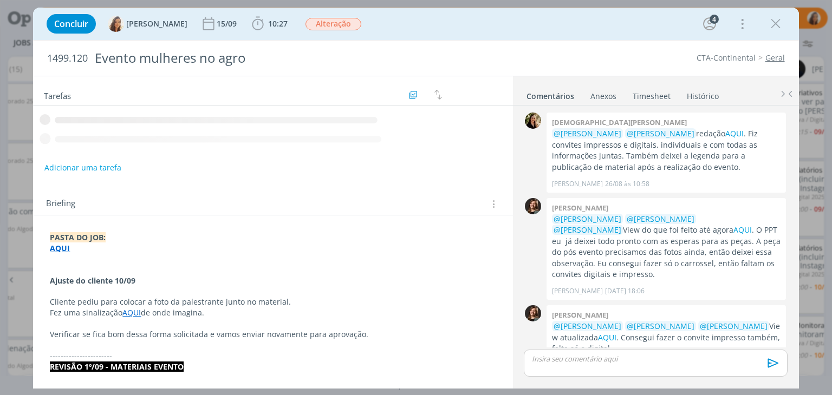
scroll to position [438, 0]
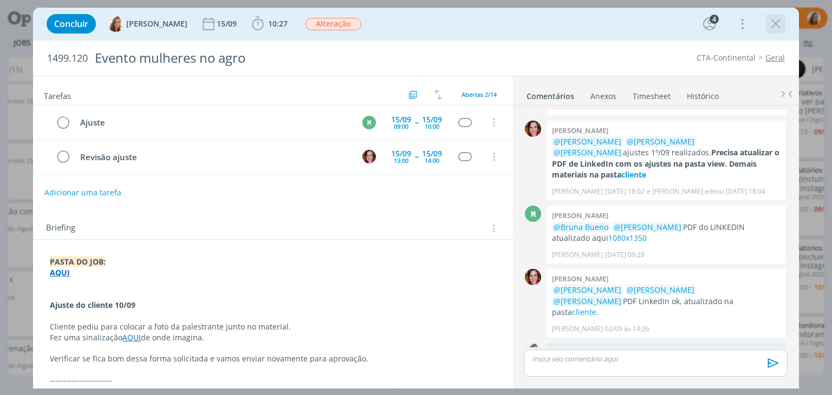
click at [774, 24] on icon "dialog" at bounding box center [776, 24] width 16 height 16
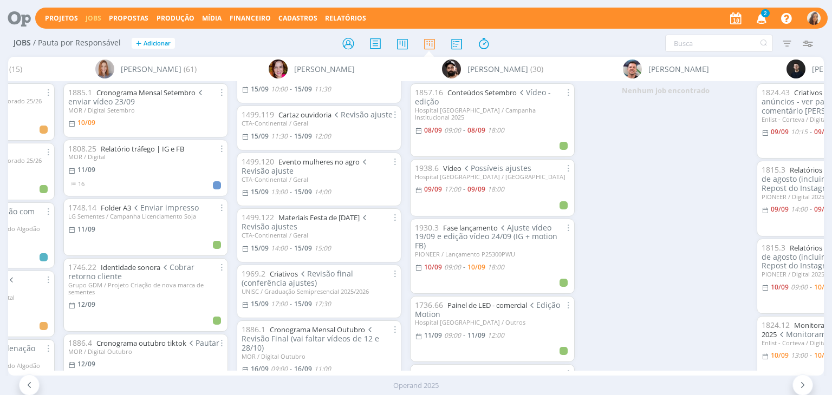
scroll to position [875, 0]
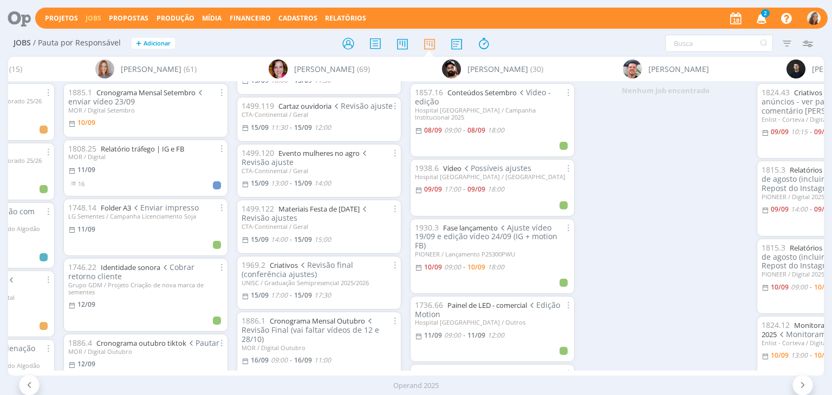
click at [765, 12] on span "2" at bounding box center [765, 13] width 9 height 8
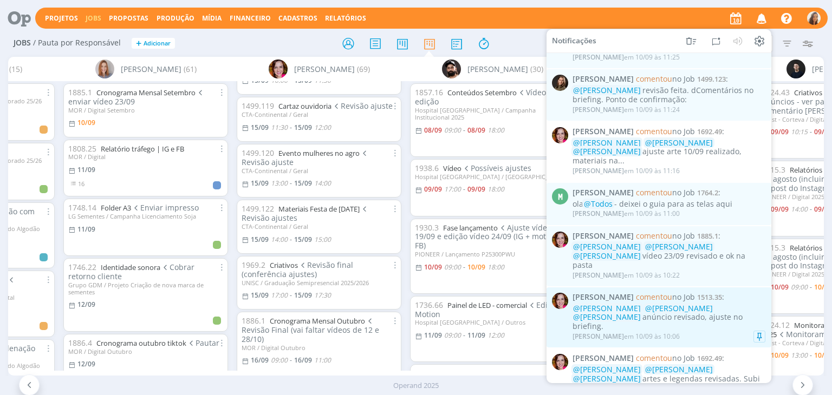
scroll to position [54, 0]
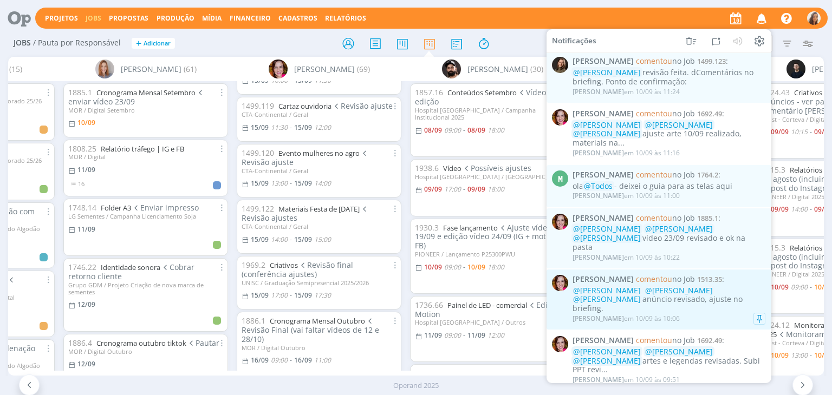
click at [641, 294] on span "@[PERSON_NAME]" at bounding box center [607, 299] width 68 height 10
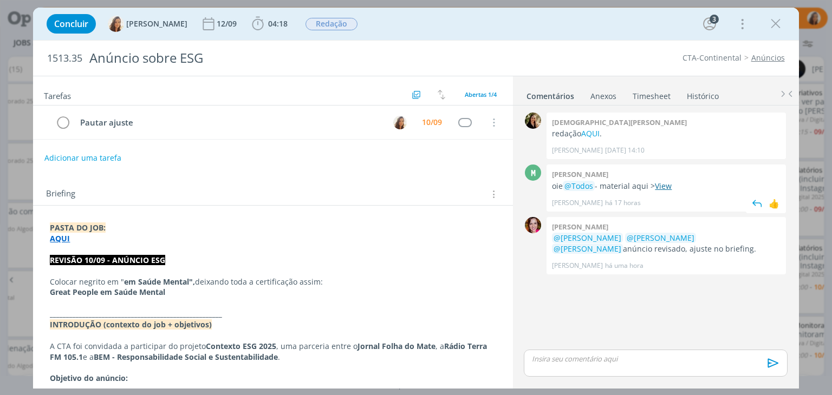
click at [665, 185] on link "View" at bounding box center [663, 186] width 17 height 10
click at [677, 362] on p "dialog" at bounding box center [655, 359] width 246 height 10
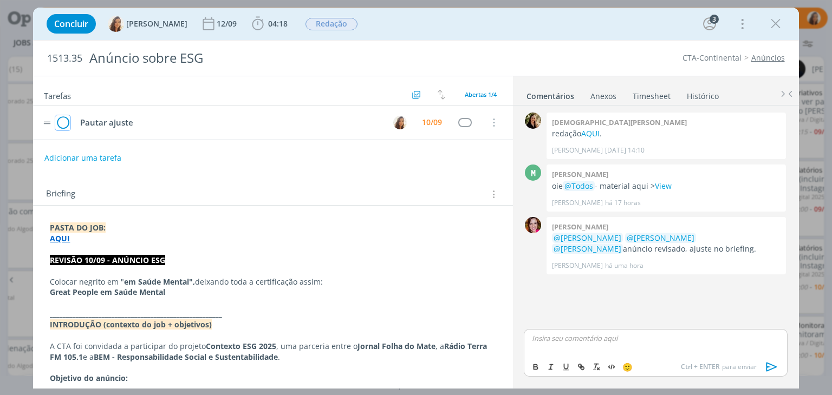
click at [65, 119] on icon "dialog" at bounding box center [62, 123] width 15 height 16
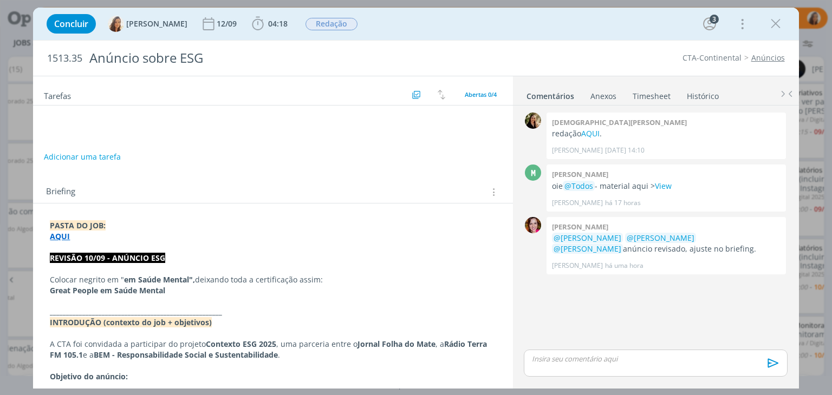
click at [97, 153] on button "Adicionar uma tarefa" at bounding box center [82, 157] width 77 height 18
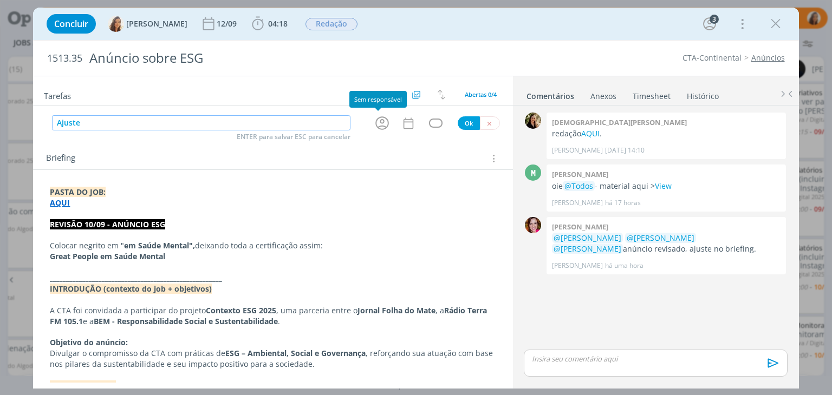
click at [375, 124] on icon "dialog" at bounding box center [382, 123] width 14 height 14
type input "Ajuste"
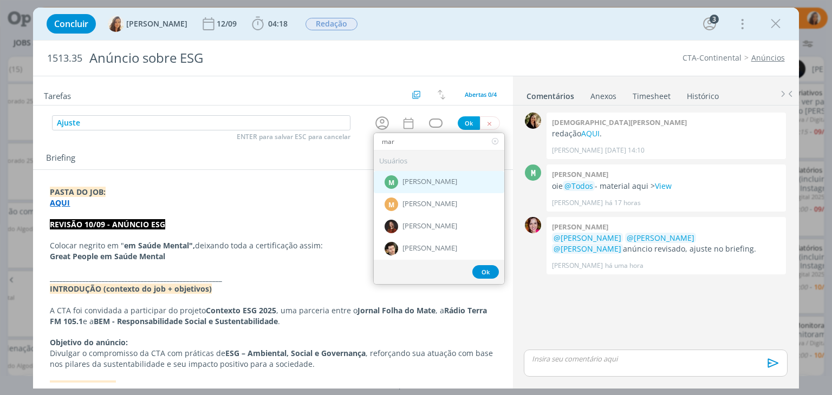
type input "mar"
click at [418, 189] on div "M Marcel Ali" at bounding box center [439, 182] width 131 height 22
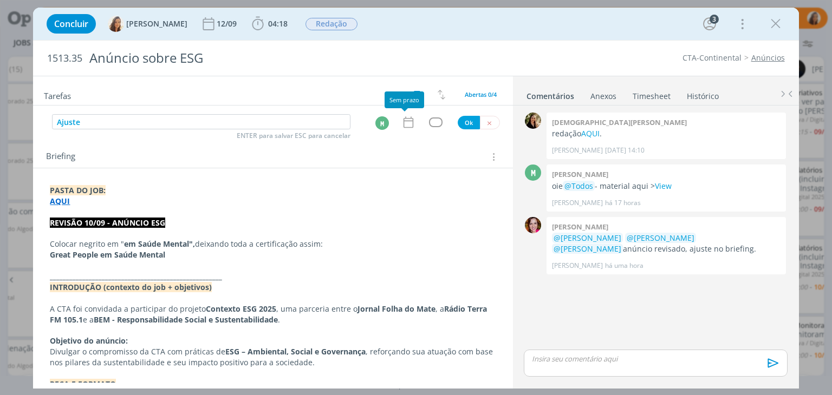
click at [405, 128] on icon "dialog" at bounding box center [408, 122] width 14 height 14
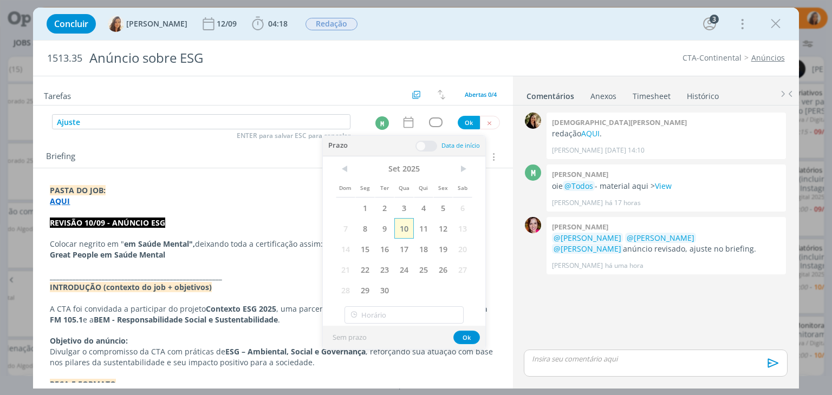
click at [403, 226] on span "10" at bounding box center [404, 228] width 20 height 21
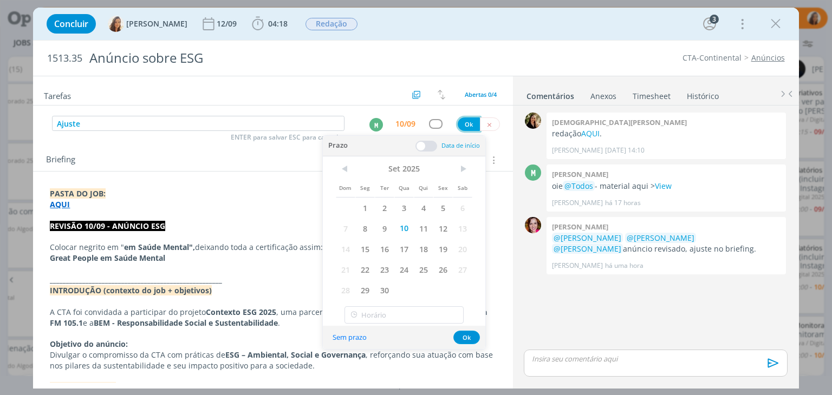
click at [465, 124] on button "Ok" at bounding box center [469, 125] width 22 height 14
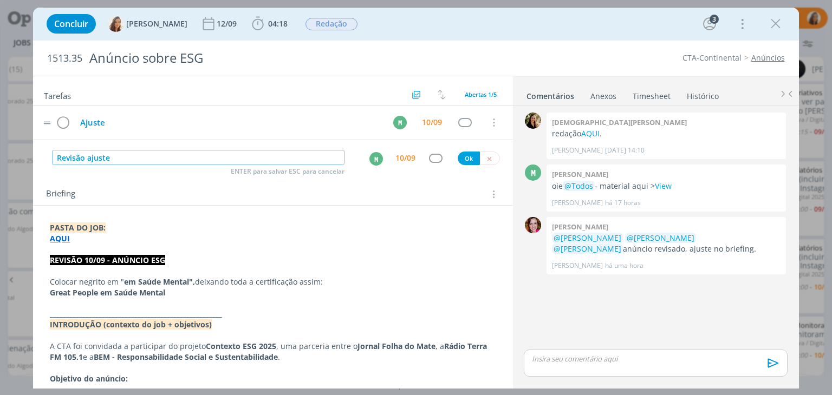
type input "Revisão ajuste"
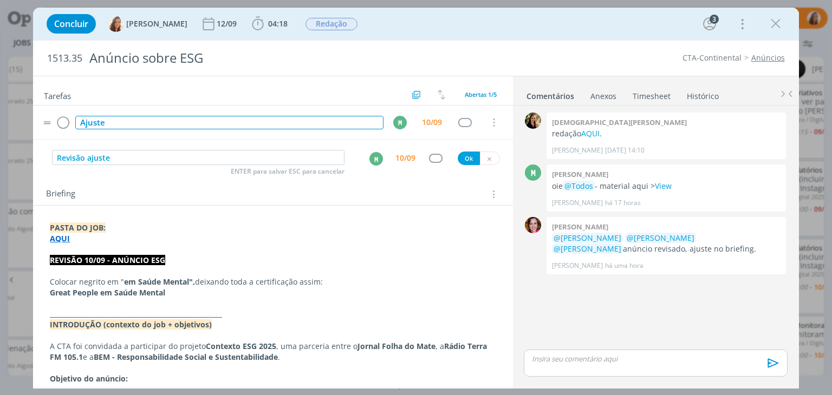
click at [285, 124] on div "Ajuste" at bounding box center [229, 123] width 308 height 14
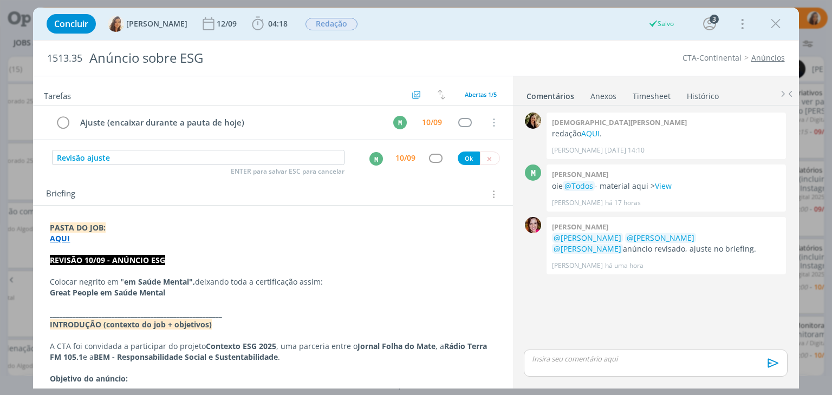
click at [374, 161] on div "M" at bounding box center [376, 159] width 14 height 14
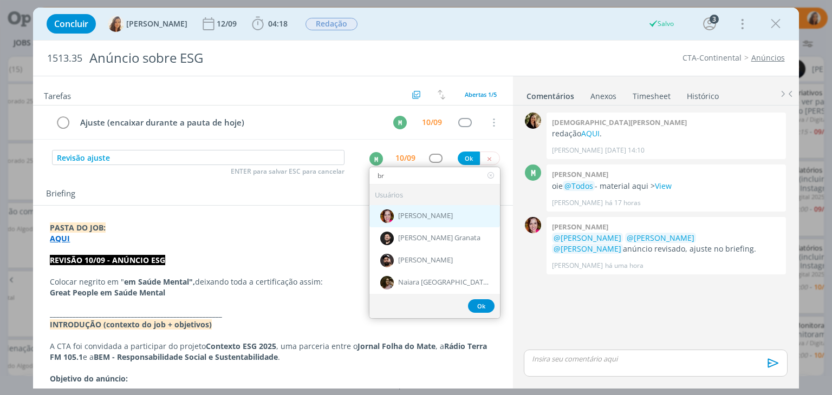
type input "br"
click at [427, 212] on span "[PERSON_NAME]" at bounding box center [425, 216] width 55 height 9
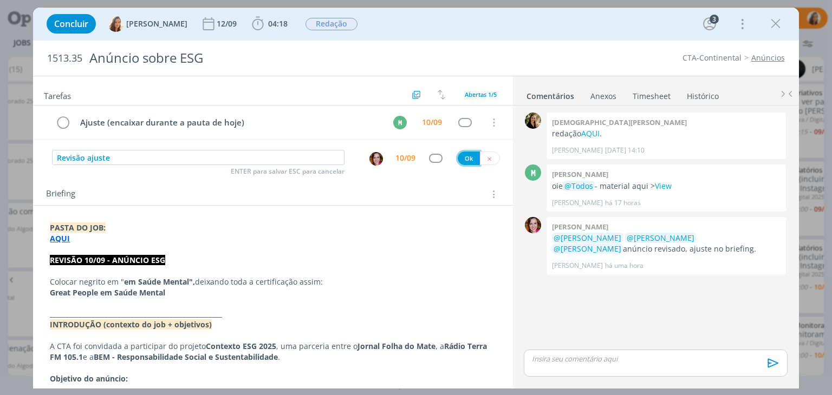
click at [459, 155] on button "Ok" at bounding box center [469, 159] width 22 height 14
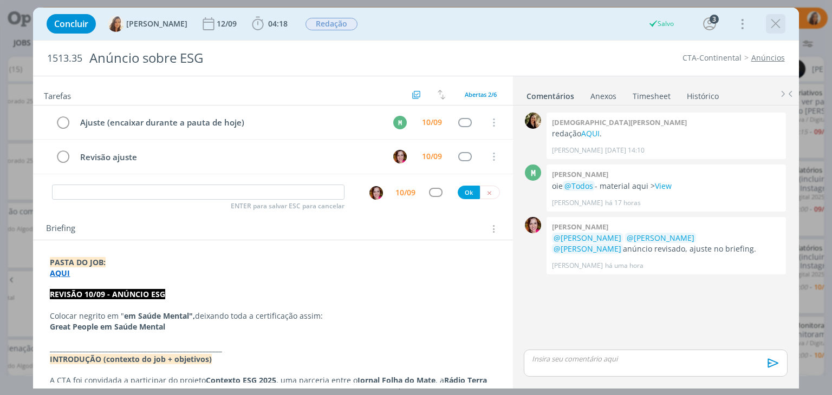
click at [778, 14] on div "dialog" at bounding box center [776, 24] width 20 height 20
click at [781, 24] on icon "dialog" at bounding box center [776, 24] width 16 height 16
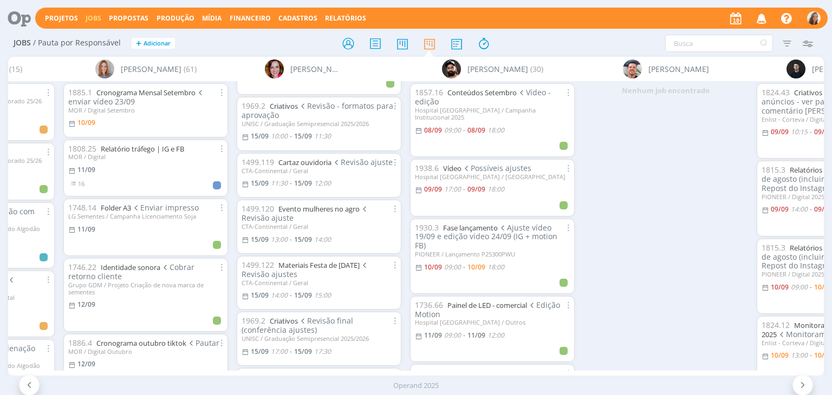
scroll to position [932, 0]
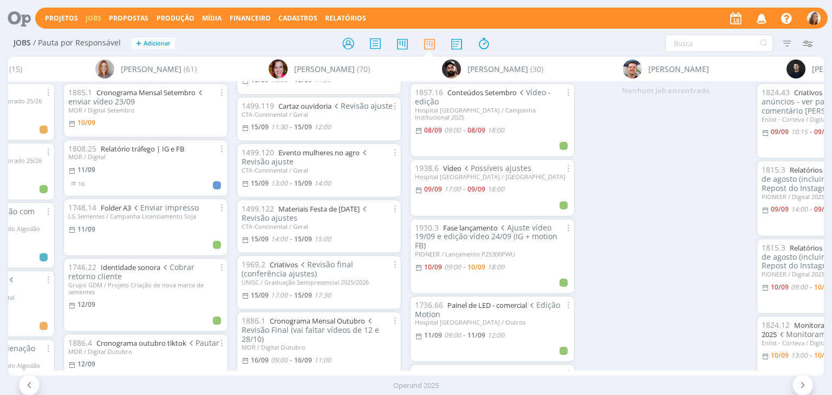
click at [763, 16] on icon "button" at bounding box center [761, 18] width 19 height 18
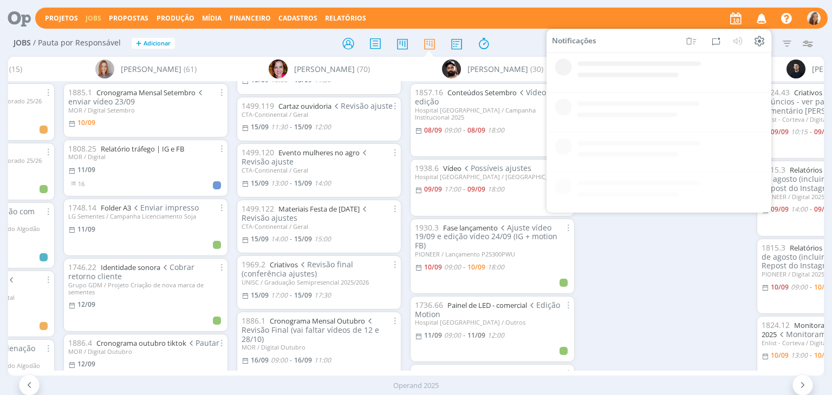
scroll to position [0, 0]
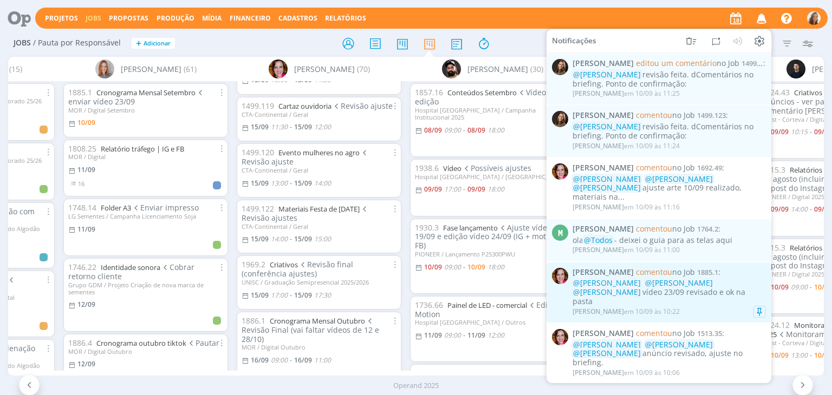
click at [735, 283] on div "@Bruno Gassen @Amanda Oliveira @Vanessa Feron vídeo 23/09 revisado e ok na pasta" at bounding box center [669, 292] width 193 height 27
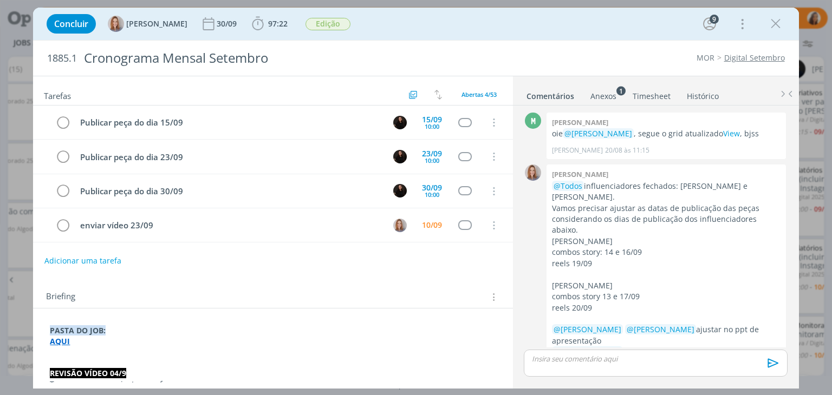
scroll to position [1512, 0]
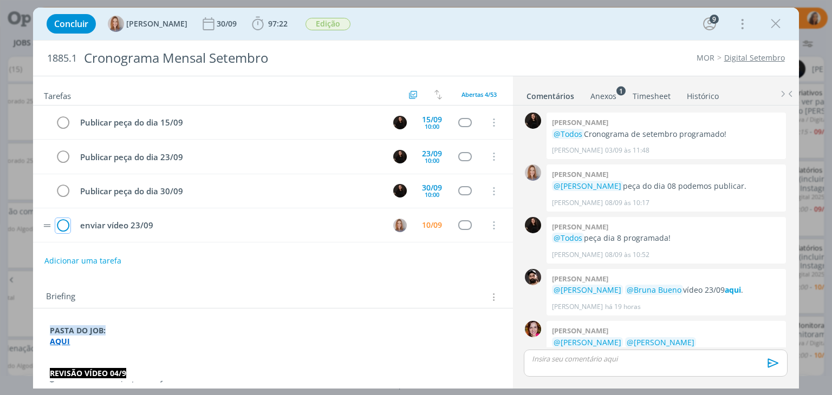
click at [64, 226] on icon "dialog" at bounding box center [62, 226] width 15 height 16
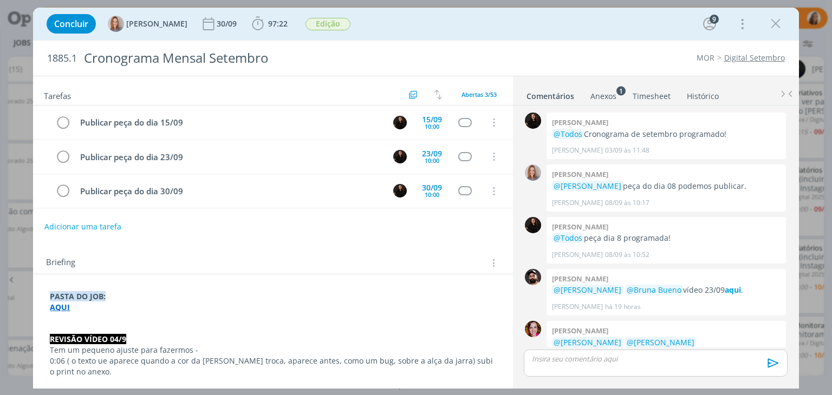
click at [748, 348] on link "cliente" at bounding box center [760, 353] width 24 height 10
click at [468, 88] on div "Abertas 3/53" at bounding box center [479, 95] width 46 height 14
click at [504, 135] on span "Concluídas 50" at bounding box center [485, 137] width 44 height 10
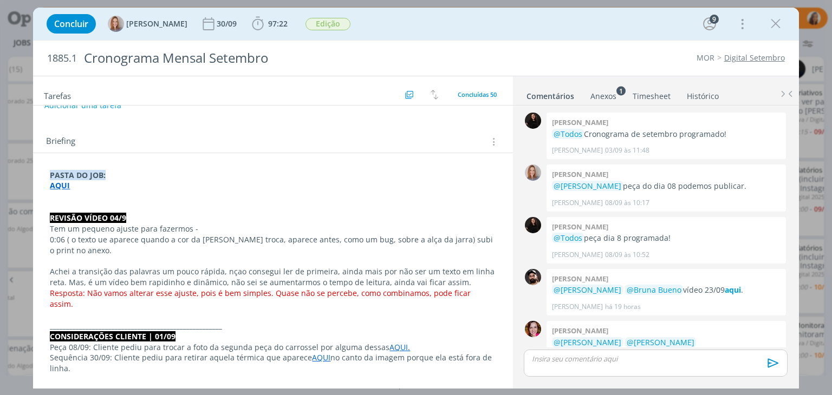
scroll to position [0, 0]
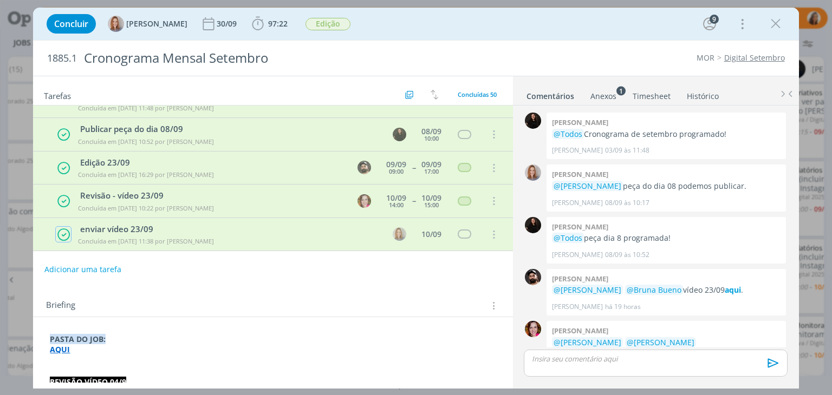
click at [63, 236] on icon "dialog" at bounding box center [64, 235] width 14 height 14
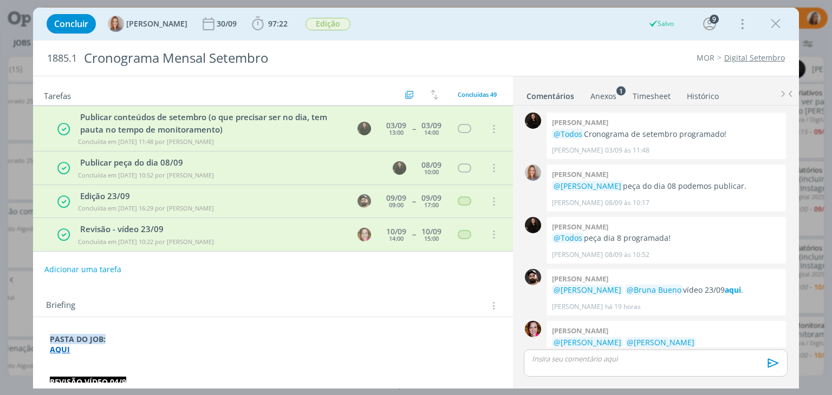
scroll to position [1500, 0]
click at [477, 93] on span "Concluídas 49" at bounding box center [477, 94] width 39 height 8
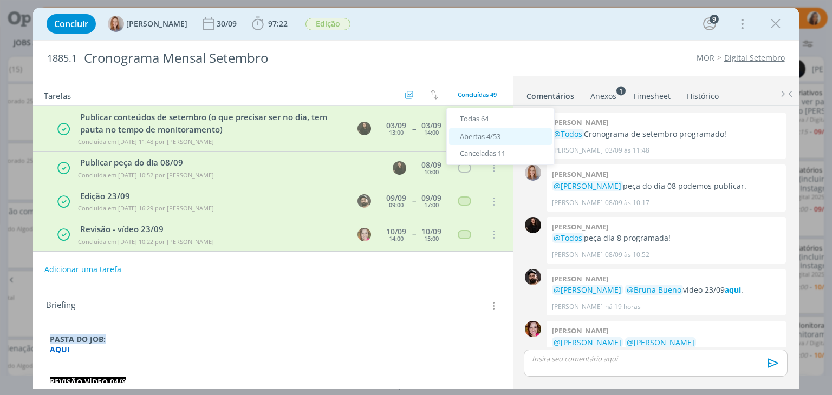
click at [492, 140] on span "Abertas 4/53" at bounding box center [480, 137] width 41 height 10
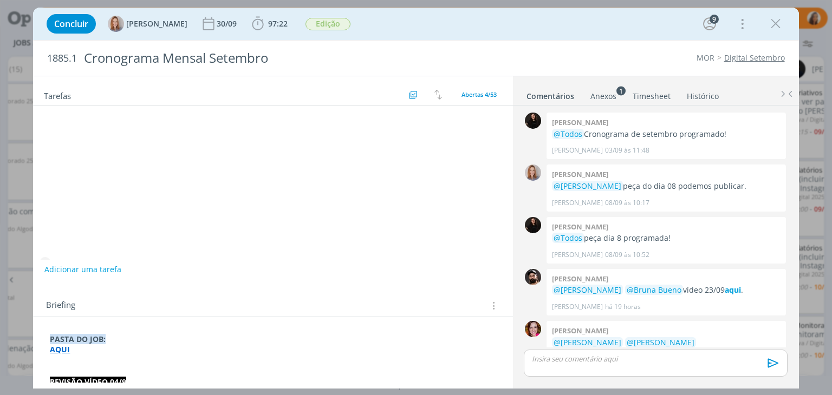
scroll to position [0, 0]
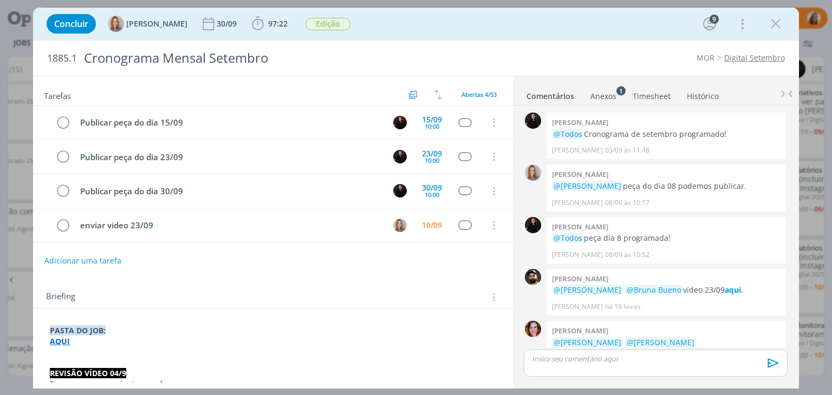
drag, startPoint x: 774, startPoint y: 23, endPoint x: 771, endPoint y: 37, distance: 14.2
click at [774, 23] on icon "dialog" at bounding box center [776, 24] width 16 height 16
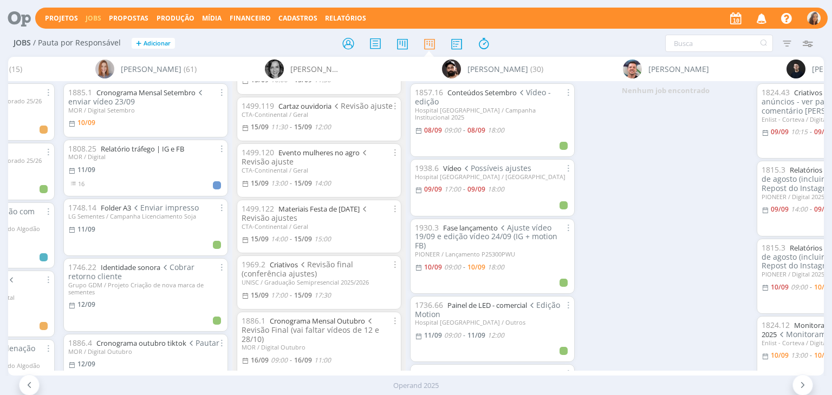
click at [763, 14] on icon "button" at bounding box center [761, 18] width 19 height 18
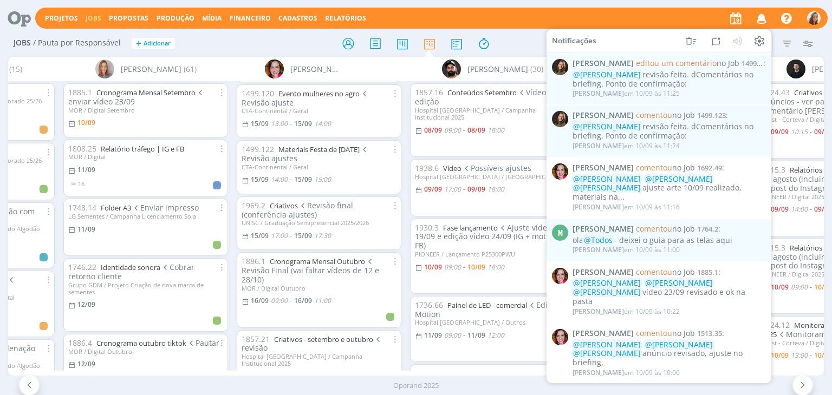
scroll to position [950, 0]
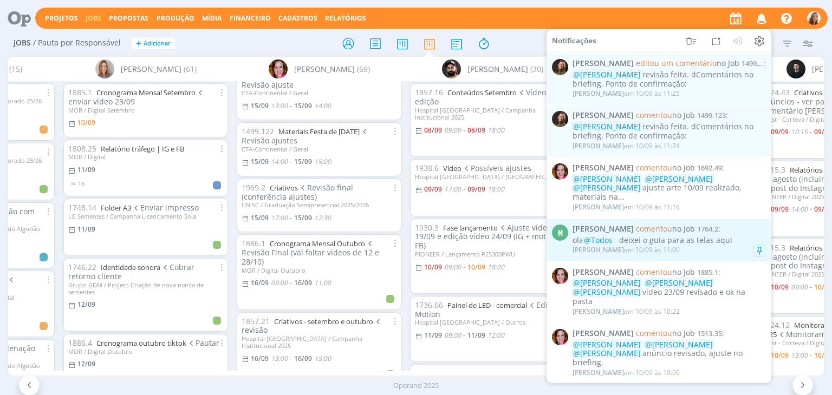
click at [681, 236] on div "ola @Todos - deixei o guia para as telas aqui" at bounding box center [669, 240] width 193 height 9
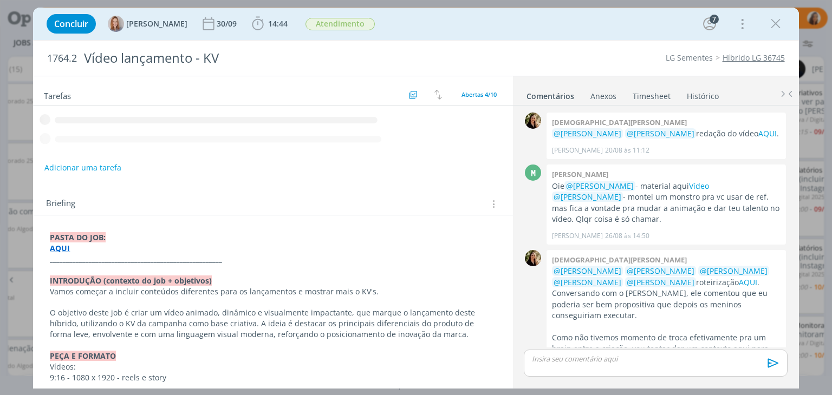
scroll to position [476, 0]
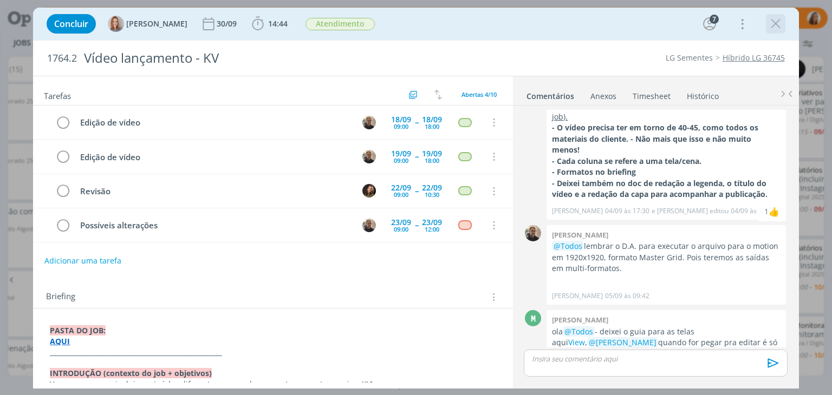
click at [780, 24] on icon "dialog" at bounding box center [776, 24] width 16 height 16
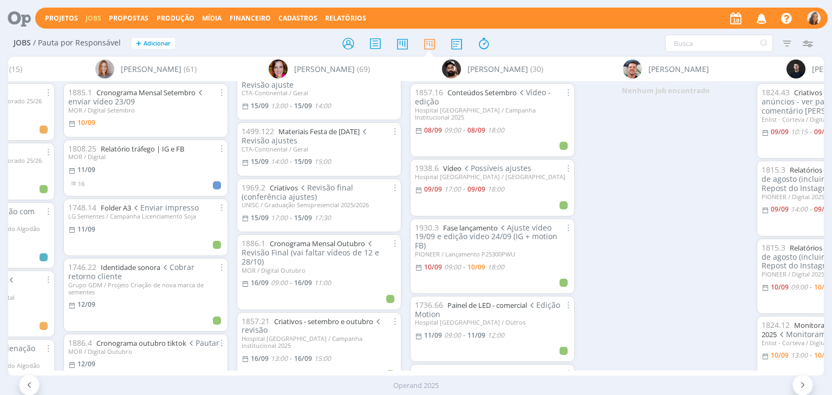
click at [770, 12] on icon "button" at bounding box center [761, 18] width 19 height 18
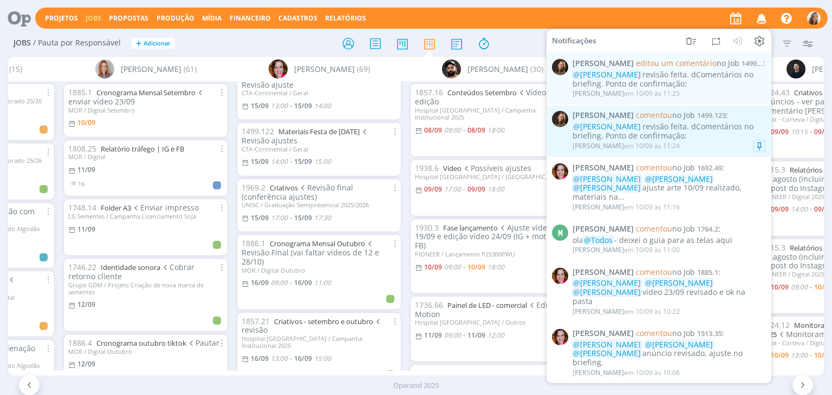
click at [703, 135] on div "@Vanessa Feron revisão feita. dComentários no briefing. Ponto de confirmação:" at bounding box center [669, 131] width 193 height 18
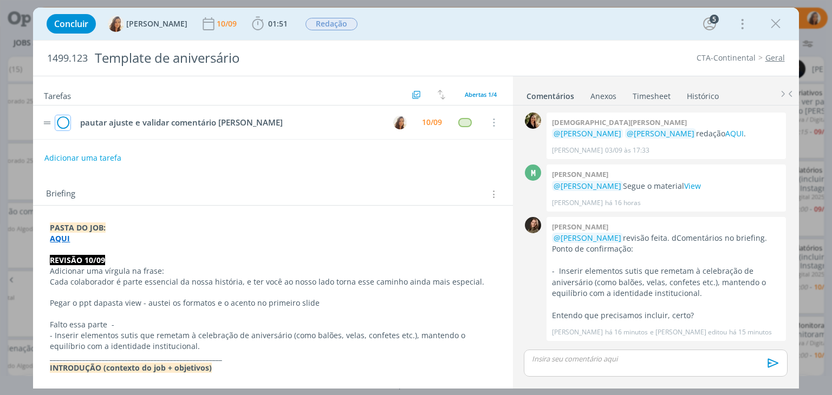
click at [57, 119] on icon "dialog" at bounding box center [62, 123] width 15 height 16
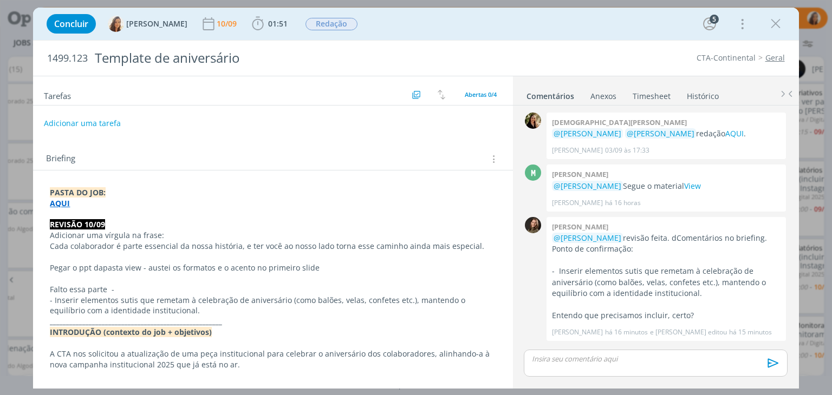
click at [69, 121] on button "Adicionar uma tarefa" at bounding box center [82, 123] width 77 height 18
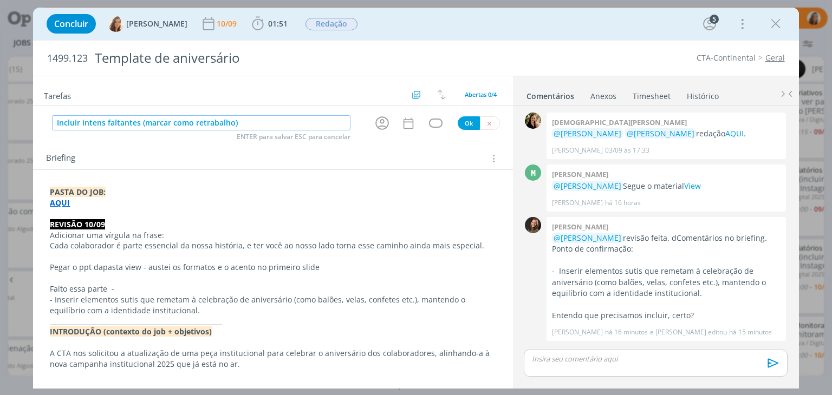
click at [379, 120] on icon "dialog" at bounding box center [382, 123] width 14 height 14
type input "Incluir intens faltantes (marcar como retrabalho)"
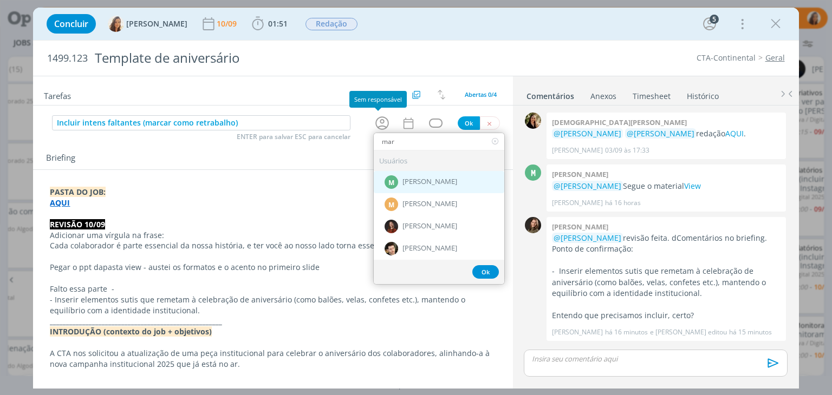
type input "mar"
click at [423, 184] on span "[PERSON_NAME]" at bounding box center [429, 182] width 55 height 9
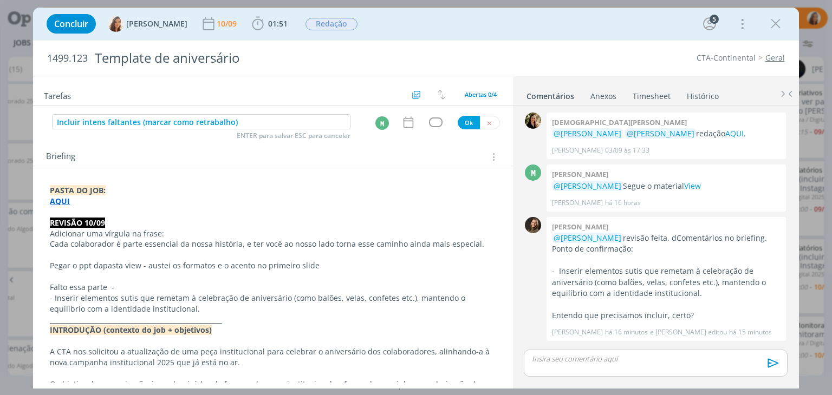
click at [406, 124] on icon "dialog" at bounding box center [408, 122] width 14 height 14
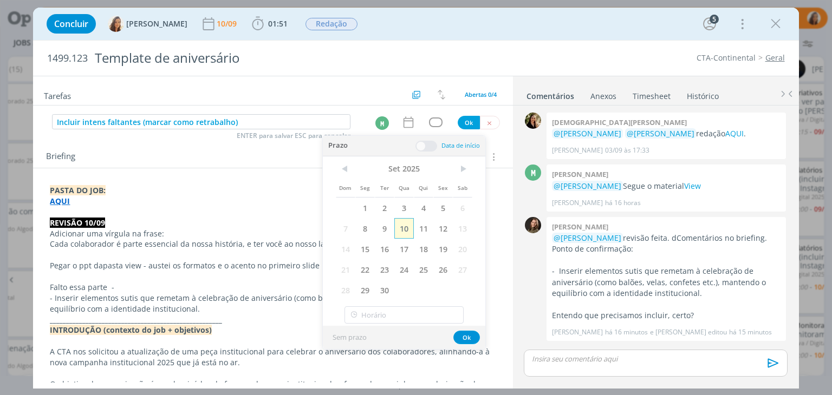
click at [404, 232] on span "10" at bounding box center [404, 228] width 20 height 21
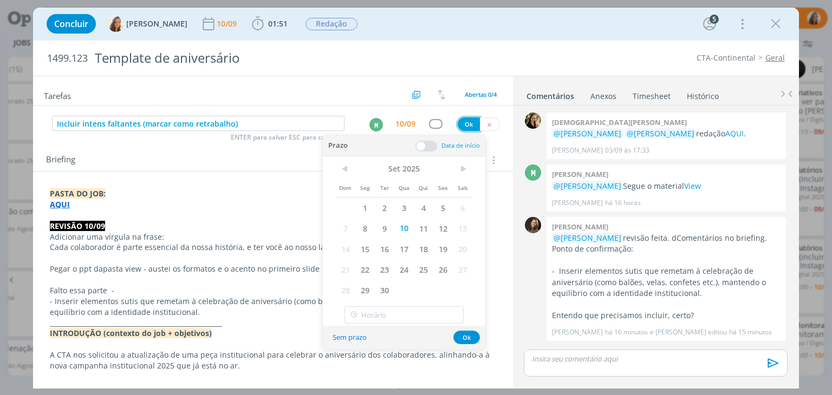
click at [470, 118] on button "Ok" at bounding box center [469, 125] width 22 height 14
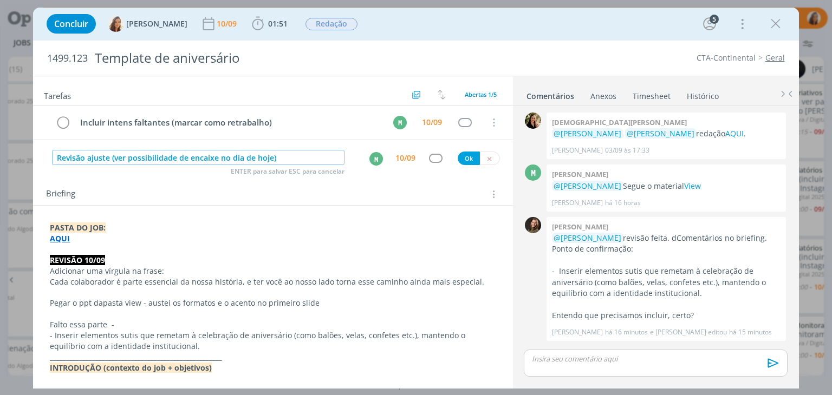
click at [369, 159] on div "M" at bounding box center [376, 159] width 14 height 14
type input "Revisão ajuste (ver possibilidade de encaixe no dia de hoje)"
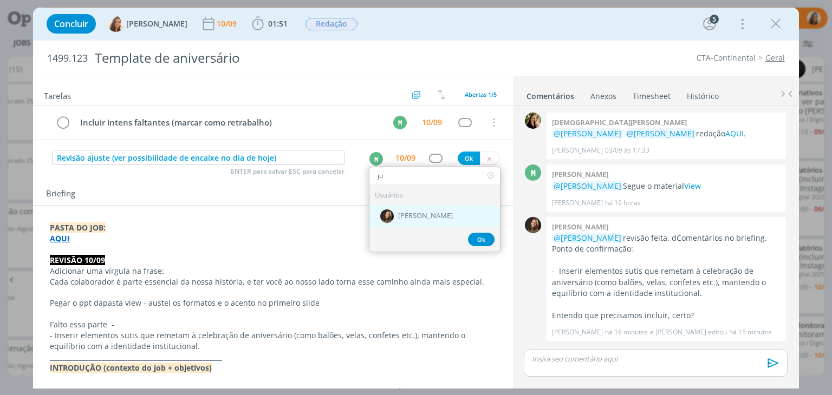
type input "ju"
click at [407, 213] on span "[PERSON_NAME]" at bounding box center [425, 216] width 55 height 9
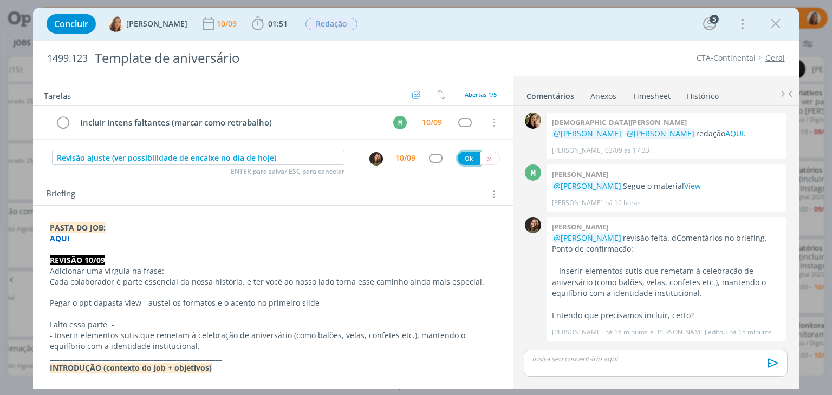
click at [459, 157] on button "Ok" at bounding box center [469, 159] width 22 height 14
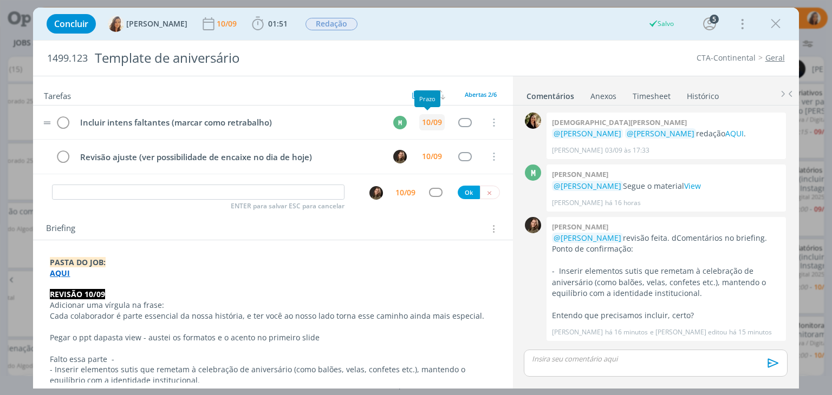
click at [431, 121] on div "10/09" at bounding box center [432, 123] width 20 height 8
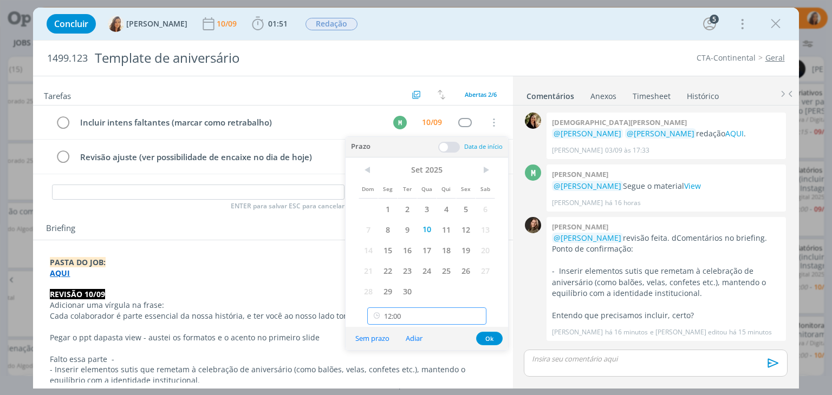
click at [414, 319] on input "12:00" at bounding box center [426, 316] width 119 height 17
click at [408, 258] on div "13:00" at bounding box center [428, 258] width 121 height 20
type input "13:00"
click at [495, 341] on button "Ok" at bounding box center [489, 339] width 27 height 14
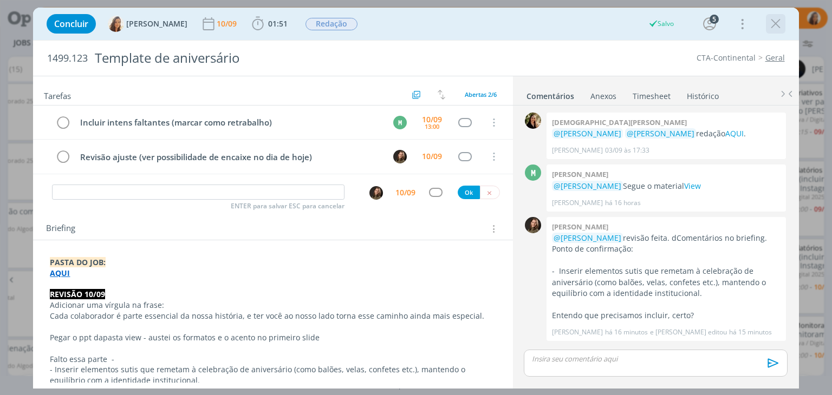
click at [779, 23] on icon "dialog" at bounding box center [776, 24] width 16 height 16
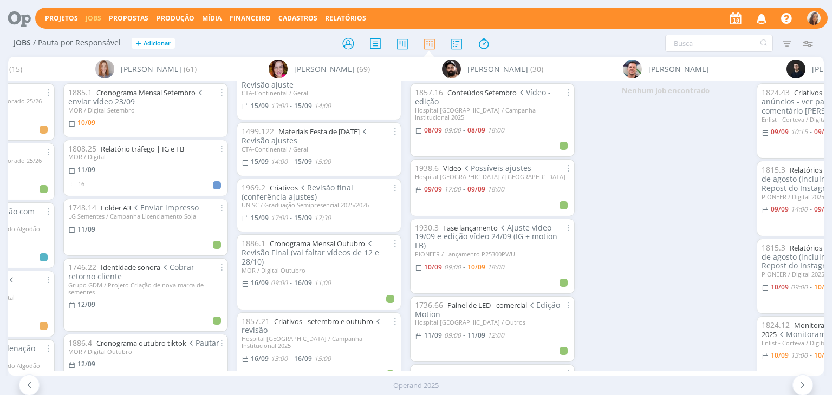
click at [761, 13] on icon "button" at bounding box center [761, 18] width 19 height 18
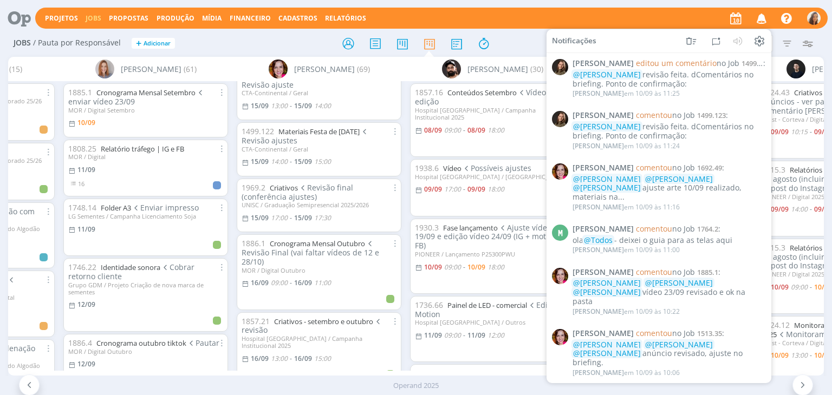
click at [518, 21] on div "Projetos Jobs Propostas Produção Mídia Financeiro Cadastros Relatórios Notifica…" at bounding box center [431, 18] width 792 height 21
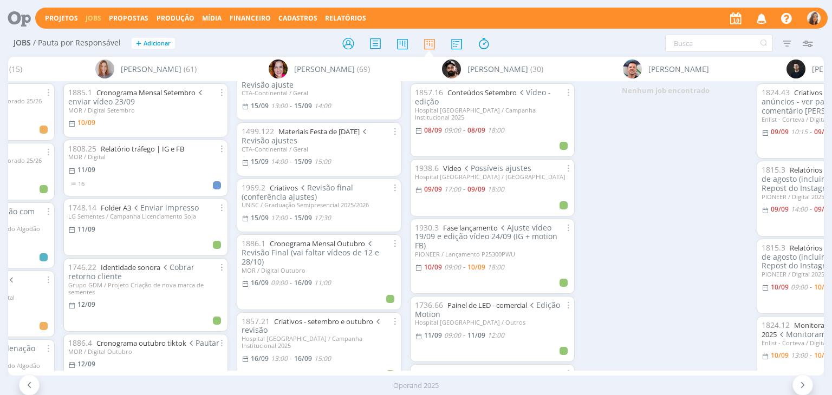
click at [768, 18] on icon "button" at bounding box center [761, 18] width 19 height 18
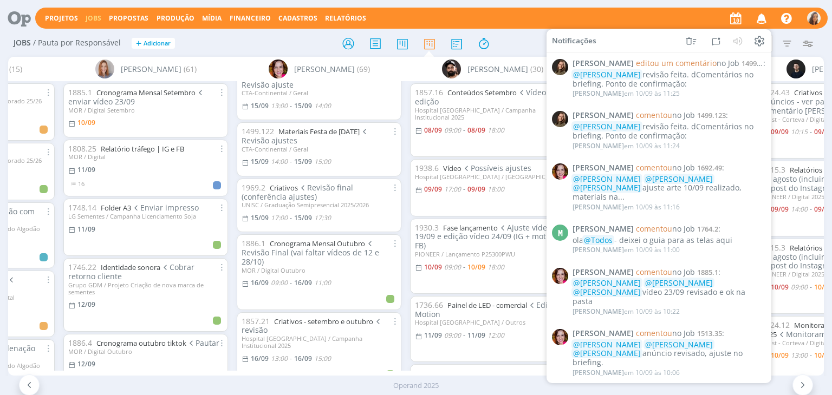
click at [535, 34] on div at bounding box center [416, 44] width 272 height 20
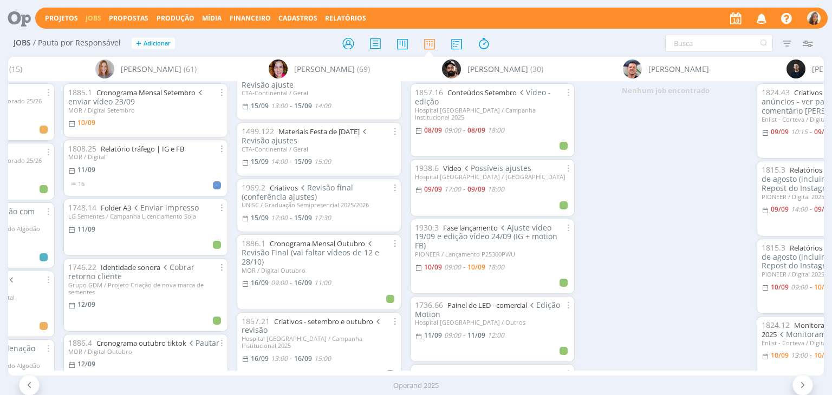
click at [17, 12] on icon at bounding box center [15, 18] width 22 height 21
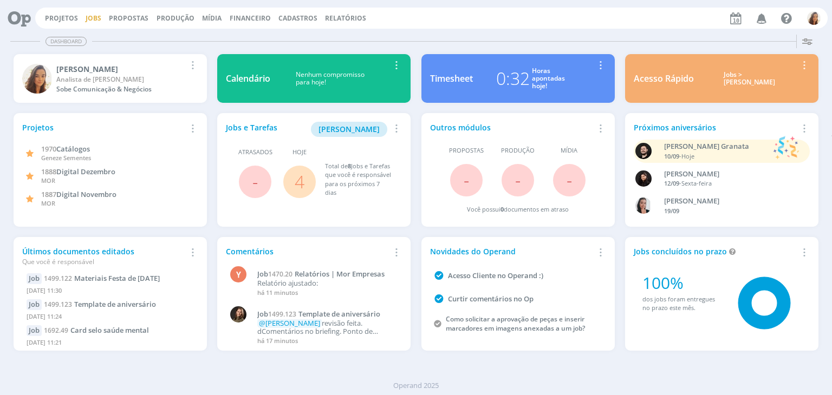
click at [97, 20] on link "Jobs" at bounding box center [94, 18] width 16 height 9
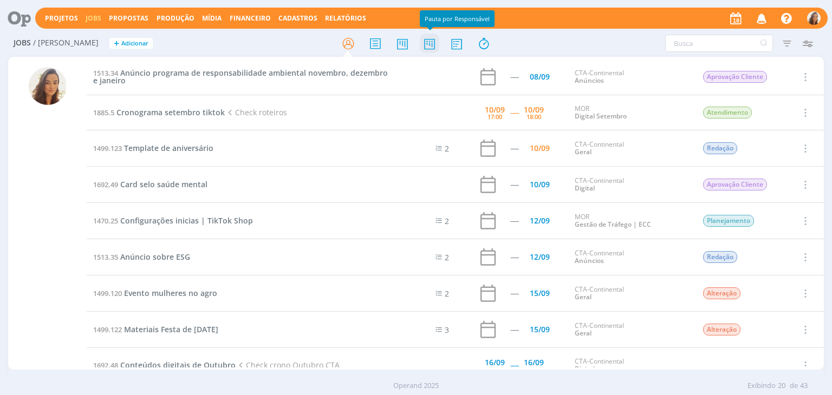
click at [429, 35] on icon at bounding box center [430, 43] width 20 height 21
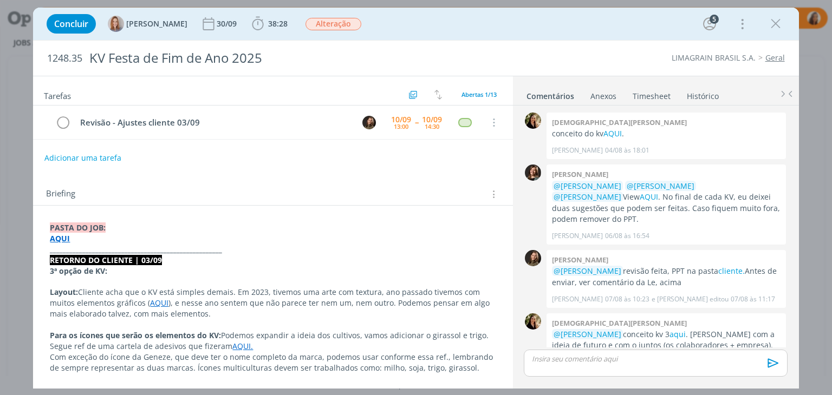
scroll to position [245, 0]
